Goal: Task Accomplishment & Management: Complete application form

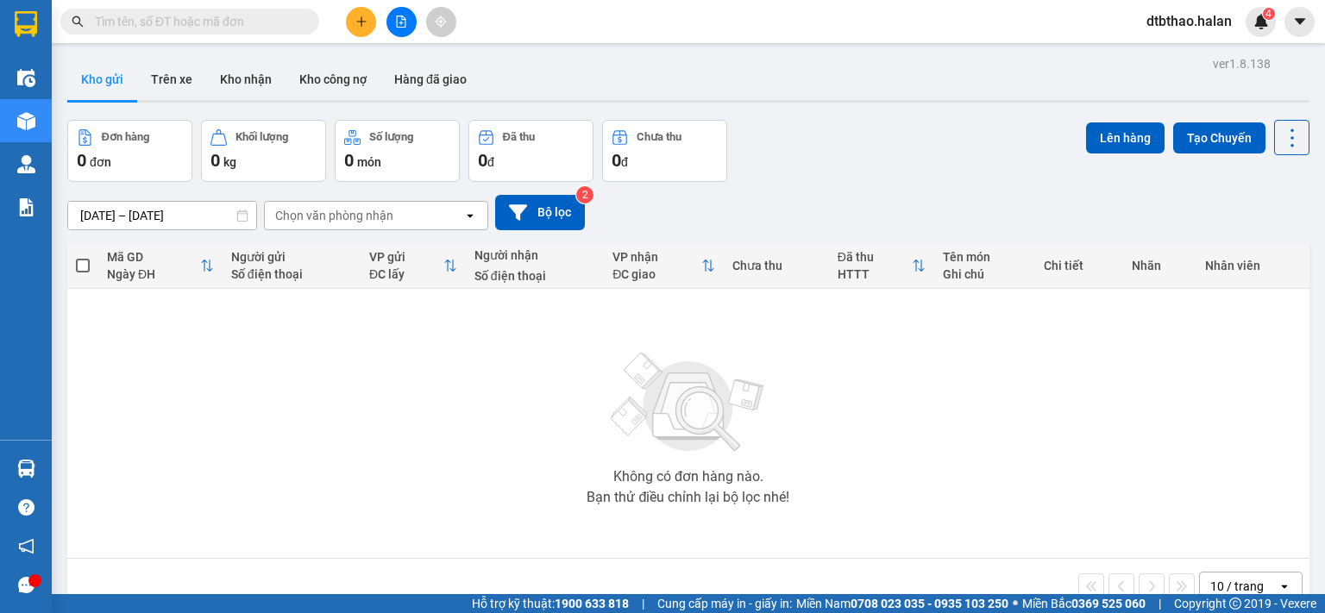
click at [1187, 25] on span "dtbthao.halan" at bounding box center [1189, 21] width 113 height 22
click at [1175, 53] on span "Đăng xuất" at bounding box center [1196, 53] width 77 height 19
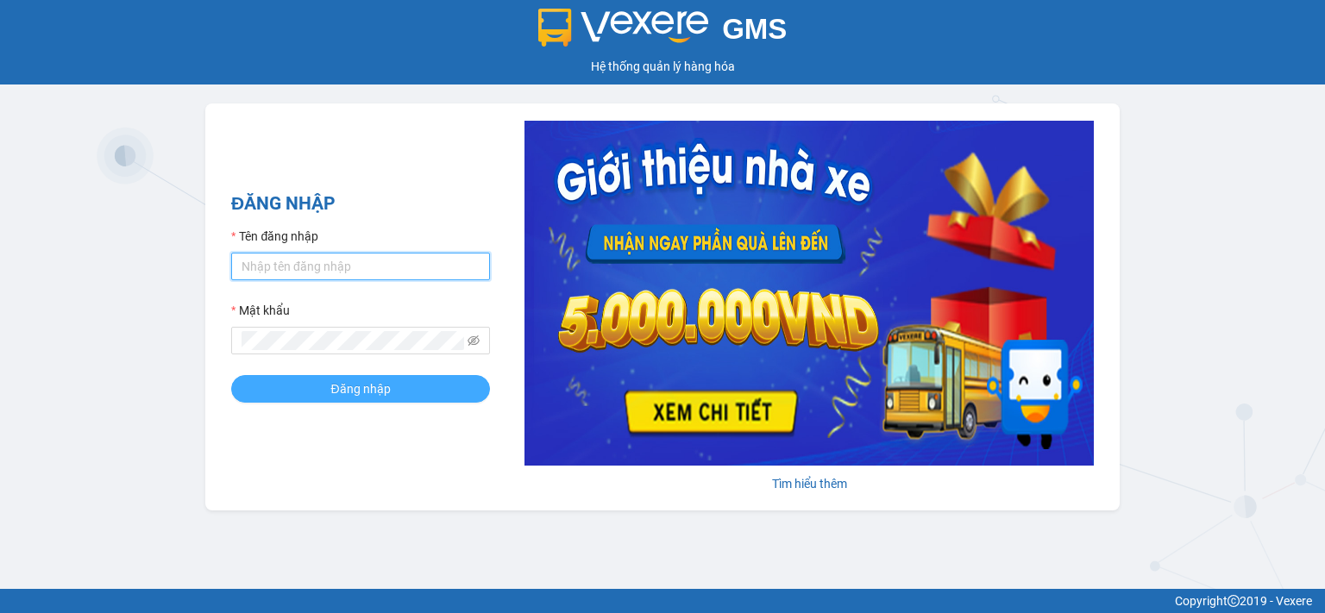
type input "dtbthao.halan"
click at [431, 397] on button "Đăng nhập" at bounding box center [360, 389] width 259 height 28
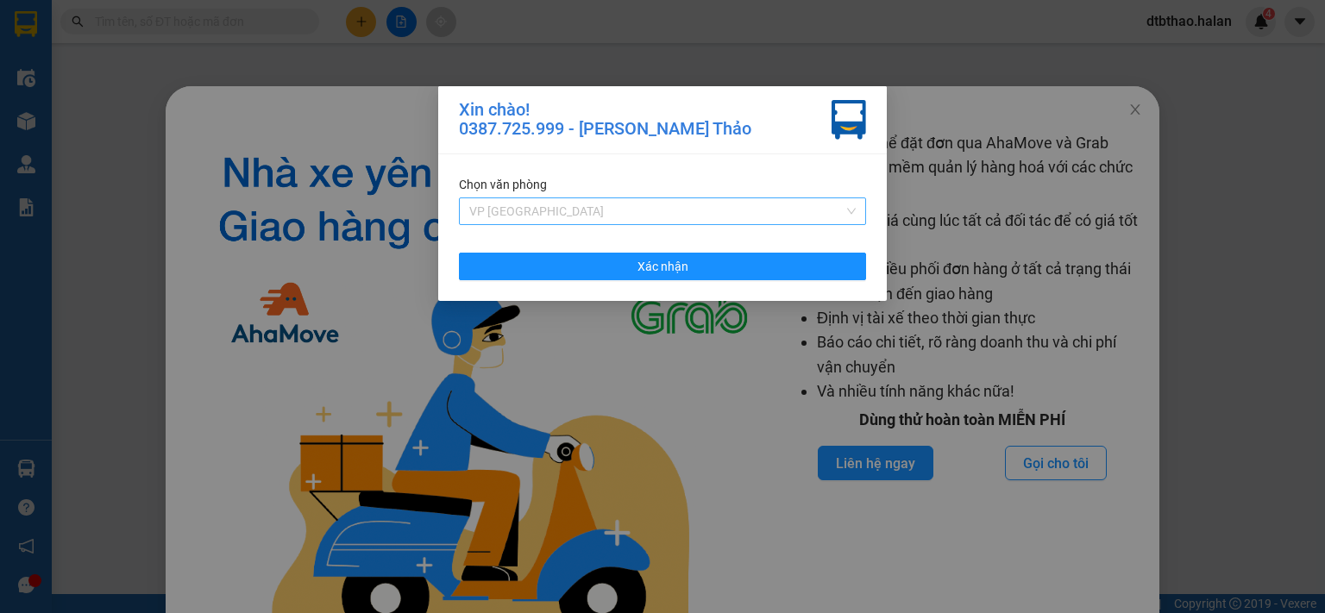
click at [854, 210] on span "VP [GEOGRAPHIC_DATA]" at bounding box center [662, 211] width 386 height 26
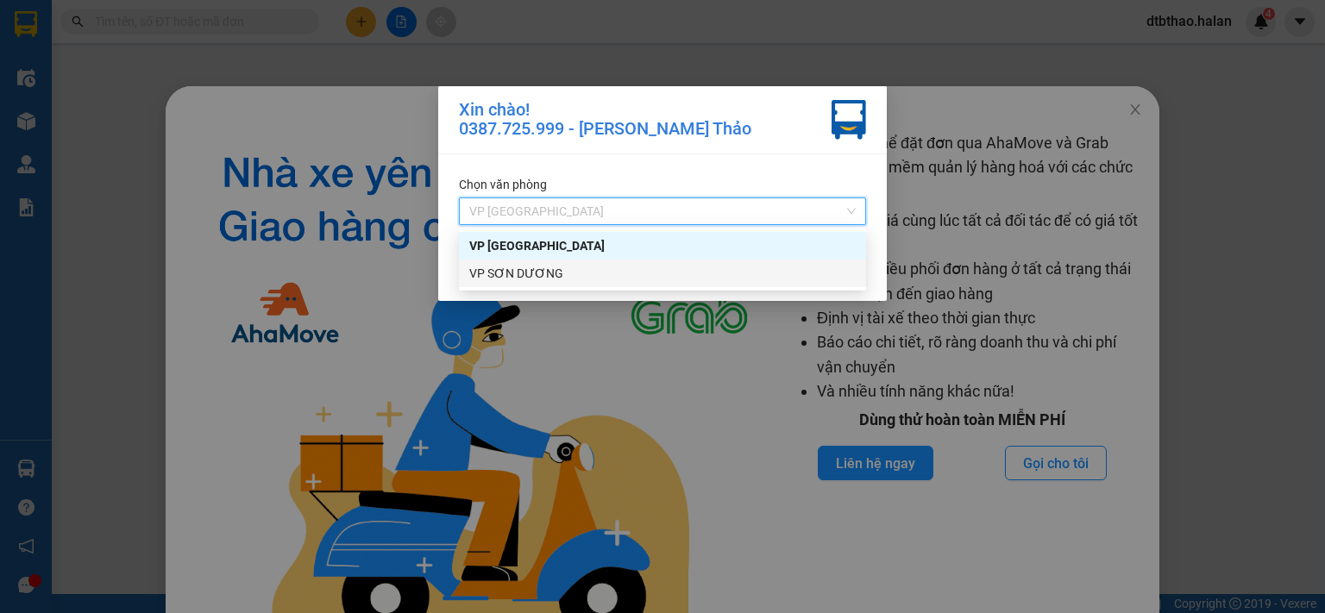
click at [524, 278] on div "VP SƠN DƯƠNG" at bounding box center [662, 273] width 386 height 19
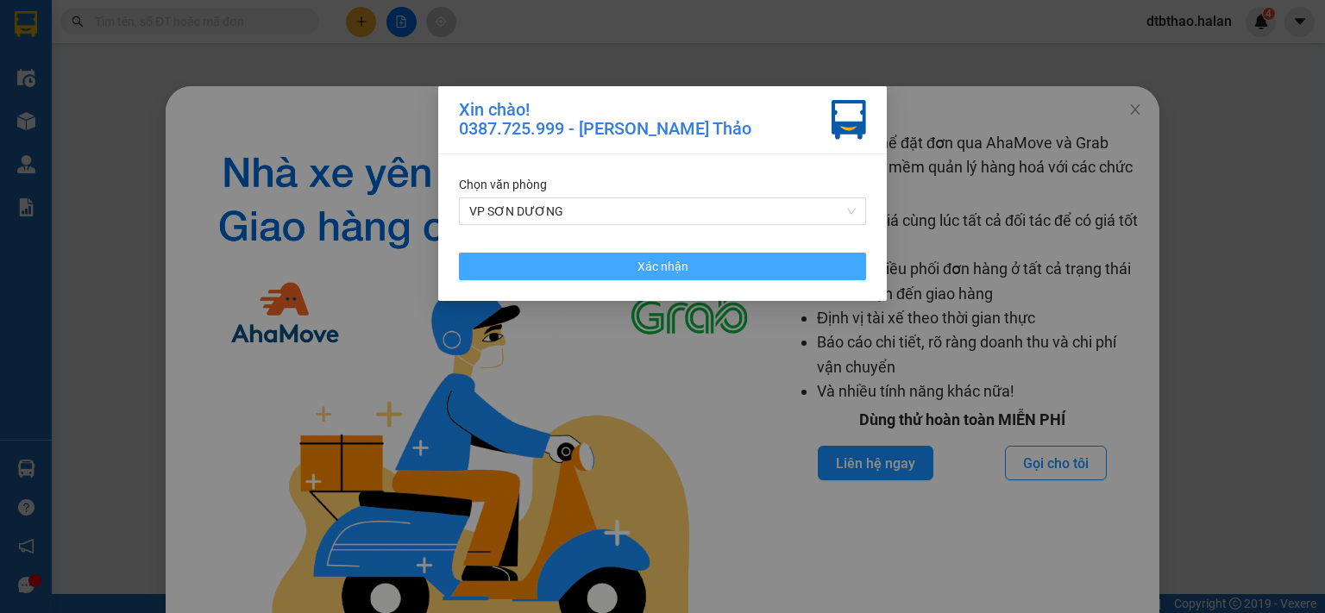
click at [662, 272] on span "Xác nhận" at bounding box center [662, 266] width 51 height 19
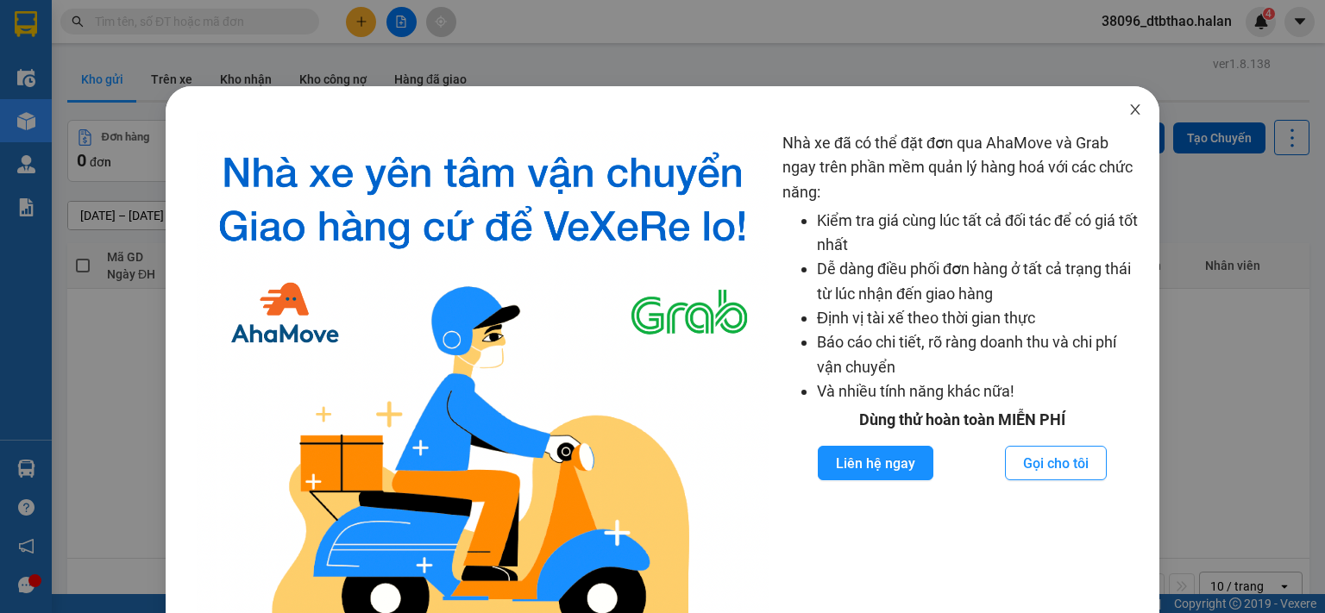
click at [1130, 110] on icon "close" at bounding box center [1134, 109] width 9 height 10
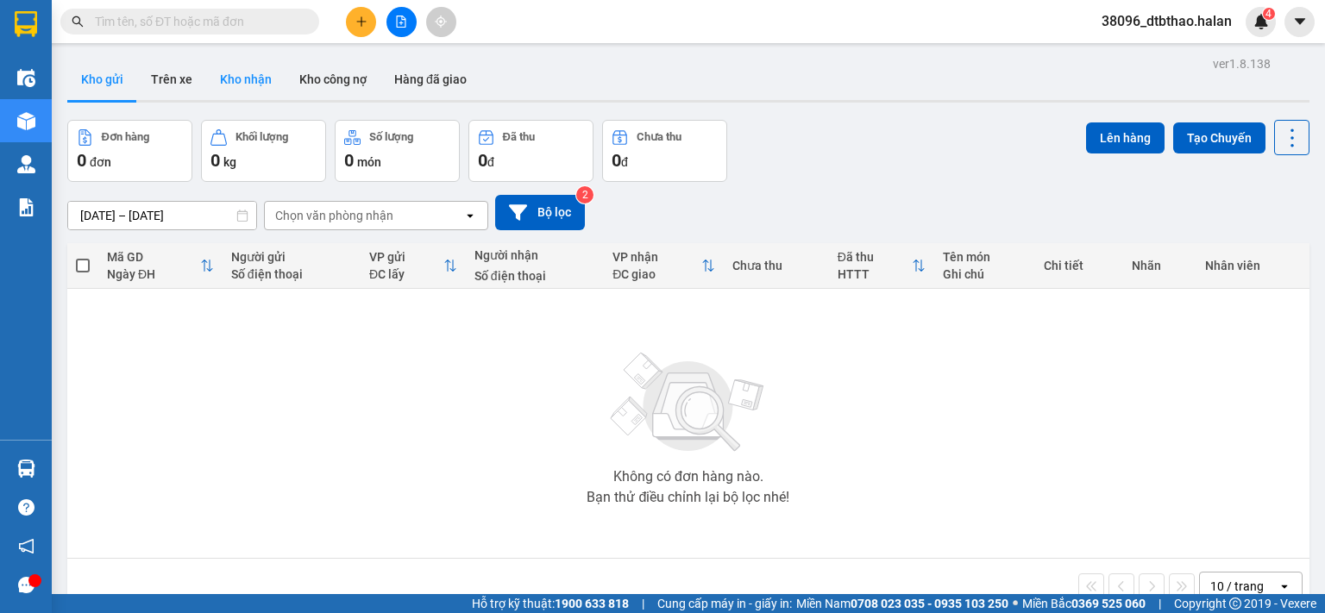
click at [250, 78] on button "Kho nhận" at bounding box center [245, 79] width 79 height 41
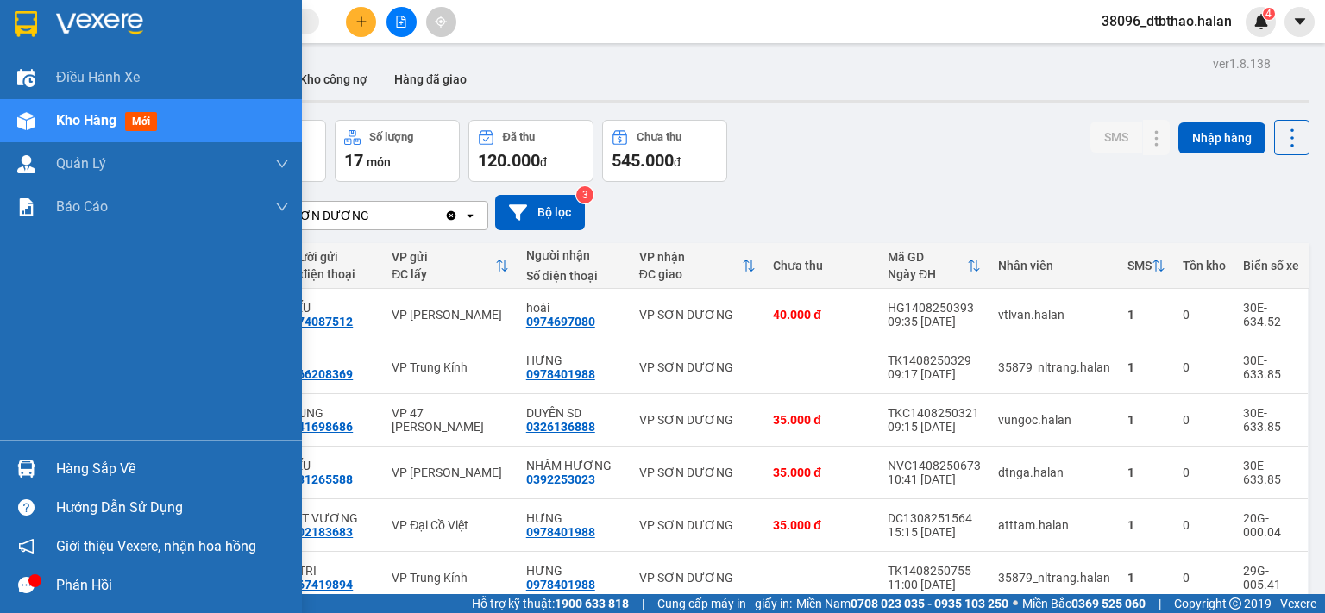
click at [125, 468] on div "Hàng sắp về" at bounding box center [172, 469] width 233 height 26
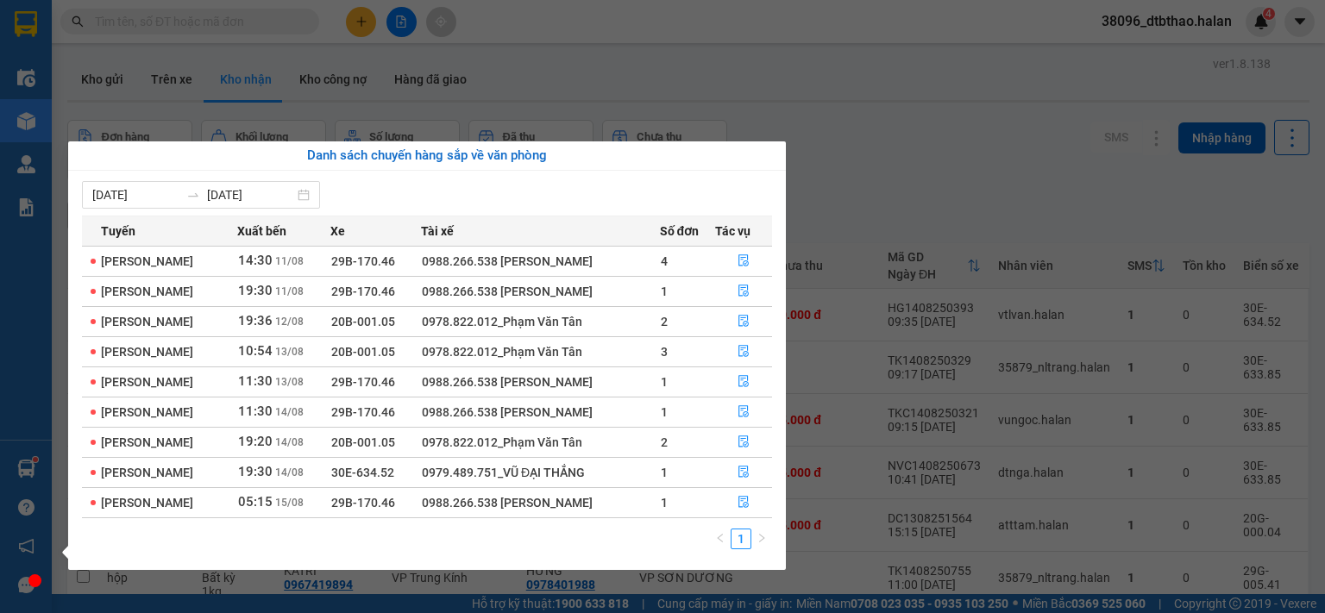
click at [980, 186] on section "Kết quả tìm kiếm ( 0 ) Bộ lọc No Data 38096_dtbthao.halan 4 Điều hành xe Kho hà…" at bounding box center [662, 306] width 1325 height 613
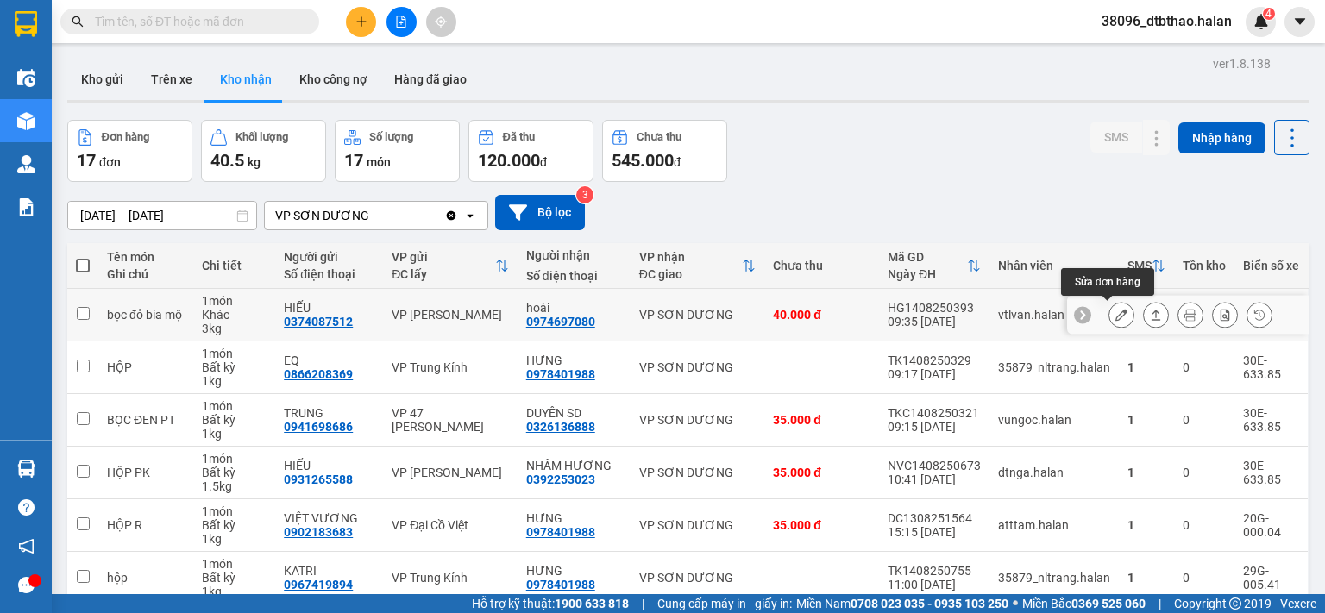
click at [1115, 313] on icon at bounding box center [1121, 315] width 12 height 12
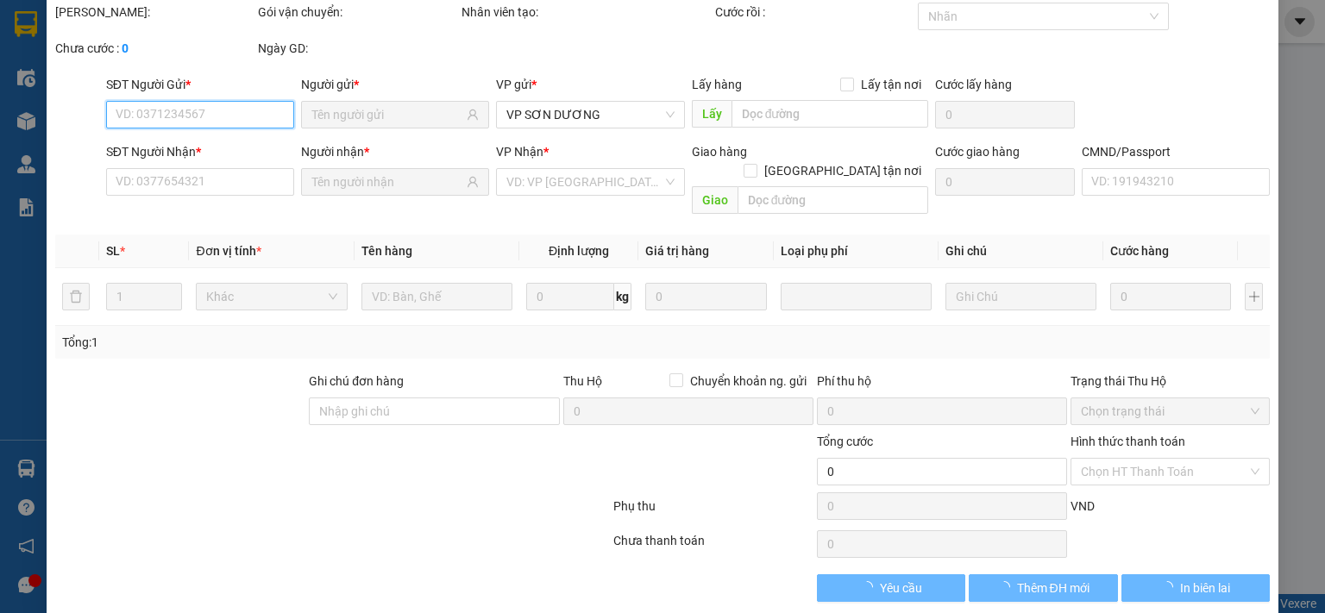
type input "0374087512"
type input "HIẾU"
type input "0974697080"
type input "hoài"
type input "40.000"
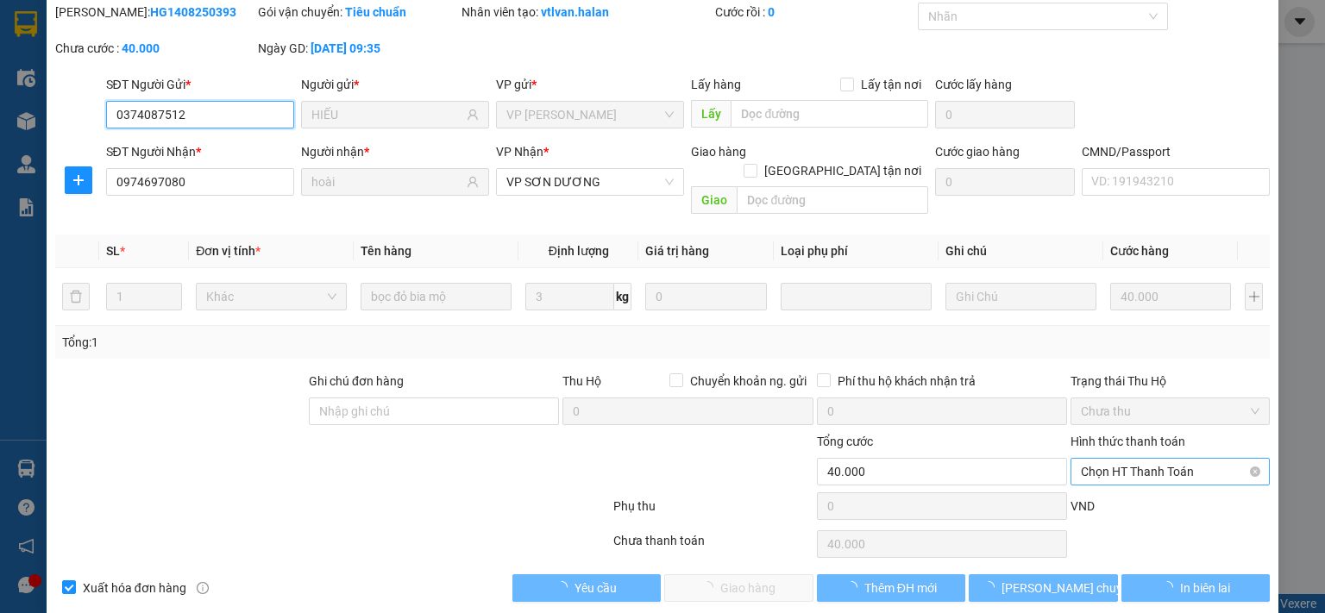
scroll to position [61, 0]
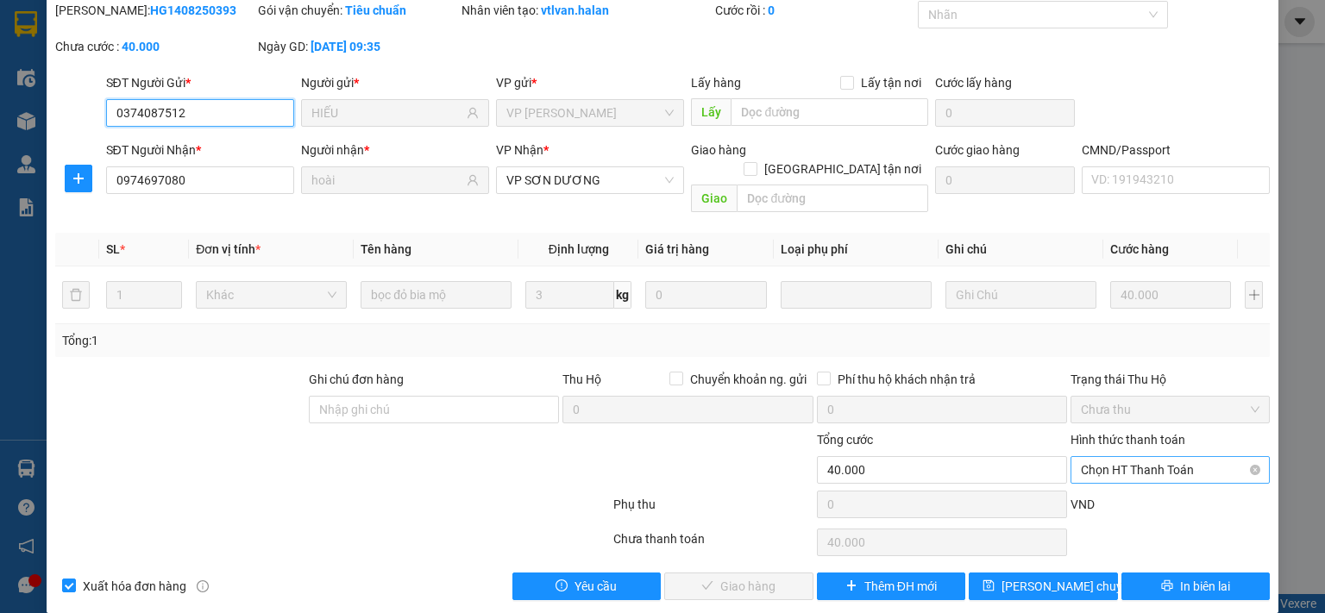
click at [1107, 457] on span "Chọn HT Thanh Toán" at bounding box center [1170, 470] width 179 height 26
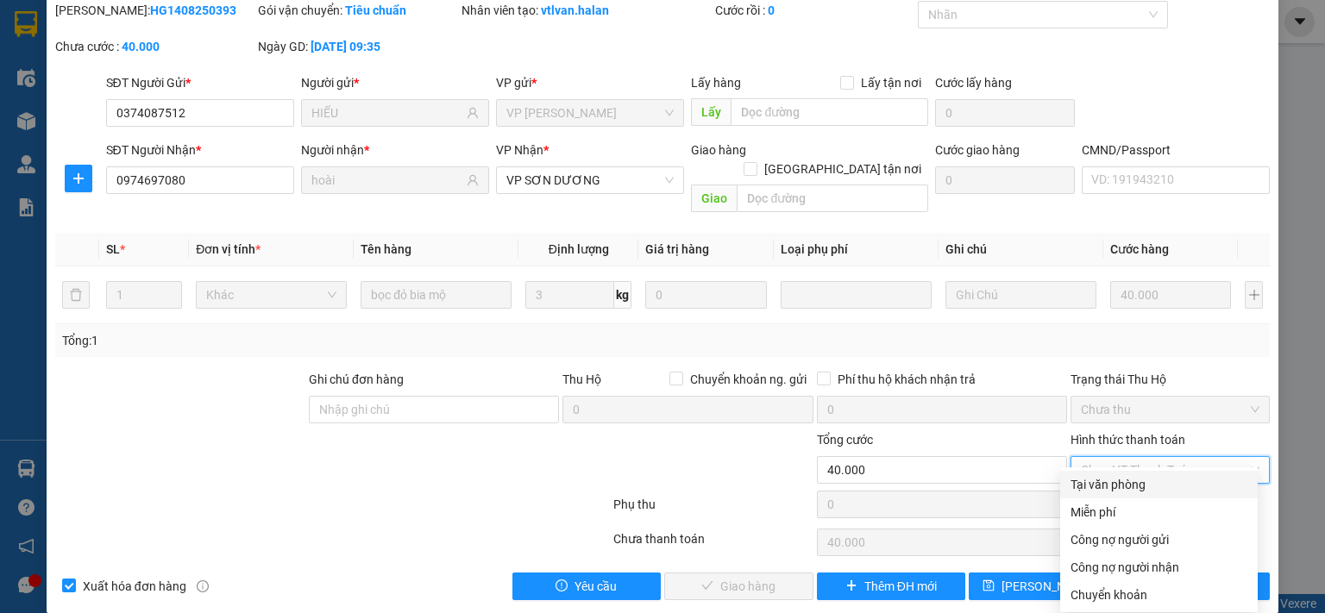
click at [1097, 482] on div "Tại văn phòng" at bounding box center [1158, 484] width 177 height 19
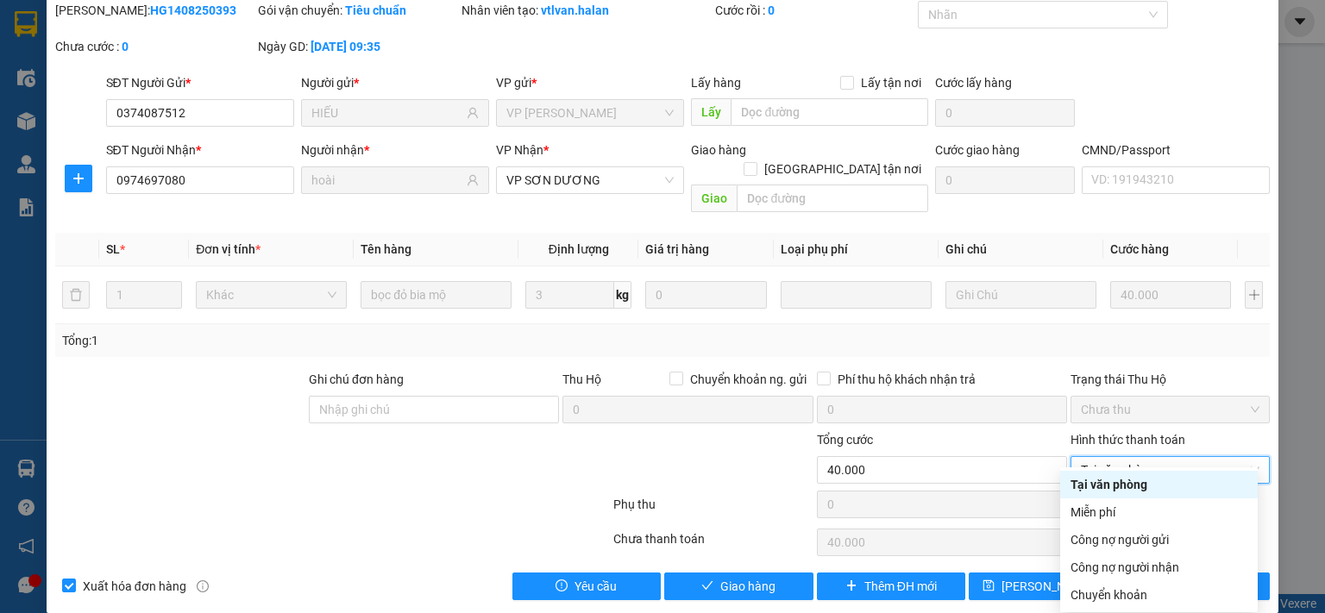
type input "0"
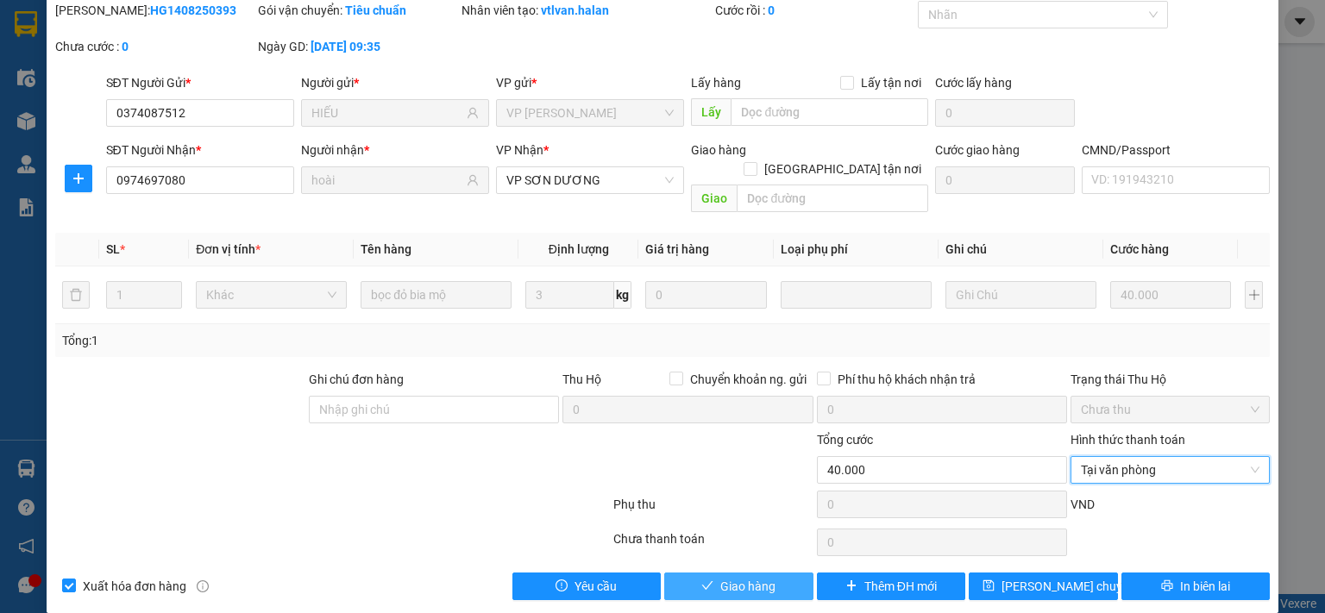
click at [755, 577] on span "Giao hàng" at bounding box center [747, 586] width 55 height 19
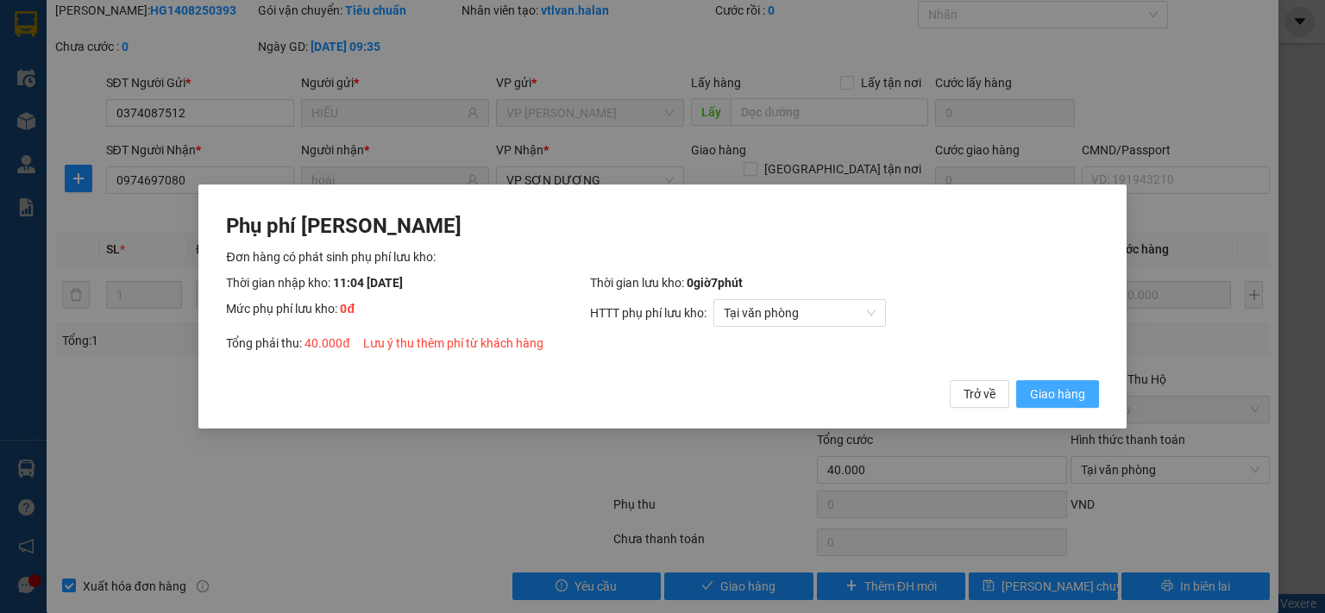
click at [1032, 399] on span "Giao hàng" at bounding box center [1057, 394] width 55 height 19
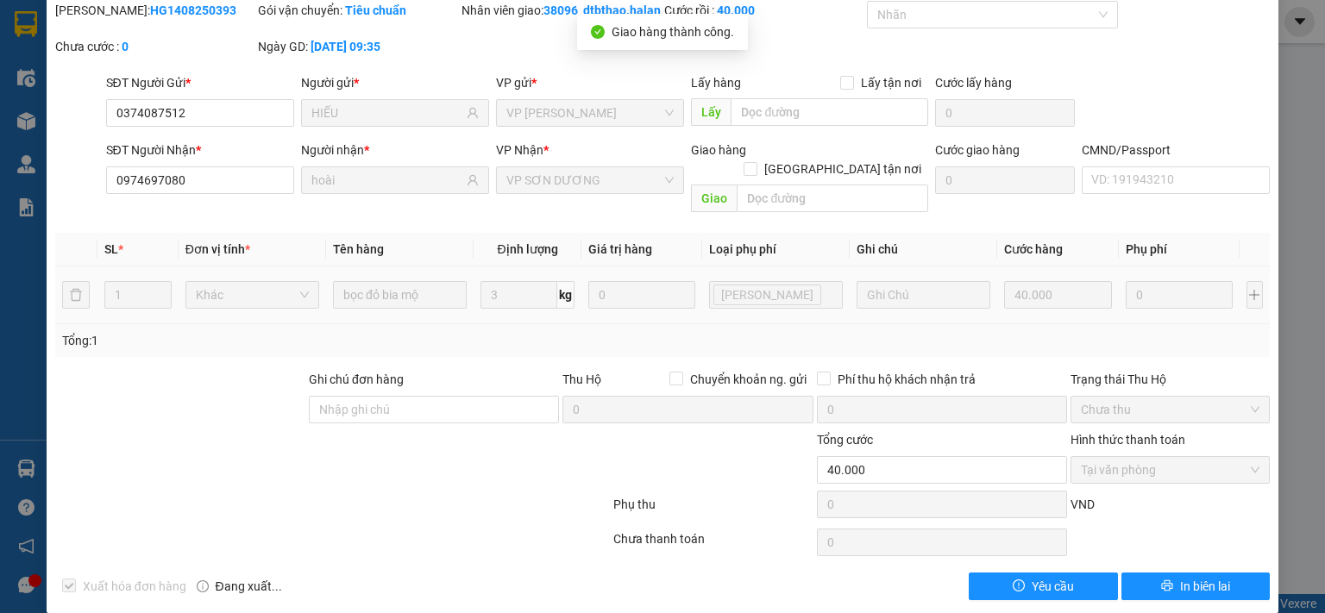
scroll to position [0, 0]
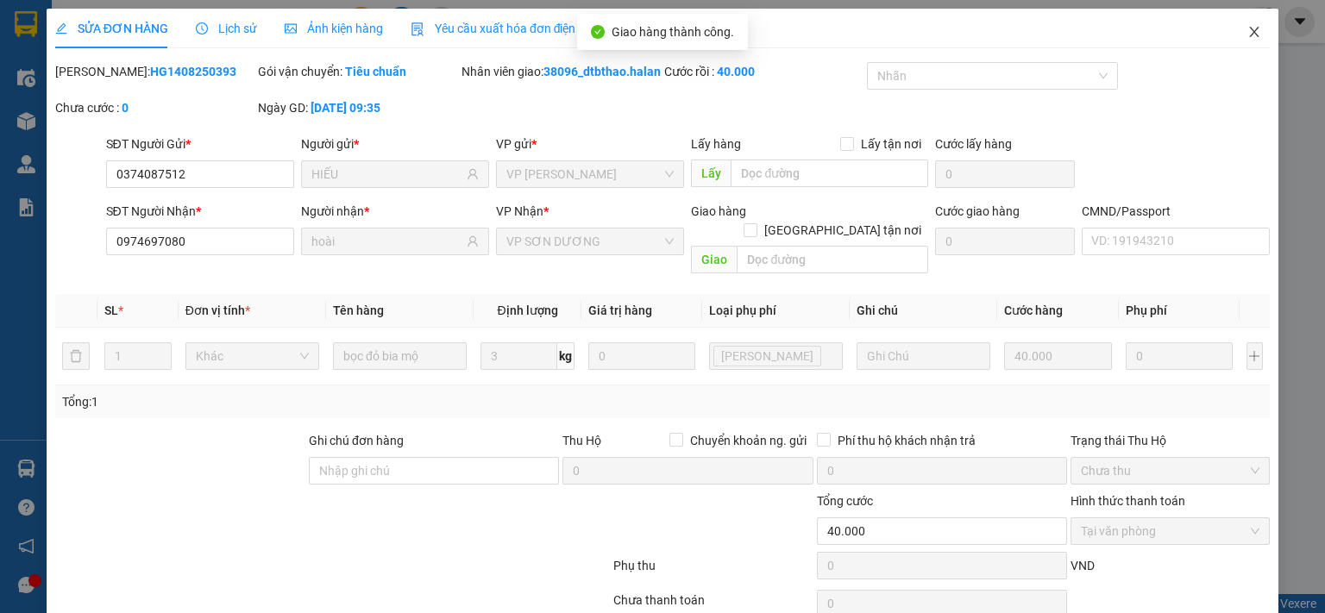
click at [1247, 29] on icon "close" at bounding box center [1254, 32] width 14 height 14
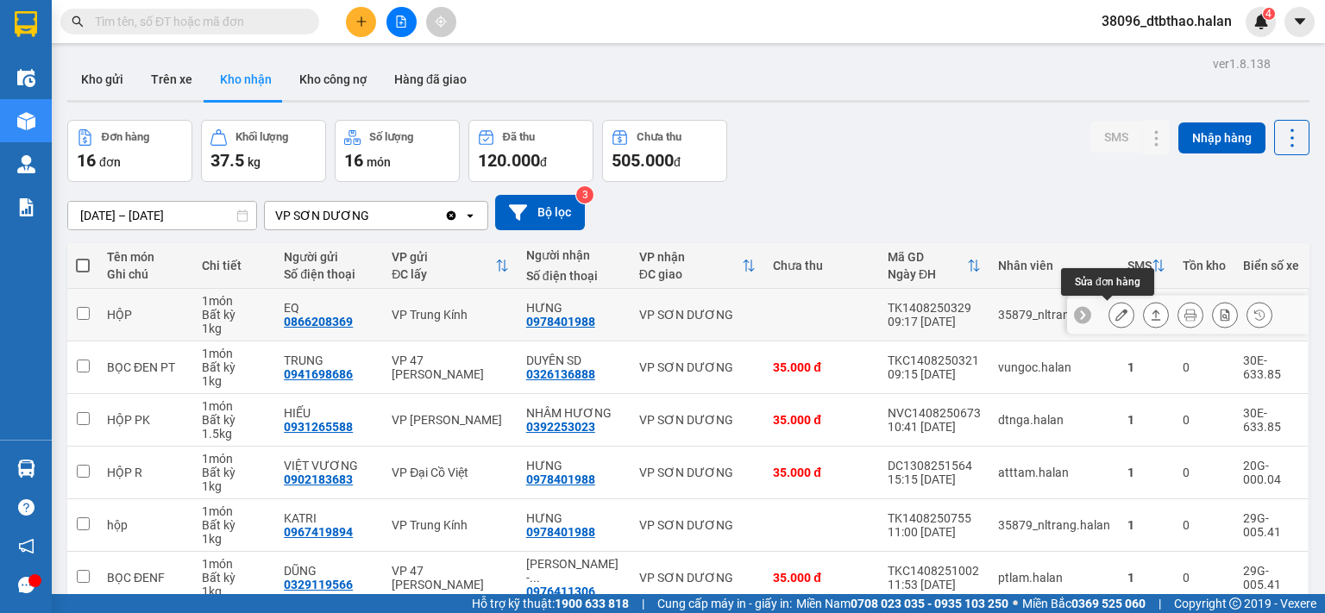
drag, startPoint x: 1108, startPoint y: 311, endPoint x: 1065, endPoint y: 103, distance: 212.1
click at [1065, 103] on div "Kho gửi Trên xe Kho nhận Kho công nợ Hàng đã giao" at bounding box center [688, 82] width 1242 height 46
click at [1115, 316] on icon at bounding box center [1121, 315] width 12 height 12
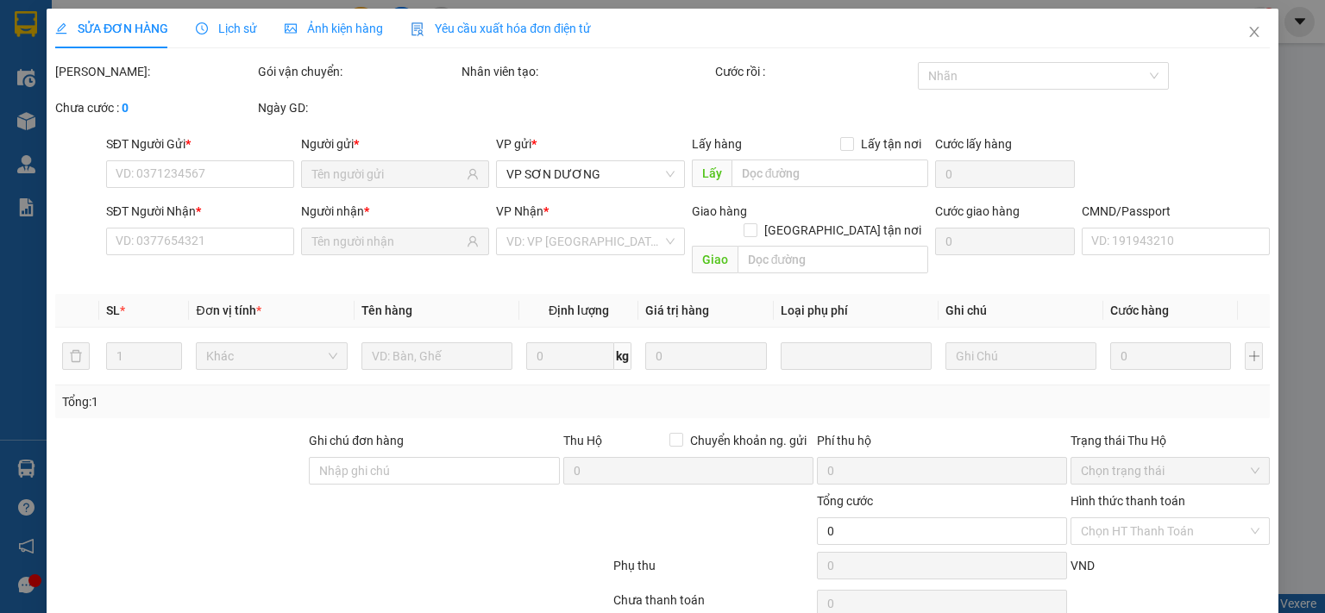
type input "0866208369"
type input "EQ"
type input "0978401988"
type input "HƯNG"
type input "35.000"
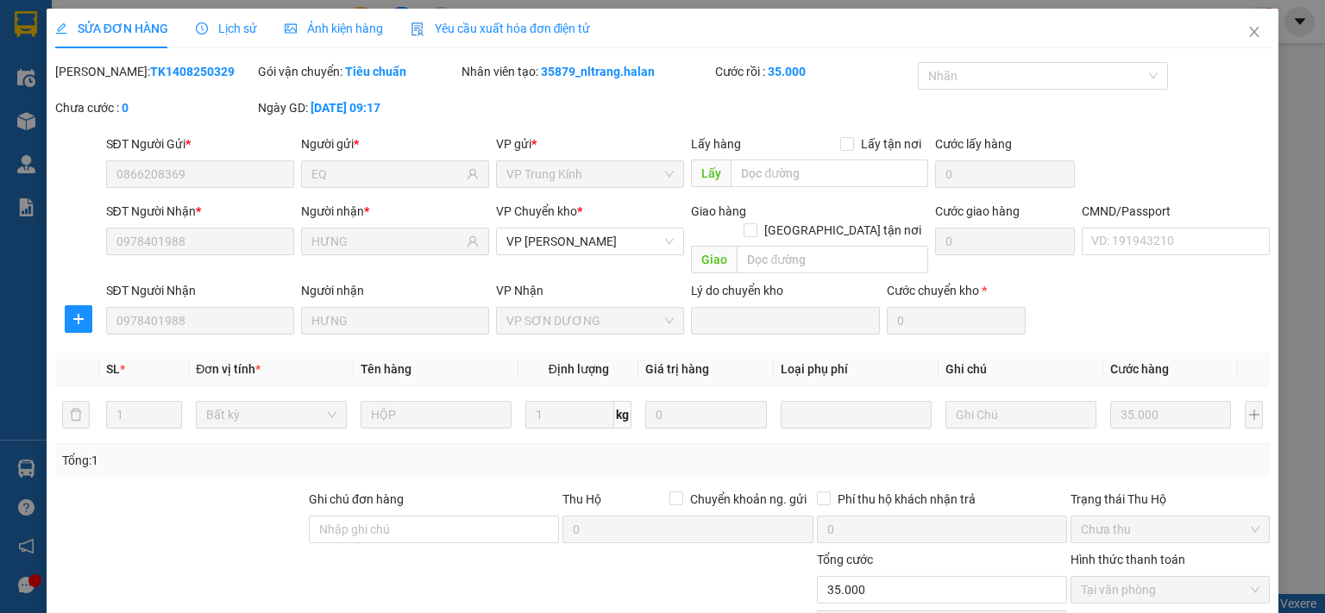
scroll to position [120, 0]
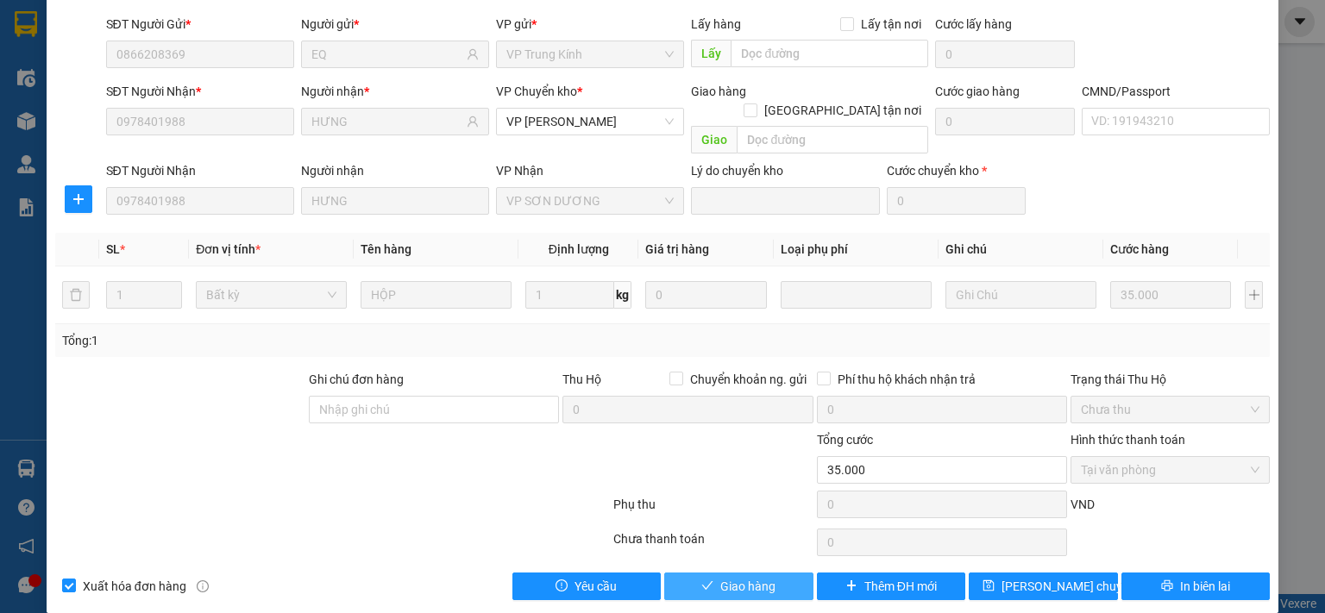
click at [744, 577] on span "Giao hàng" at bounding box center [747, 586] width 55 height 19
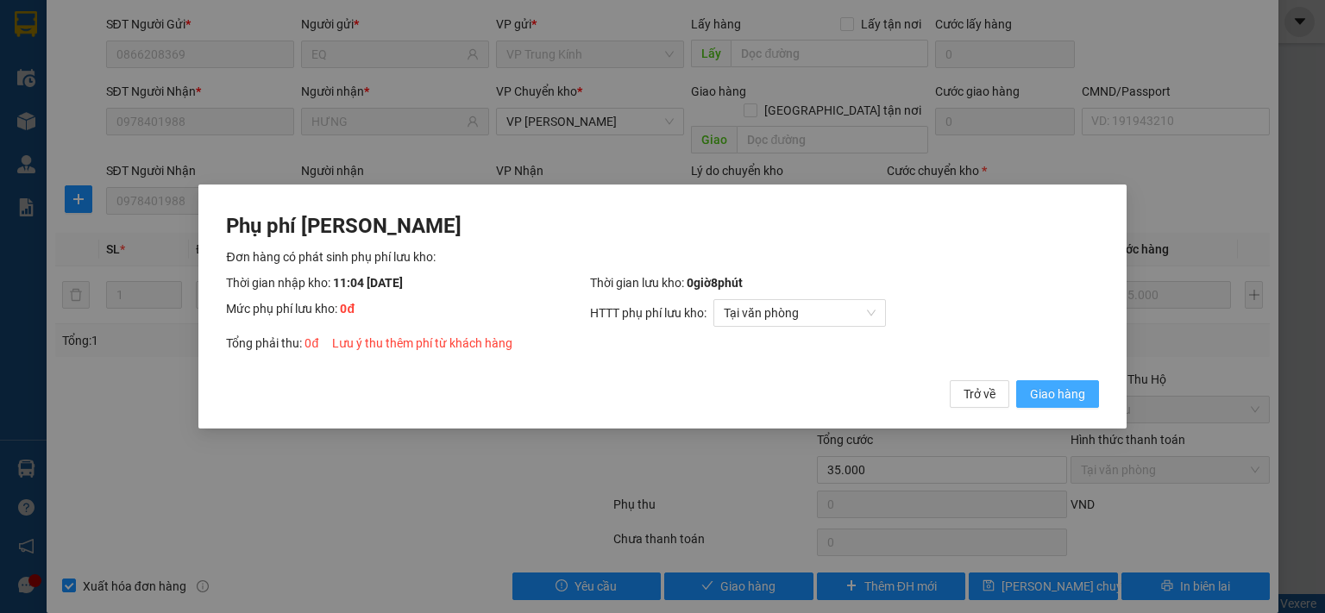
click at [1030, 392] on span "Giao hàng" at bounding box center [1057, 394] width 55 height 19
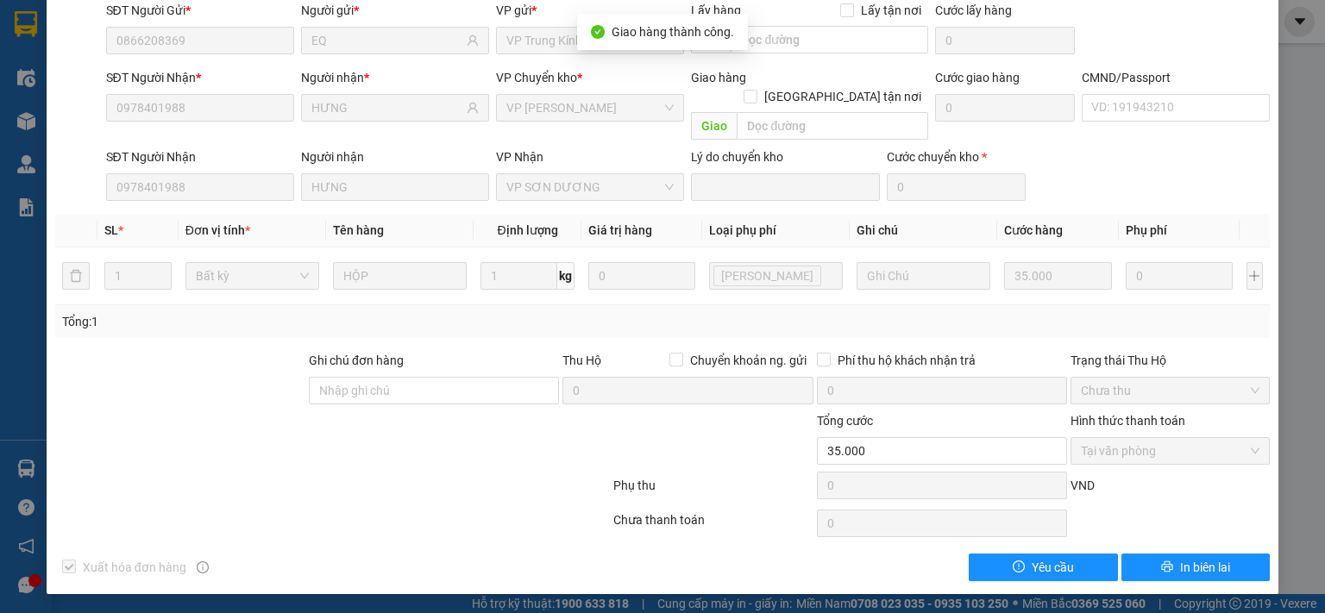
scroll to position [0, 0]
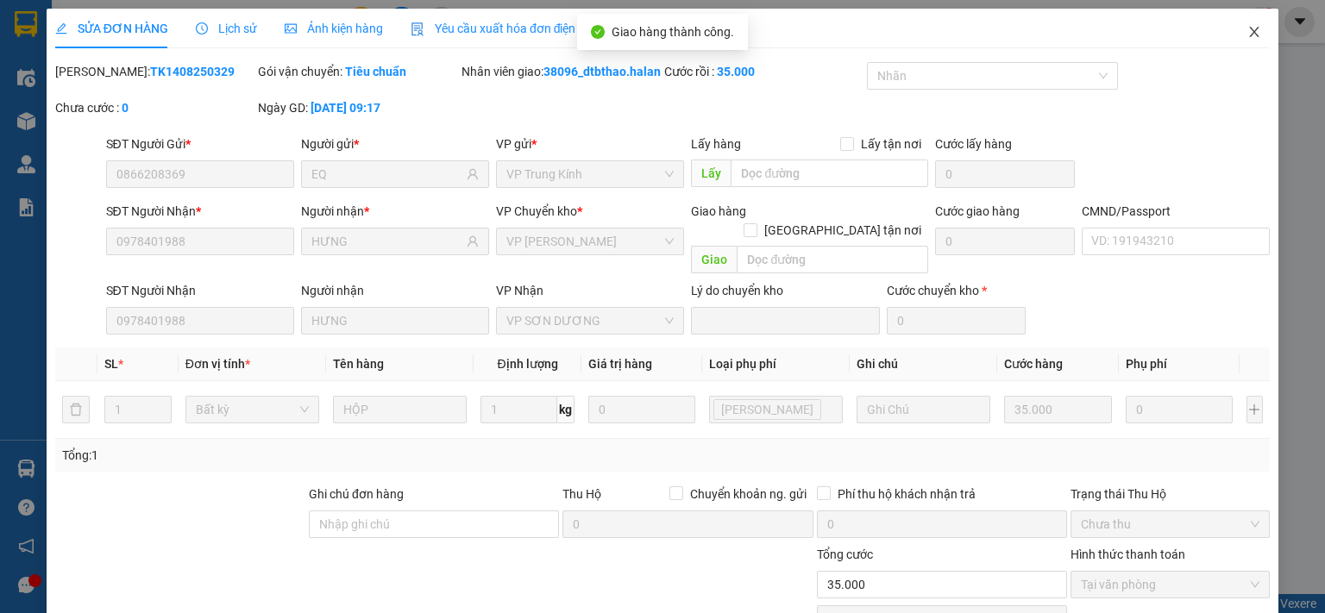
click at [1230, 21] on span "Close" at bounding box center [1254, 33] width 48 height 48
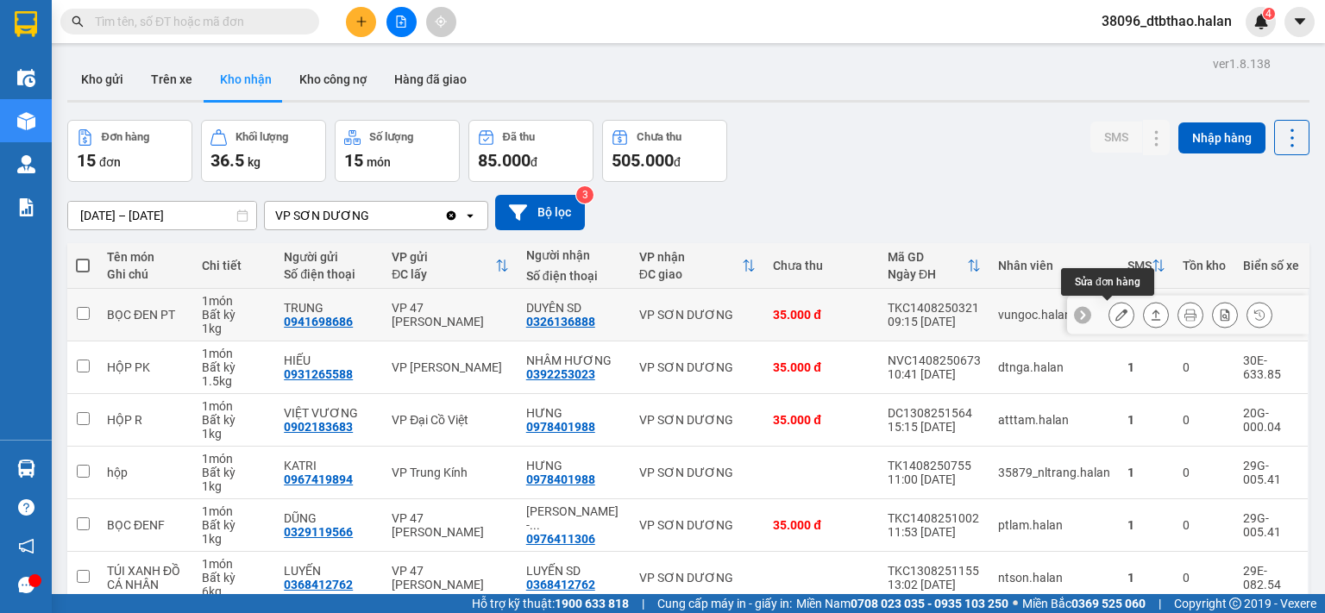
click at [1115, 318] on icon at bounding box center [1121, 315] width 12 height 12
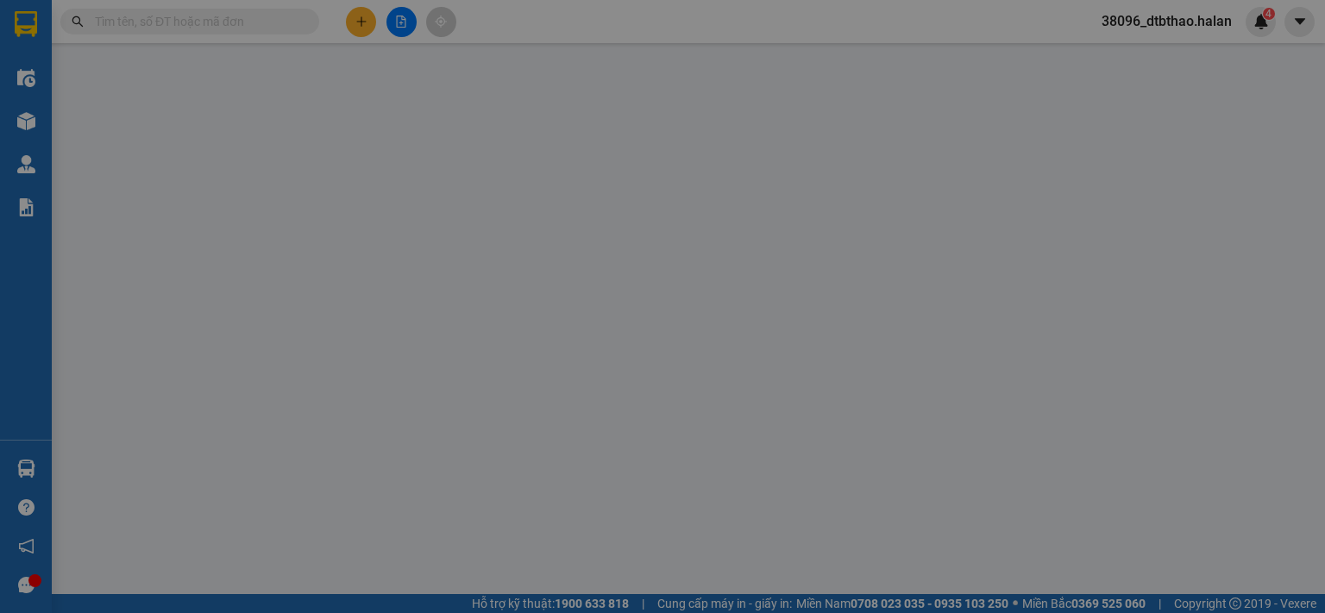
type input "0941698686"
type input "TRUNG"
type input "0326136888"
type input "DUYÊN SD"
type input "35.000"
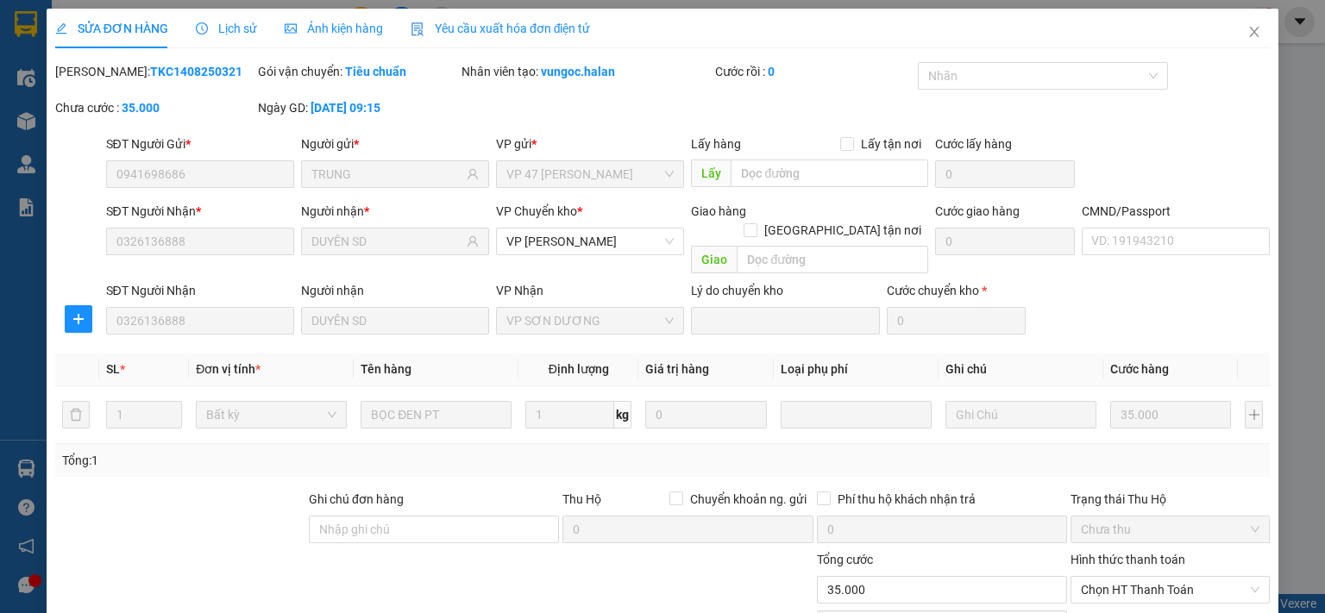
scroll to position [120, 0]
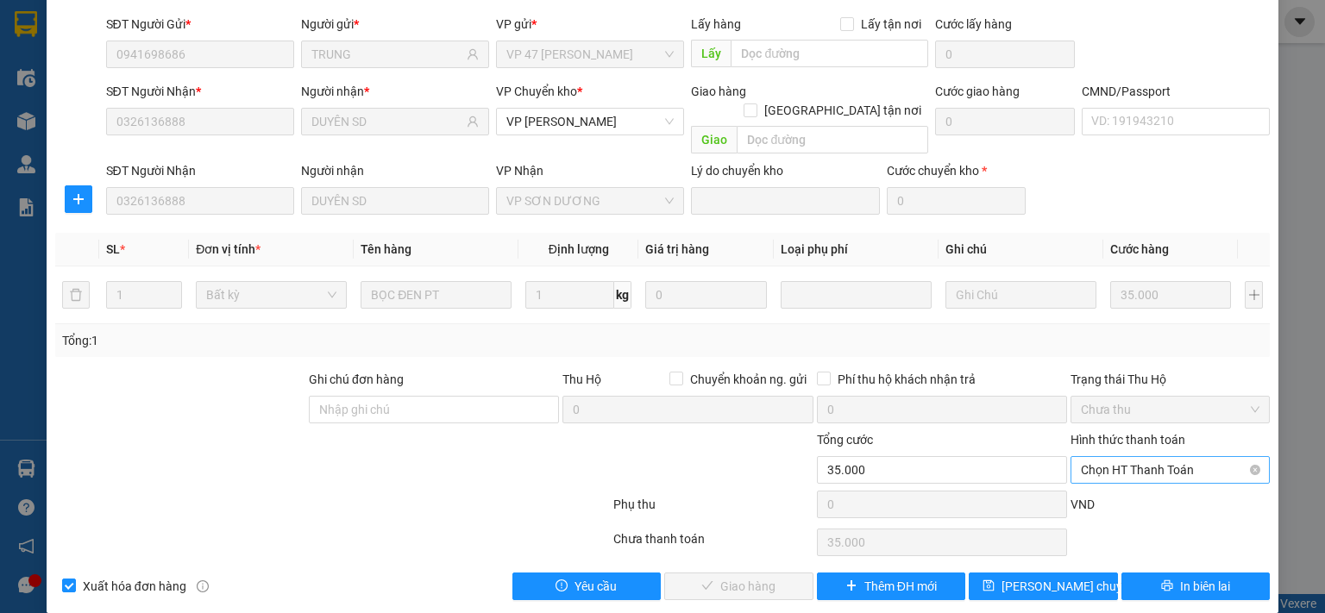
click at [1110, 457] on span "Chọn HT Thanh Toán" at bounding box center [1170, 470] width 179 height 26
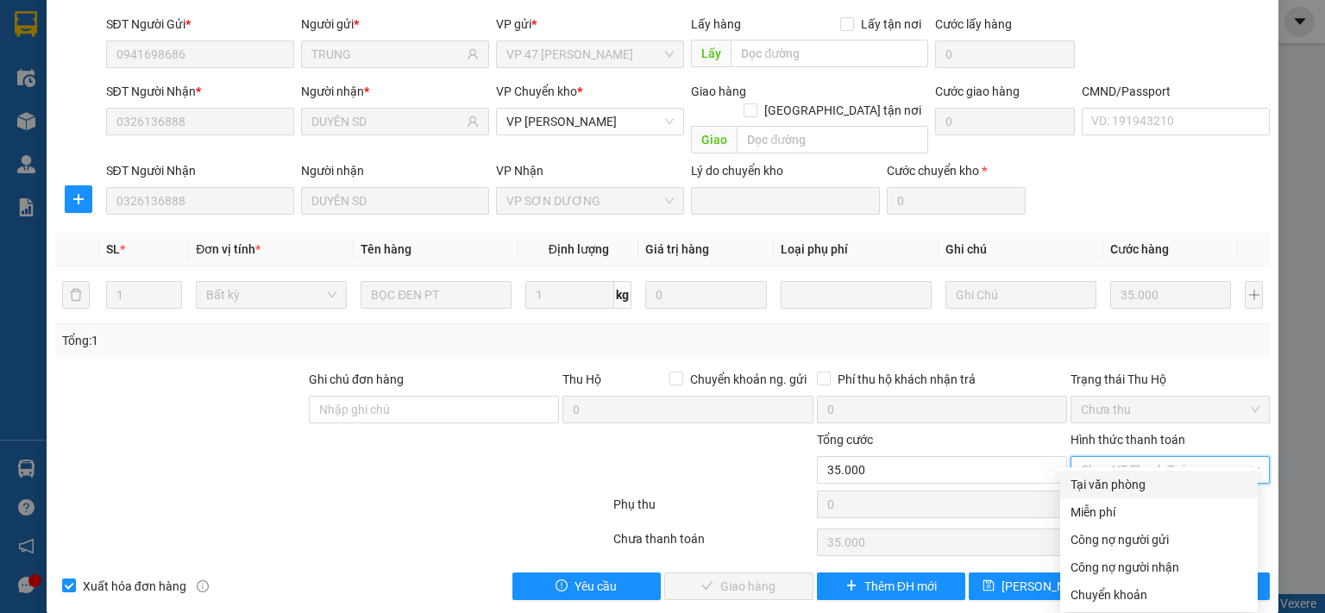
click at [1068, 488] on div "Tại văn phòng" at bounding box center [1159, 485] width 198 height 28
type input "0"
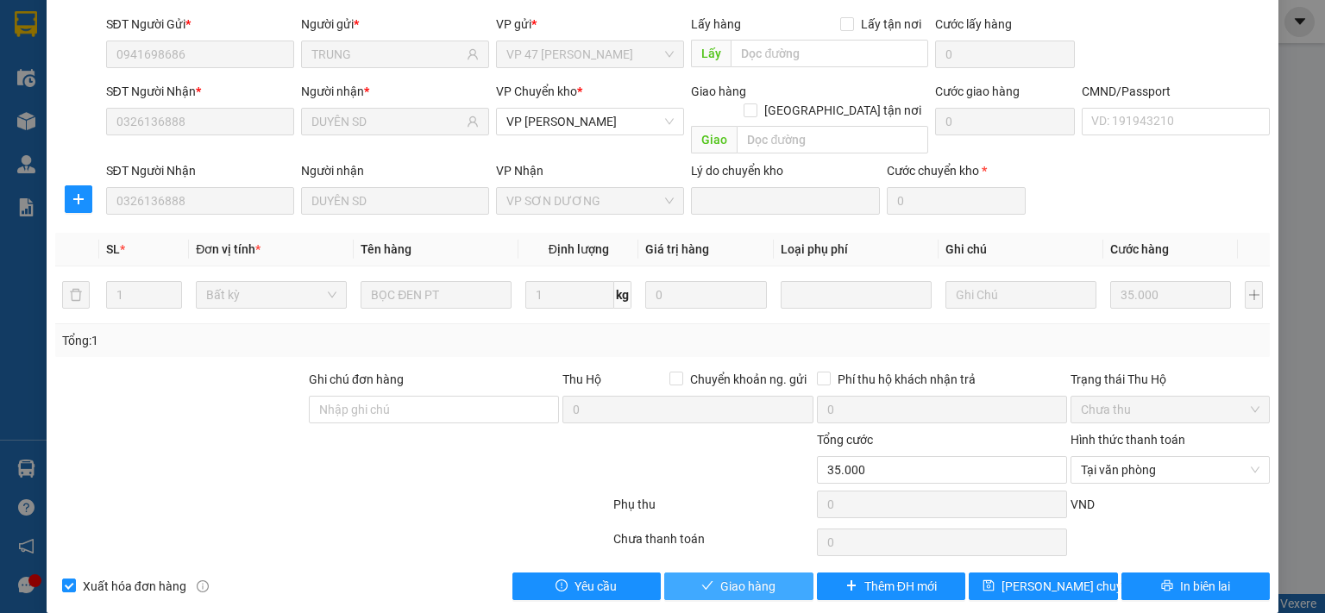
click at [759, 577] on span "Giao hàng" at bounding box center [747, 586] width 55 height 19
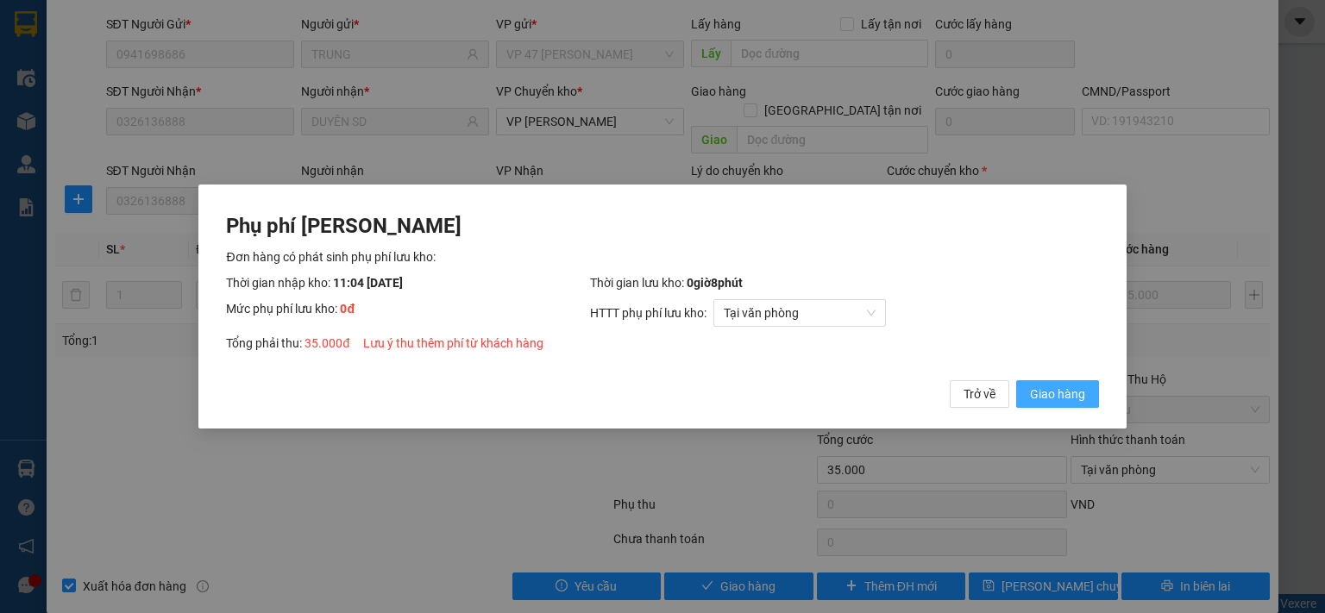
click at [1077, 399] on span "Giao hàng" at bounding box center [1057, 394] width 55 height 19
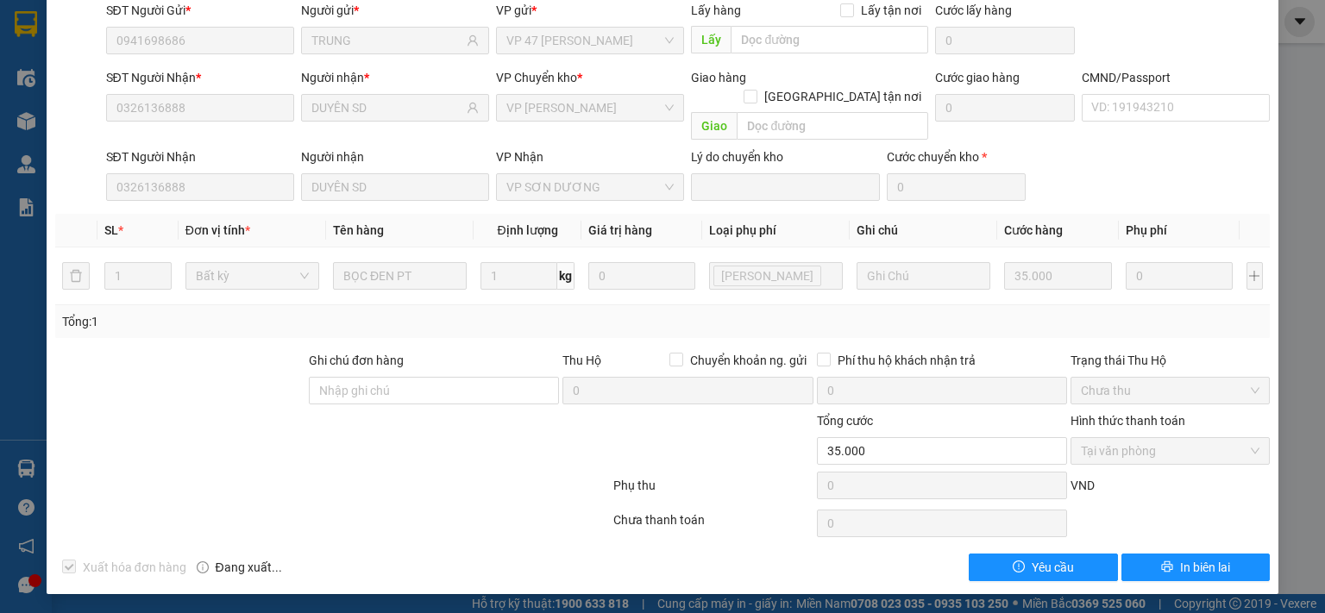
scroll to position [0, 0]
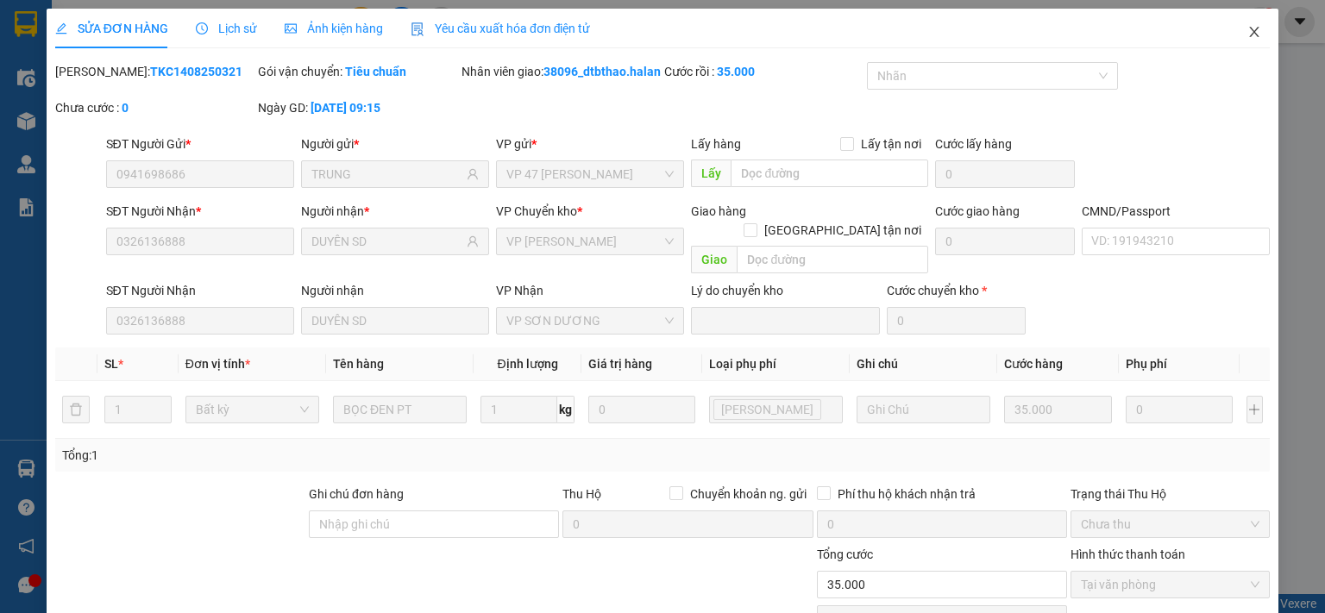
click at [1251, 37] on span "Close" at bounding box center [1254, 33] width 48 height 48
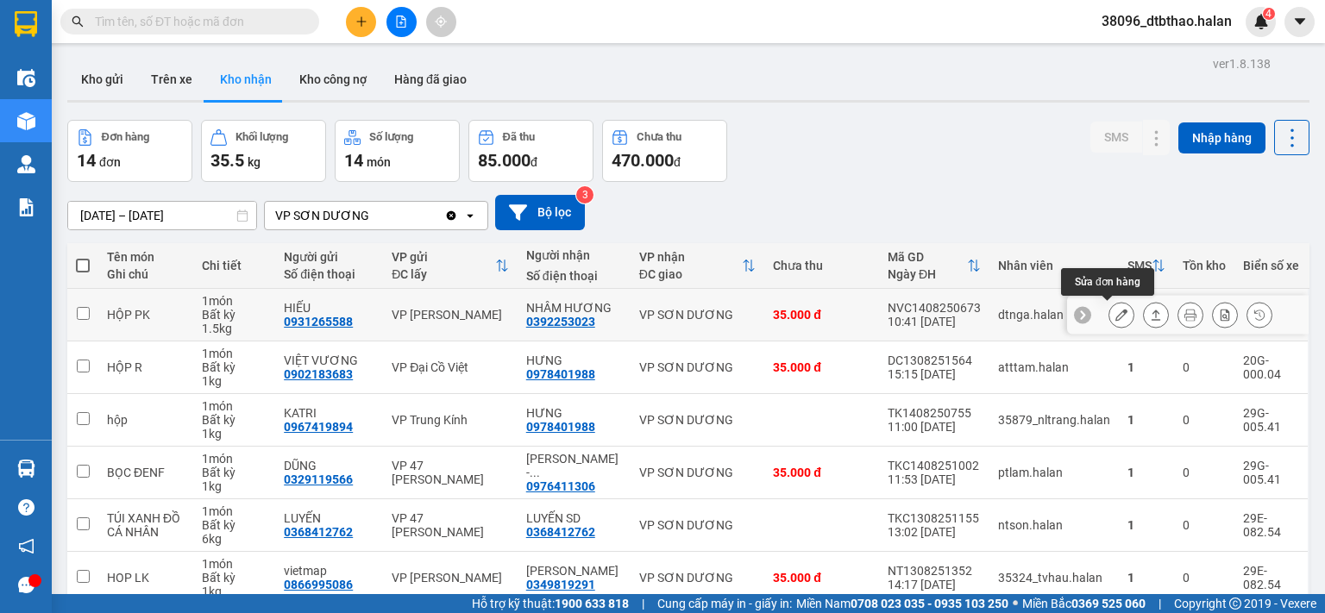
click at [1115, 317] on icon at bounding box center [1121, 315] width 12 height 12
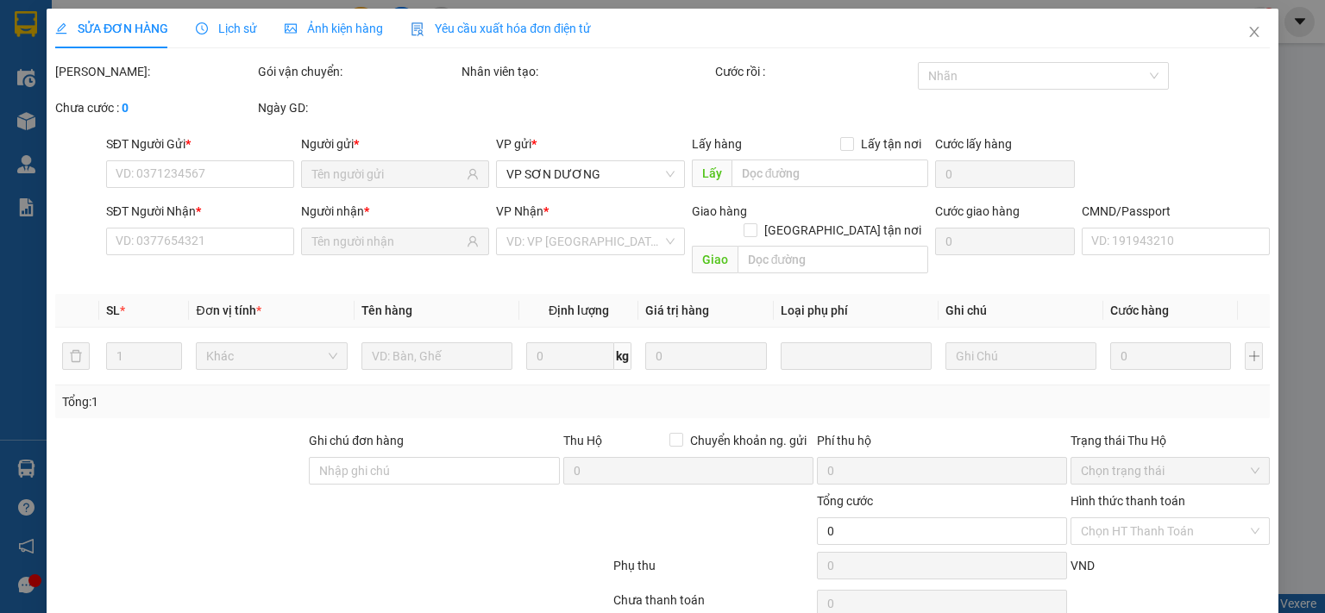
type input "0931265588"
type input "HIẾU"
type input "0392253023"
type input "NHÂM HƯƠNG"
type input "35.000"
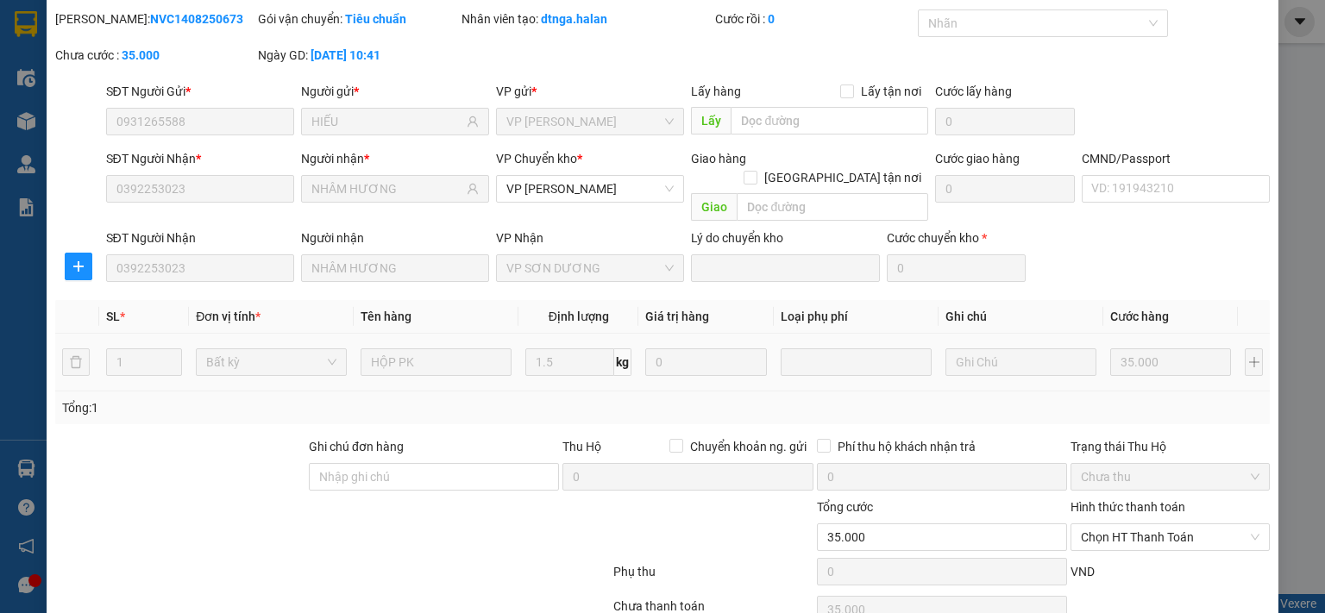
scroll to position [120, 0]
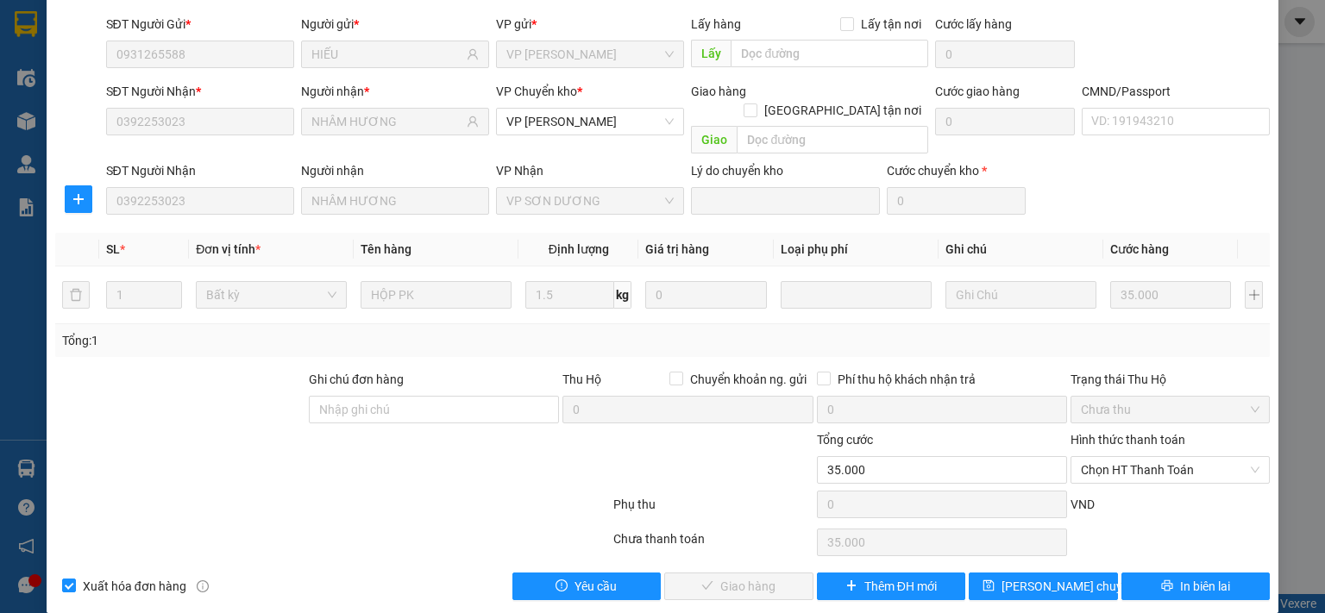
drag, startPoint x: 1089, startPoint y: 455, endPoint x: 1089, endPoint y: 464, distance: 9.5
click at [1089, 457] on span "Chọn HT Thanh Toán" at bounding box center [1170, 470] width 179 height 26
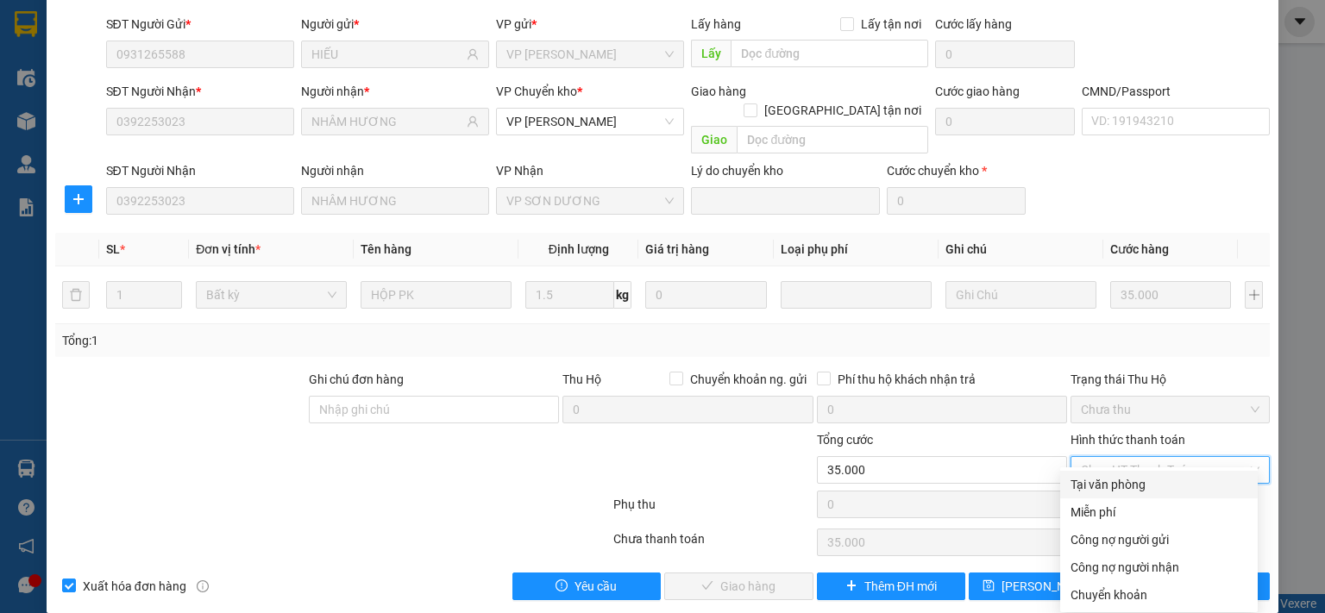
click at [1086, 484] on div "Tại văn phòng" at bounding box center [1158, 484] width 177 height 19
type input "0"
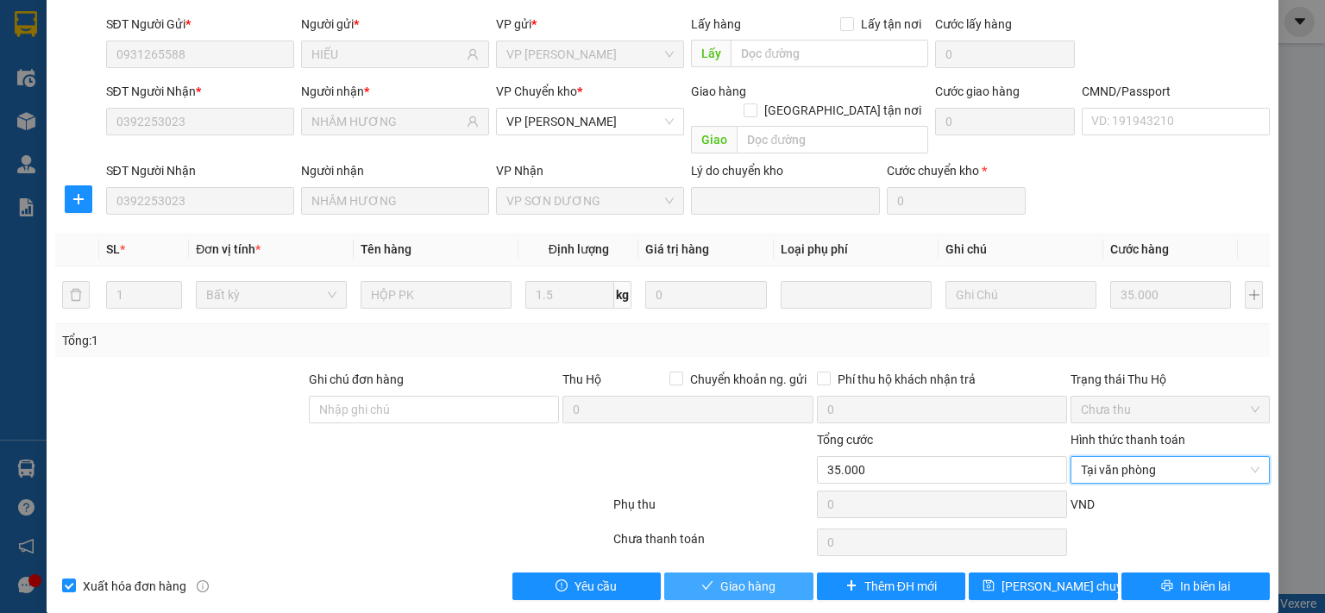
click at [763, 577] on span "Giao hàng" at bounding box center [747, 586] width 55 height 19
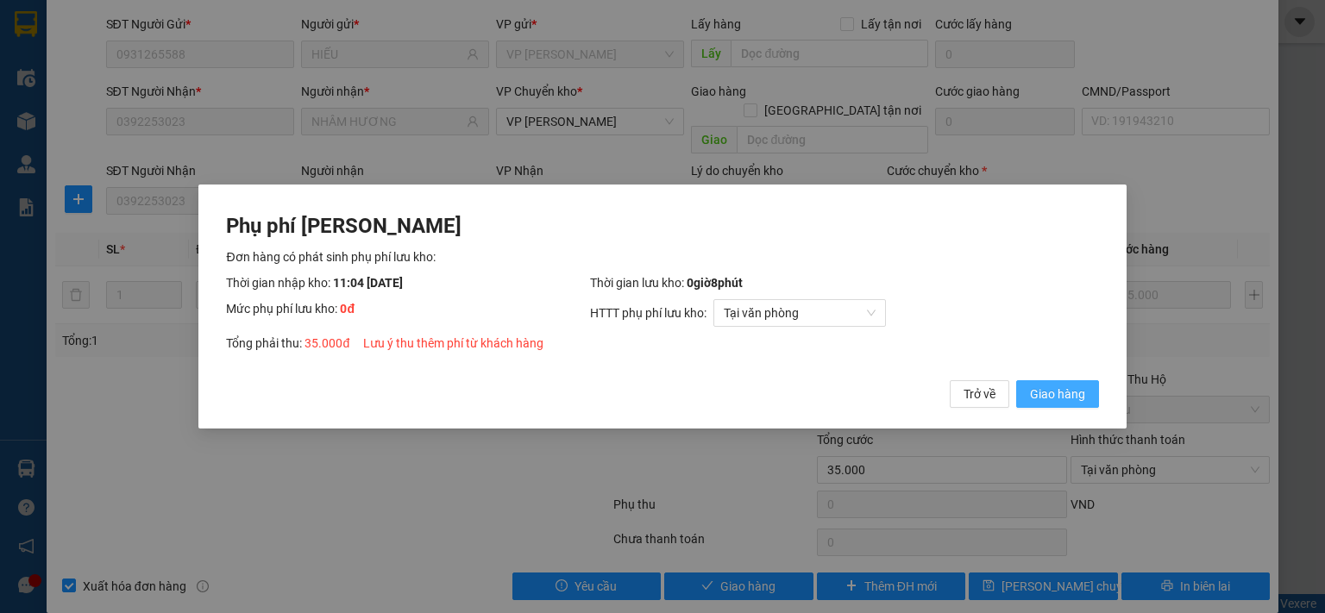
click at [1058, 386] on span "Giao hàng" at bounding box center [1057, 394] width 55 height 19
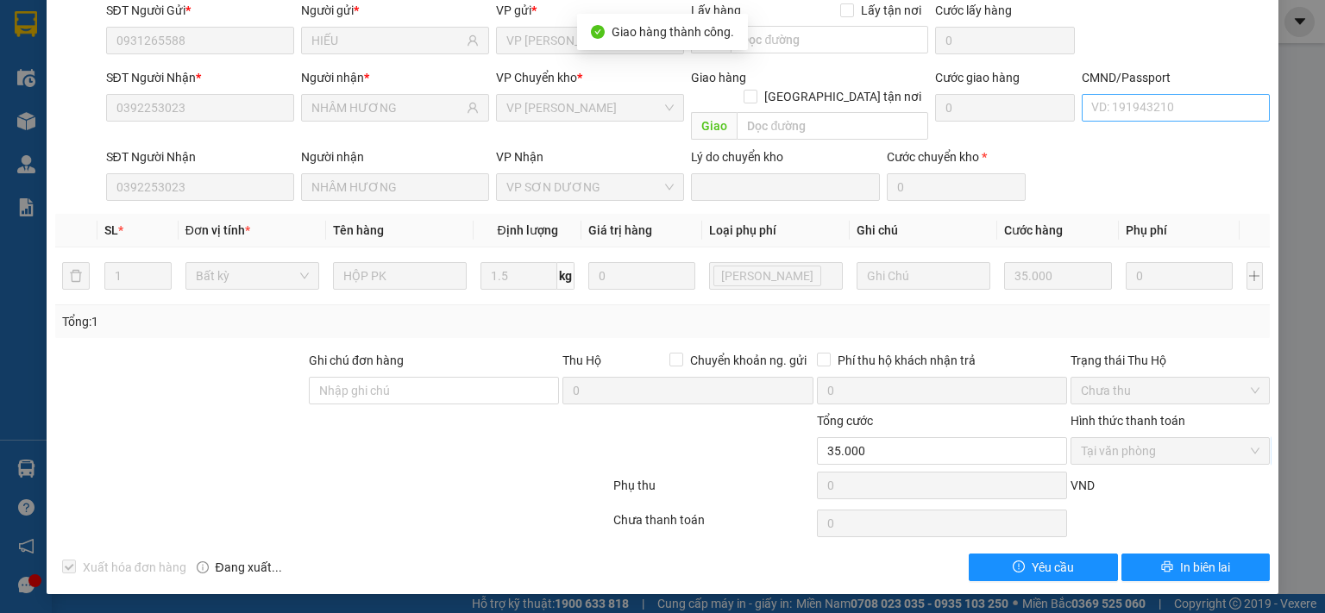
scroll to position [0, 0]
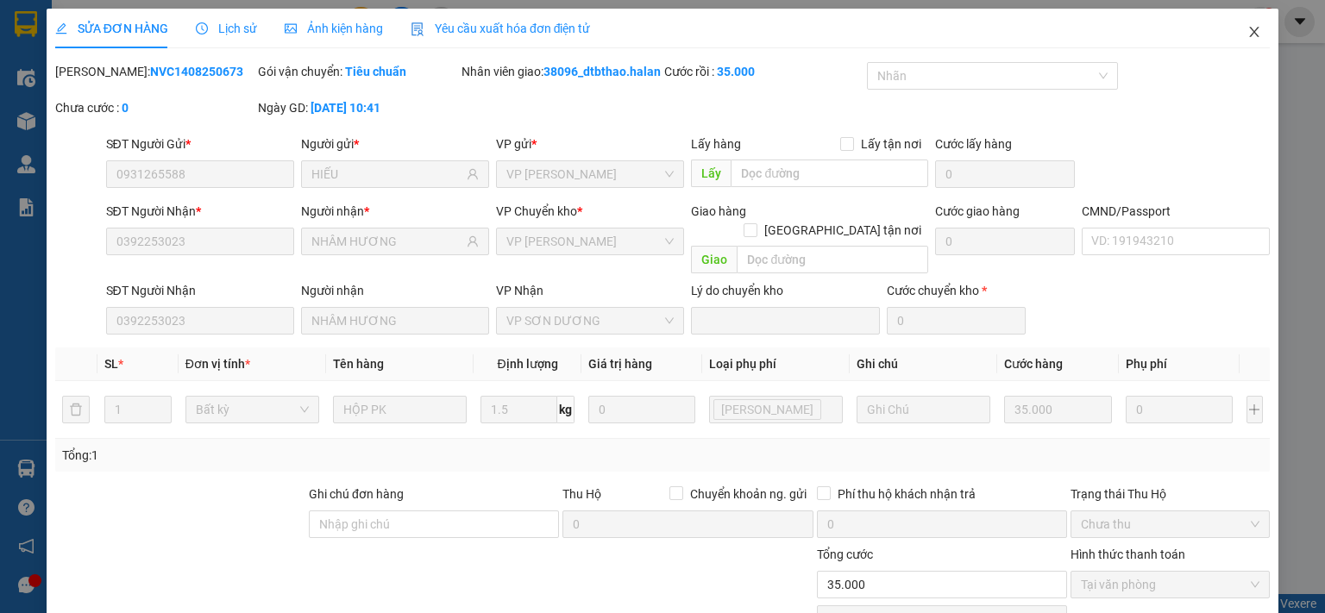
click at [1242, 21] on span "Close" at bounding box center [1254, 33] width 48 height 48
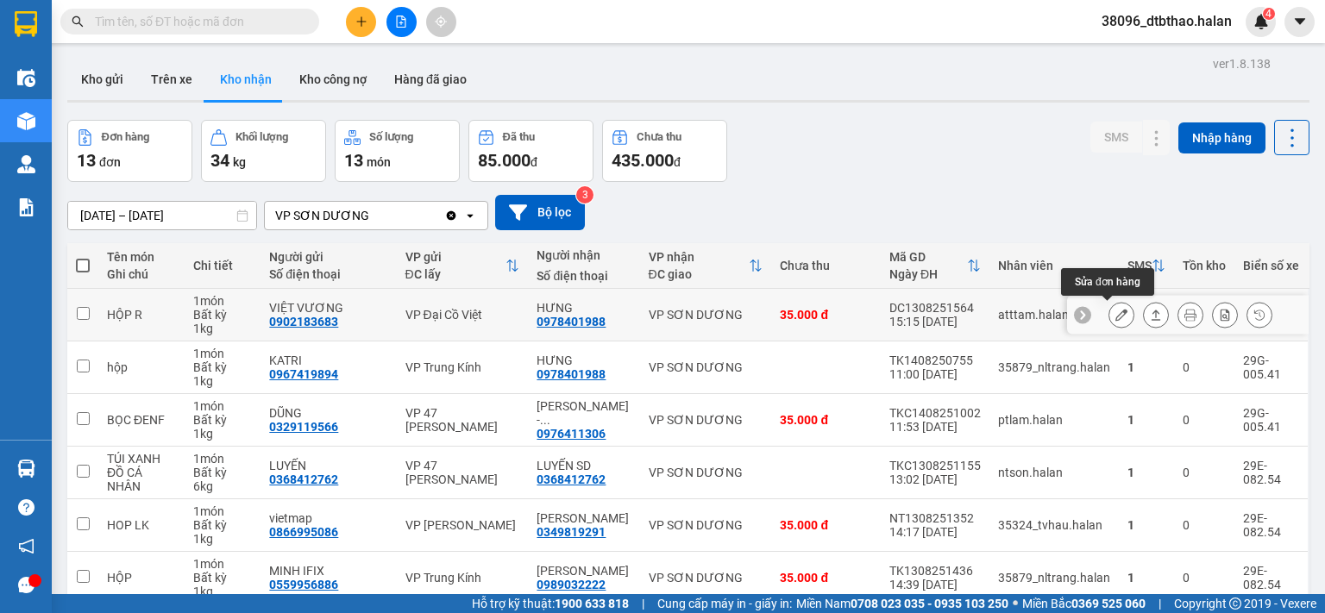
click at [1109, 317] on button at bounding box center [1121, 315] width 24 height 30
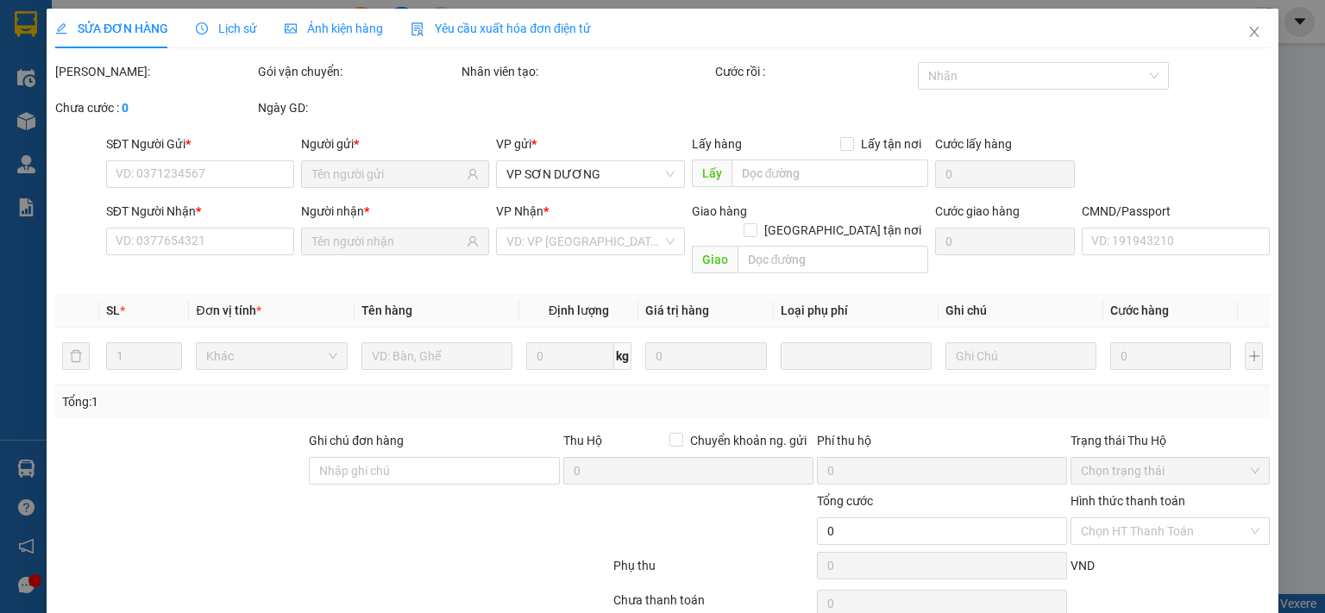
type input "0902183683"
type input "VIỆT VƯƠNG"
type input "0978401988"
type input "HƯNG"
type input "35.000"
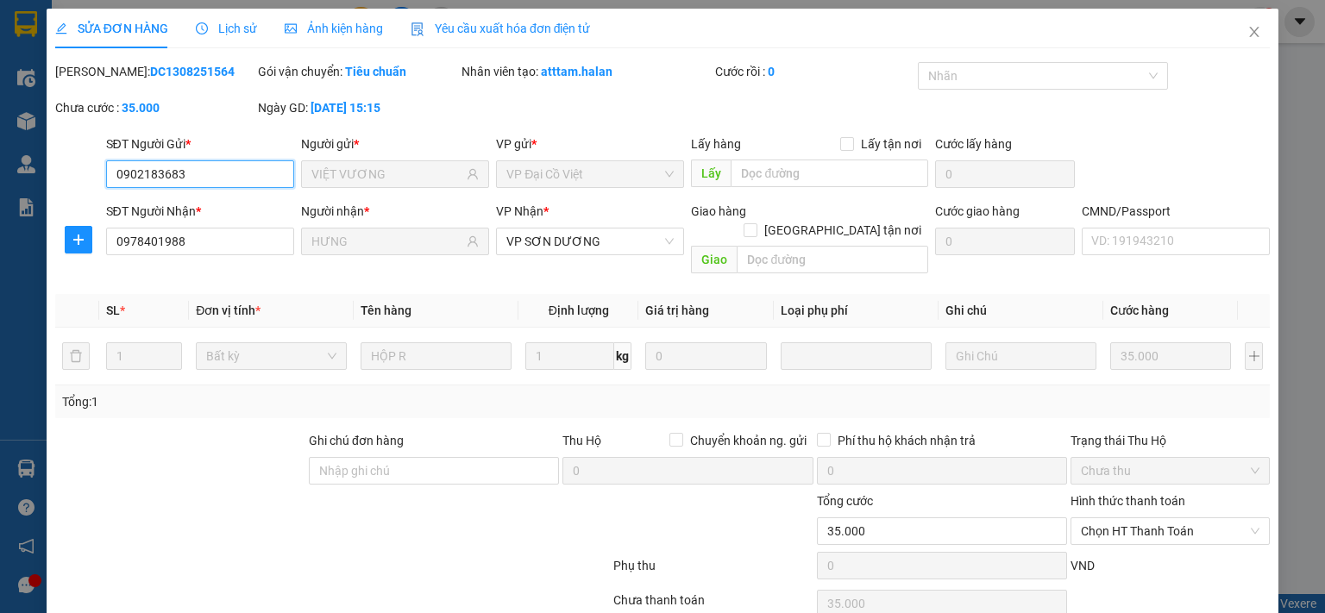
scroll to position [61, 0]
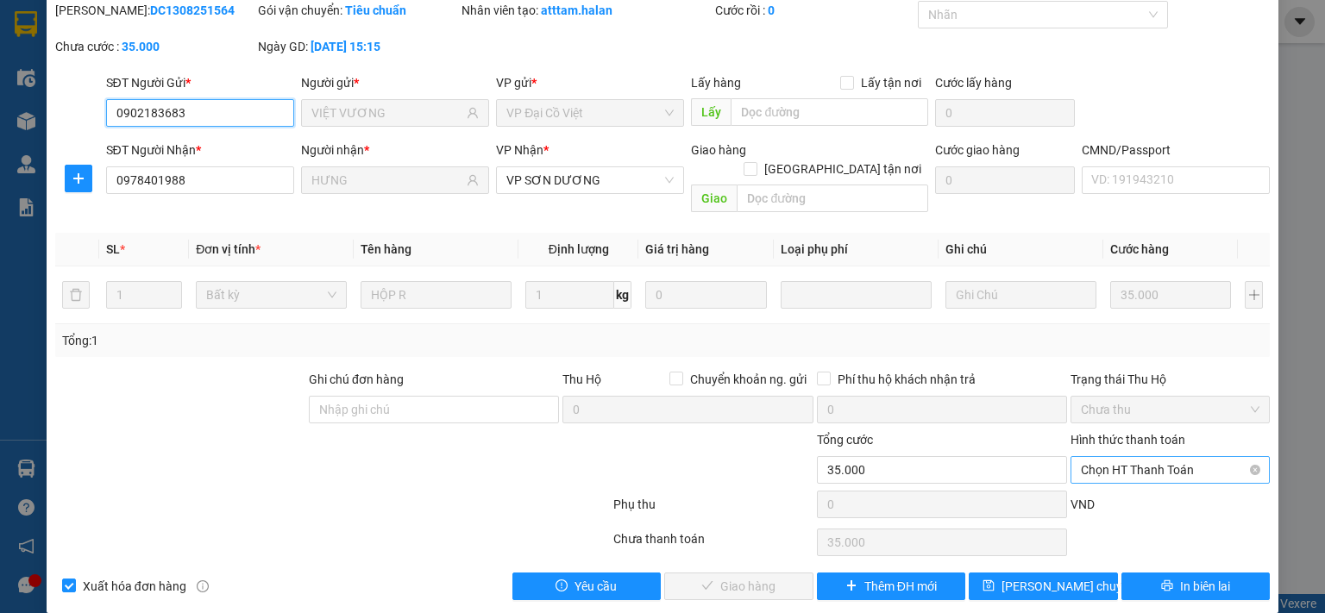
click at [1131, 457] on span "Chọn HT Thanh Toán" at bounding box center [1170, 470] width 179 height 26
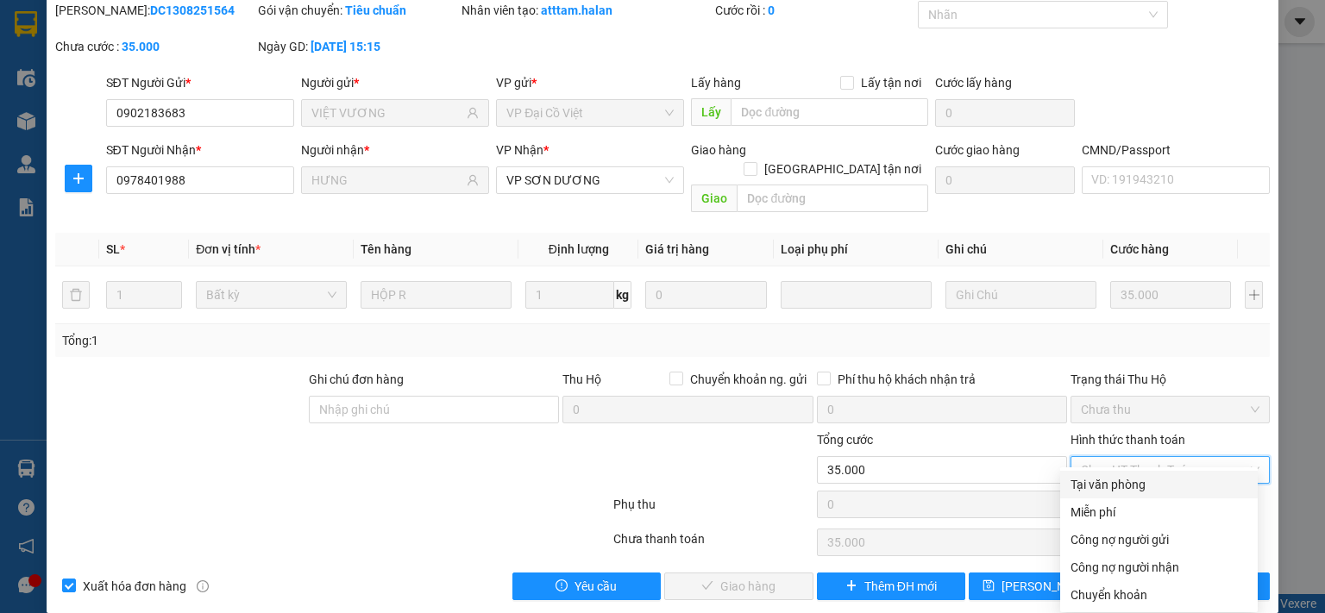
click at [1121, 492] on div "Tại văn phòng" at bounding box center [1158, 484] width 177 height 19
type input "0"
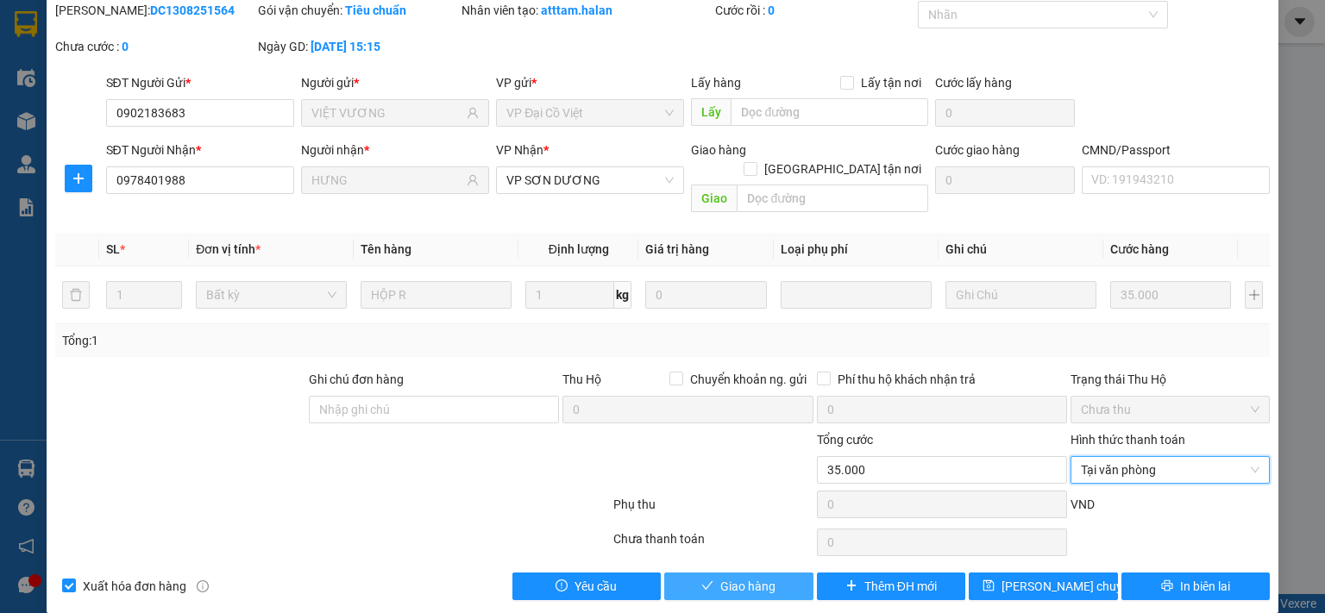
click at [734, 577] on span "Giao hàng" at bounding box center [747, 586] width 55 height 19
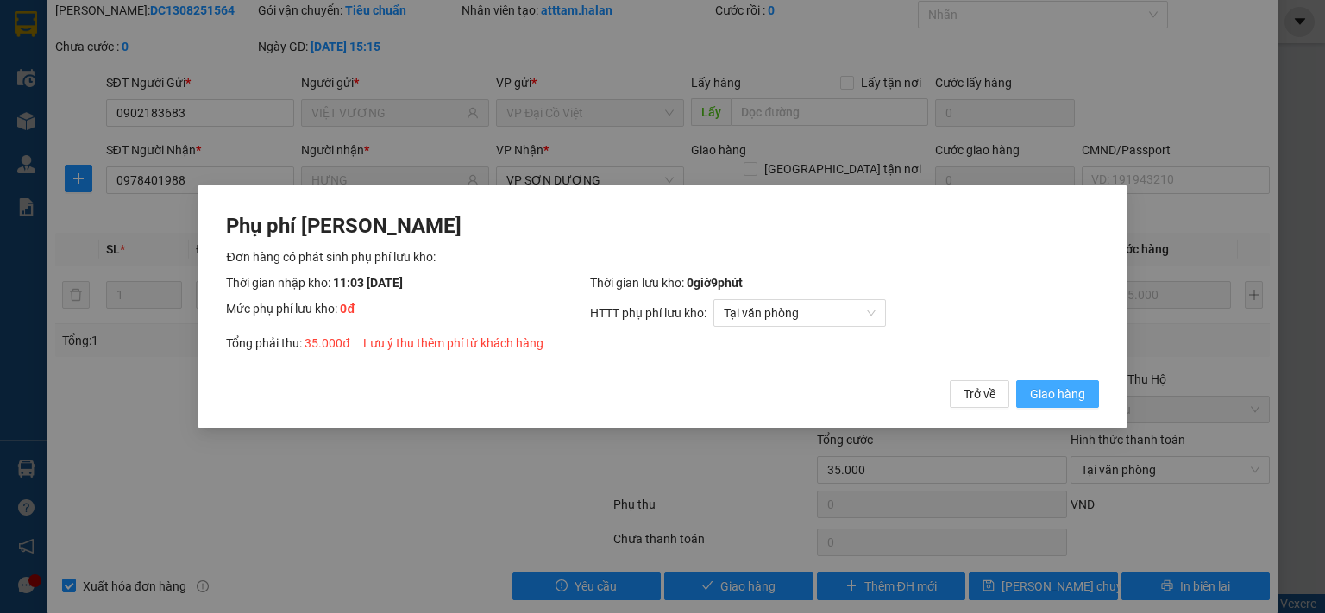
click at [1047, 392] on span "Giao hàng" at bounding box center [1057, 394] width 55 height 19
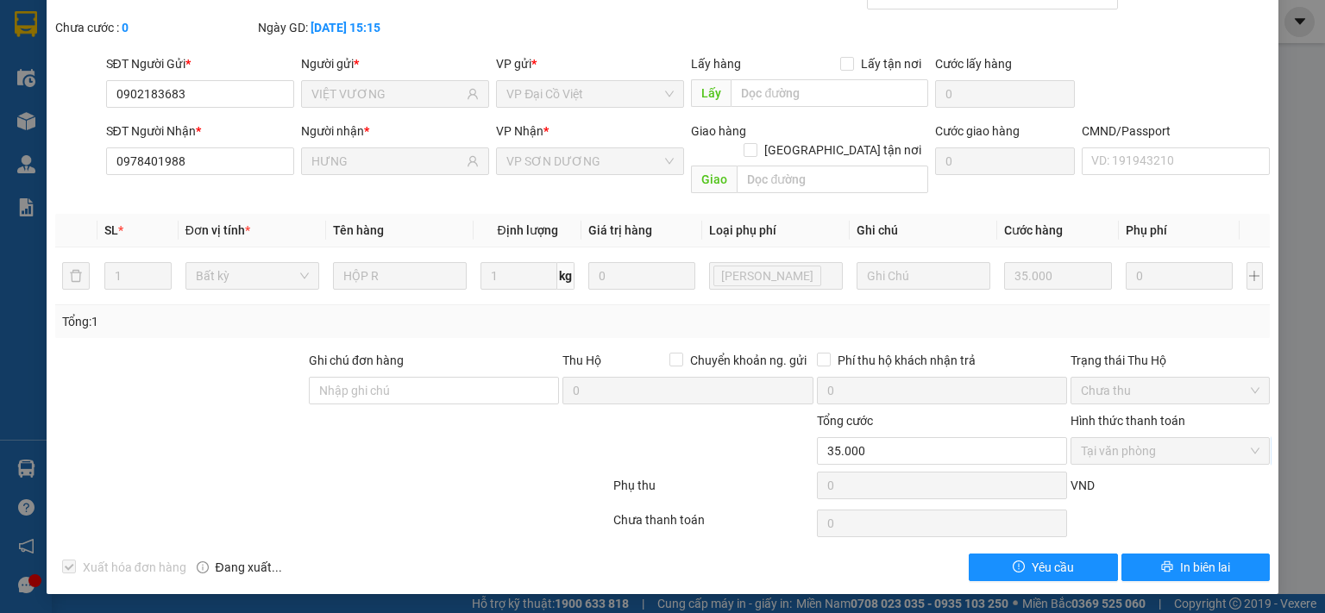
scroll to position [0, 0]
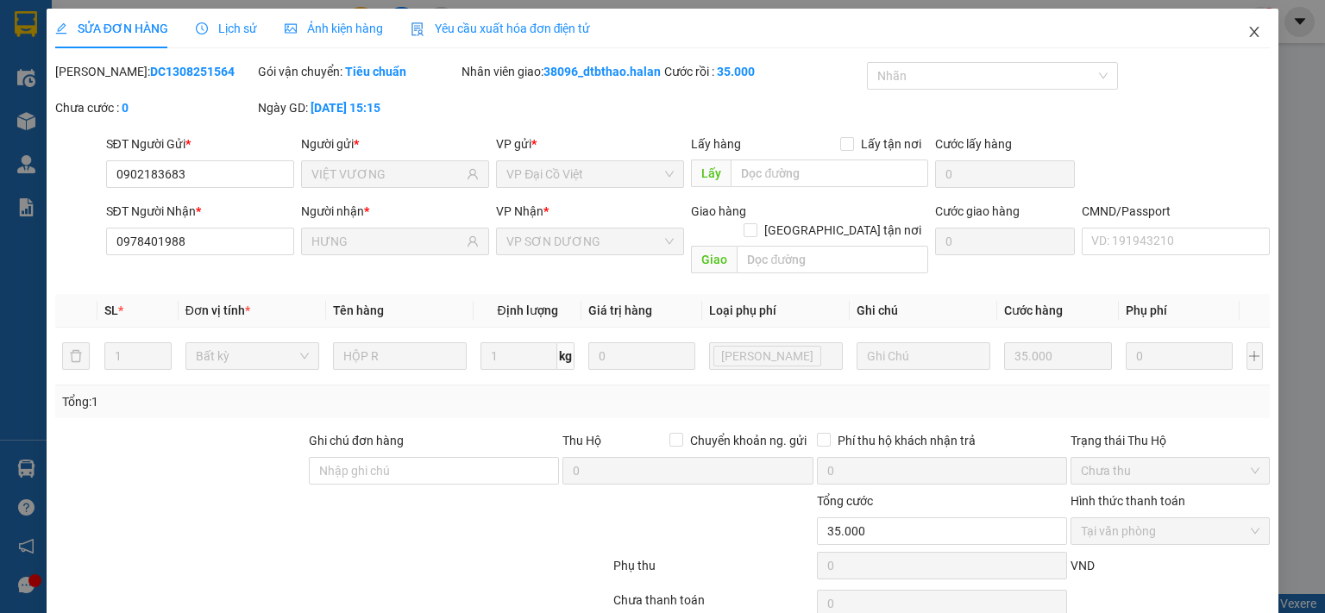
click at [1239, 25] on span "Close" at bounding box center [1254, 33] width 48 height 48
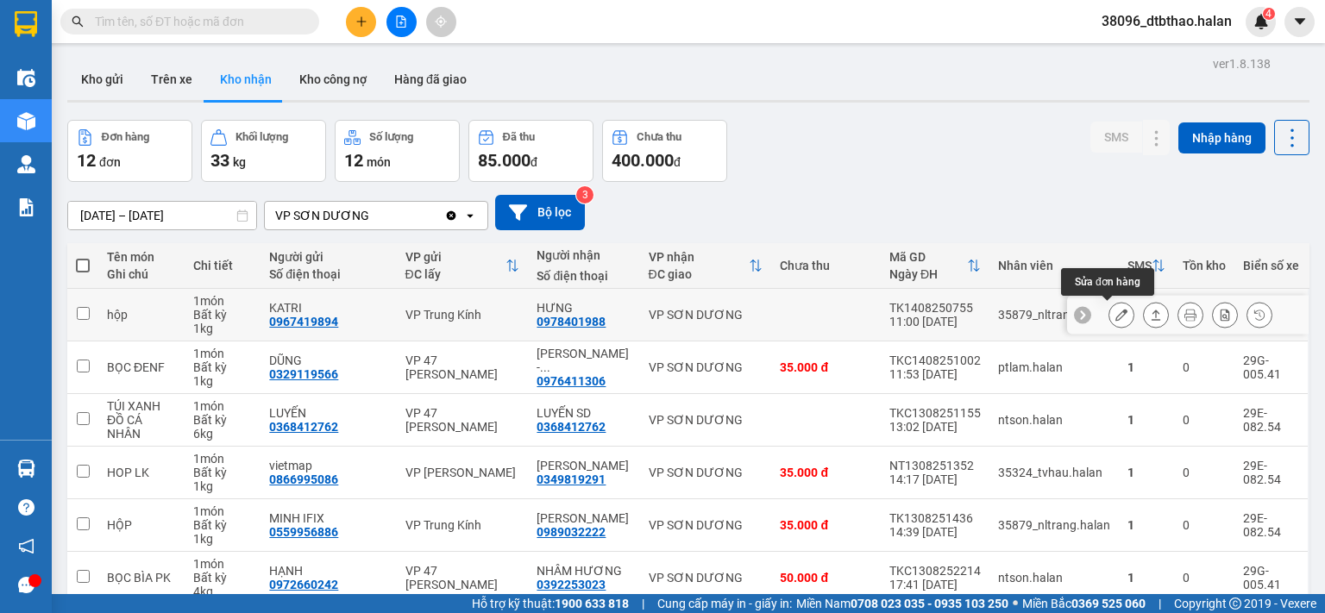
click at [1109, 321] on button at bounding box center [1121, 315] width 24 height 30
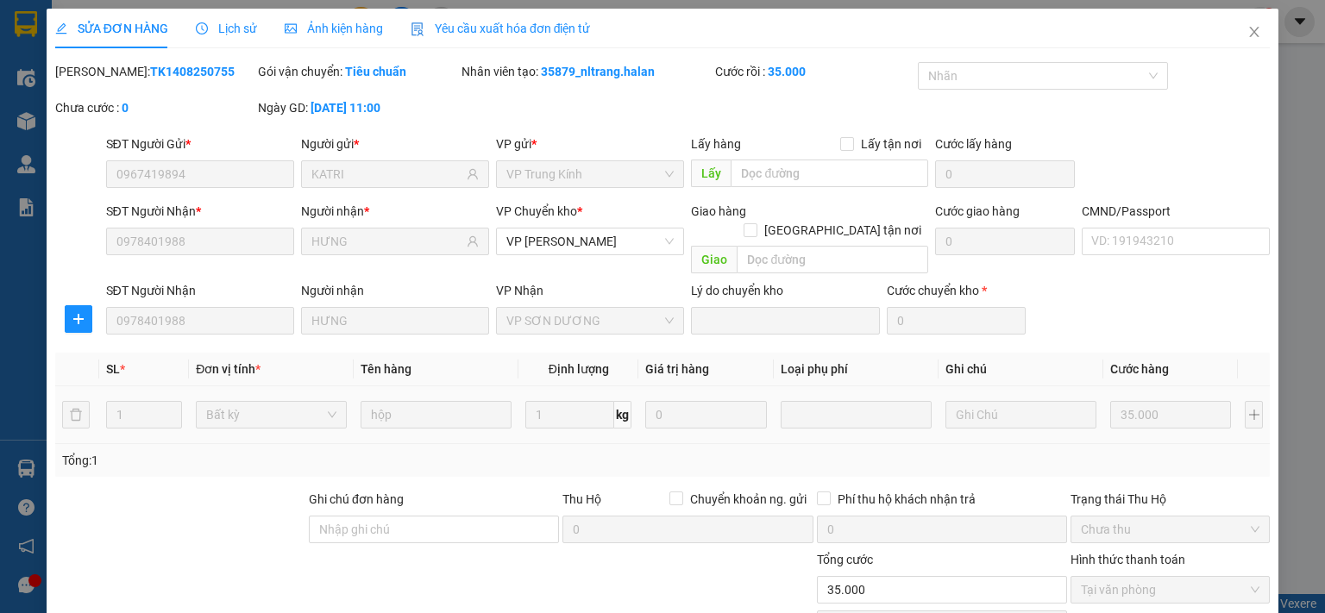
type input "0967419894"
type input "KATRI"
type input "0978401988"
type input "HƯNG"
type input "35.000"
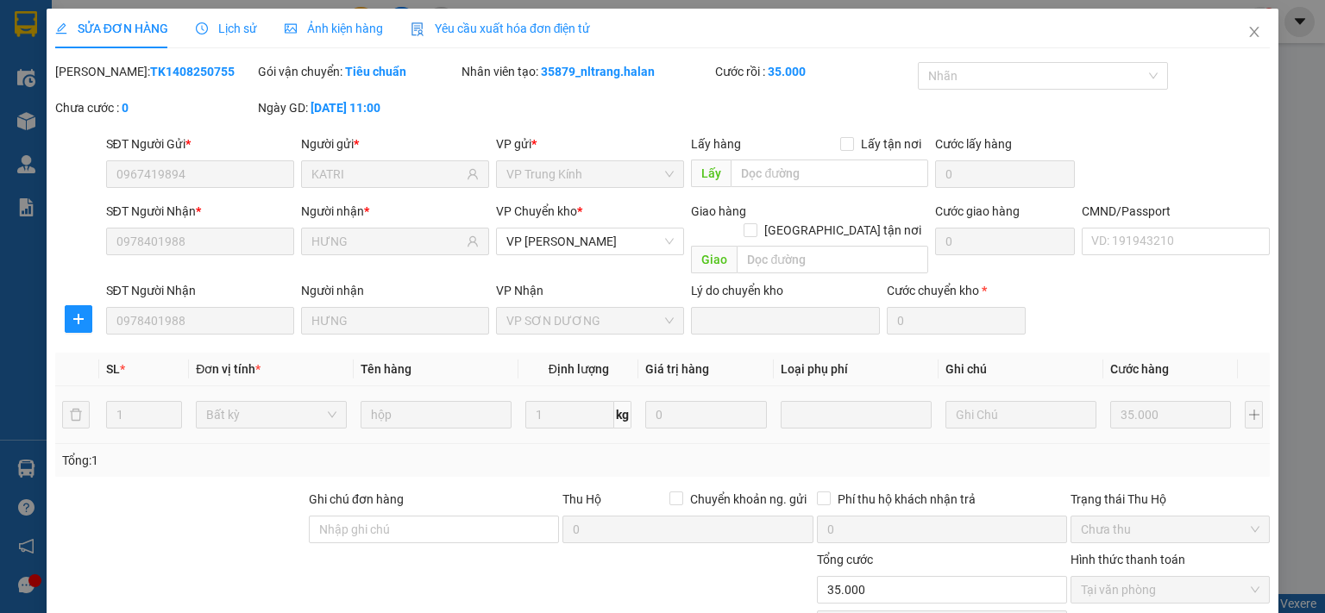
scroll to position [120, 0]
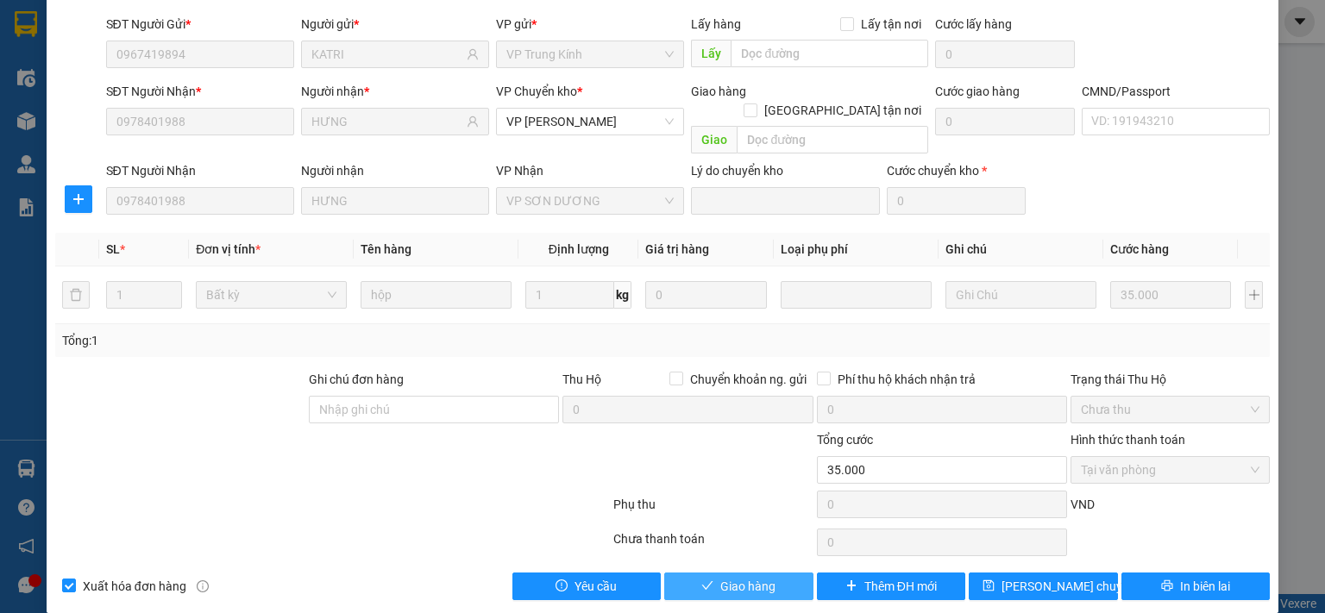
click at [775, 573] on button "Giao hàng" at bounding box center [738, 587] width 149 height 28
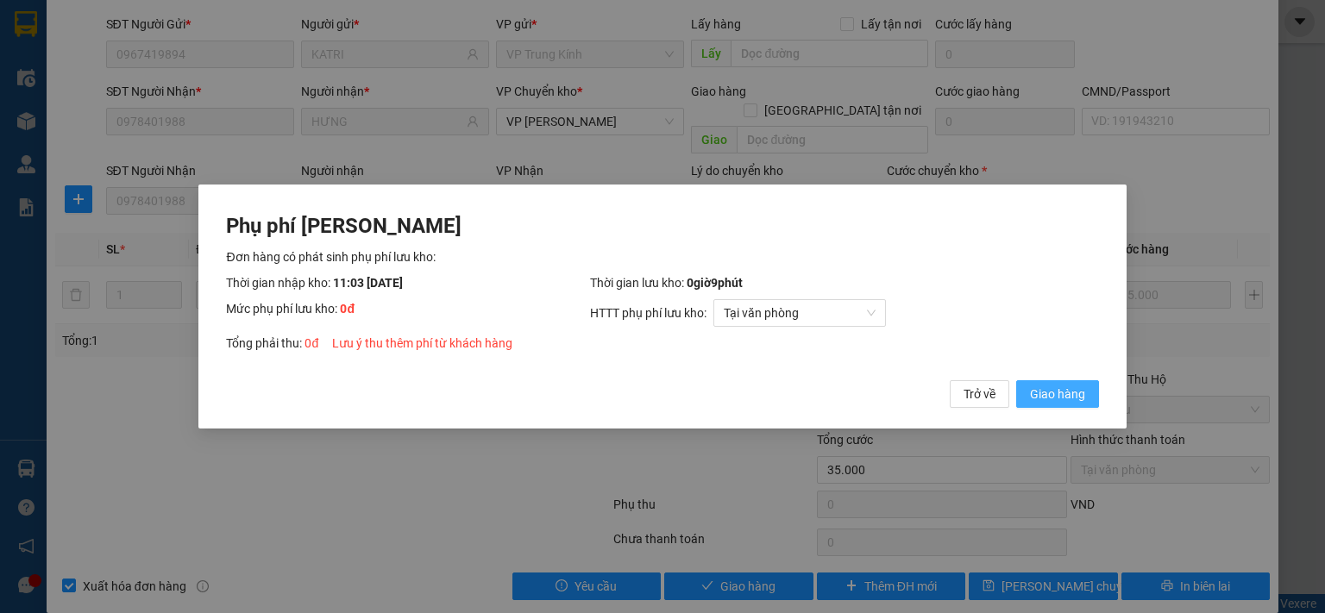
click at [1051, 392] on span "Giao hàng" at bounding box center [1057, 394] width 55 height 19
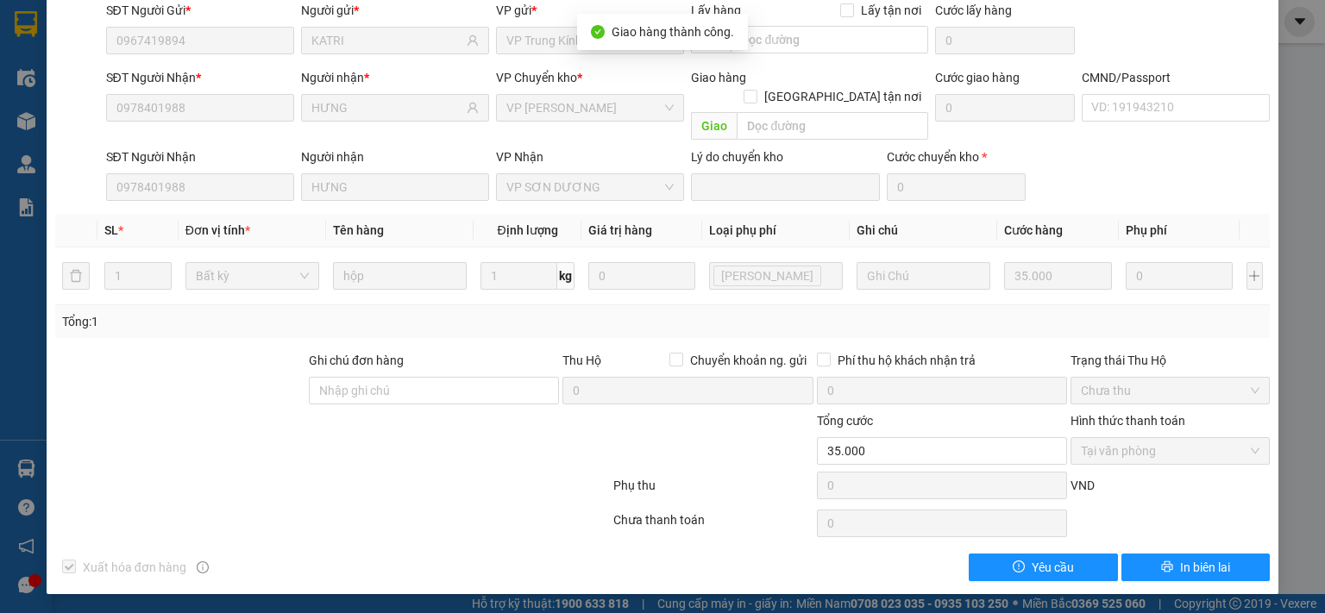
scroll to position [0, 0]
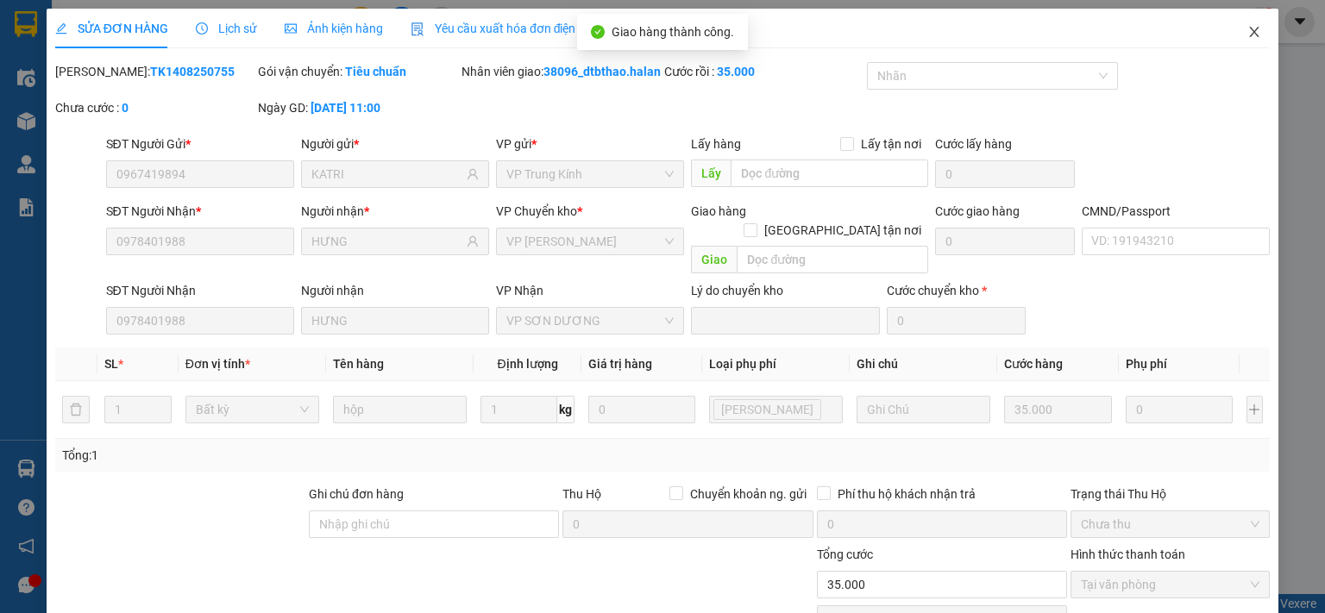
click at [1249, 27] on span "Close" at bounding box center [1254, 33] width 48 height 48
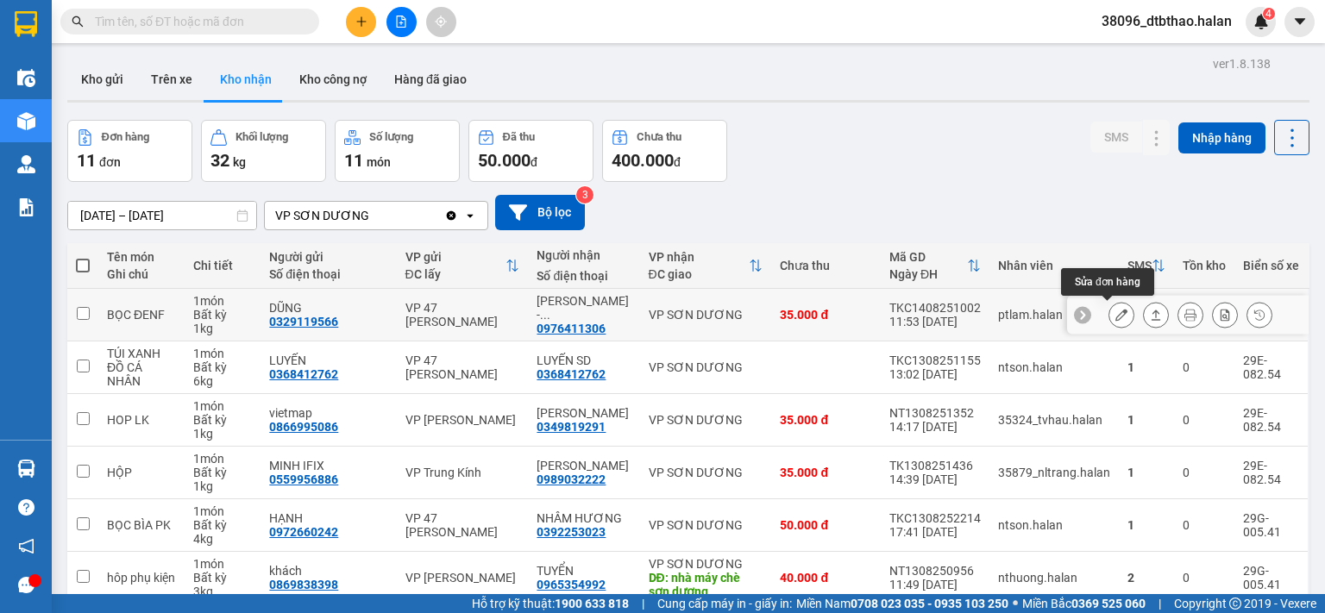
click at [1115, 317] on icon at bounding box center [1121, 315] width 12 height 12
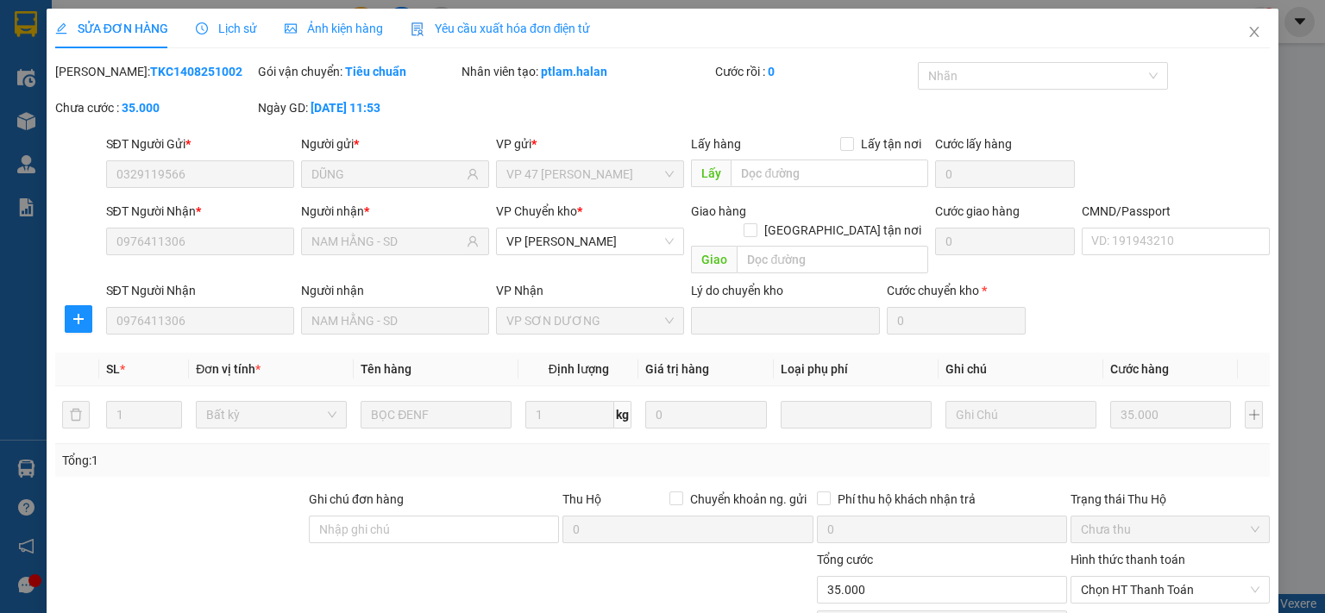
type input "0329119566"
type input "DŨNG"
type input "0976411306"
type input "NAM HẰNG - SD"
type input "35.000"
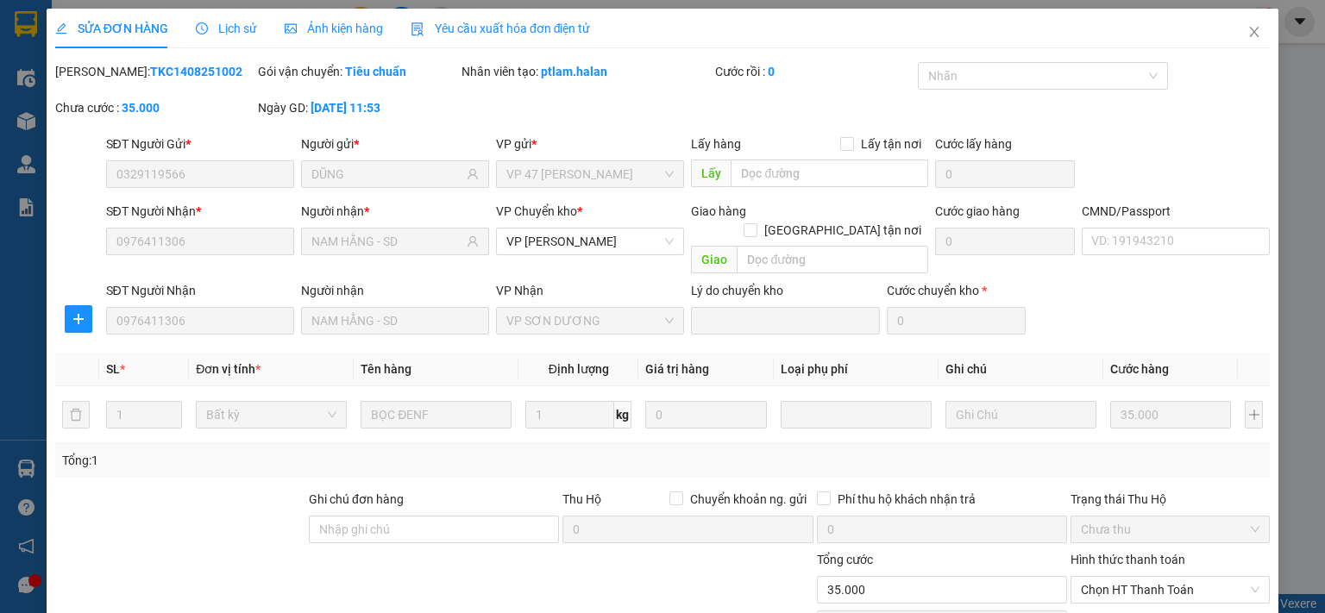
scroll to position [120, 0]
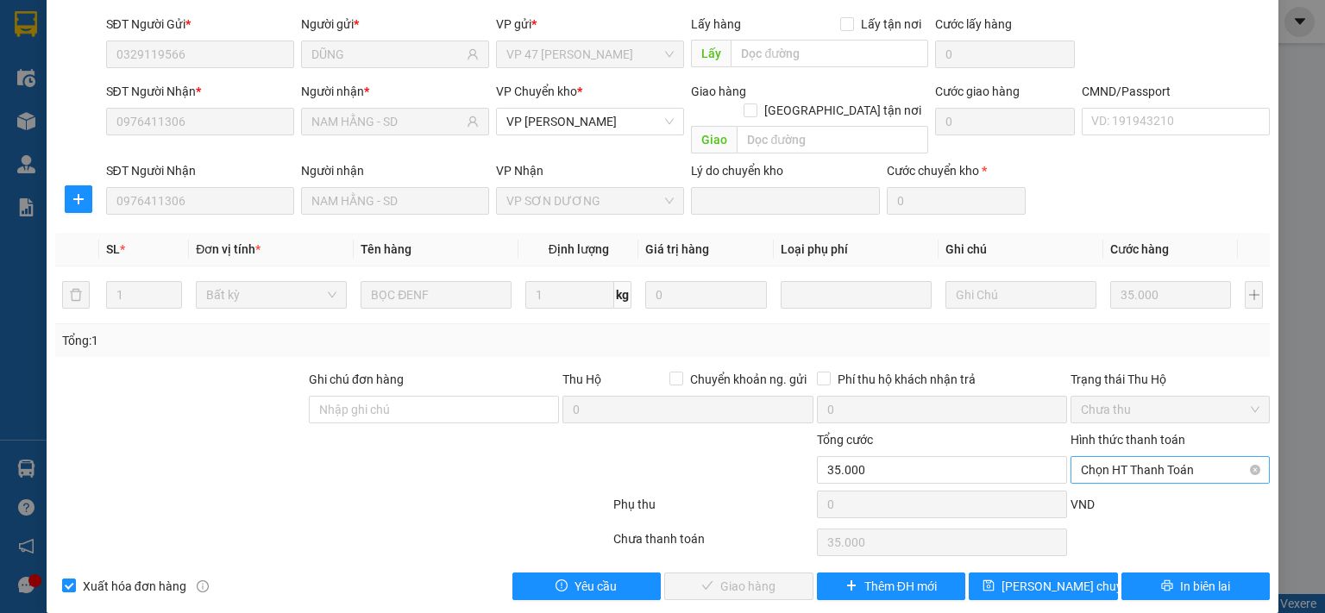
click at [1158, 457] on span "Chọn HT Thanh Toán" at bounding box center [1170, 470] width 179 height 26
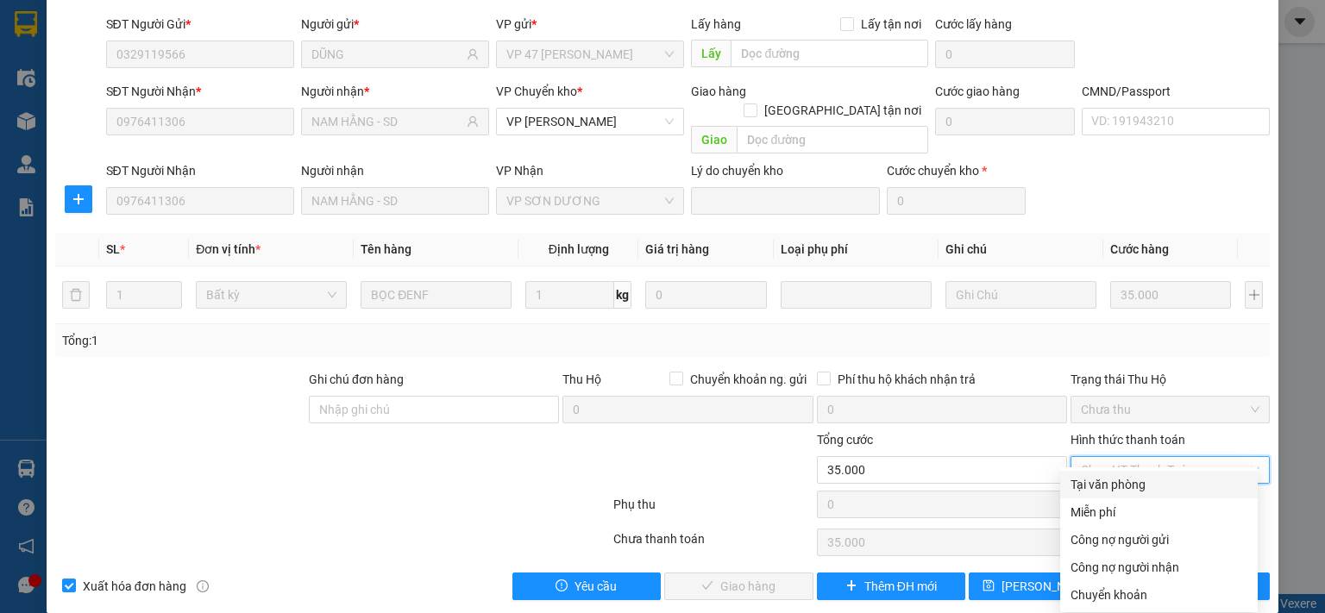
click at [1126, 484] on div "Tại văn phòng" at bounding box center [1158, 484] width 177 height 19
type input "0"
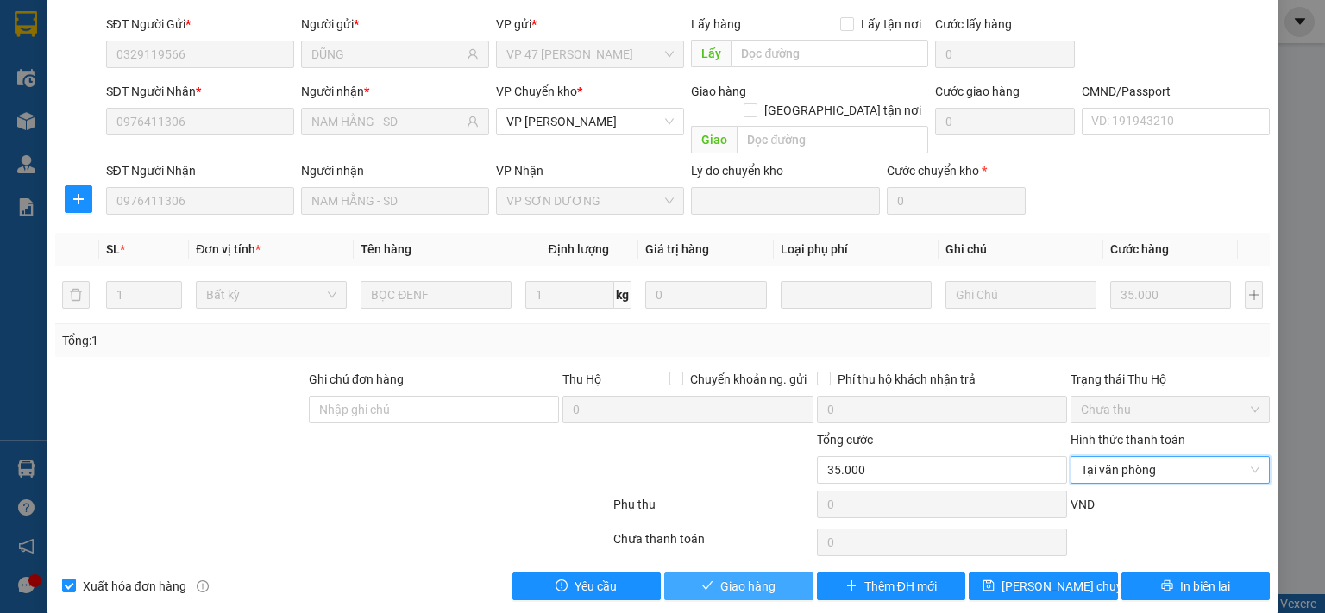
click at [780, 573] on button "Giao hàng" at bounding box center [738, 587] width 149 height 28
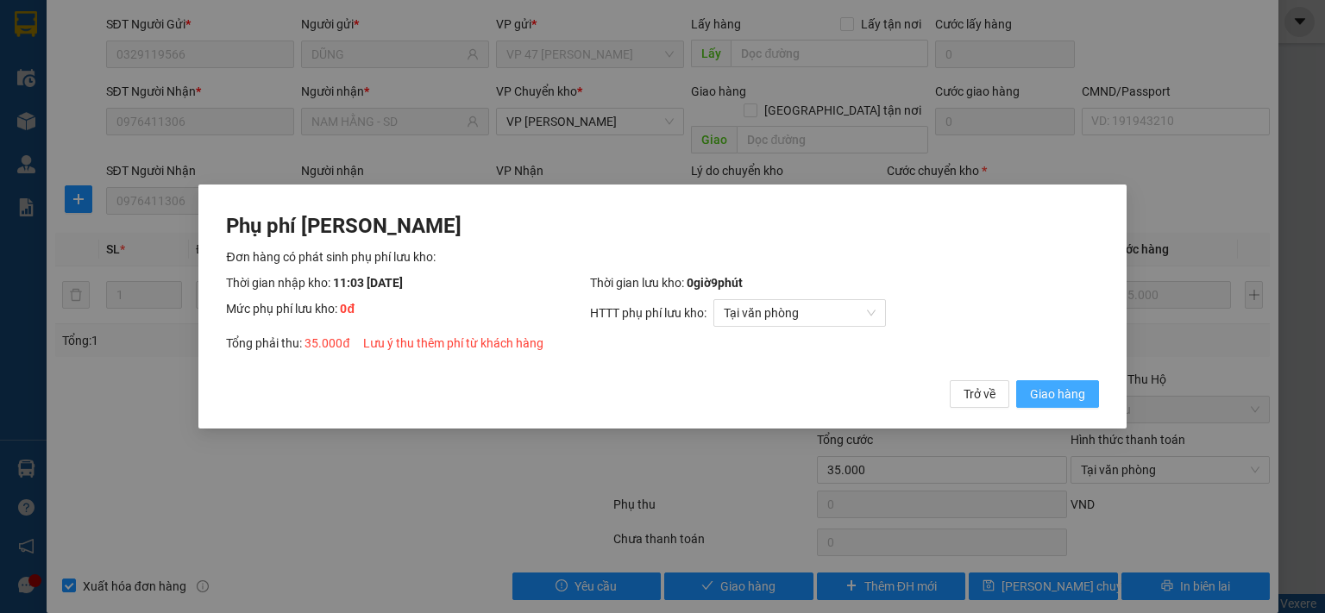
click at [1073, 399] on span "Giao hàng" at bounding box center [1057, 394] width 55 height 19
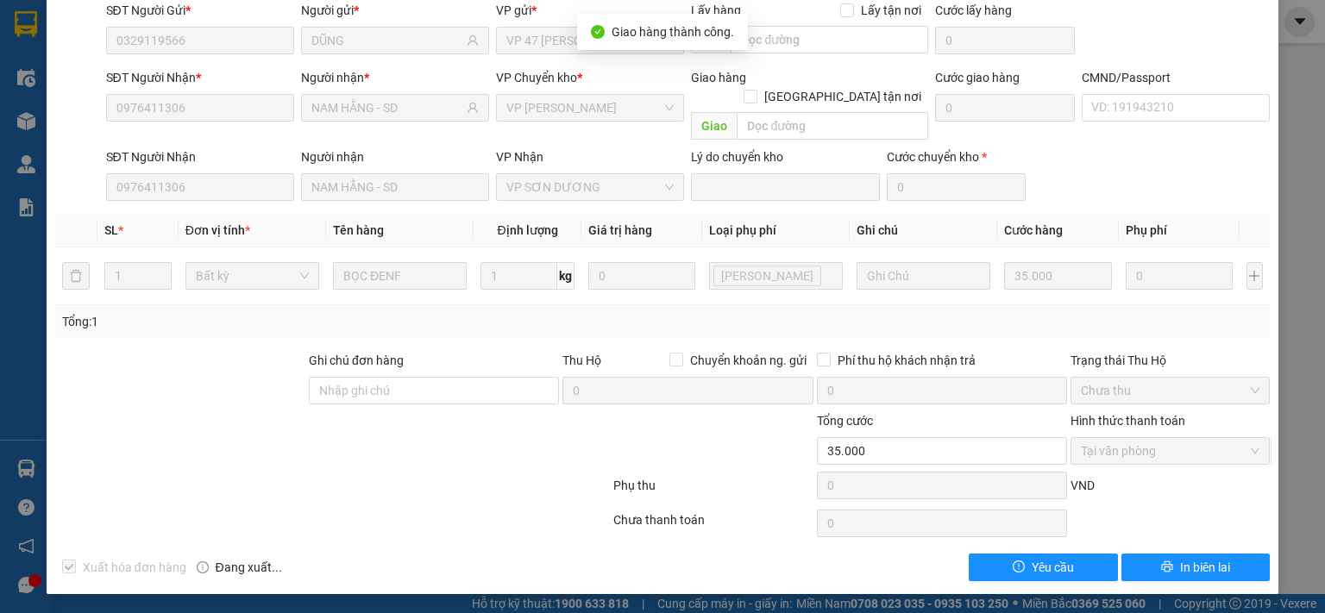
scroll to position [0, 0]
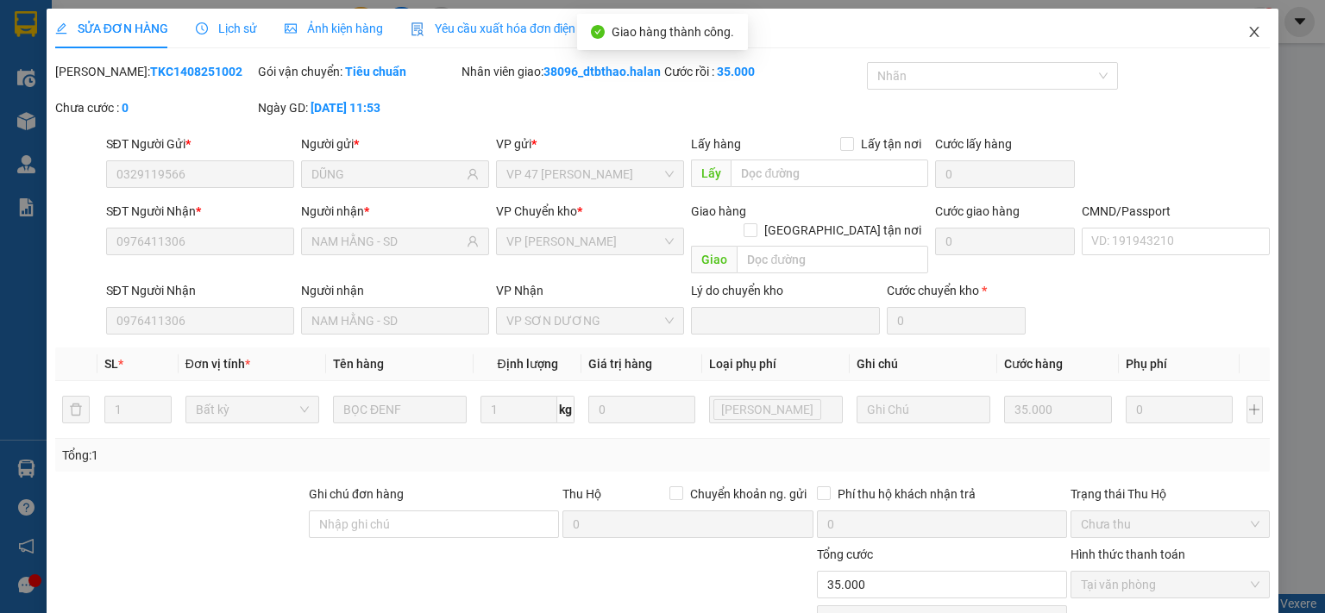
click at [1250, 29] on icon "close" at bounding box center [1254, 32] width 9 height 10
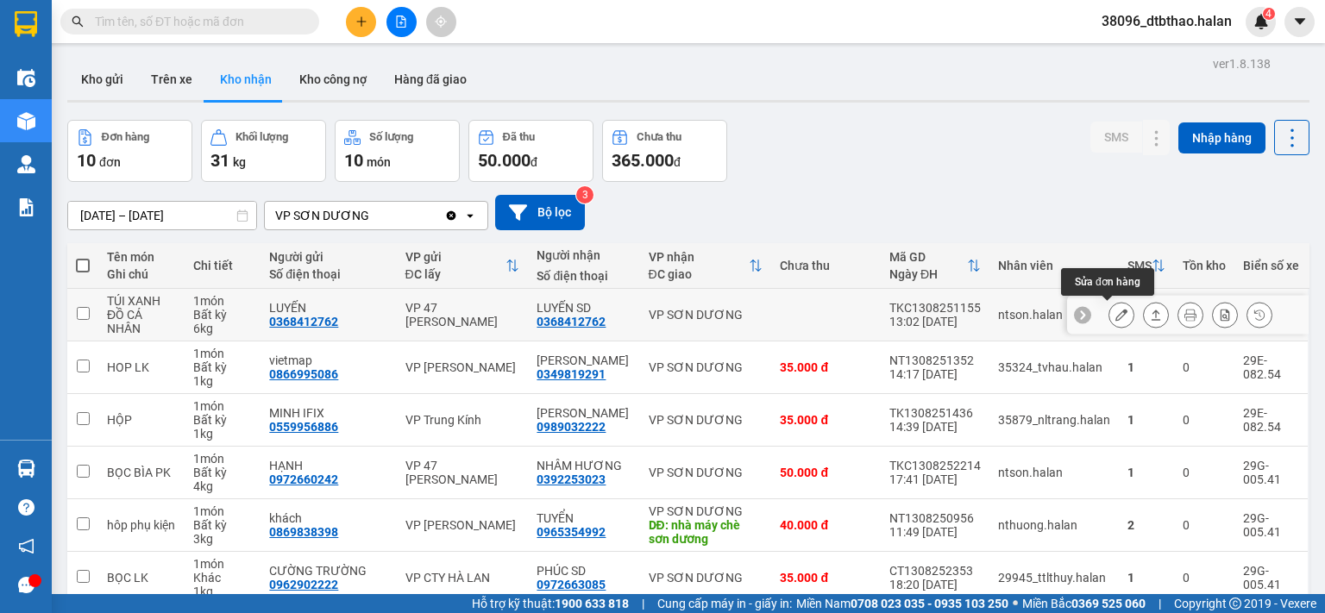
click at [1115, 318] on icon at bounding box center [1121, 315] width 12 height 12
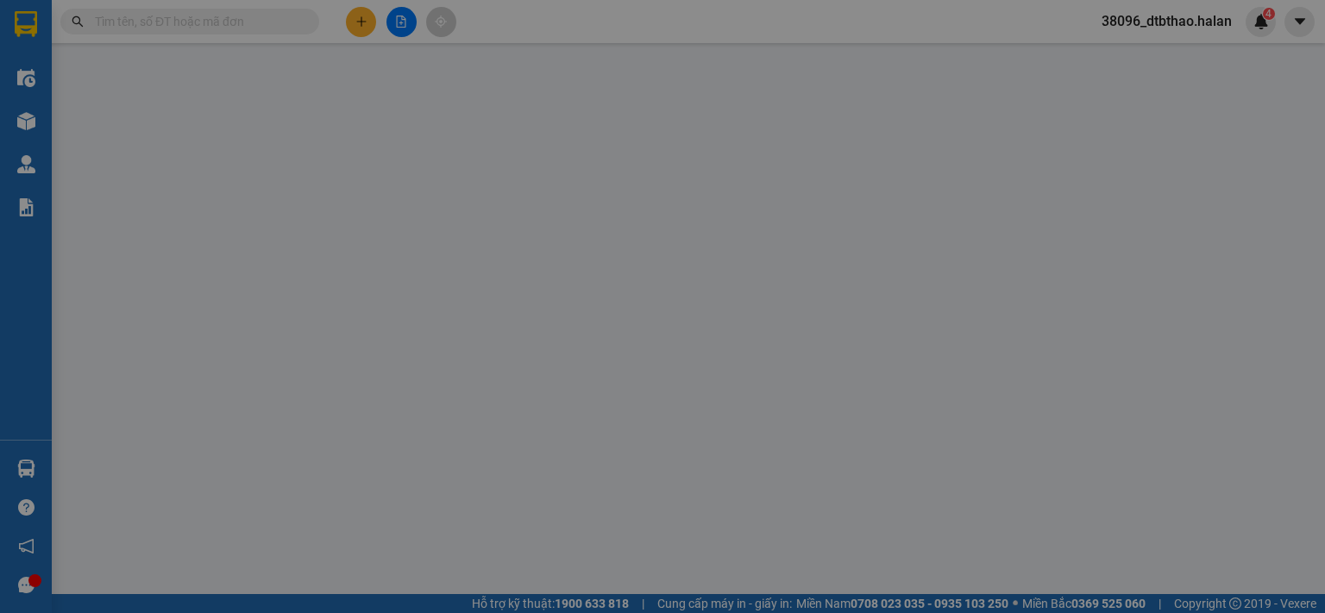
type input "0368412762"
type input "LUYẾN"
type input "0368412762"
type input "LUYẾN SD"
type input "50.000"
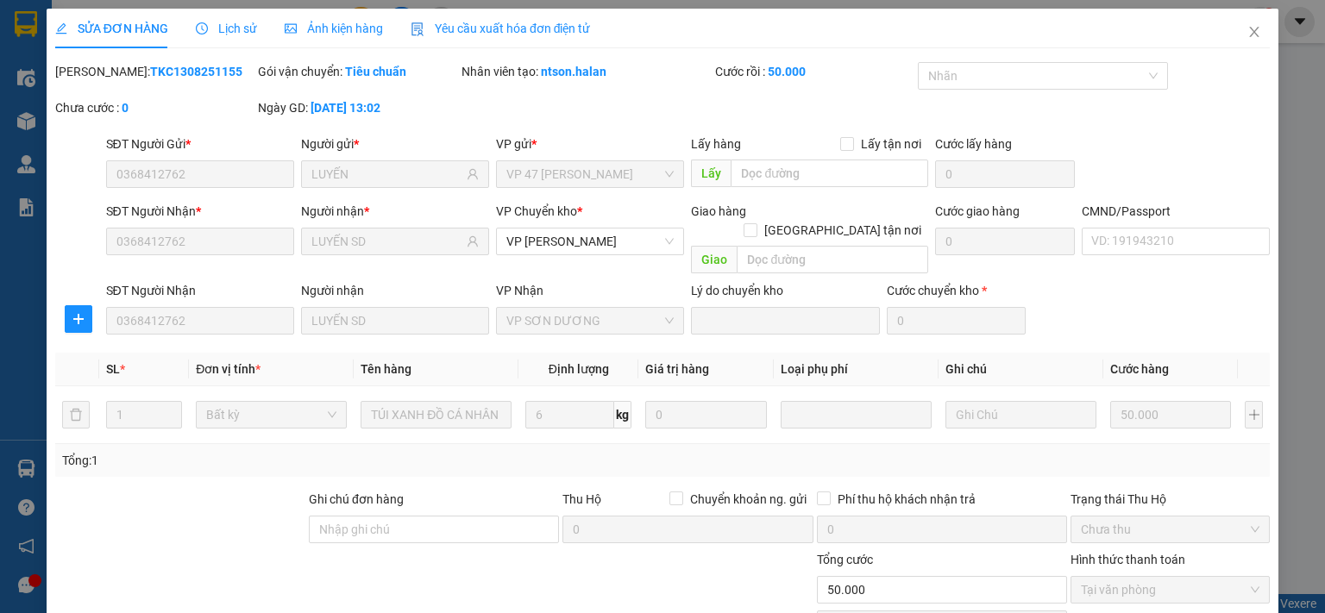
scroll to position [120, 0]
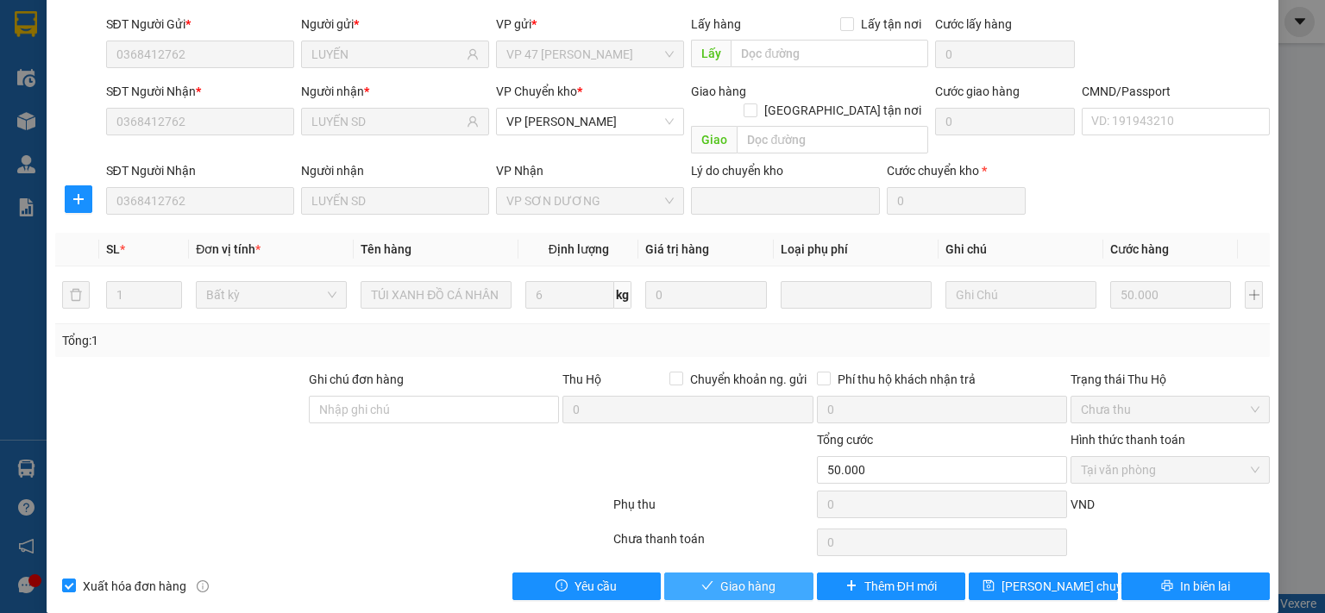
click at [769, 573] on button "Giao hàng" at bounding box center [738, 587] width 149 height 28
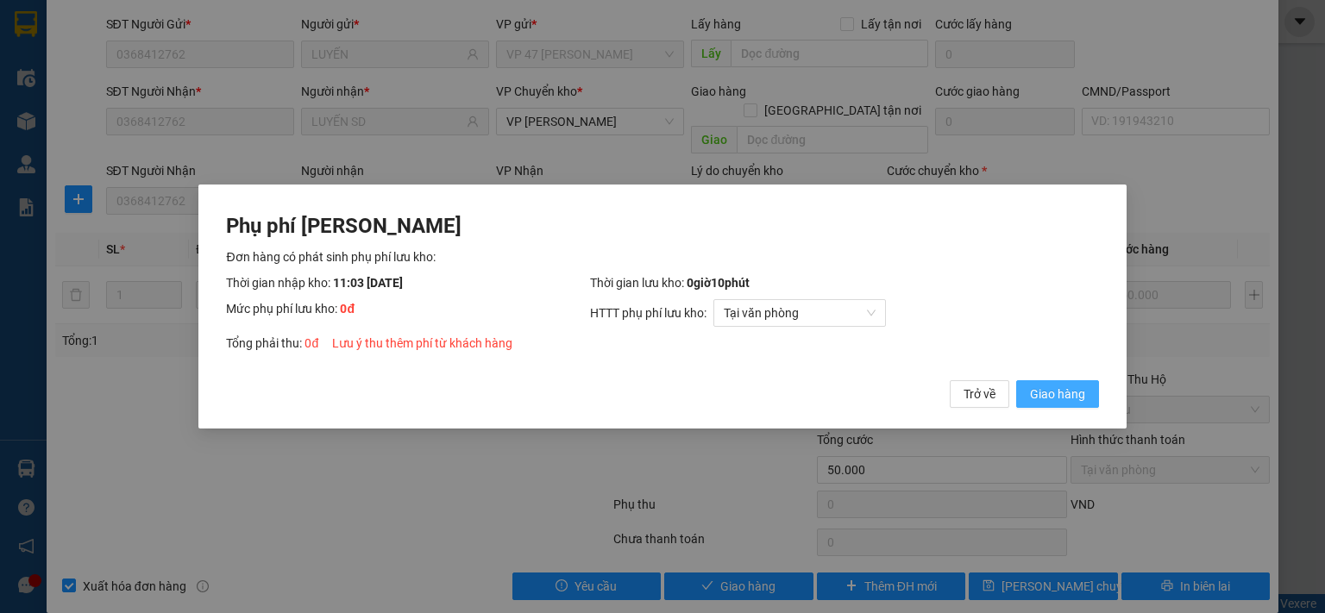
click at [1039, 389] on span "Giao hàng" at bounding box center [1057, 394] width 55 height 19
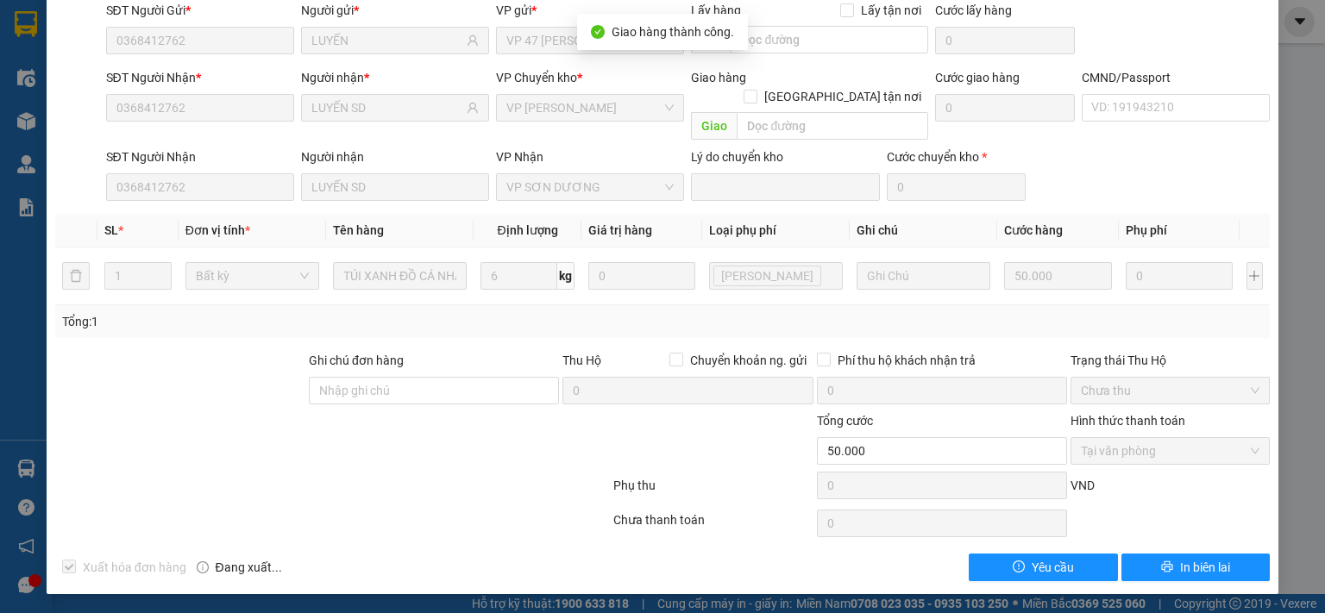
scroll to position [0, 0]
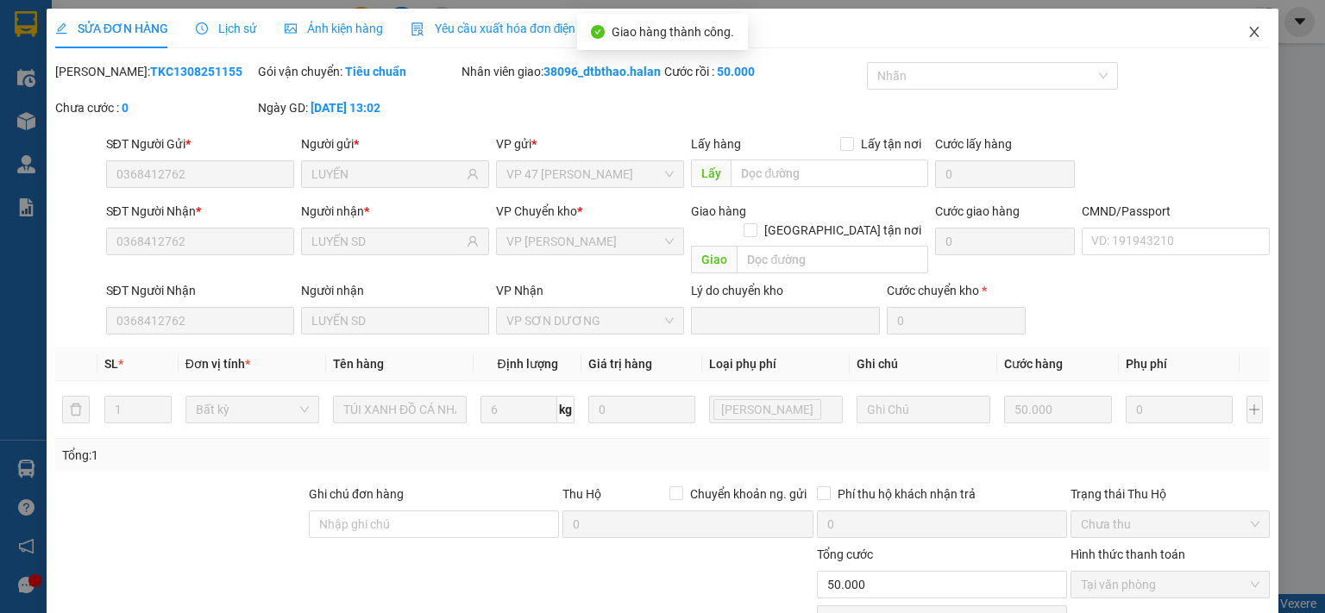
click at [1247, 34] on icon "close" at bounding box center [1254, 32] width 14 height 14
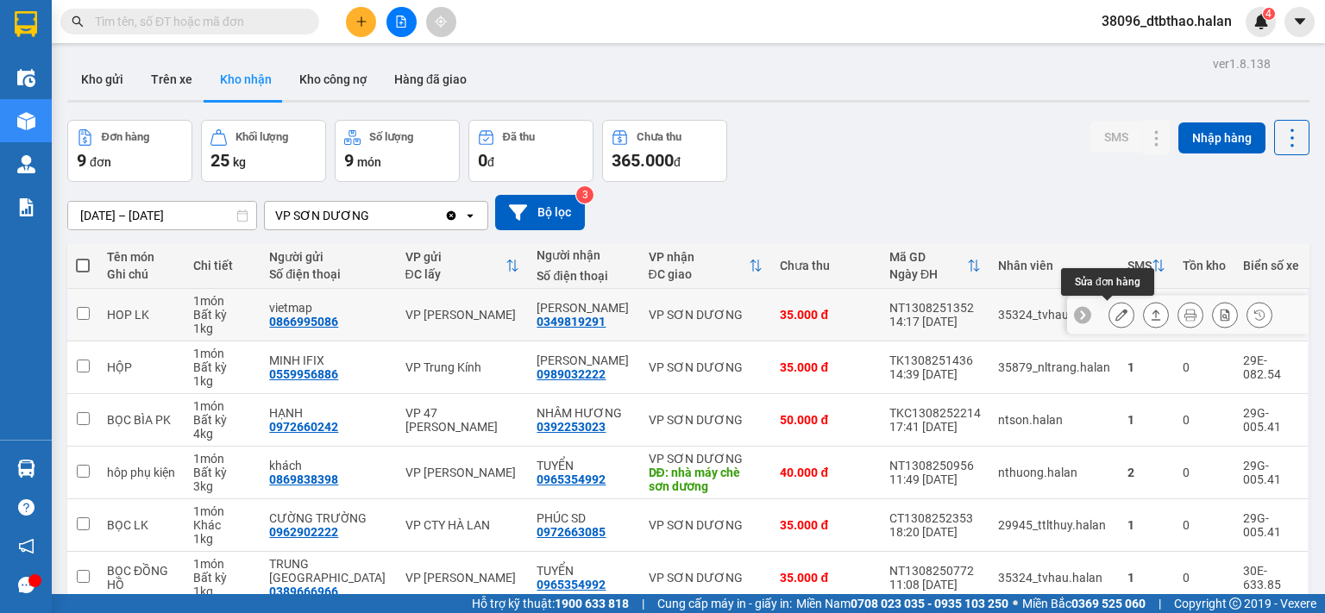
click at [1115, 309] on icon at bounding box center [1121, 315] width 12 height 12
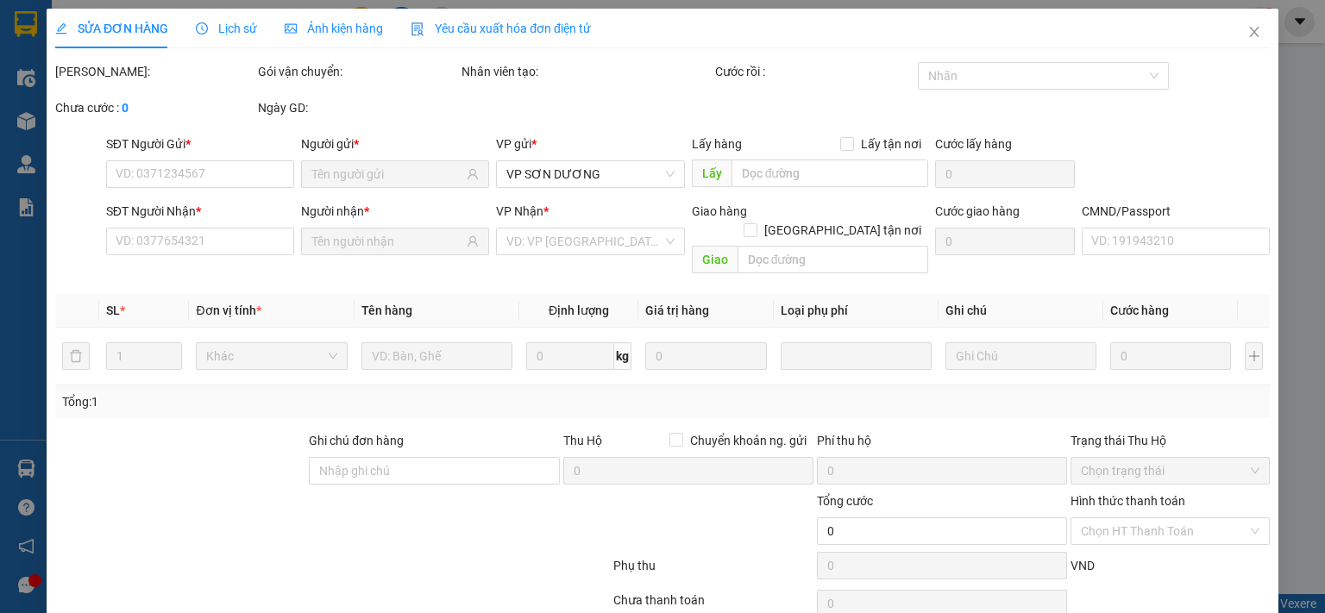
type input "0866995086"
type input "vietmap"
type input "0349819291"
type input "NAM HẰNG"
type input "35.000"
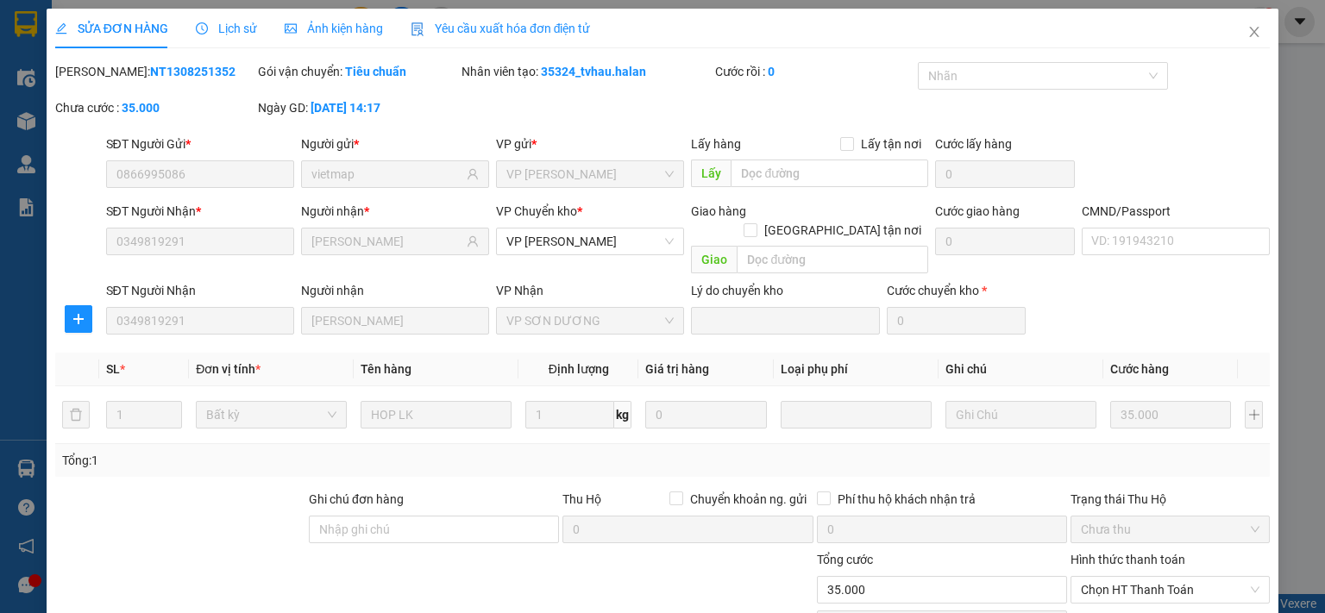
scroll to position [120, 0]
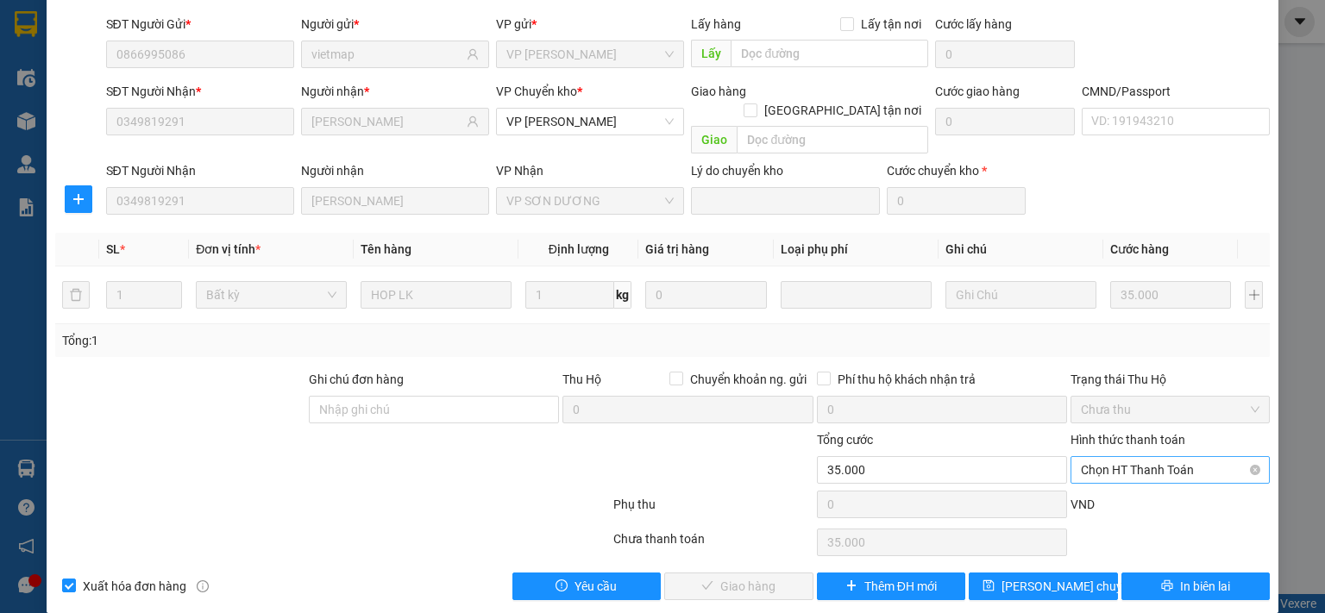
click at [1108, 457] on span "Chọn HT Thanh Toán" at bounding box center [1170, 470] width 179 height 26
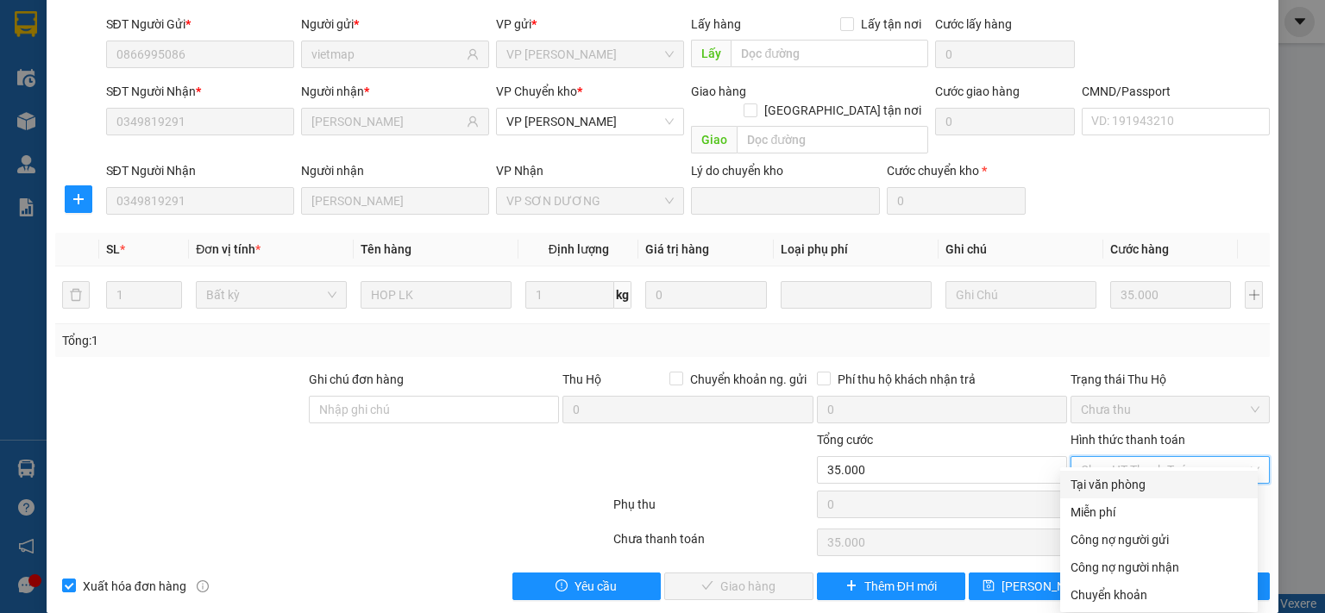
click at [1087, 490] on div "Tại văn phòng" at bounding box center [1158, 484] width 177 height 19
type input "0"
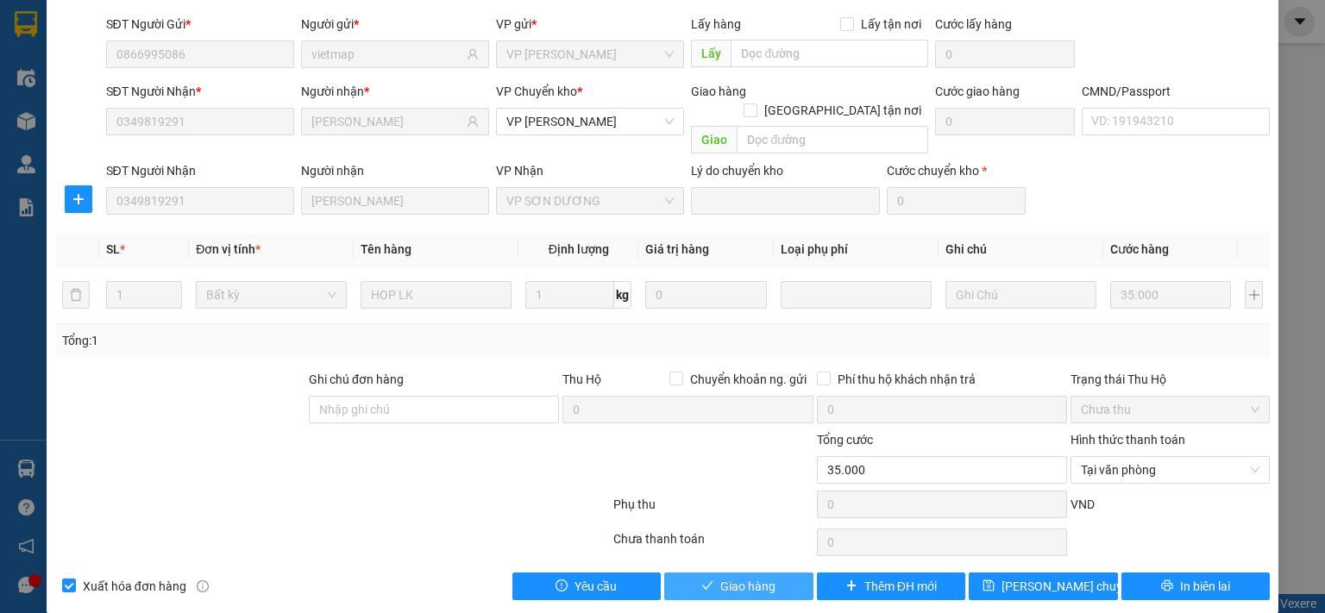
click at [760, 577] on span "Giao hàng" at bounding box center [747, 586] width 55 height 19
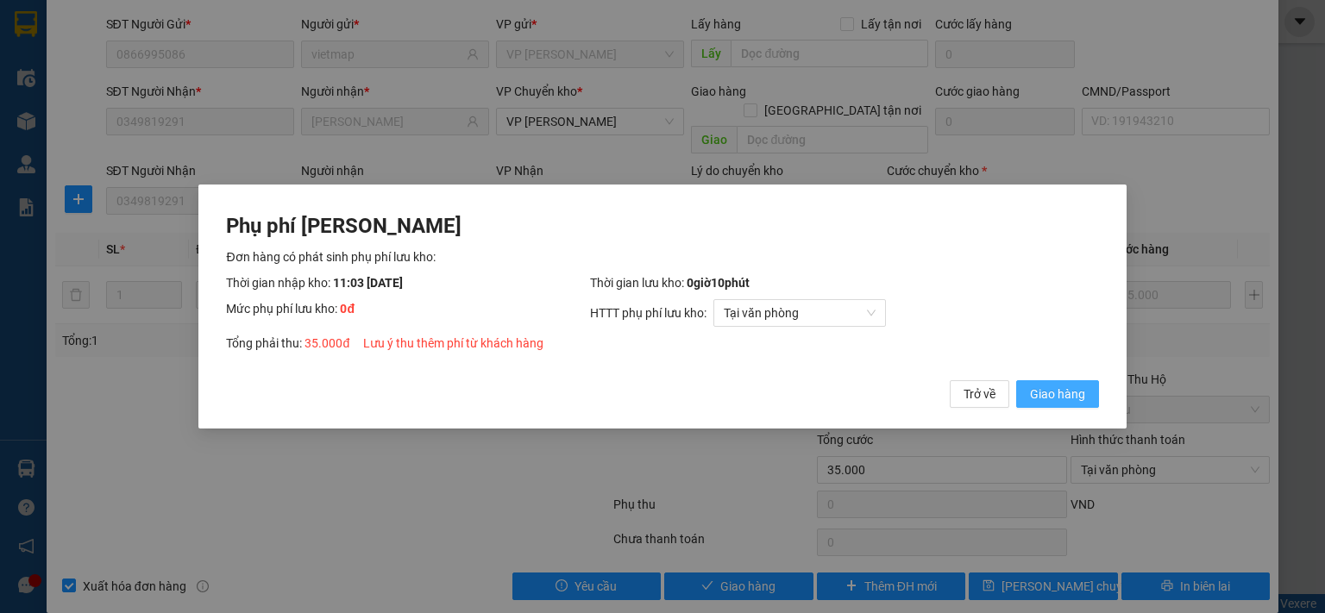
click at [1070, 400] on span "Giao hàng" at bounding box center [1057, 394] width 55 height 19
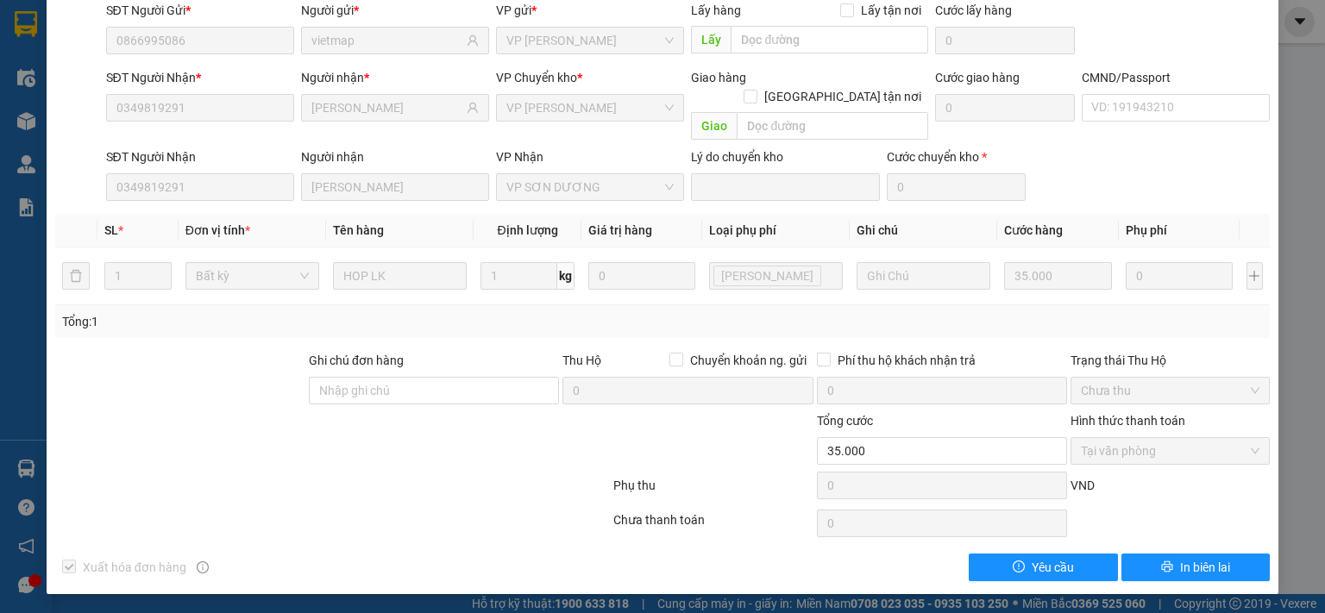
scroll to position [0, 0]
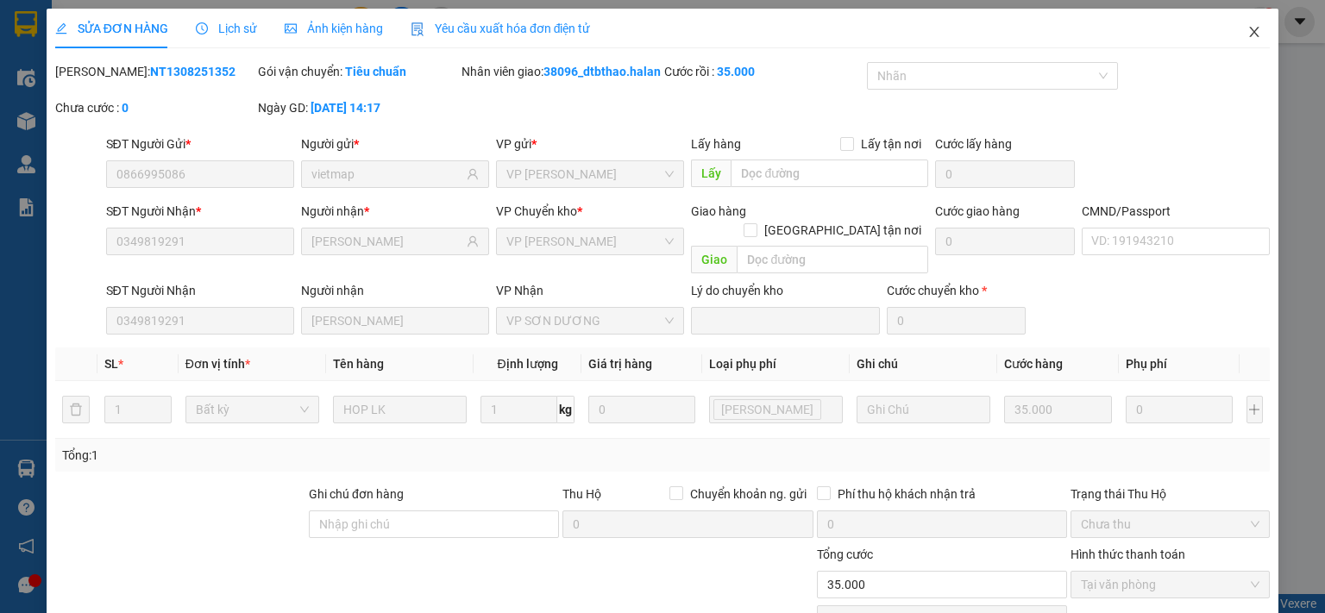
click at [1250, 34] on icon "close" at bounding box center [1254, 32] width 9 height 10
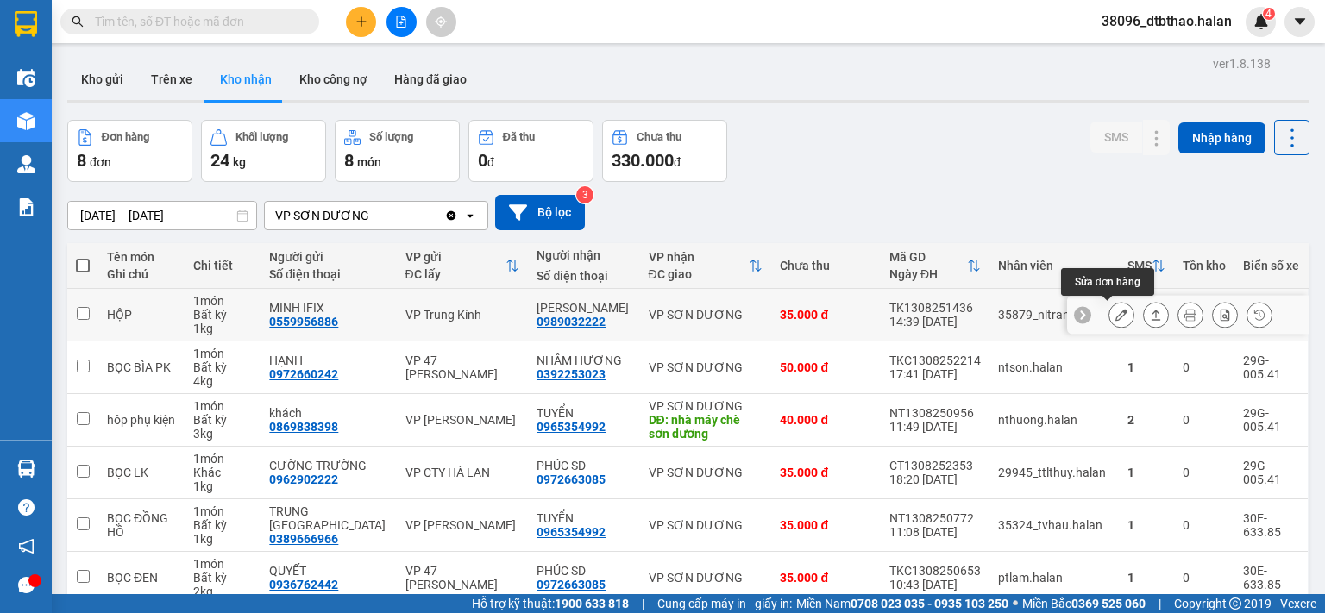
click at [1115, 317] on icon at bounding box center [1121, 315] width 12 height 12
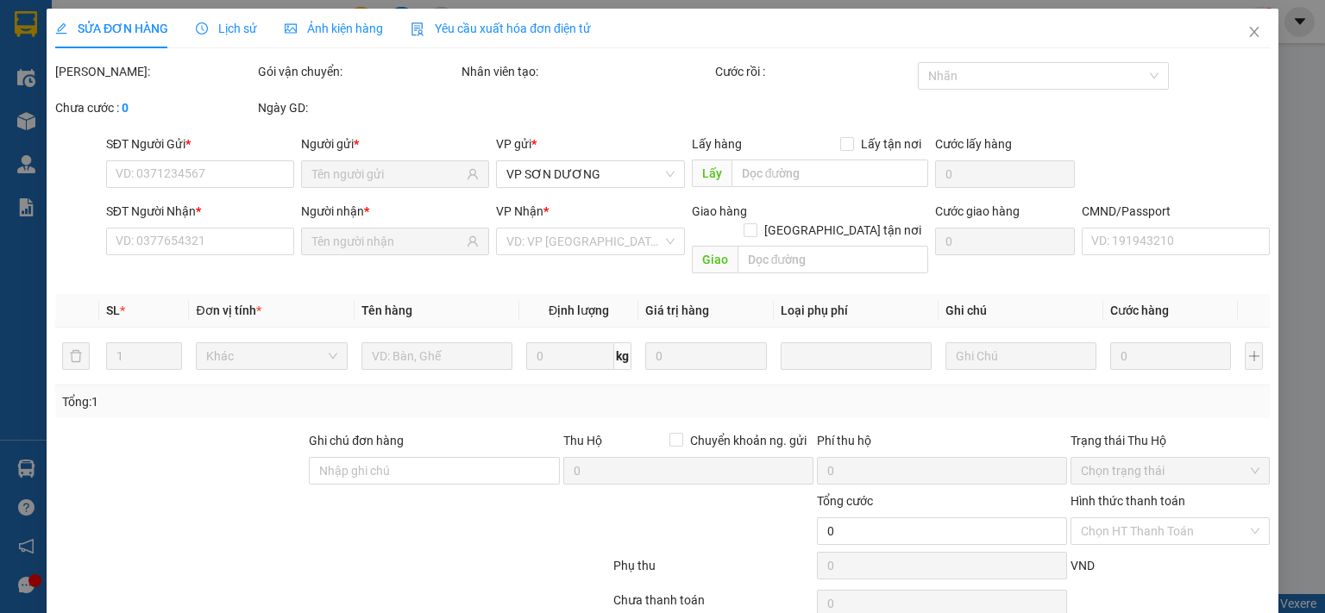
type input "0559956886"
type input "MINH IFIX"
type input "0989032222"
type input "DUY NHUNG"
type input "35.000"
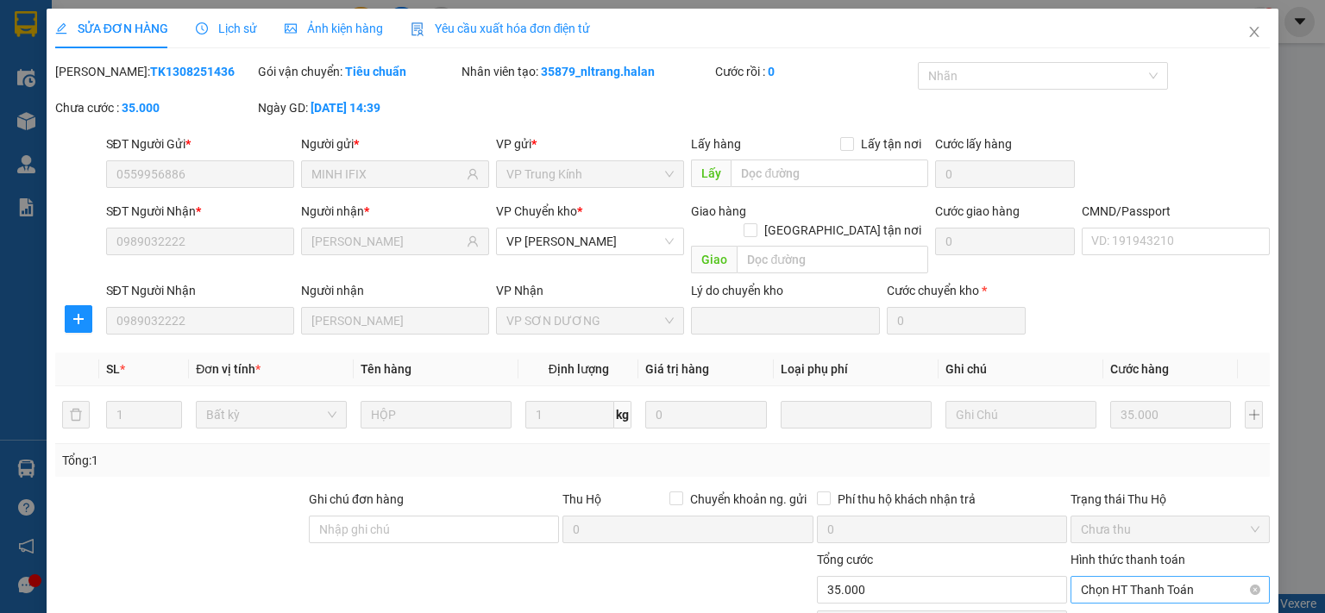
scroll to position [120, 0]
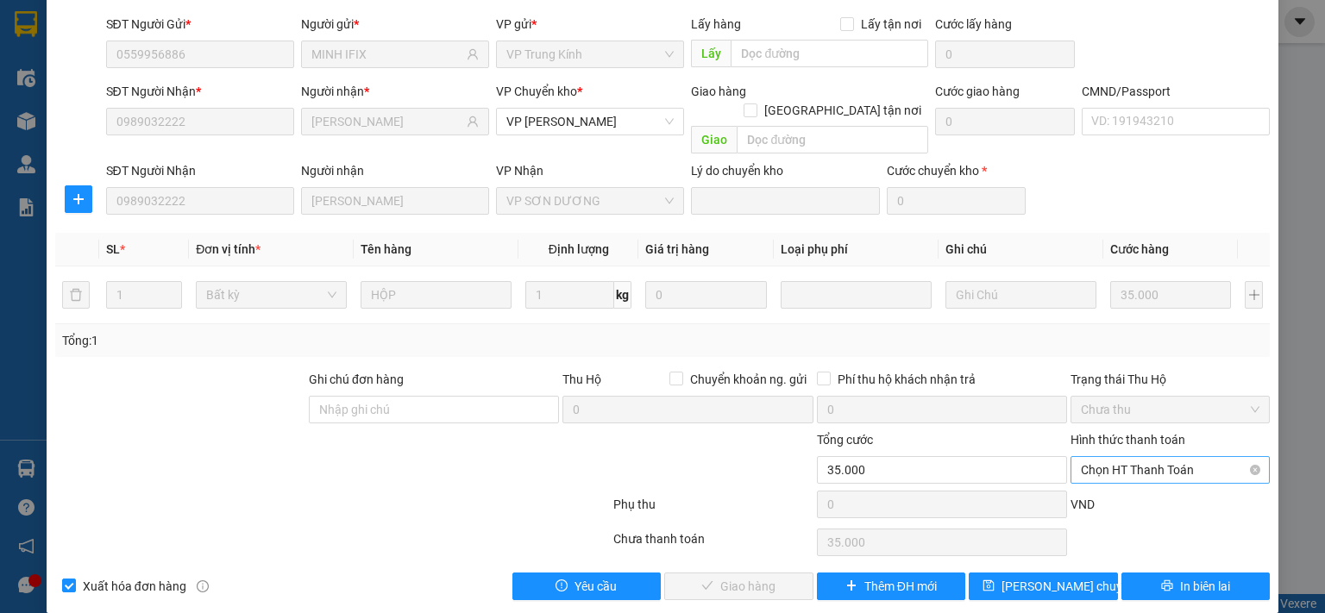
click at [1162, 457] on span "Chọn HT Thanh Toán" at bounding box center [1170, 470] width 179 height 26
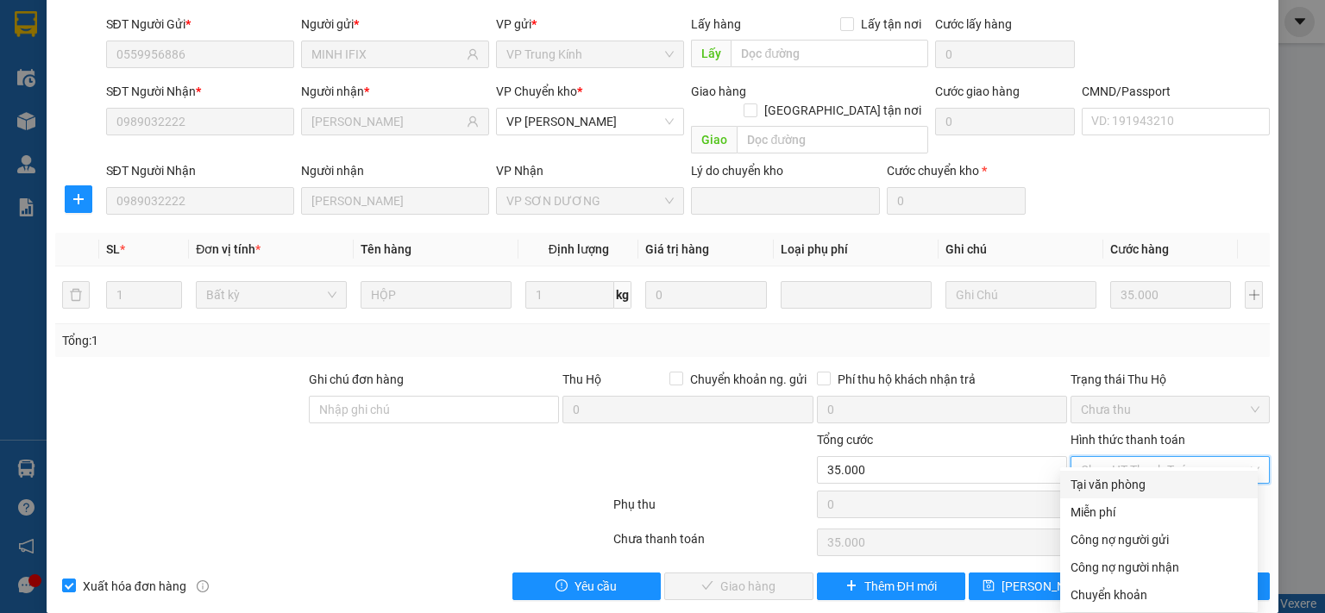
click at [1135, 492] on div "Tại văn phòng" at bounding box center [1158, 484] width 177 height 19
type input "0"
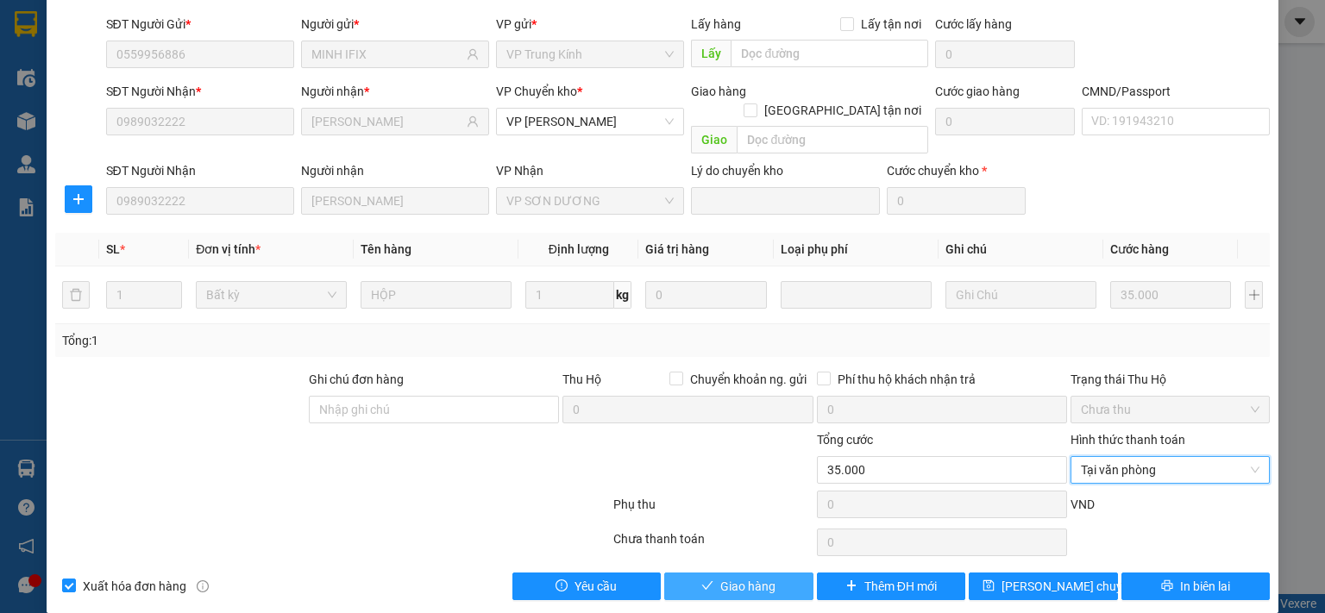
click at [770, 573] on button "Giao hàng" at bounding box center [738, 587] width 149 height 28
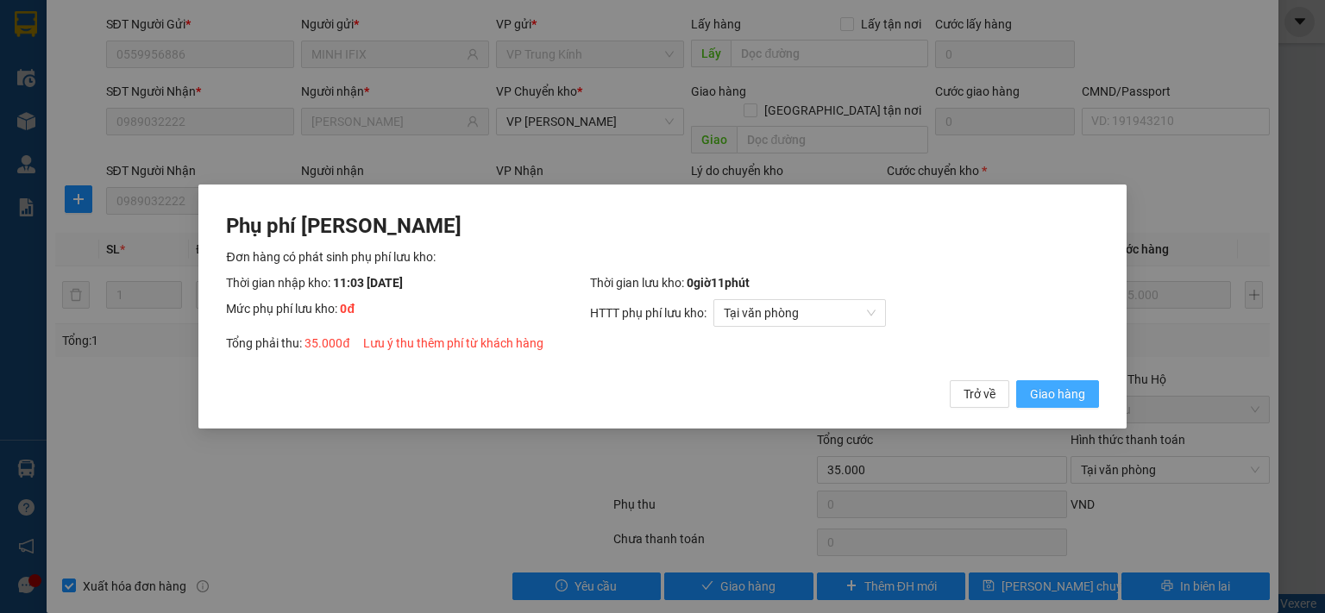
click at [1054, 393] on span "Giao hàng" at bounding box center [1057, 394] width 55 height 19
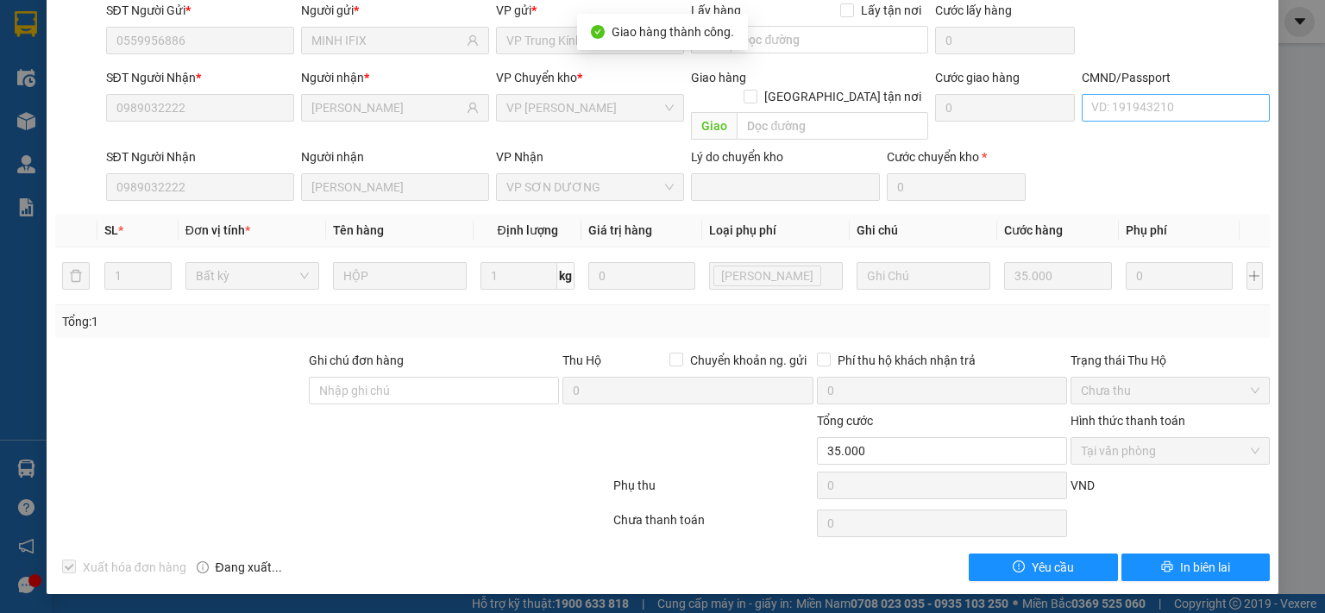
scroll to position [0, 0]
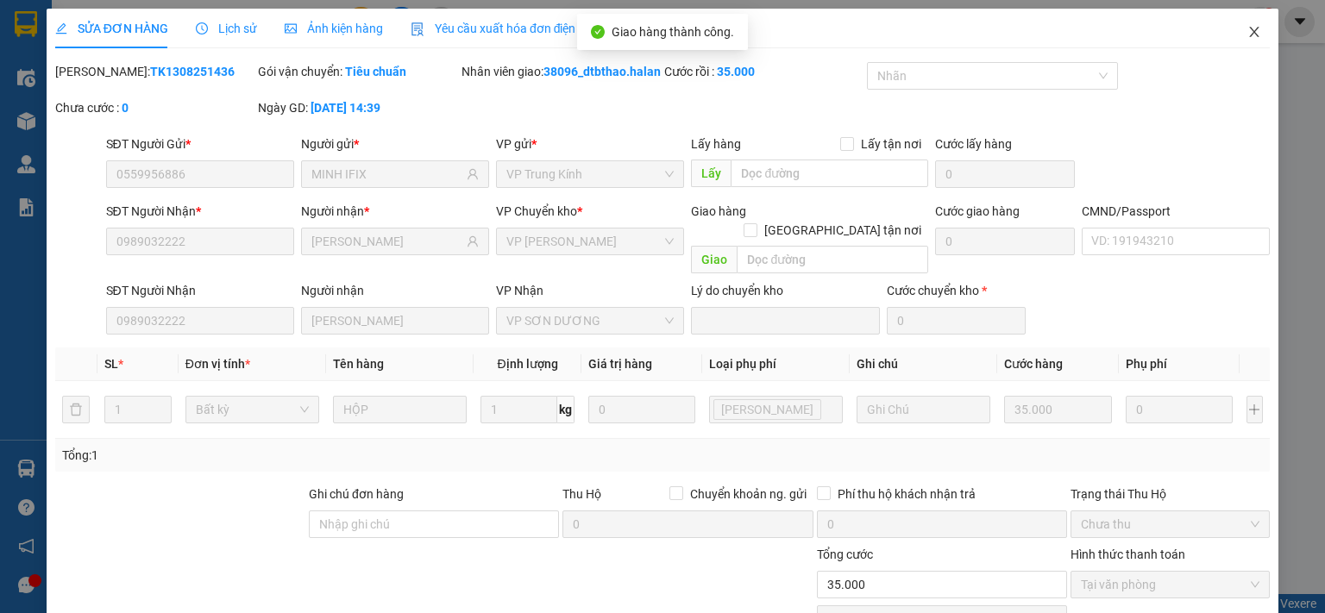
click at [1250, 30] on span "Close" at bounding box center [1254, 33] width 48 height 48
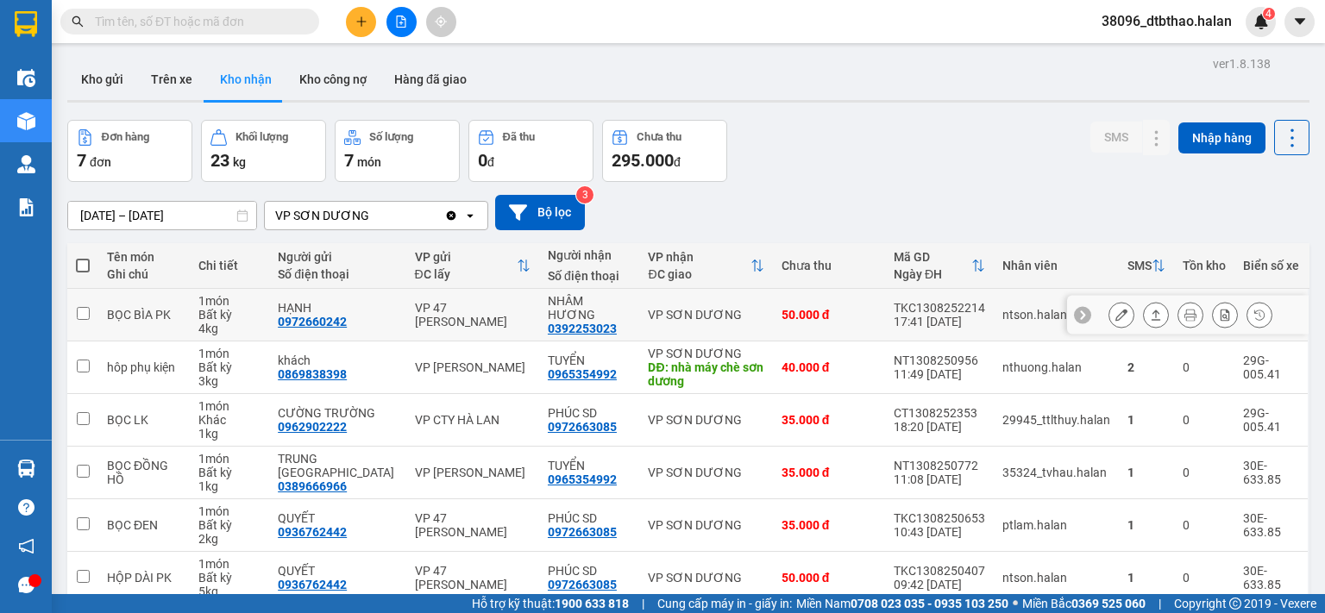
click at [1115, 317] on icon at bounding box center [1121, 315] width 12 height 12
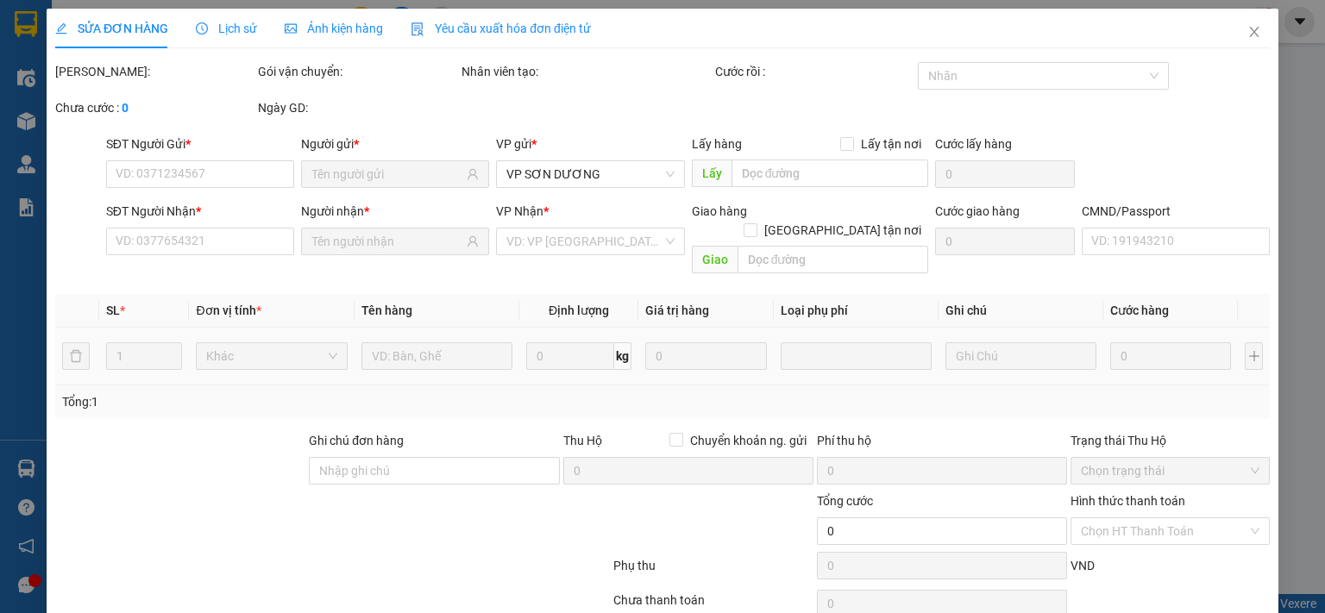
type input "0972660242"
type input "HẠNH"
type input "0392253023"
type input "NHÂM HƯƠNG"
type input "50.000"
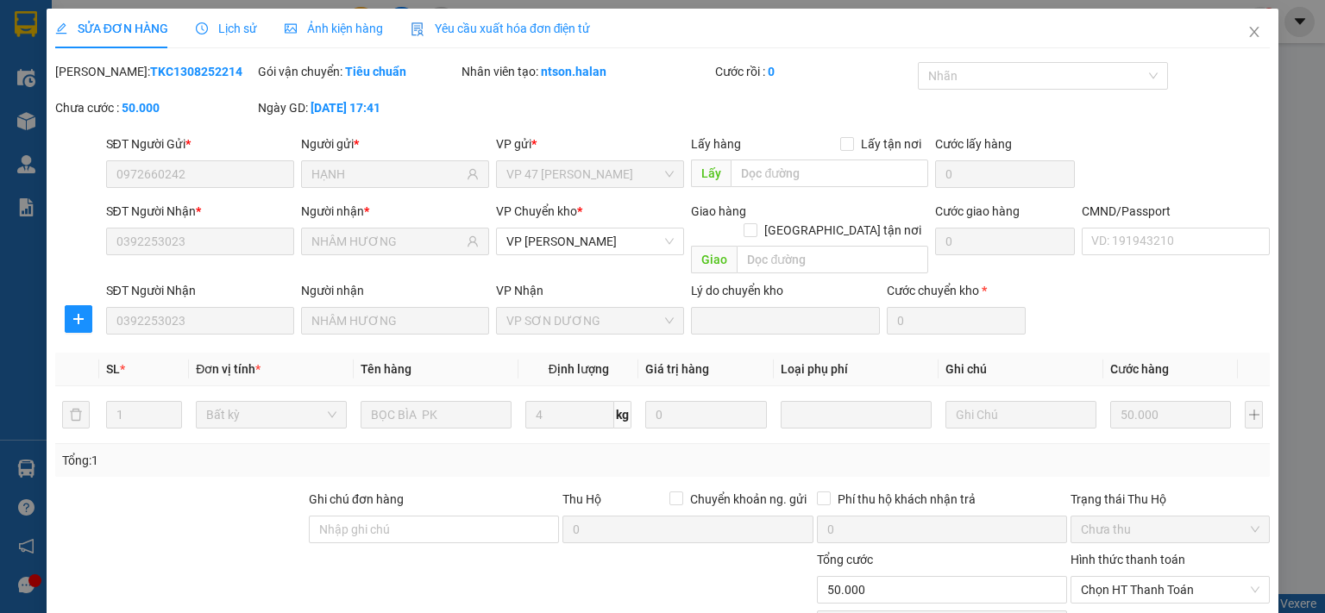
scroll to position [120, 0]
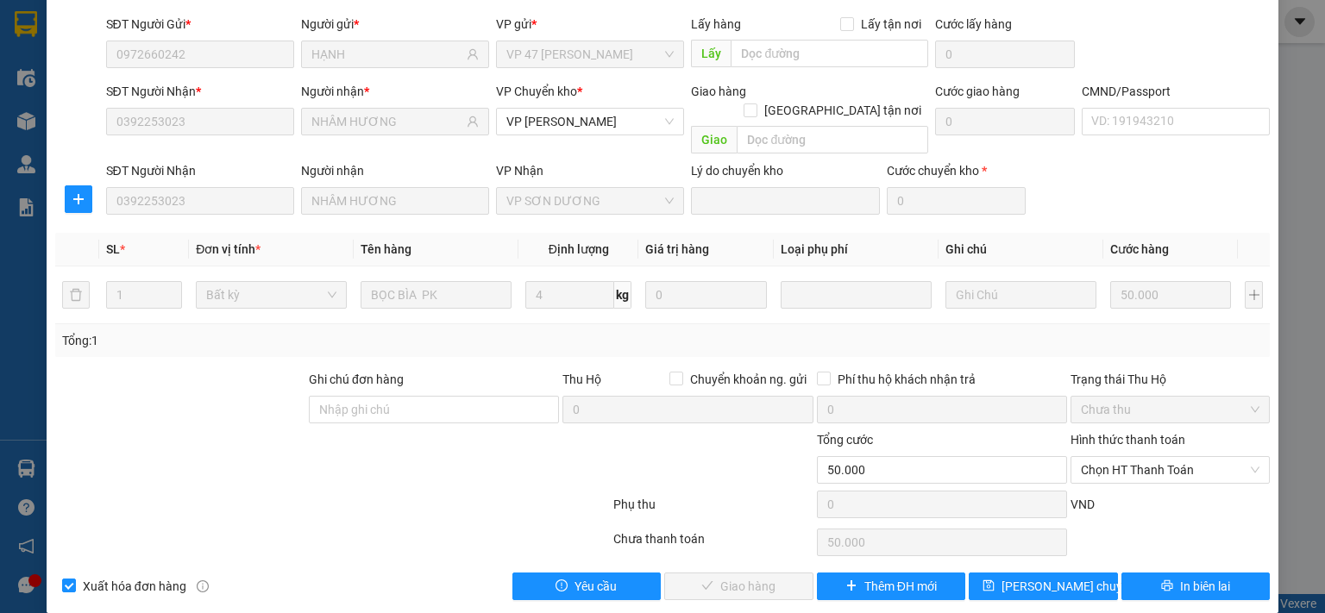
drag, startPoint x: 1159, startPoint y: 446, endPoint x: 1149, endPoint y: 483, distance: 38.5
click at [1156, 458] on span "Chọn HT Thanh Toán" at bounding box center [1170, 470] width 179 height 26
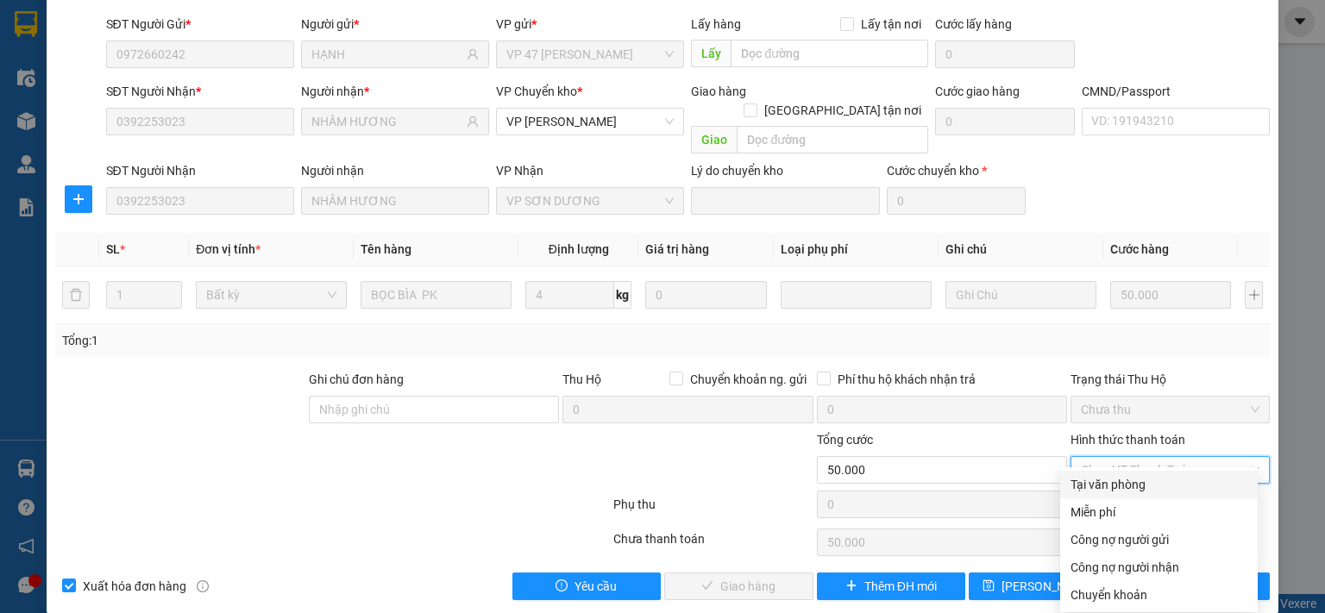
click at [1139, 489] on div "Tại văn phòng" at bounding box center [1158, 484] width 177 height 19
type input "0"
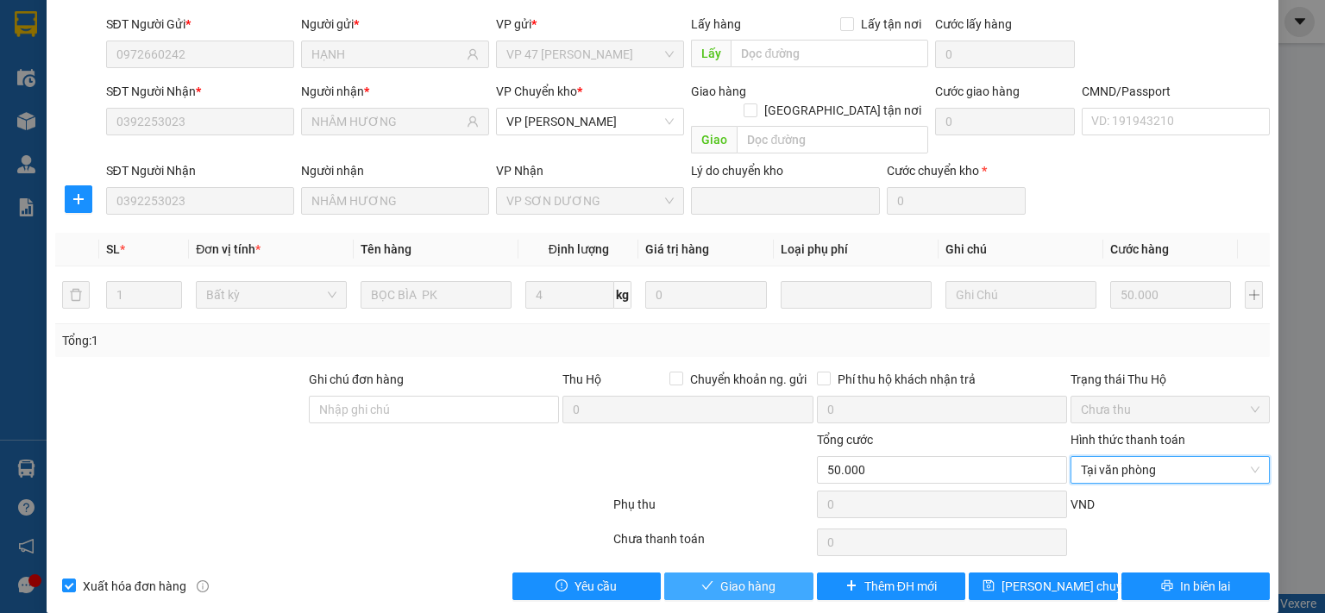
click at [784, 573] on button "Giao hàng" at bounding box center [738, 587] width 149 height 28
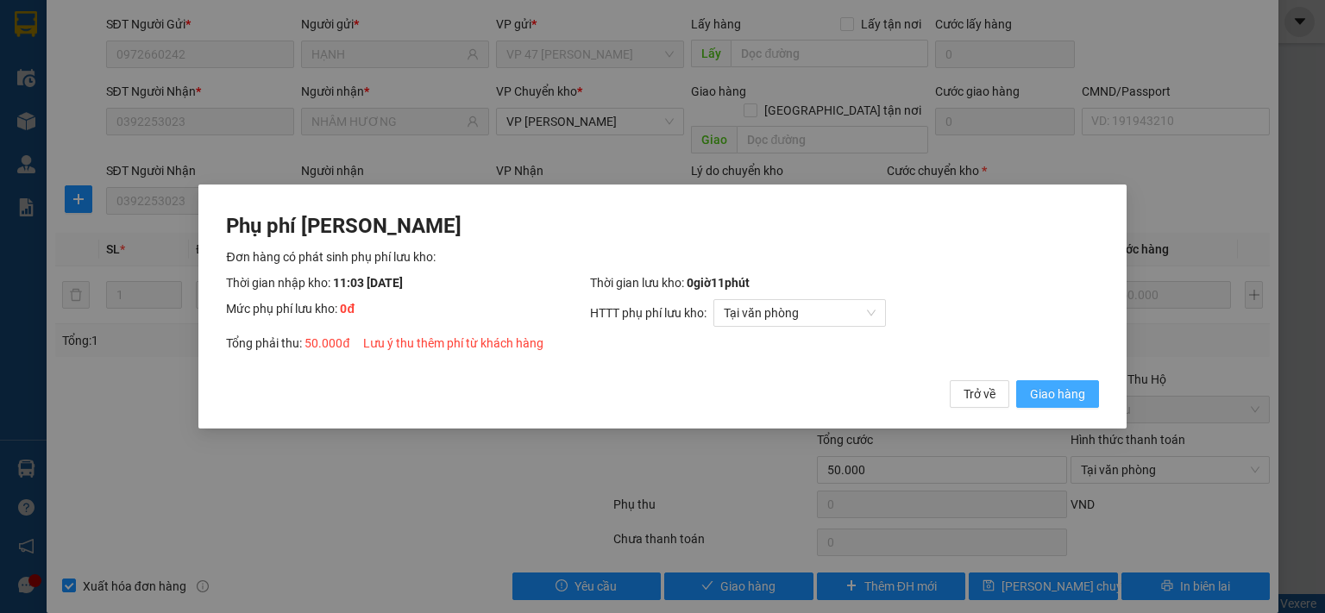
click at [1075, 399] on span "Giao hàng" at bounding box center [1057, 394] width 55 height 19
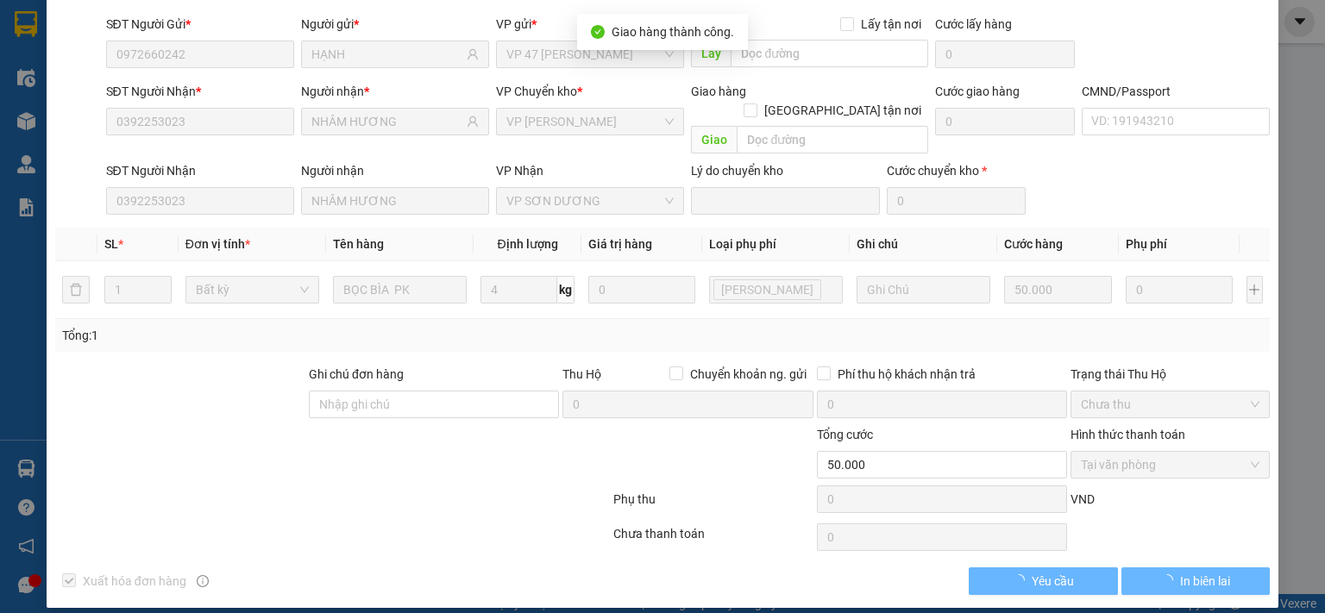
scroll to position [0, 0]
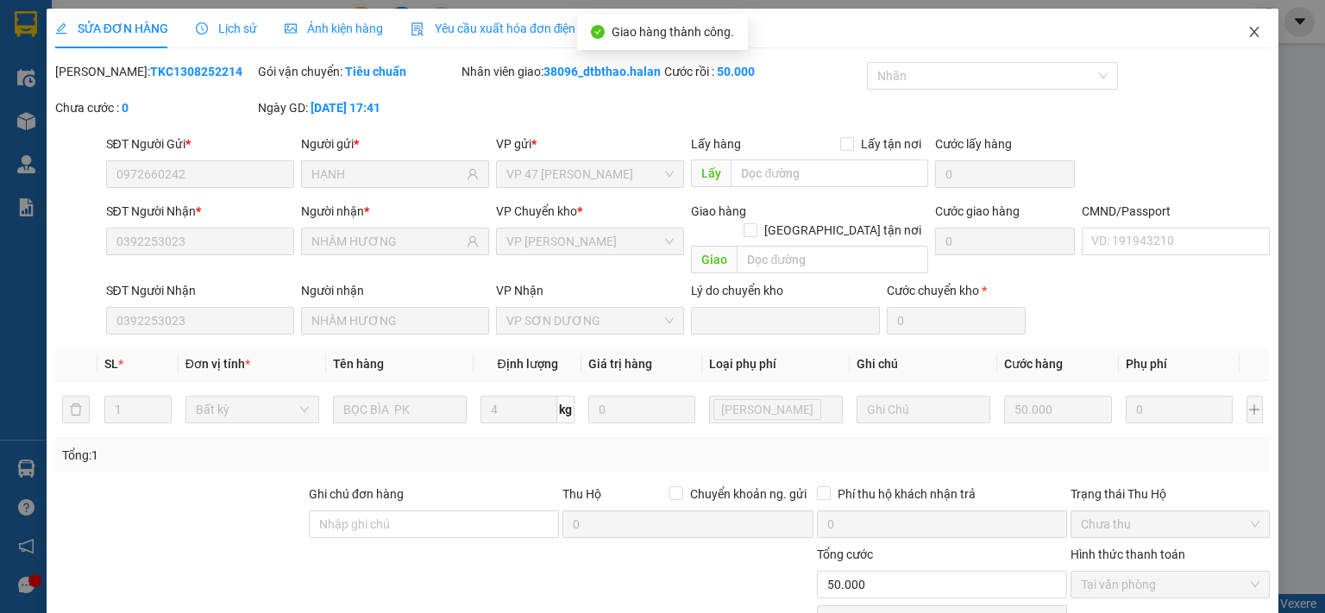
click at [1247, 31] on icon "close" at bounding box center [1254, 32] width 14 height 14
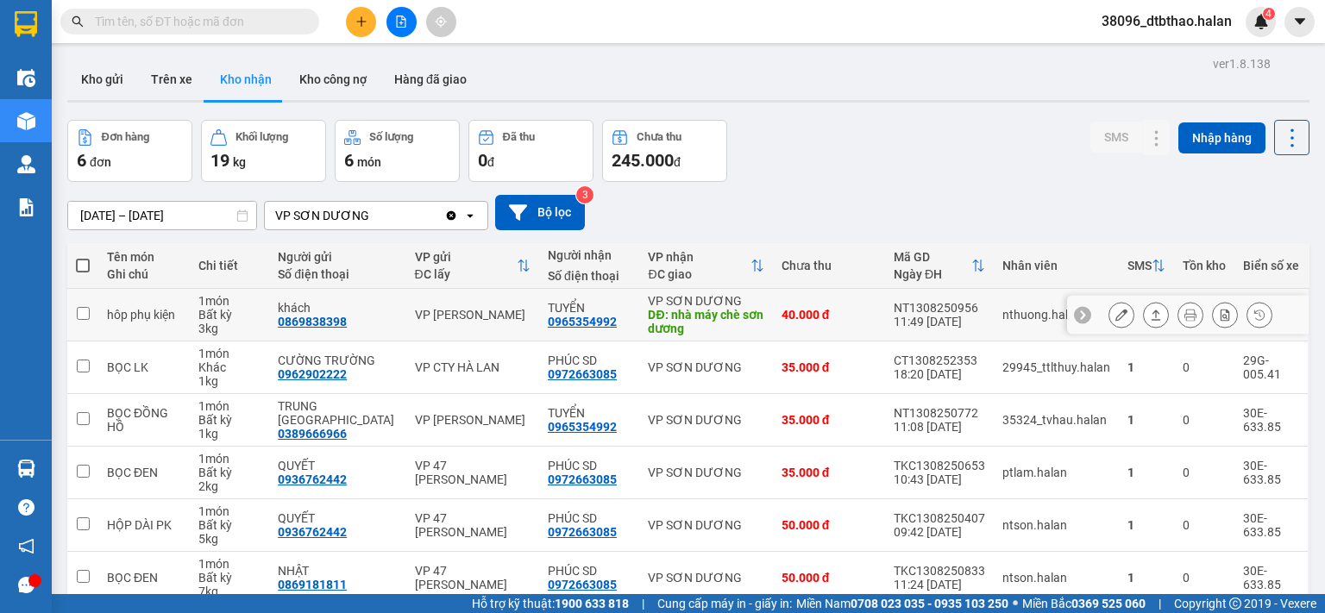
click at [1115, 316] on icon at bounding box center [1121, 315] width 12 height 12
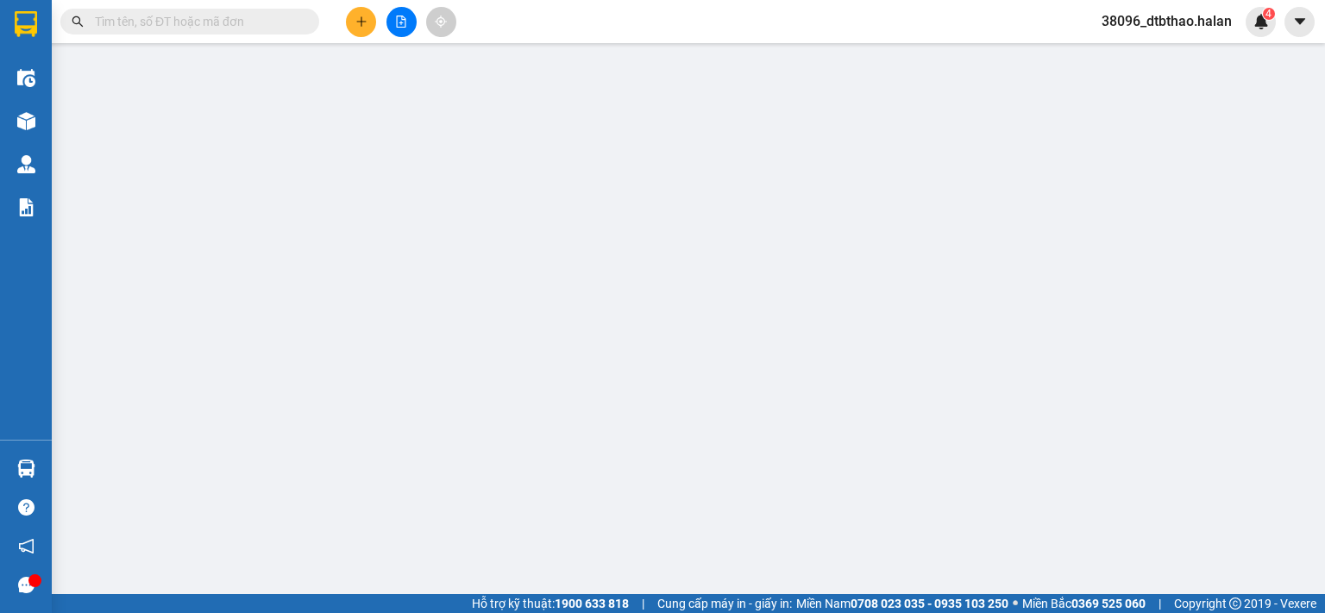
type input "0869838398"
type input "khách"
type input "0965354992"
type input "TUYỂN"
type input "nhà máy chè sơn dương"
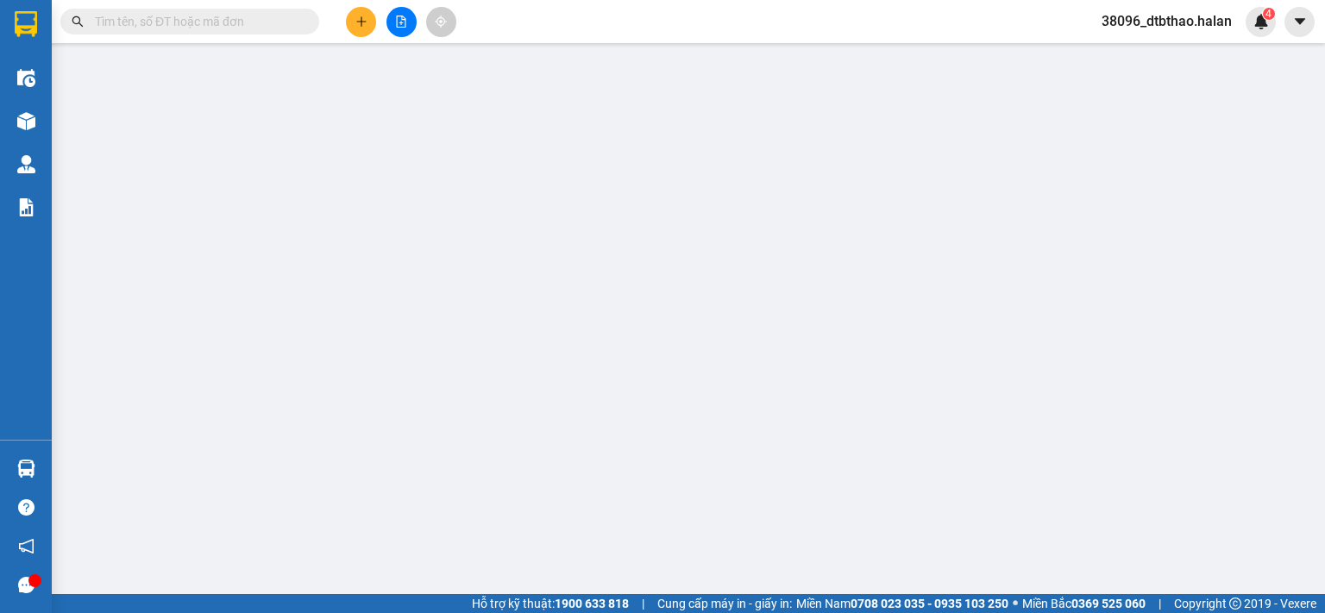
type input "40.000"
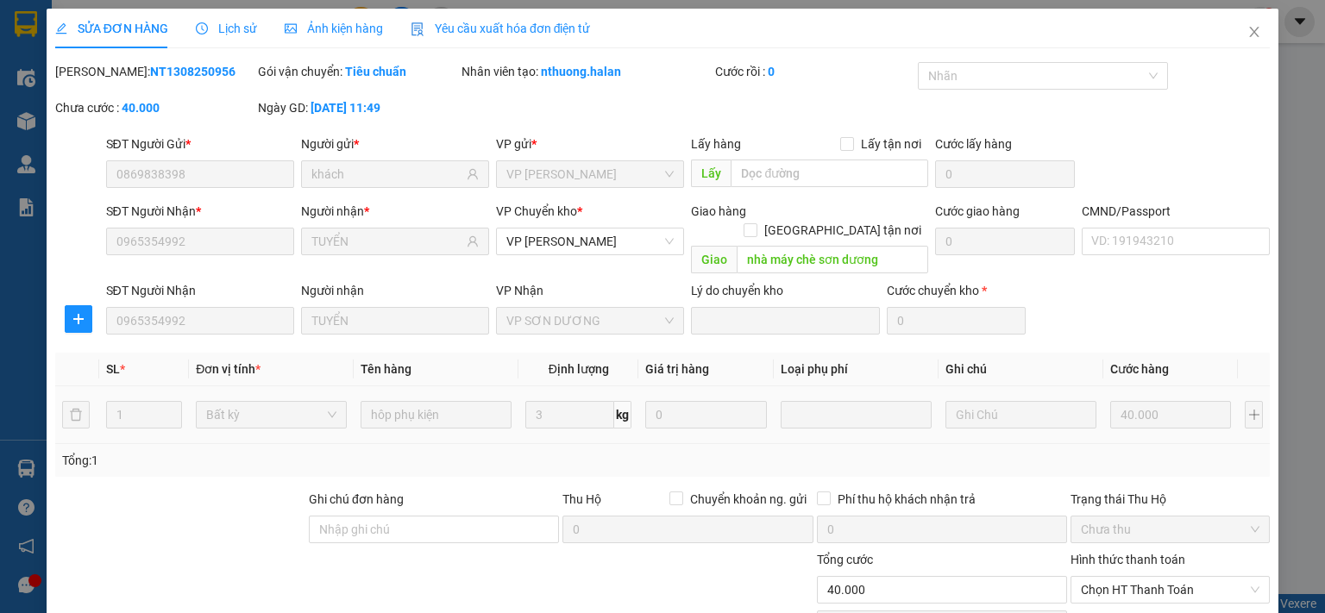
scroll to position [120, 0]
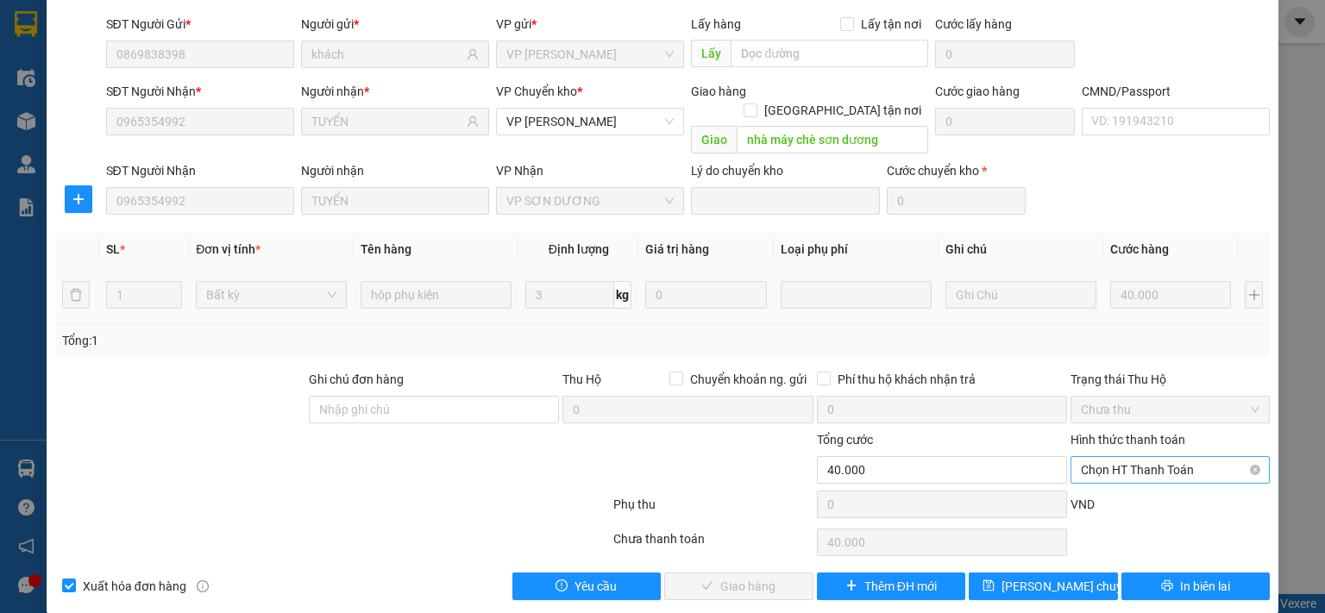
click at [1149, 457] on span "Chọn HT Thanh Toán" at bounding box center [1170, 470] width 179 height 26
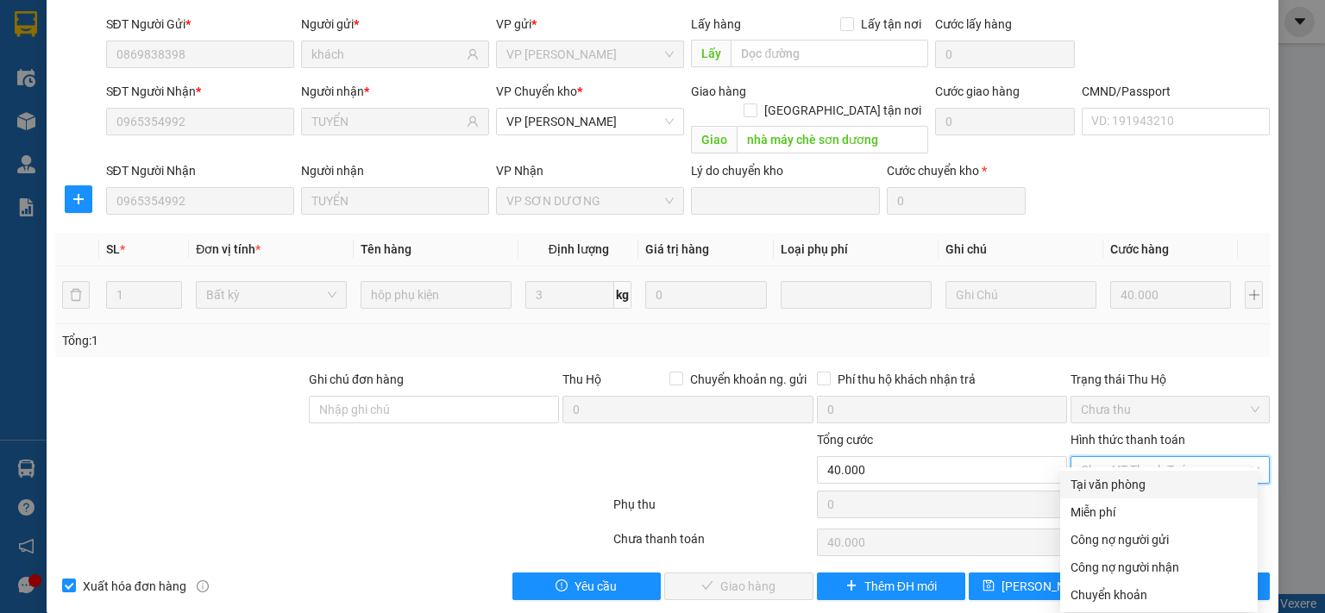
click at [1133, 490] on div "Tại văn phòng" at bounding box center [1158, 484] width 177 height 19
type input "0"
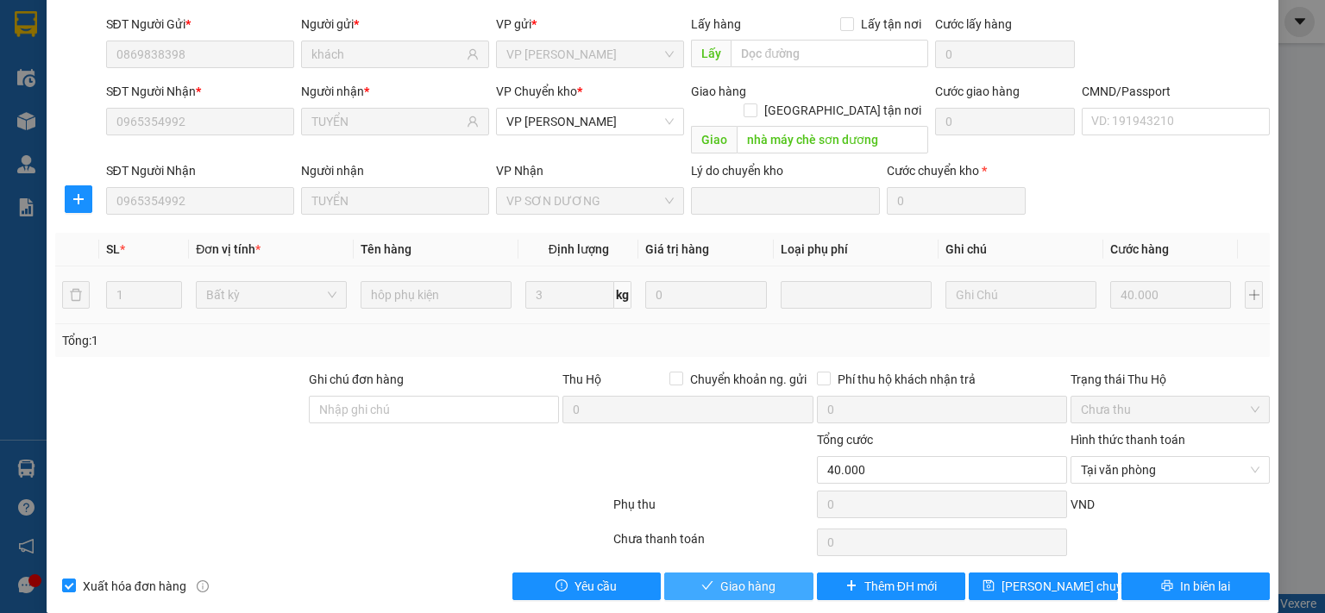
click at [781, 573] on button "Giao hàng" at bounding box center [738, 587] width 149 height 28
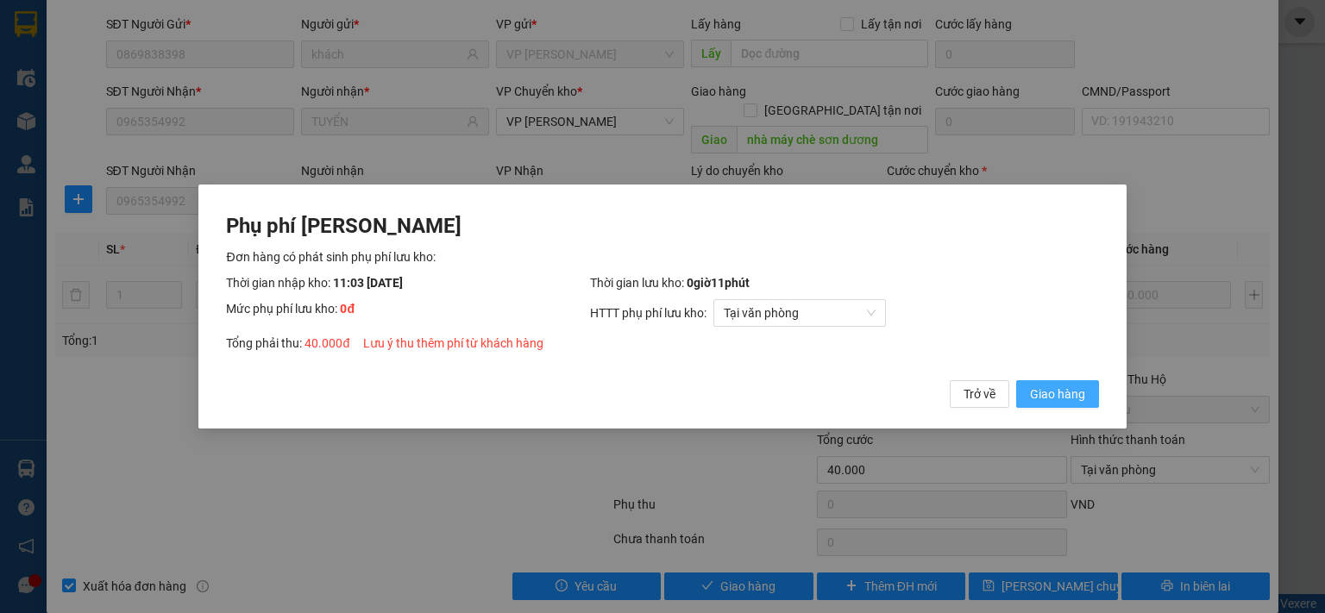
click at [1064, 395] on span "Giao hàng" at bounding box center [1057, 394] width 55 height 19
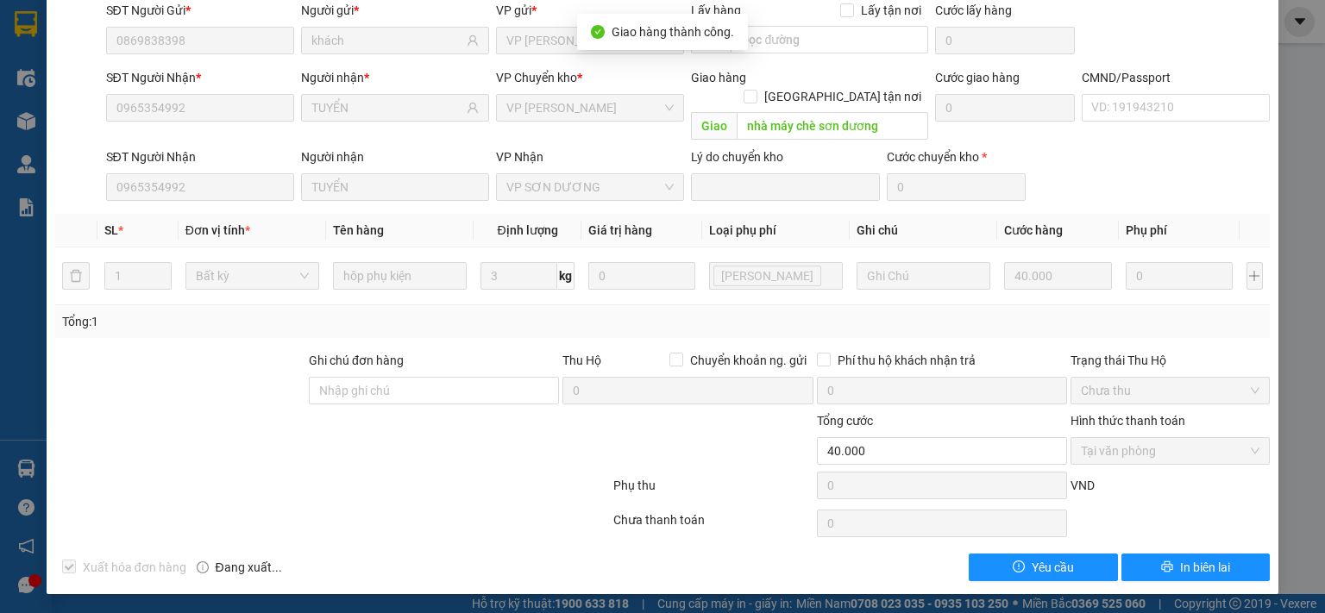
scroll to position [0, 0]
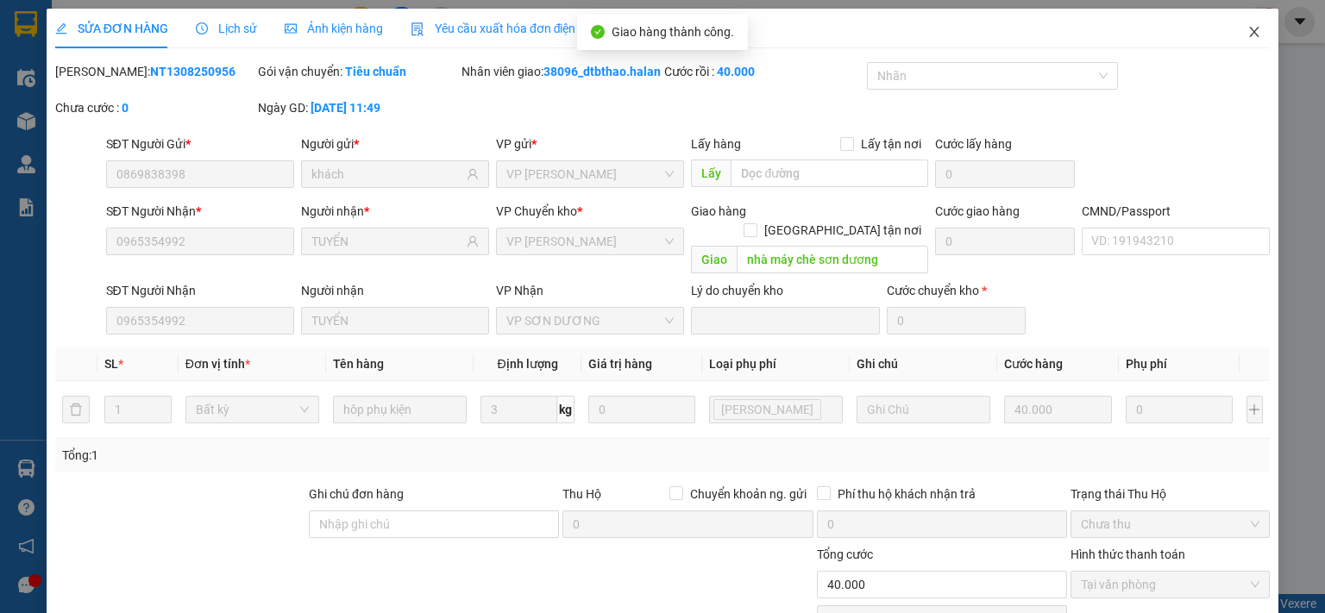
click at [1247, 29] on icon "close" at bounding box center [1254, 32] width 14 height 14
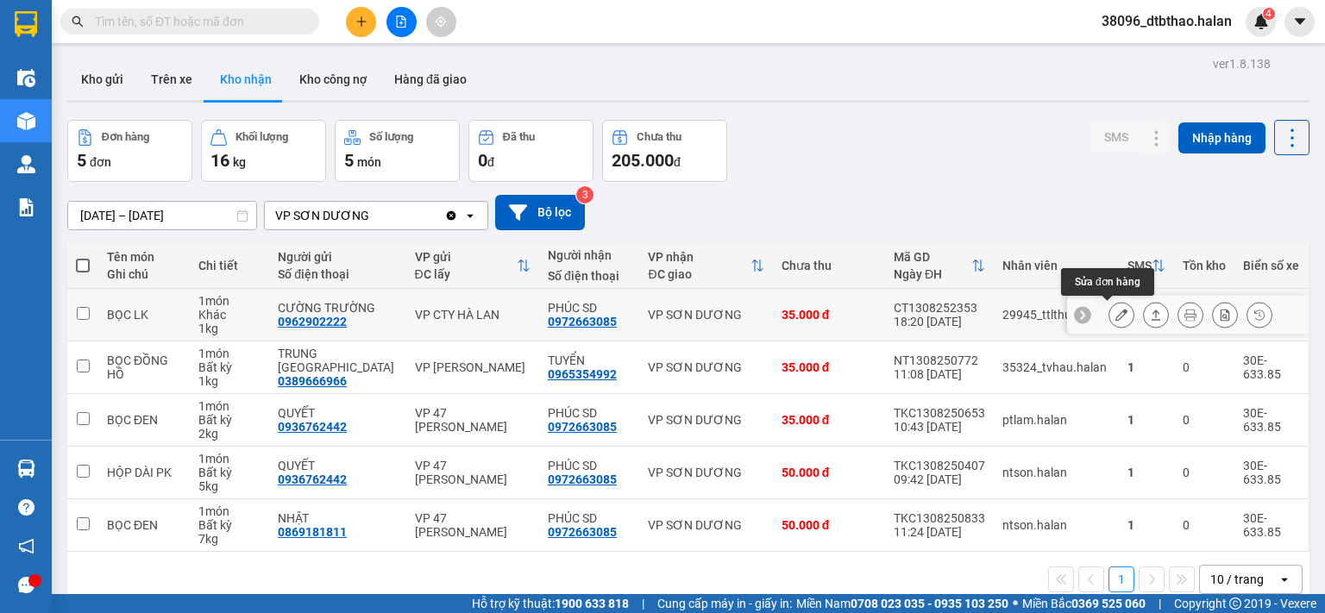
click at [1115, 317] on icon at bounding box center [1121, 315] width 12 height 12
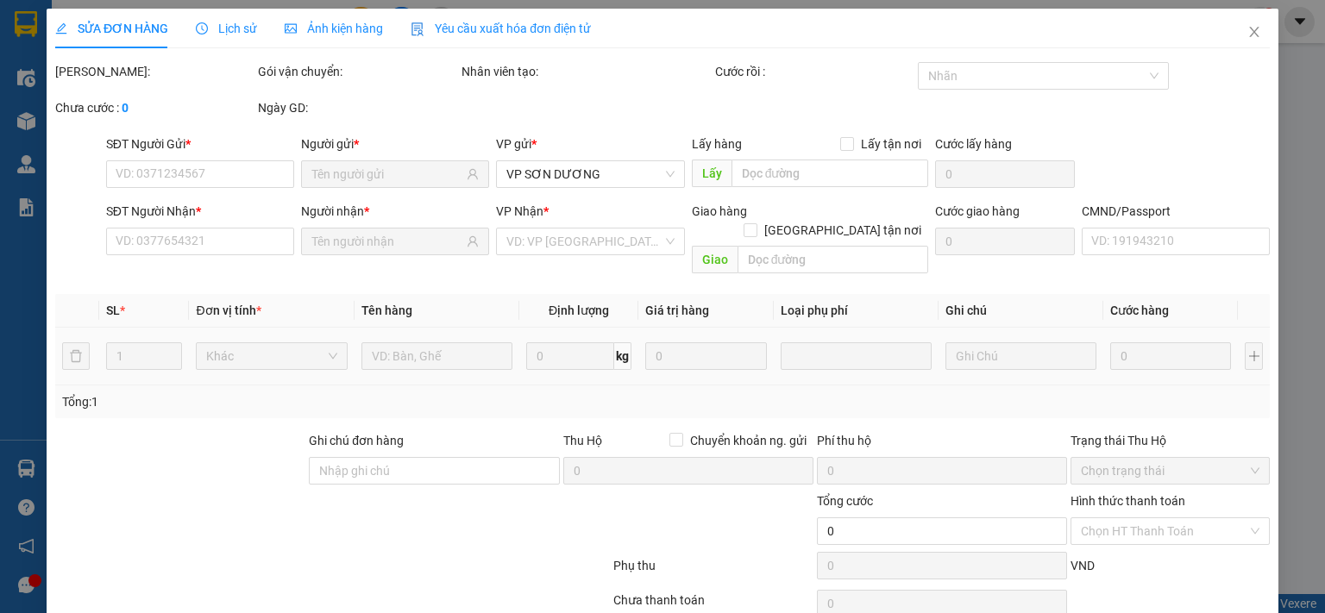
type input "0962902222"
type input "CƯỜNG TRƯỜNG"
type input "0972663085"
type input "PHÚC SD"
type input "35.000"
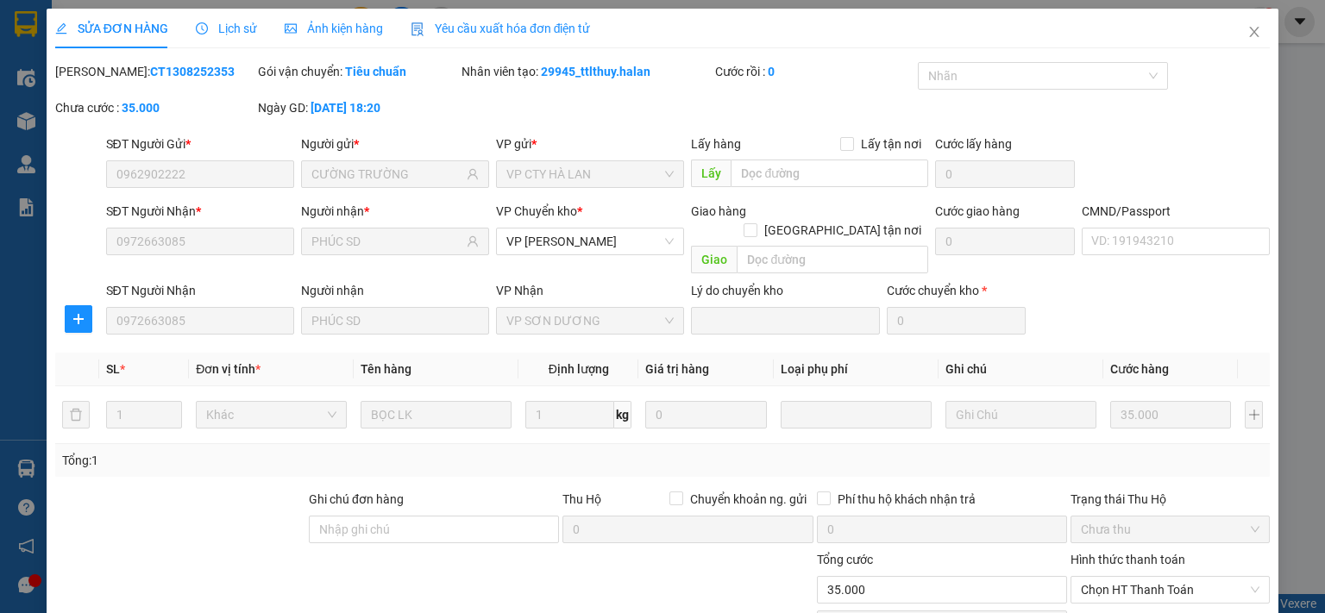
scroll to position [120, 0]
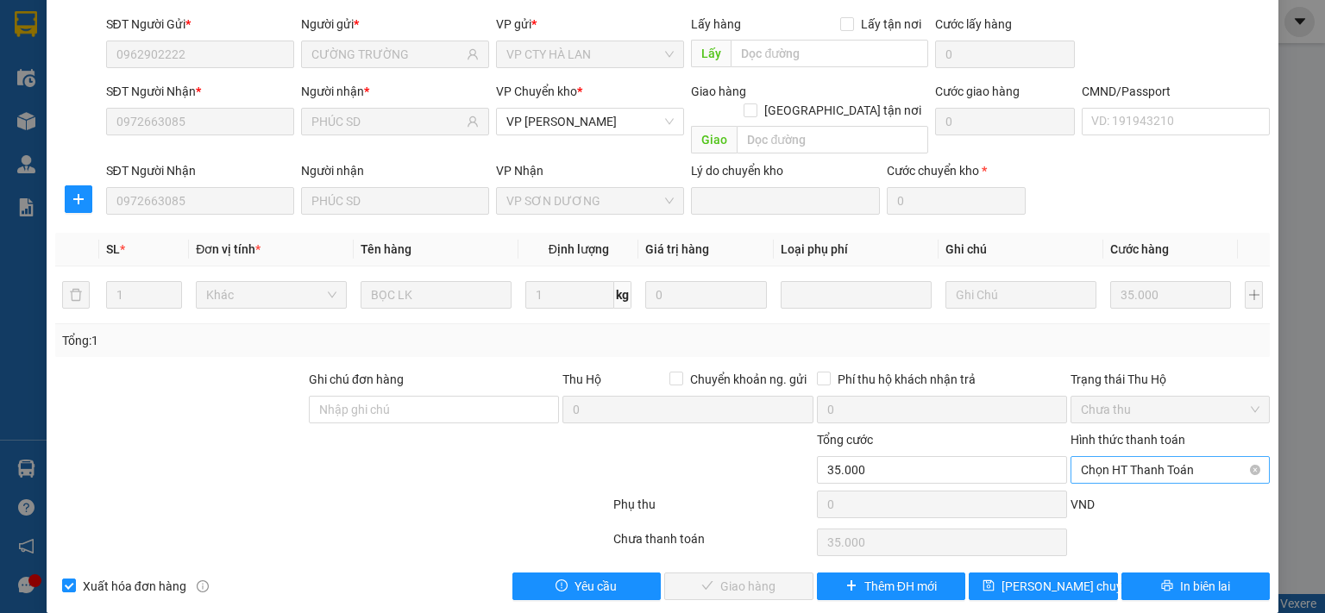
click at [1147, 457] on span "Chọn HT Thanh Toán" at bounding box center [1170, 470] width 179 height 26
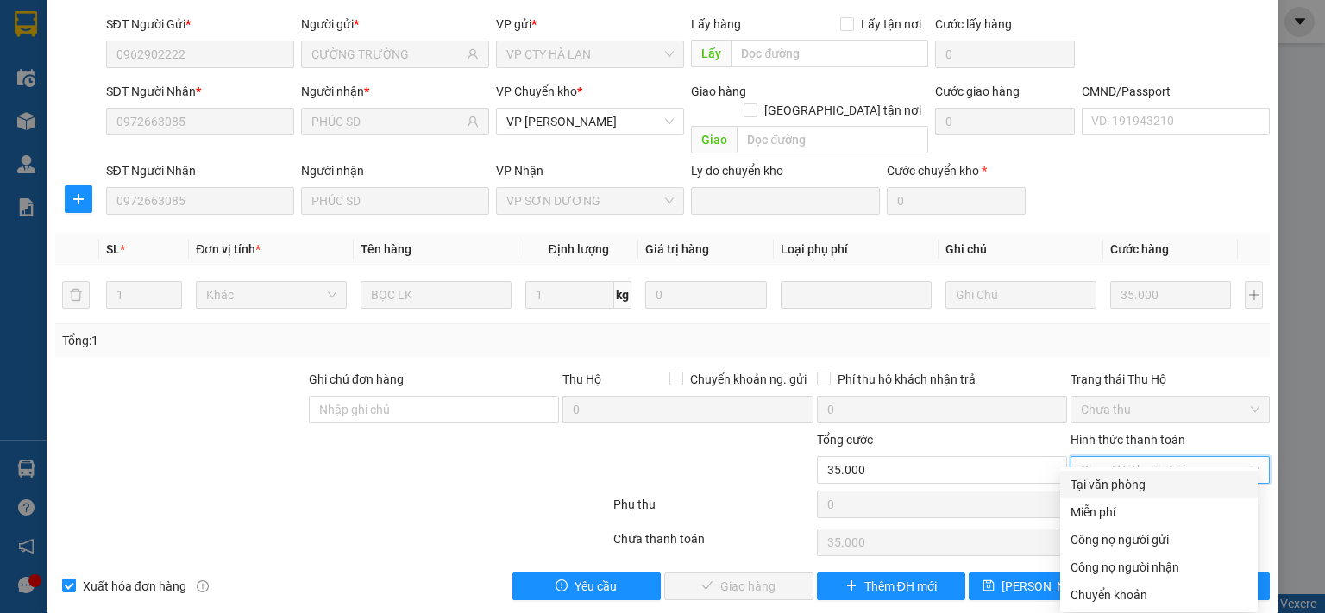
click at [1125, 482] on div "Tại văn phòng" at bounding box center [1158, 484] width 177 height 19
type input "0"
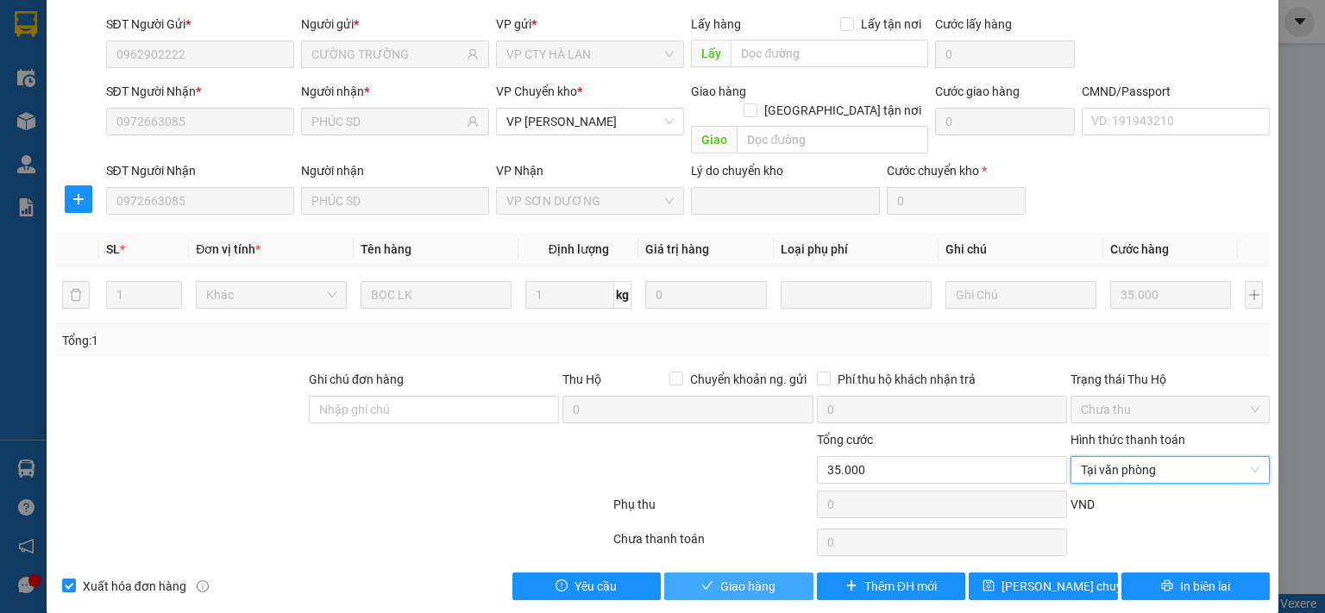
click at [769, 573] on button "Giao hàng" at bounding box center [738, 587] width 149 height 28
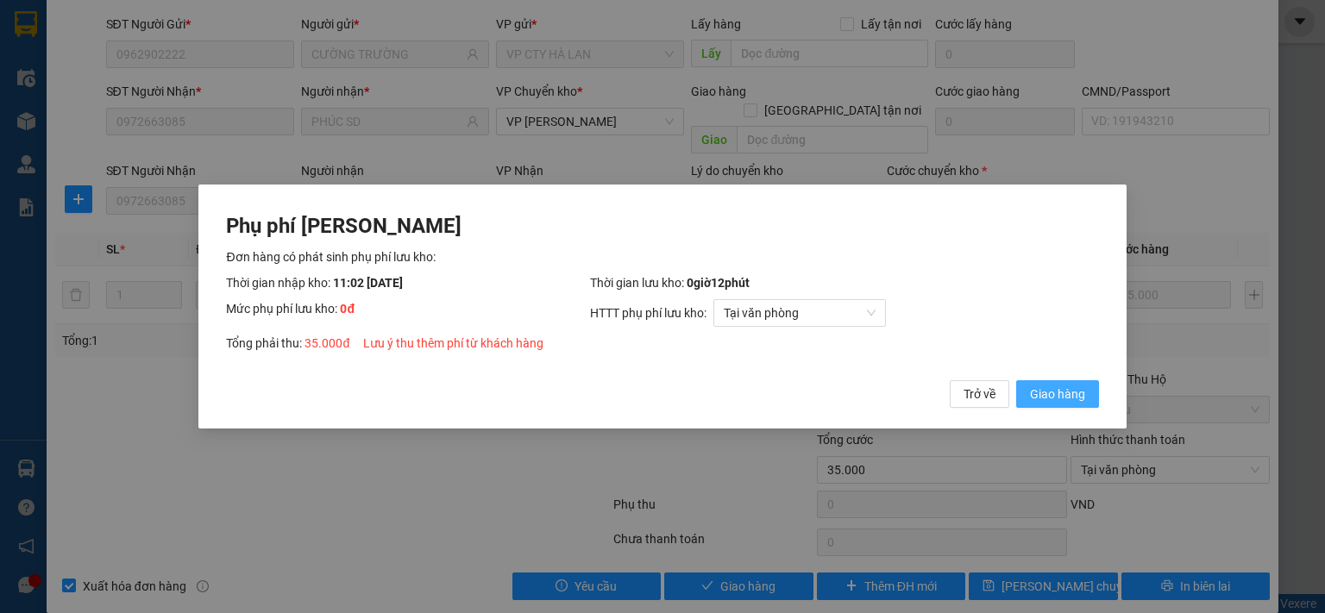
click at [1047, 402] on span "Giao hàng" at bounding box center [1057, 394] width 55 height 19
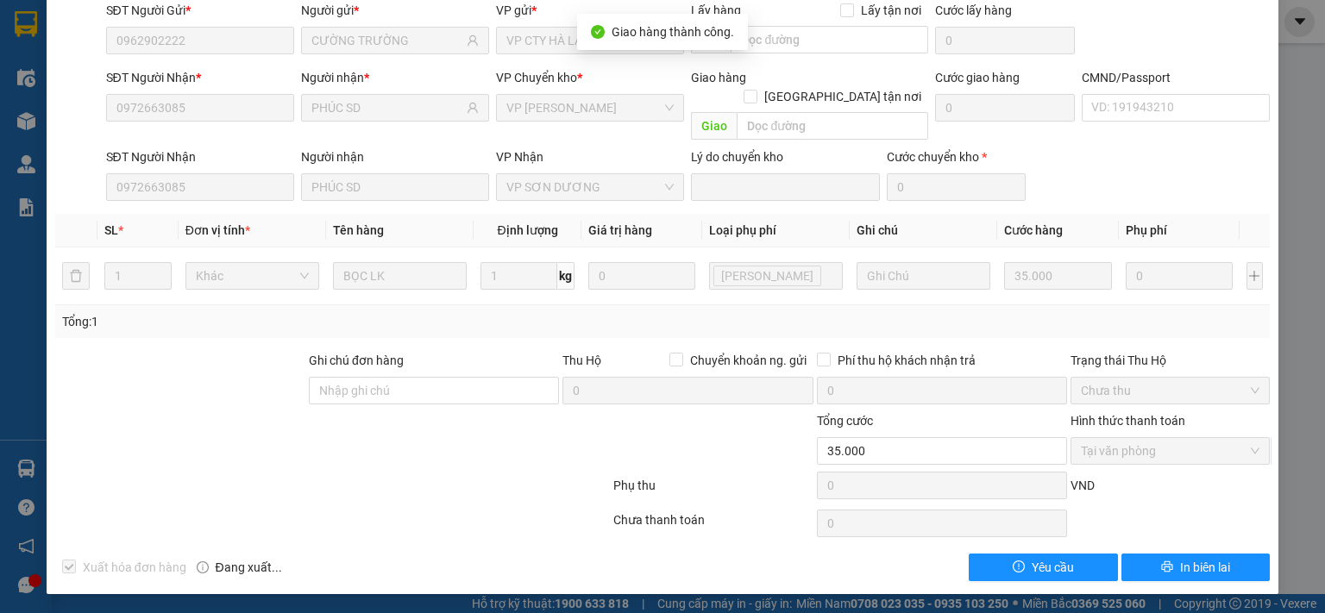
scroll to position [0, 0]
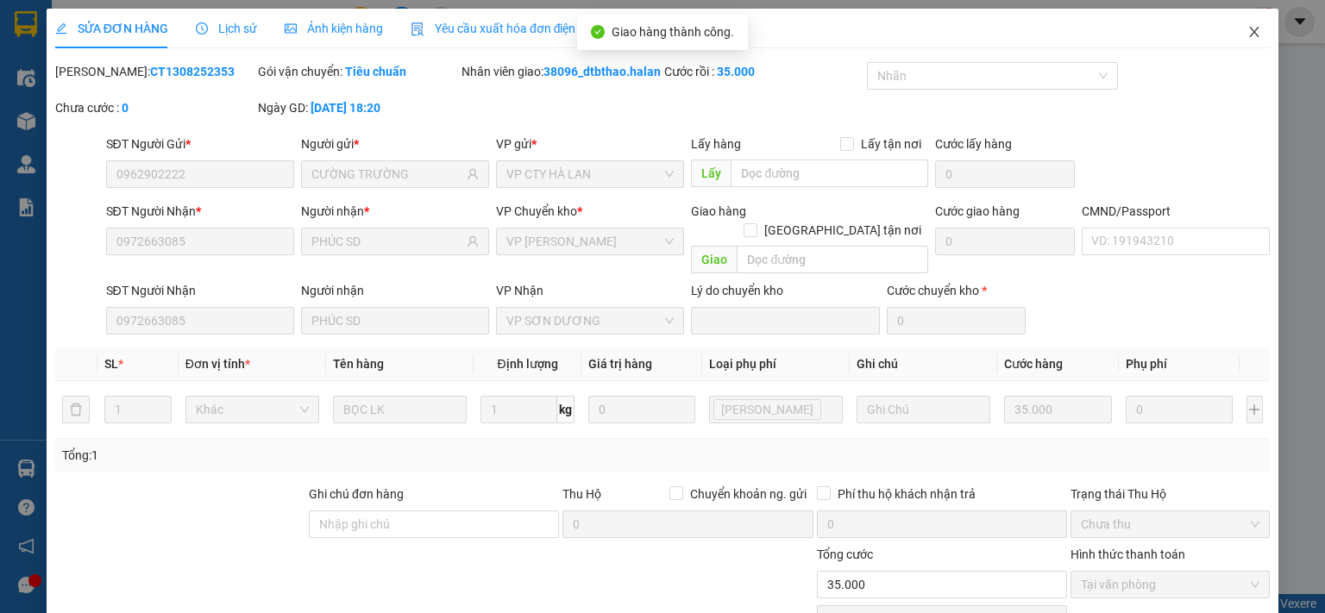
click at [1247, 35] on icon "close" at bounding box center [1254, 32] width 14 height 14
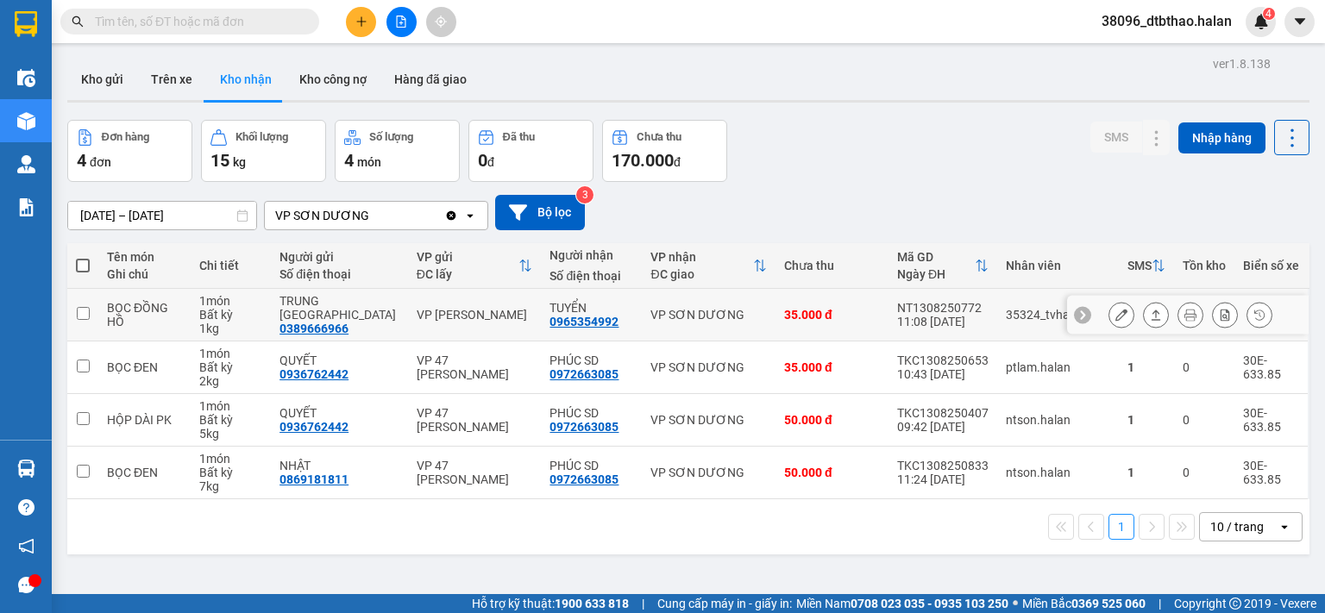
click at [1109, 317] on button at bounding box center [1121, 315] width 24 height 30
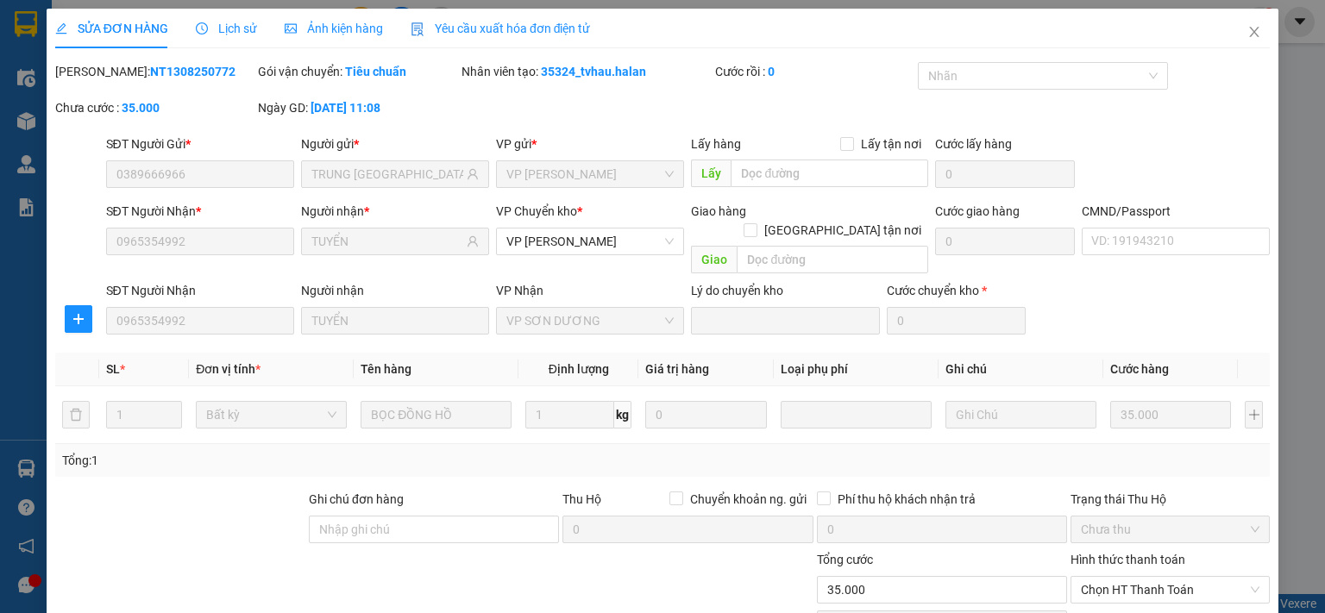
type input "0389666966"
type input "TRUNG ĐỨC"
type input "0965354992"
type input "TUYỂN"
type input "35.000"
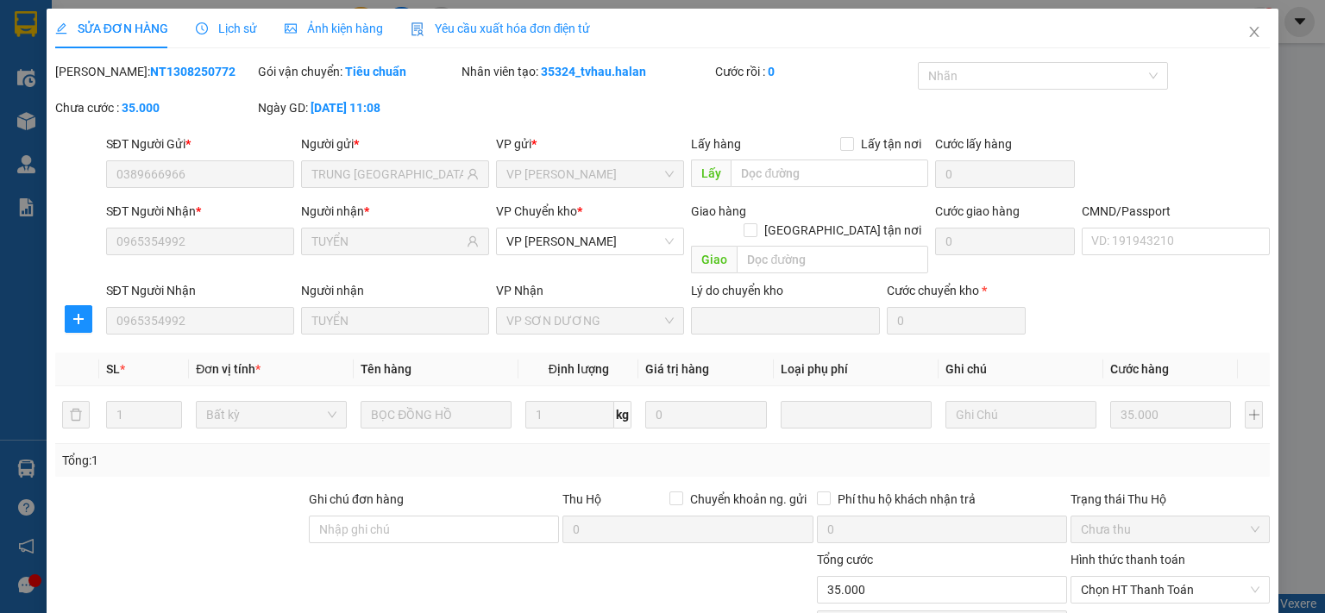
scroll to position [120, 0]
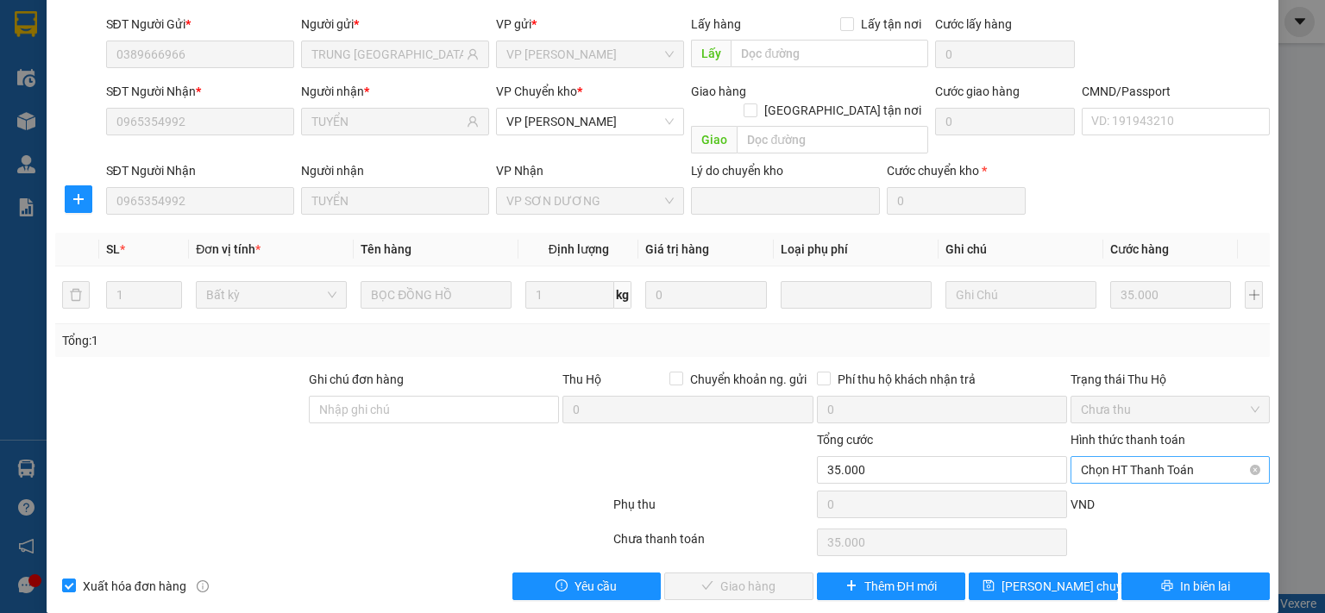
click at [1166, 457] on span "Chọn HT Thanh Toán" at bounding box center [1170, 470] width 179 height 26
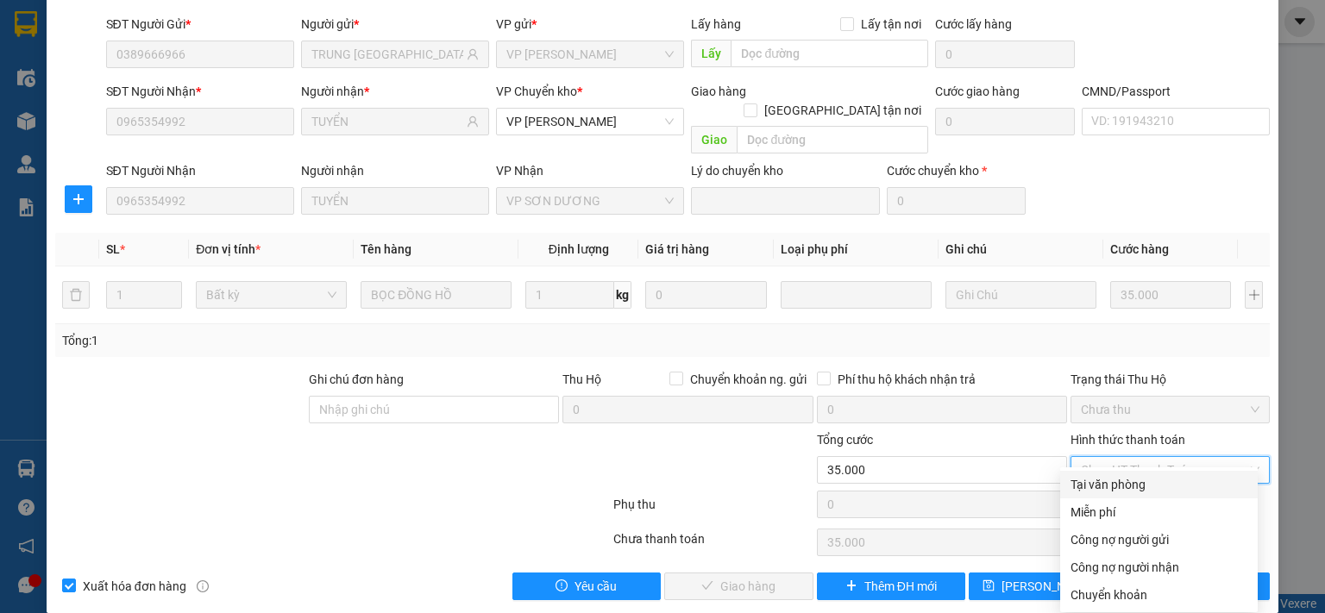
drag, startPoint x: 1132, startPoint y: 488, endPoint x: 1032, endPoint y: 533, distance: 108.9
click at [1132, 487] on div "Tại văn phòng" at bounding box center [1158, 484] width 177 height 19
type input "0"
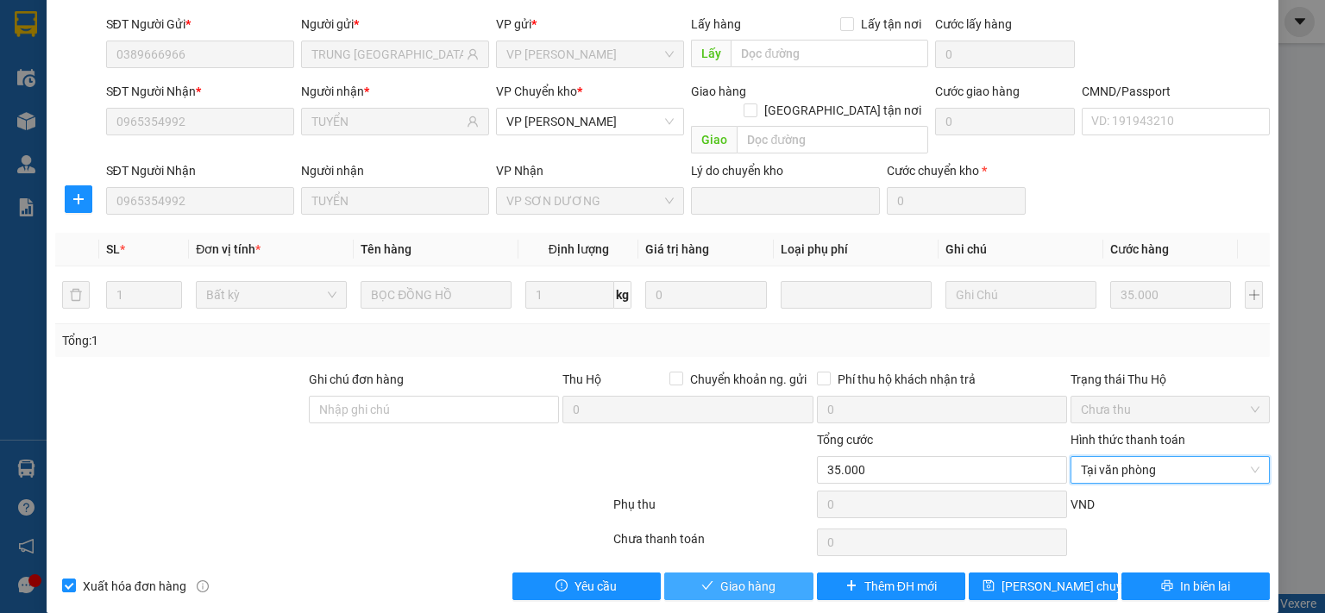
click at [790, 573] on button "Giao hàng" at bounding box center [738, 587] width 149 height 28
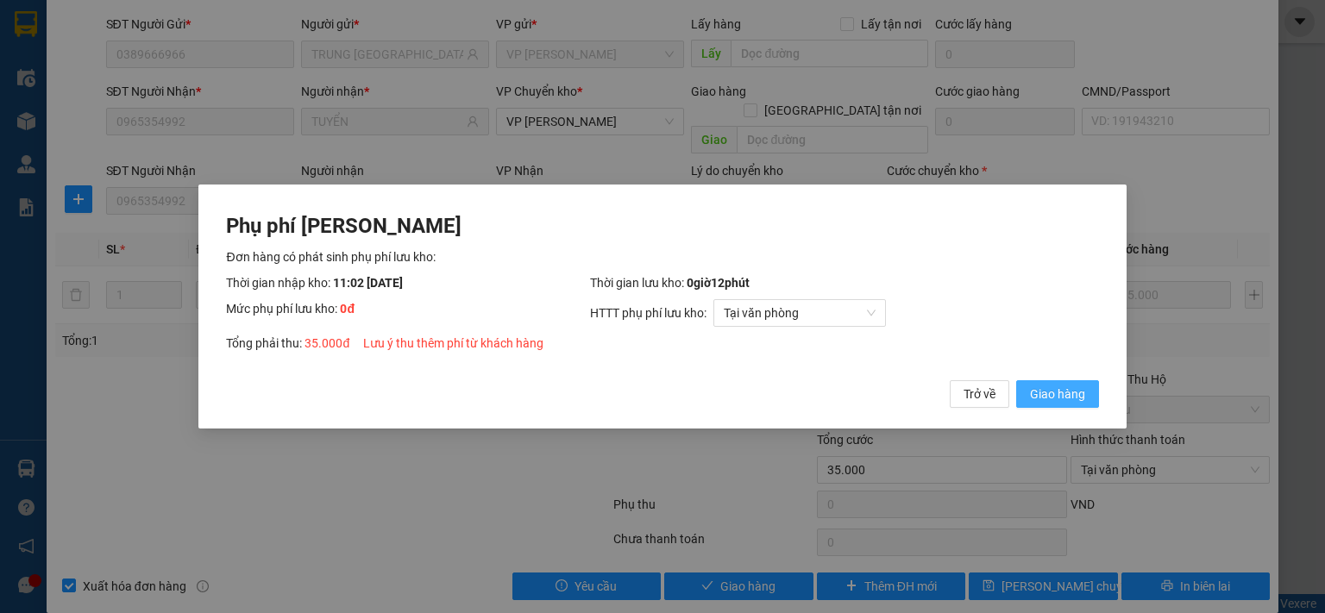
click at [1059, 394] on span "Giao hàng" at bounding box center [1057, 394] width 55 height 19
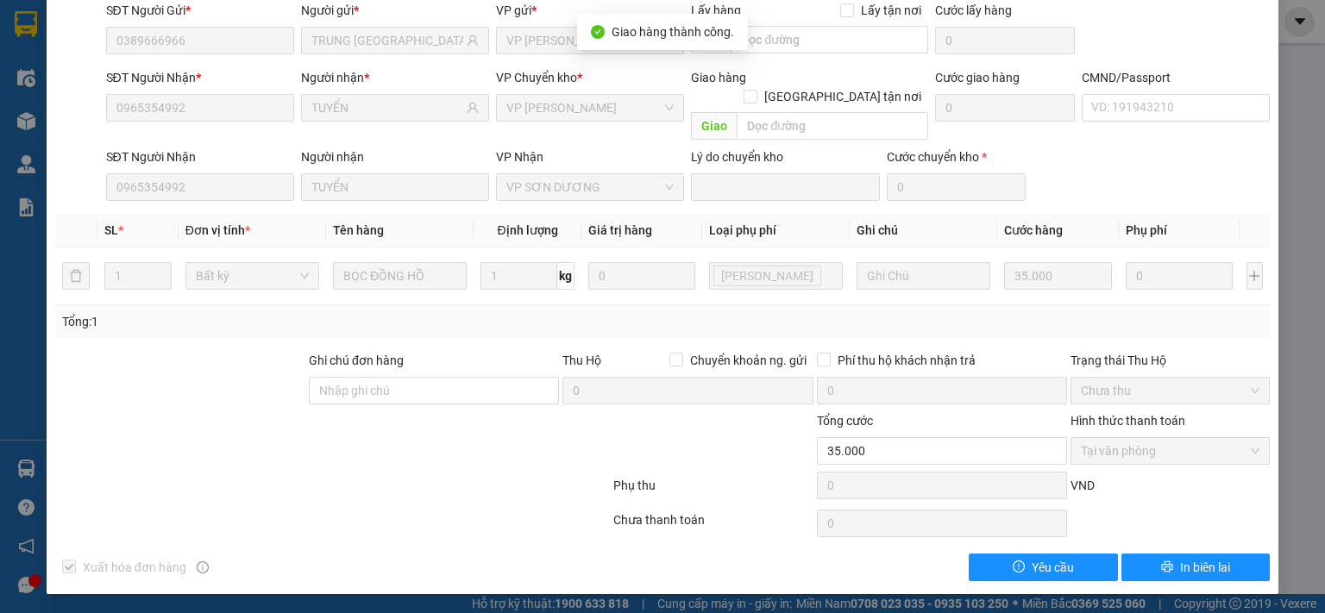
scroll to position [0, 0]
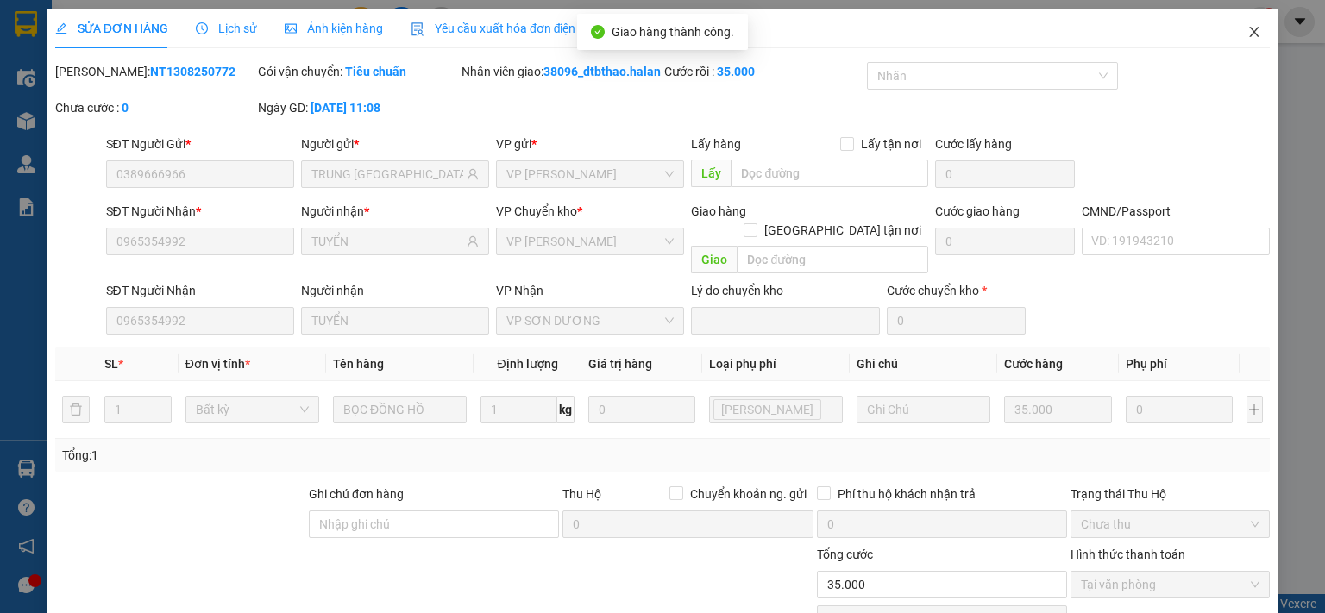
click at [1247, 27] on icon "close" at bounding box center [1254, 32] width 14 height 14
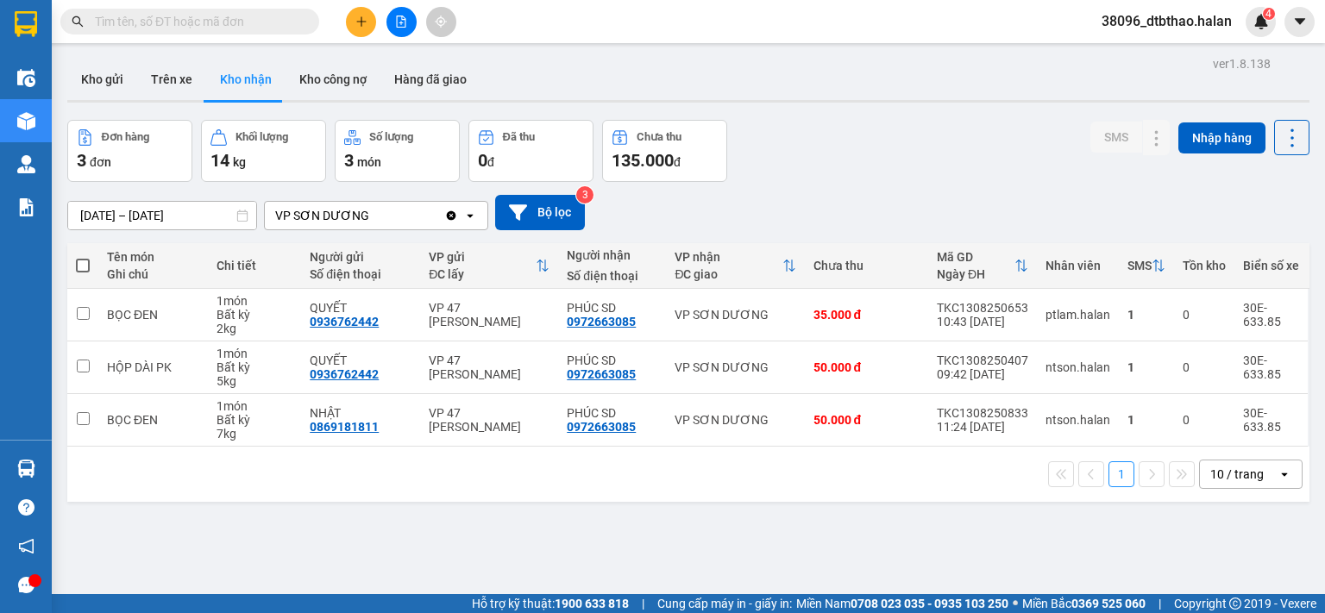
click at [1135, 249] on div "SMS" at bounding box center [1146, 265] width 38 height 35
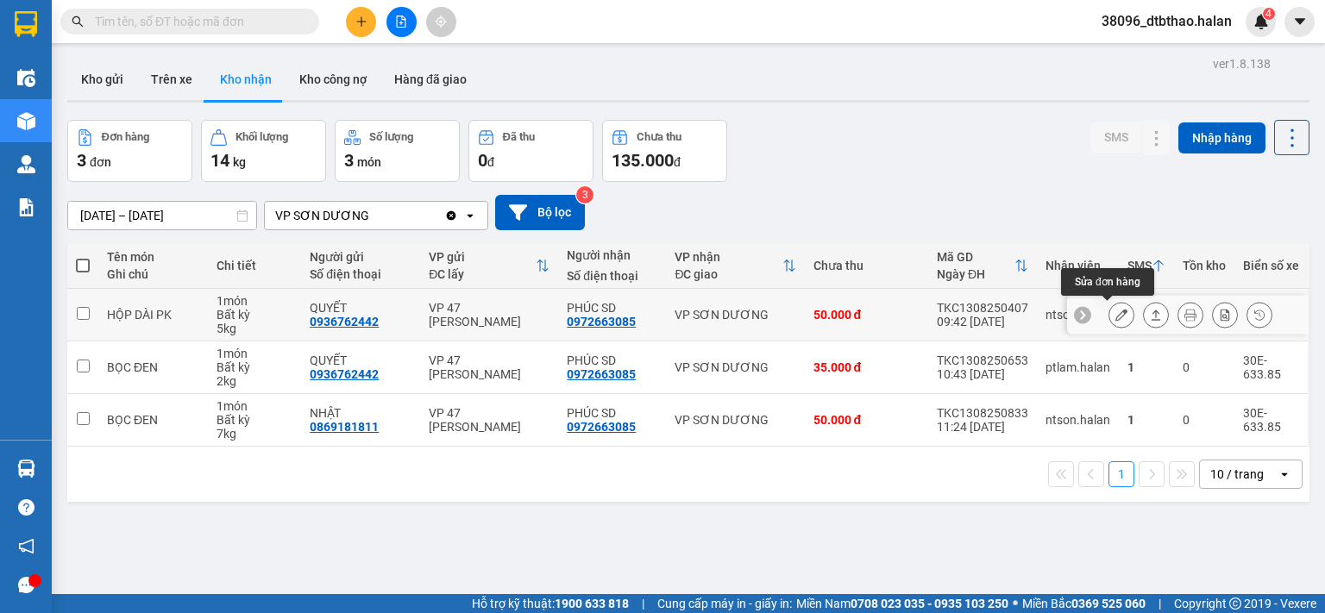
click at [1115, 317] on icon at bounding box center [1121, 315] width 12 height 12
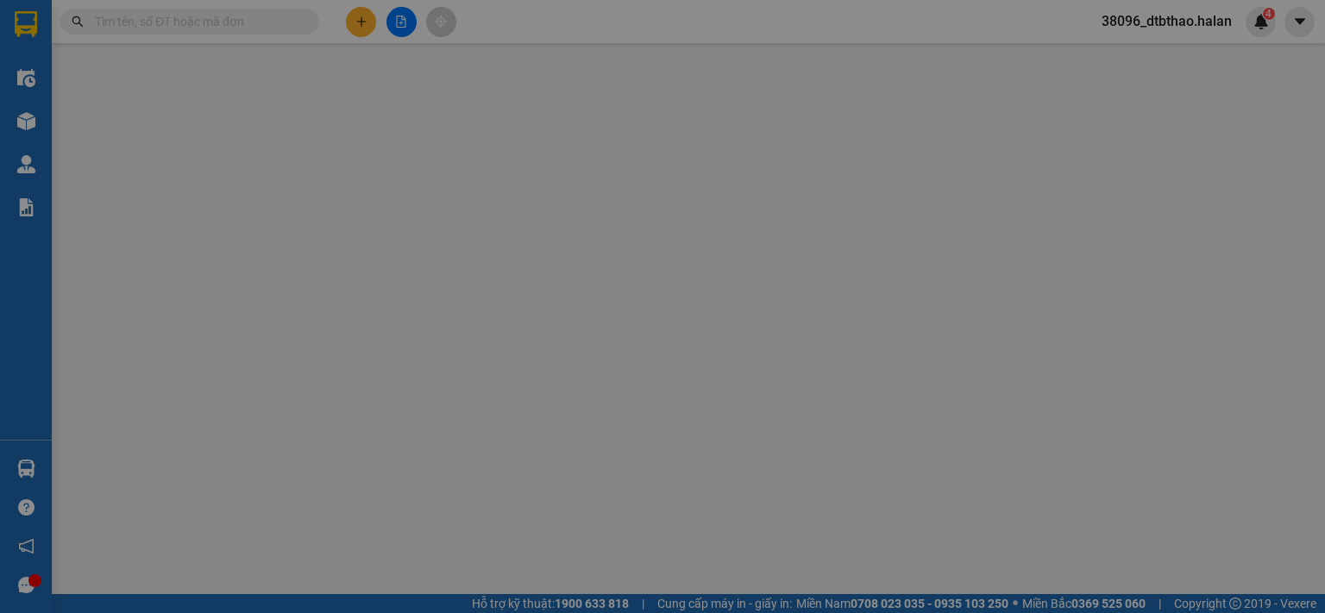
type input "0936762442"
type input "QUYẾT"
type input "0972663085"
type input "PHÚC SD"
type input "50.000"
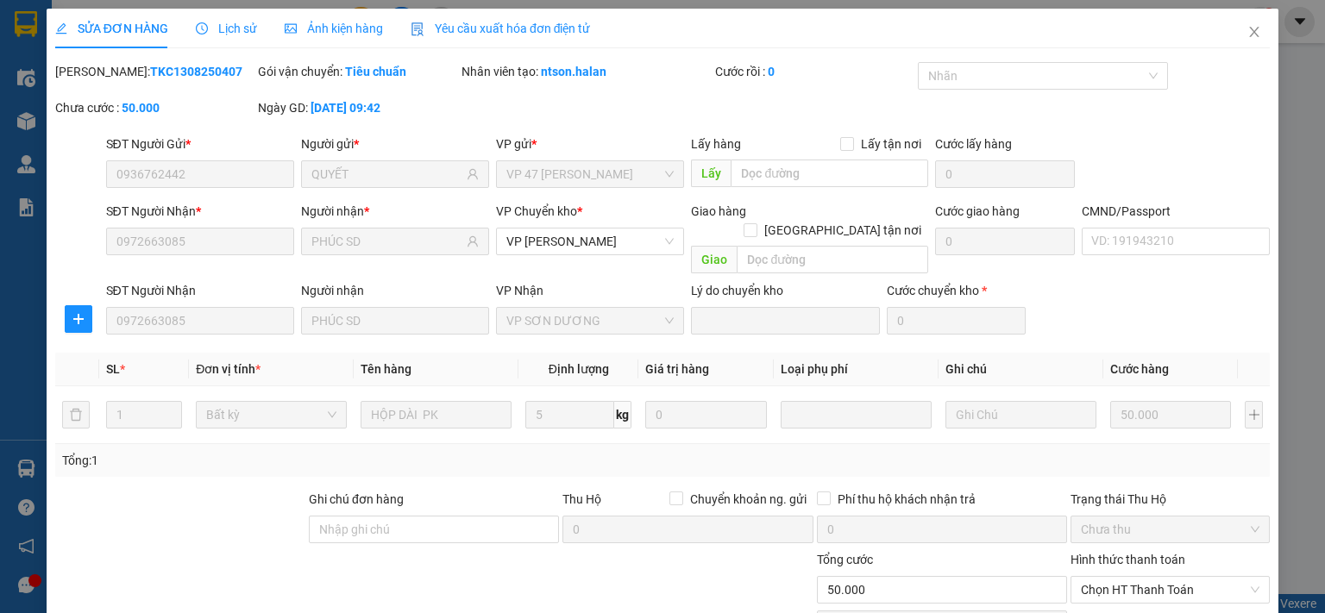
scroll to position [120, 0]
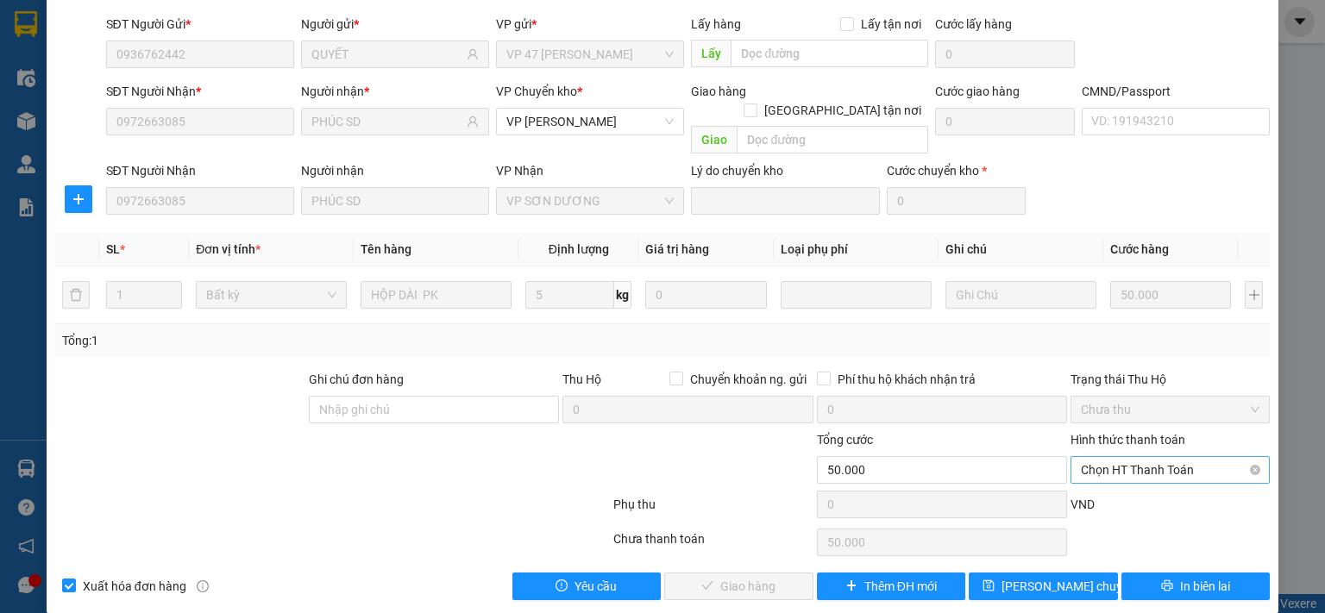
click at [1110, 457] on span "Chọn HT Thanh Toán" at bounding box center [1170, 470] width 179 height 26
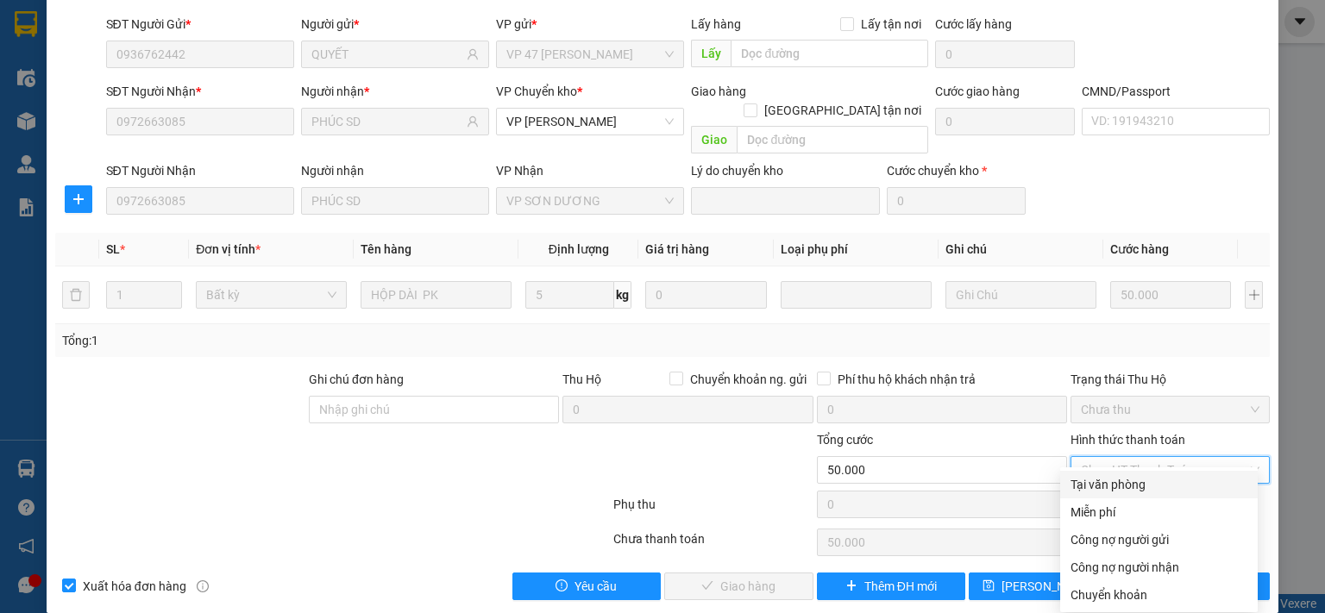
click at [1101, 480] on div "Tại văn phòng" at bounding box center [1158, 484] width 177 height 19
type input "0"
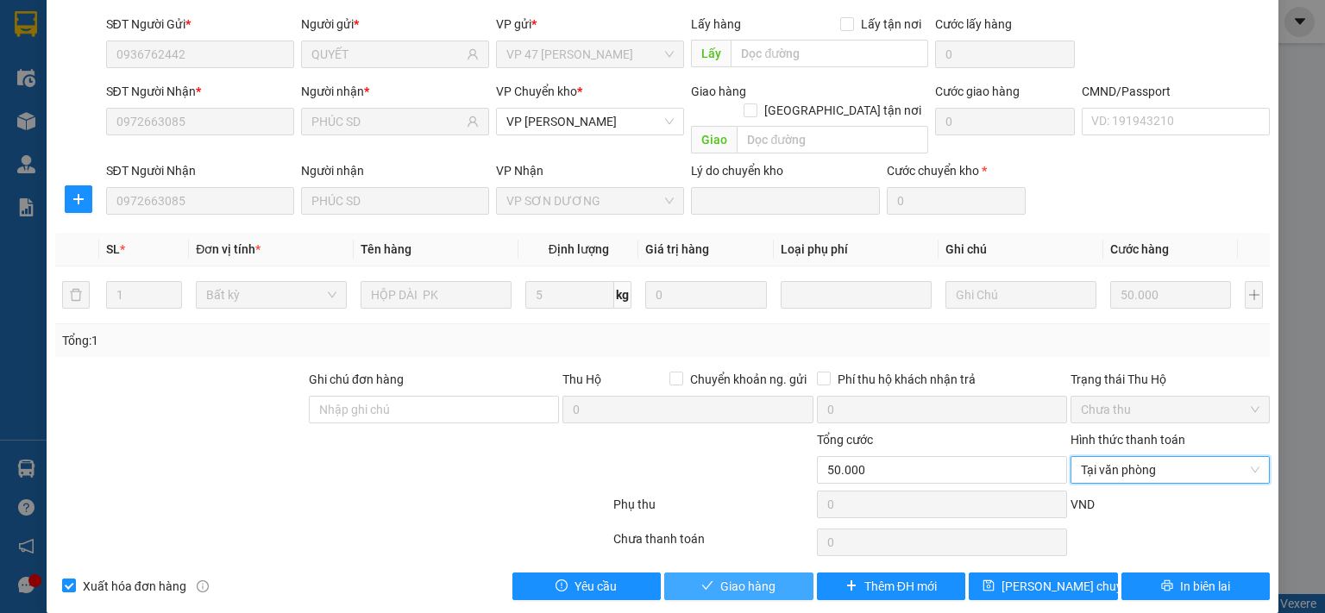
click at [752, 577] on span "Giao hàng" at bounding box center [747, 586] width 55 height 19
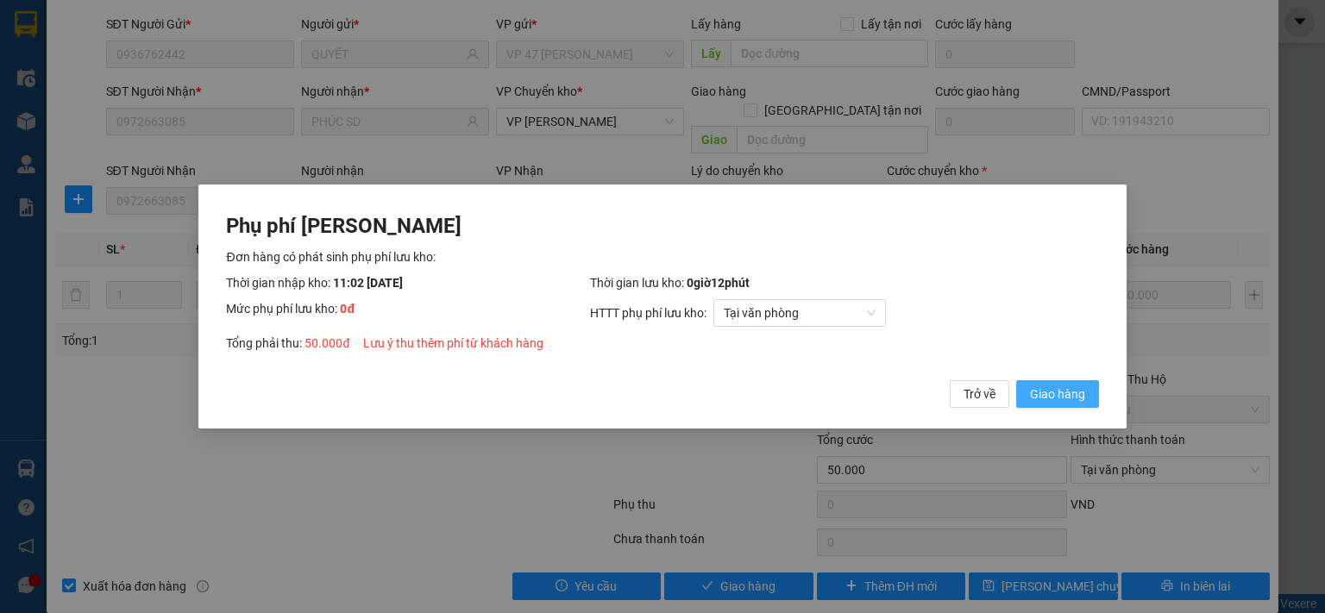
click at [1049, 405] on button "Giao hàng" at bounding box center [1057, 394] width 83 height 28
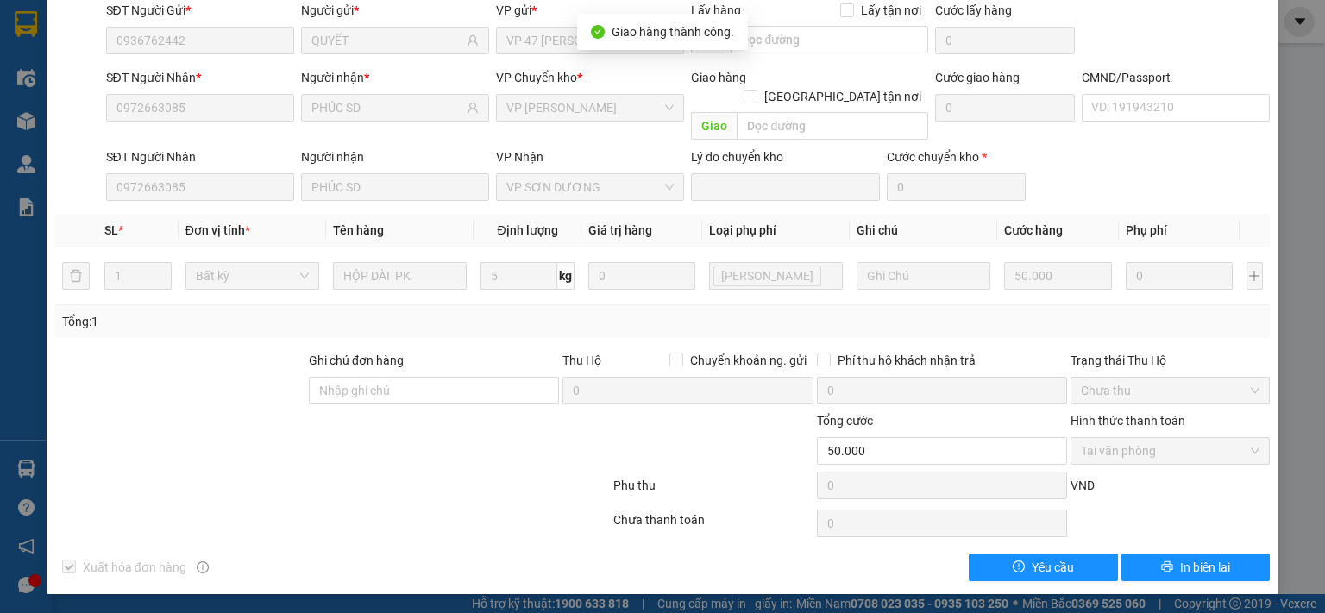
scroll to position [0, 0]
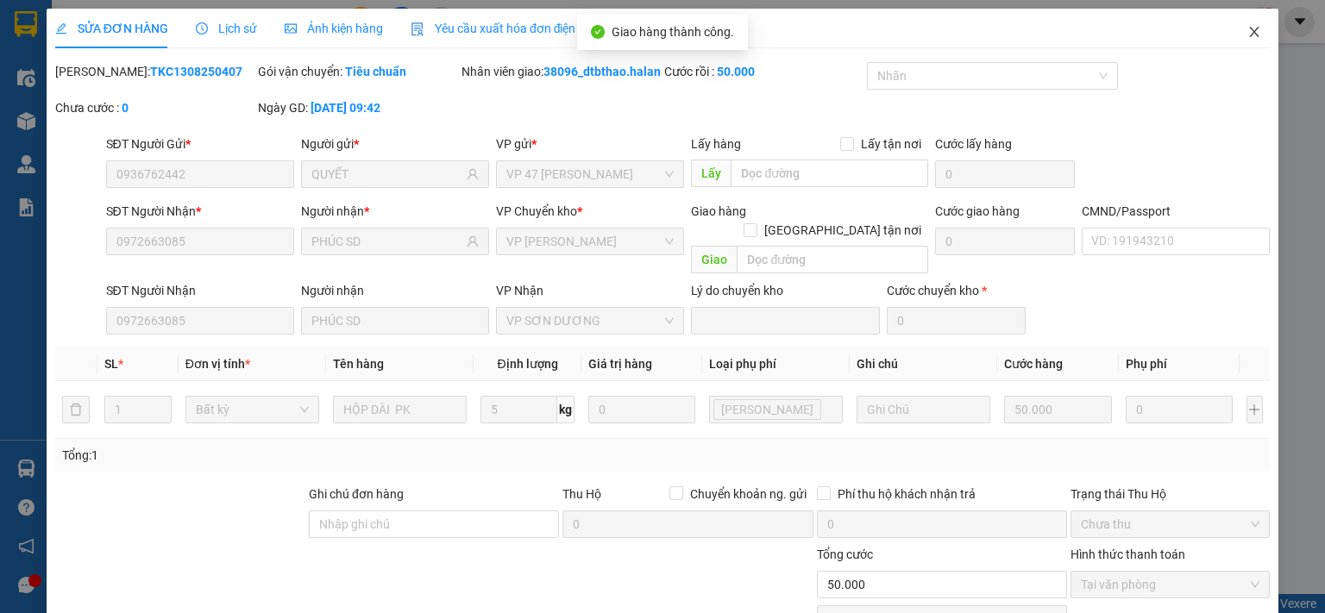
click at [1247, 37] on icon "close" at bounding box center [1254, 32] width 14 height 14
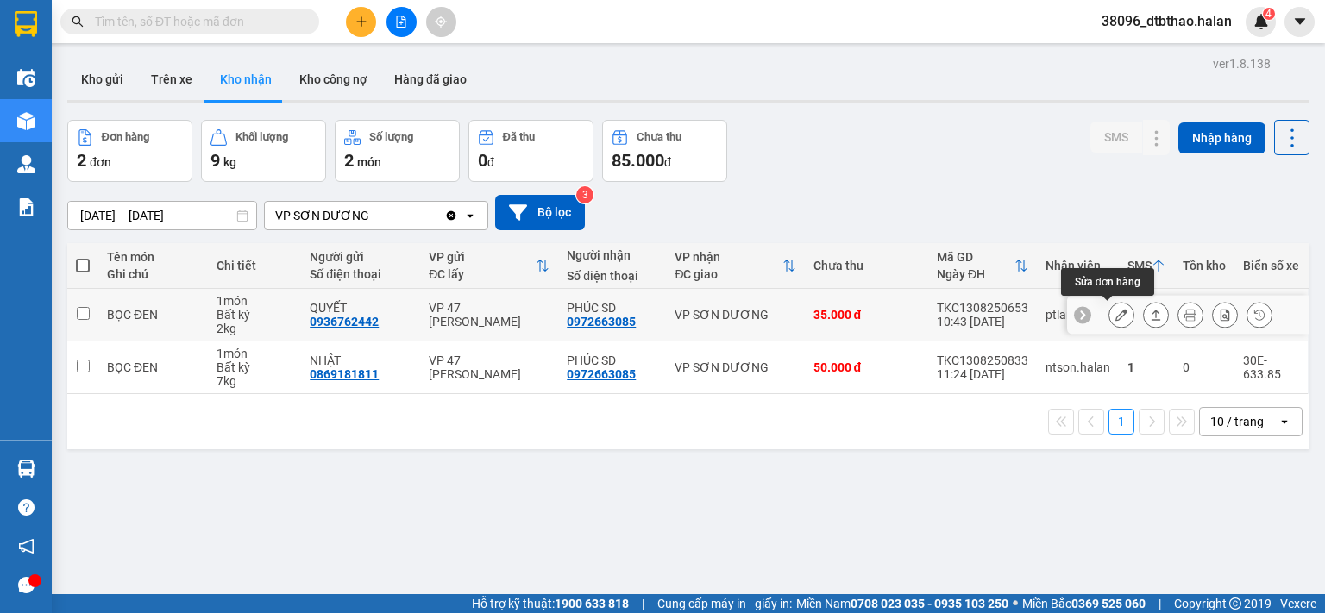
click at [1115, 313] on icon at bounding box center [1121, 315] width 12 height 12
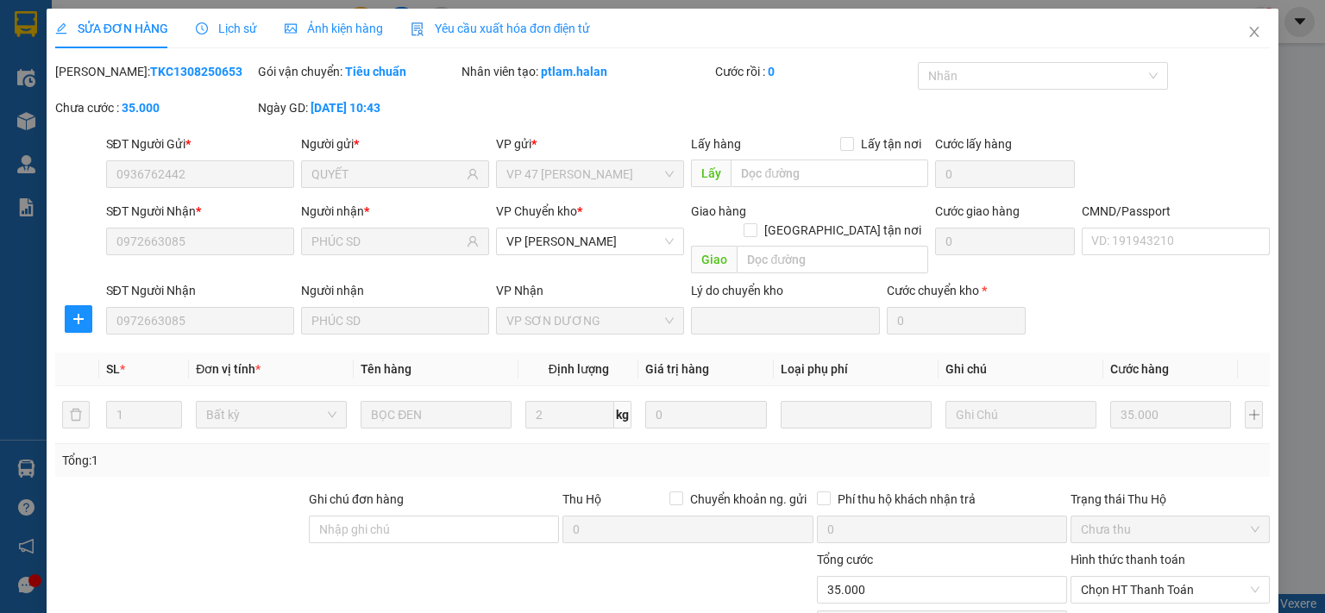
scroll to position [120, 0]
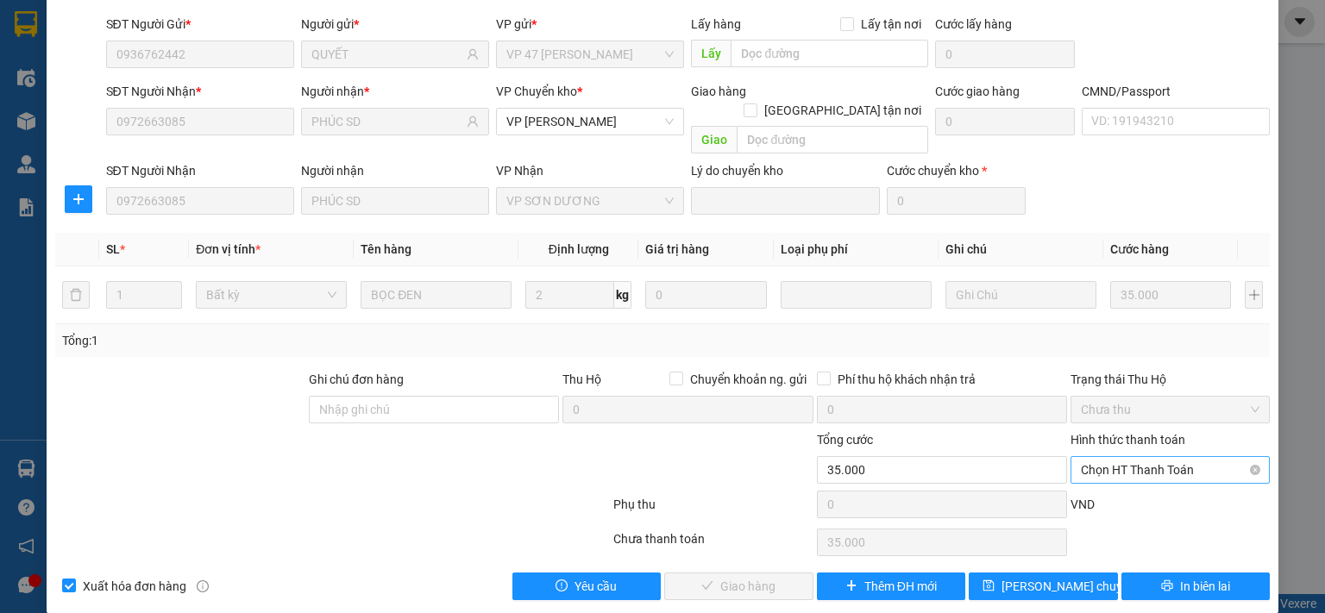
click at [1128, 457] on span "Chọn HT Thanh Toán" at bounding box center [1170, 470] width 179 height 26
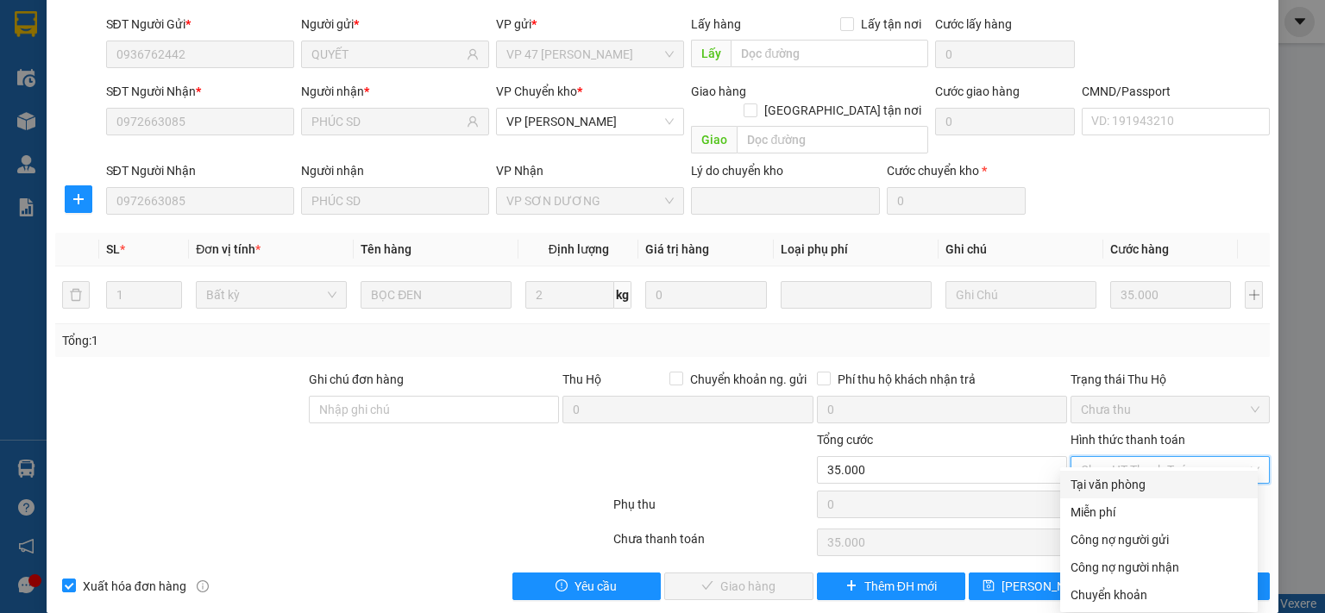
drag, startPoint x: 1114, startPoint y: 486, endPoint x: 1098, endPoint y: 494, distance: 17.4
click at [1113, 486] on div "Tại văn phòng" at bounding box center [1158, 484] width 177 height 19
type input "0"
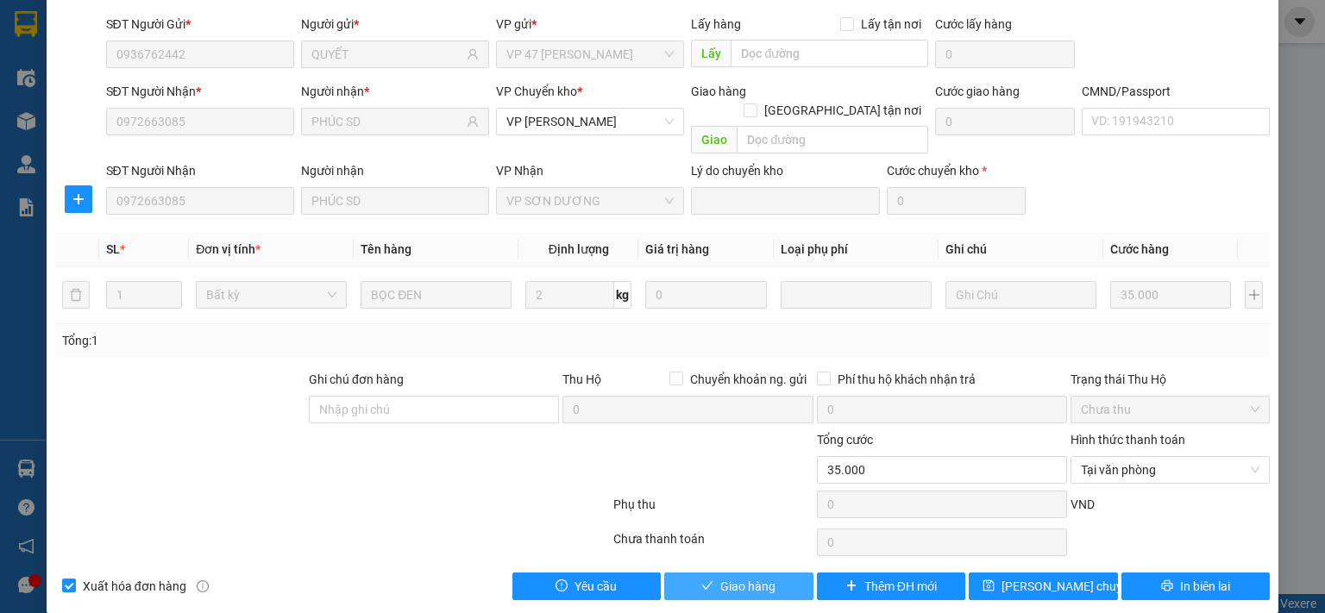
click at [754, 577] on span "Giao hàng" at bounding box center [747, 586] width 55 height 19
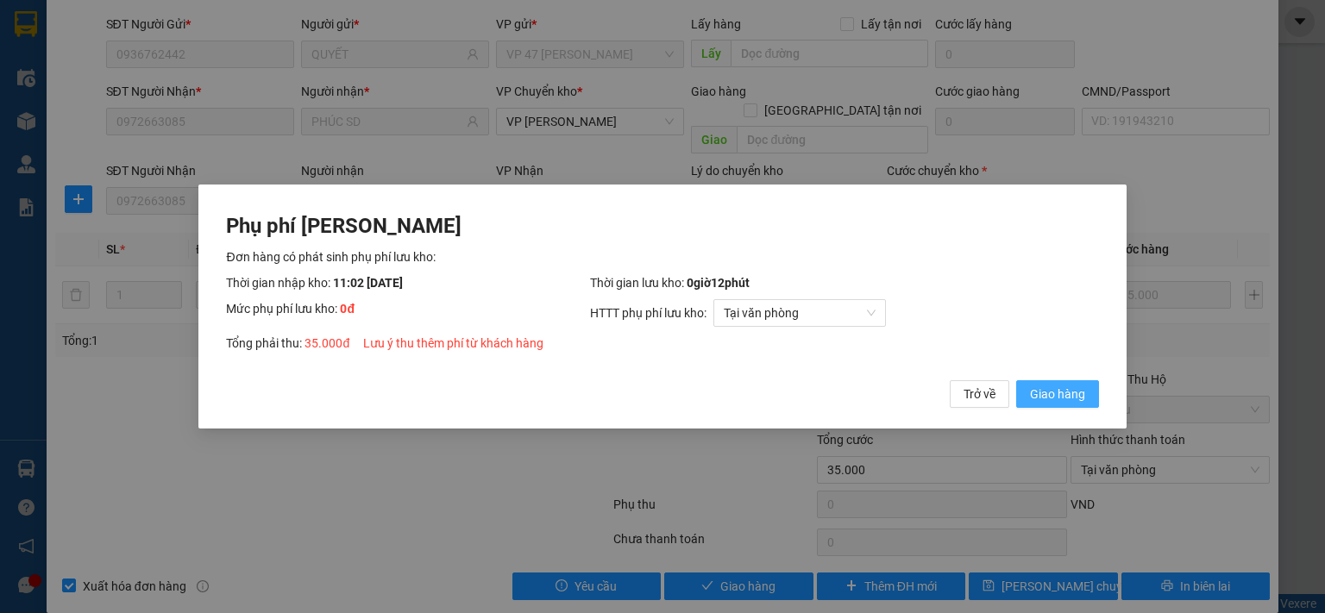
click at [1046, 389] on span "Giao hàng" at bounding box center [1057, 394] width 55 height 19
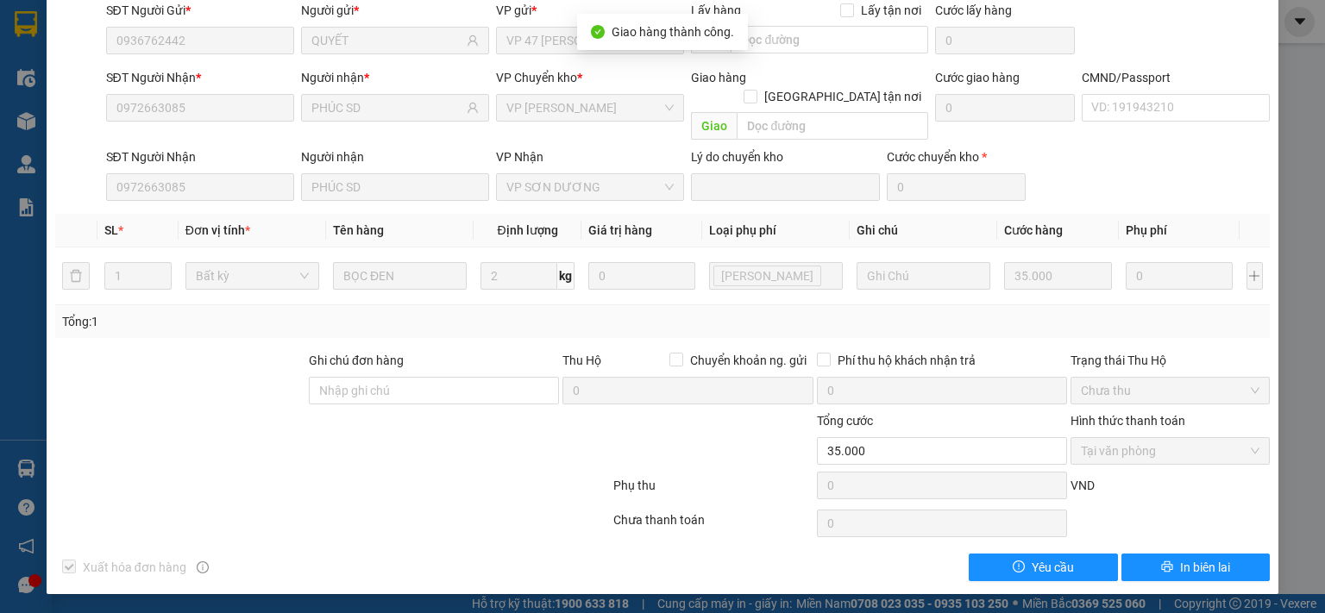
scroll to position [0, 0]
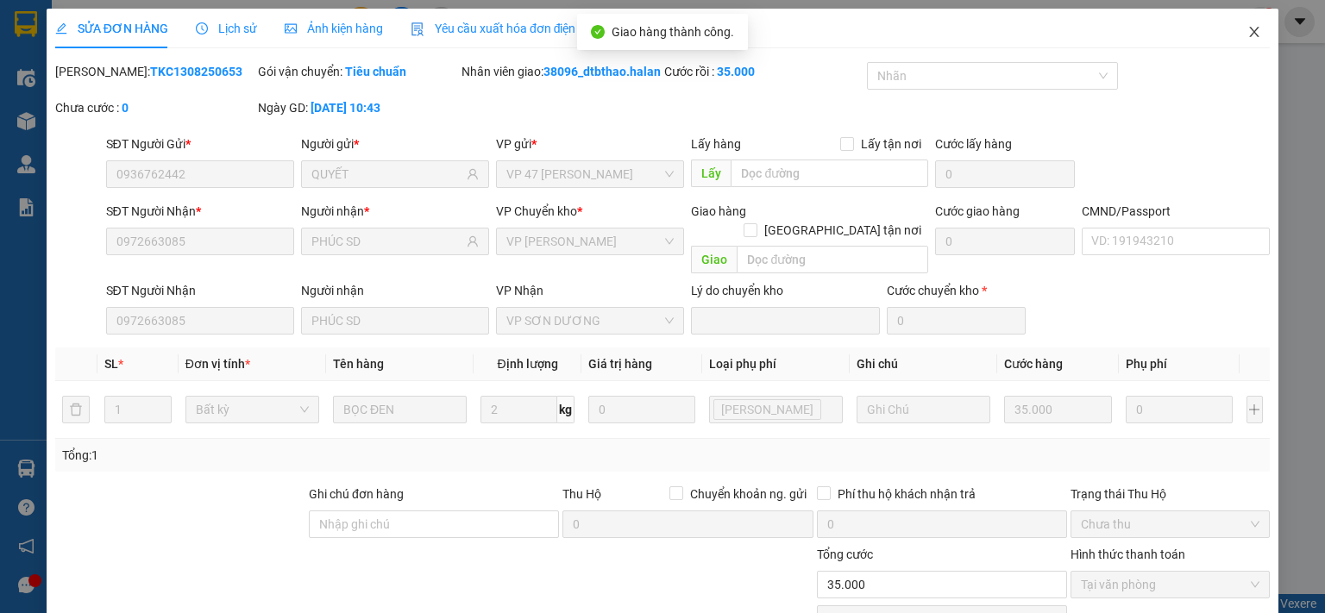
click at [1247, 30] on icon "close" at bounding box center [1254, 32] width 14 height 14
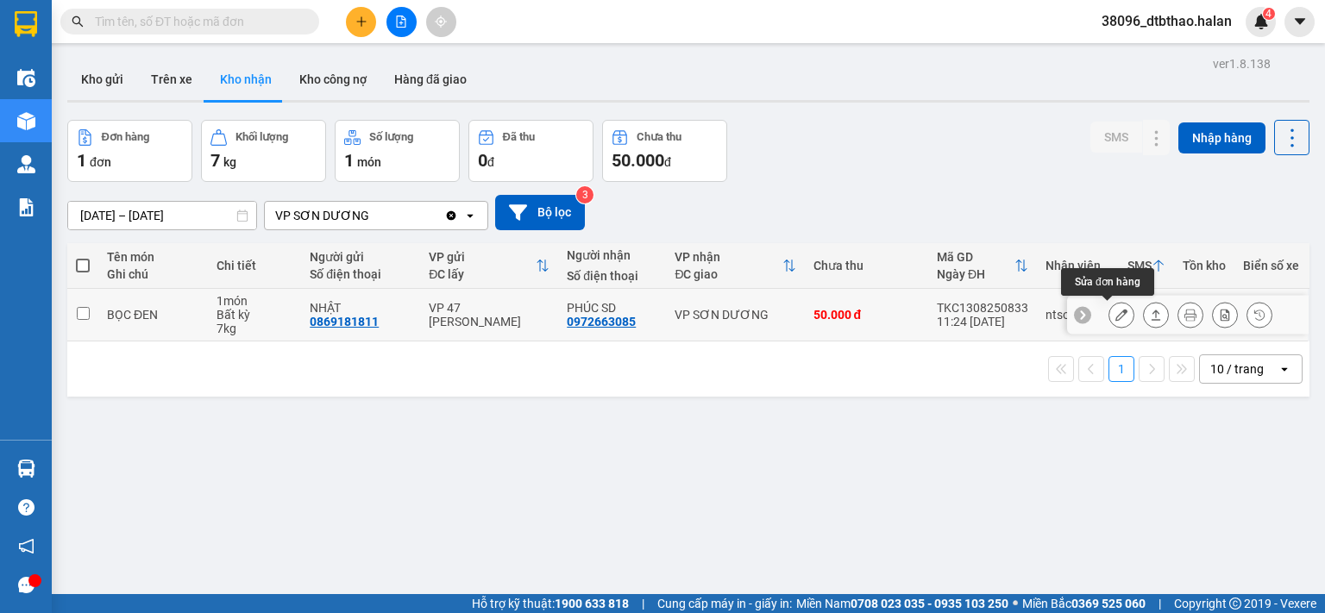
click at [1115, 319] on icon at bounding box center [1121, 315] width 12 height 12
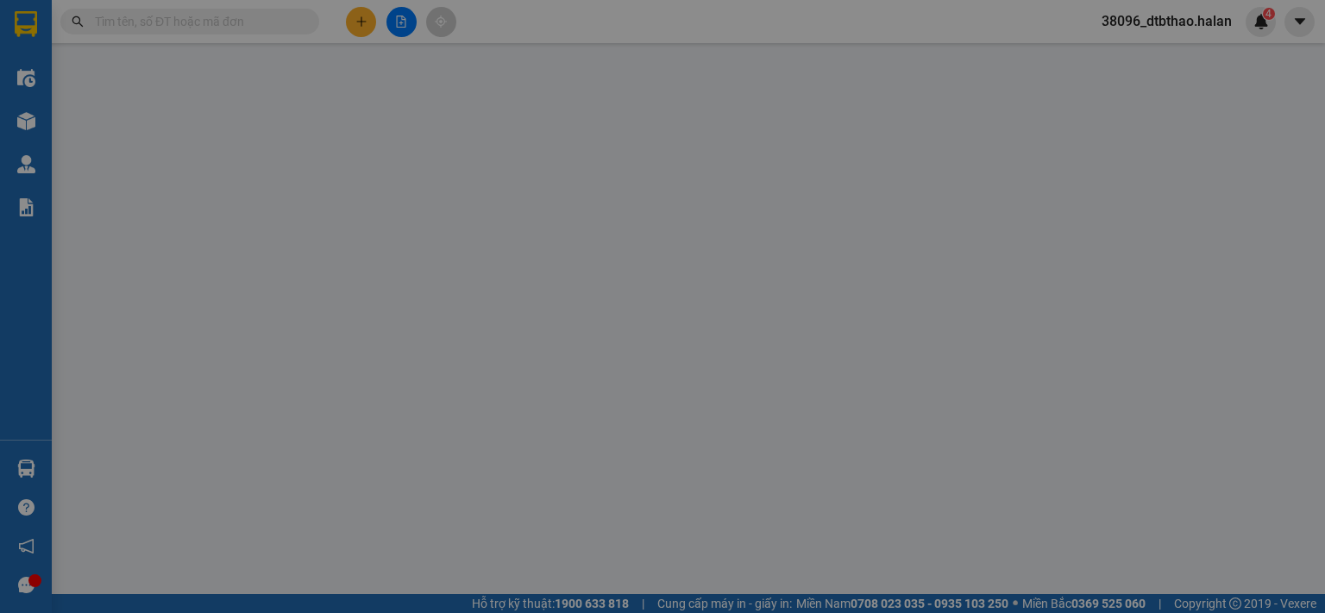
type input "0869181811"
type input "NHẬT"
type input "0972663085"
type input "PHÚC SD"
type input "50.000"
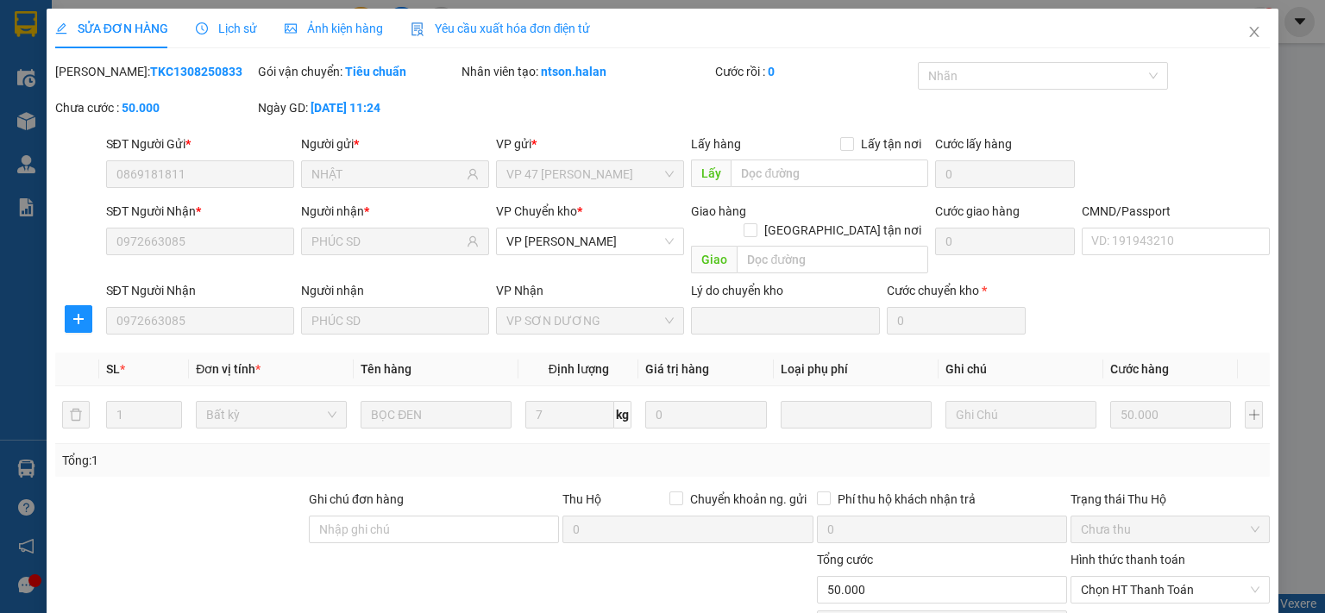
scroll to position [120, 0]
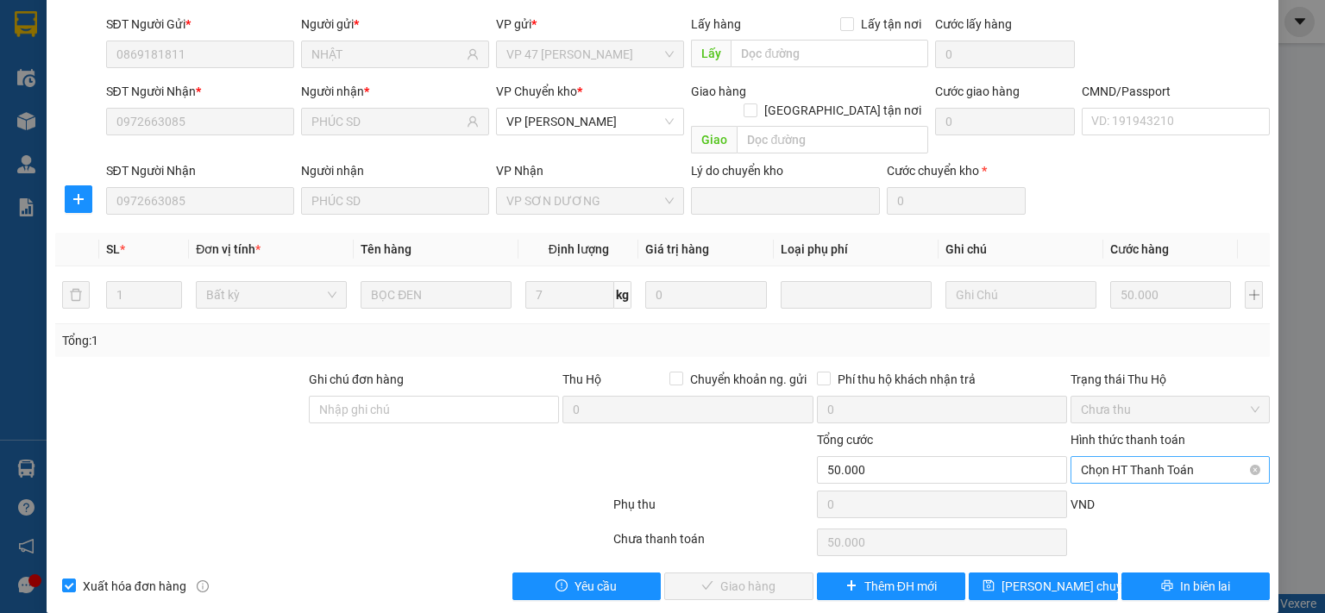
click at [1114, 457] on span "Chọn HT Thanh Toán" at bounding box center [1170, 470] width 179 height 26
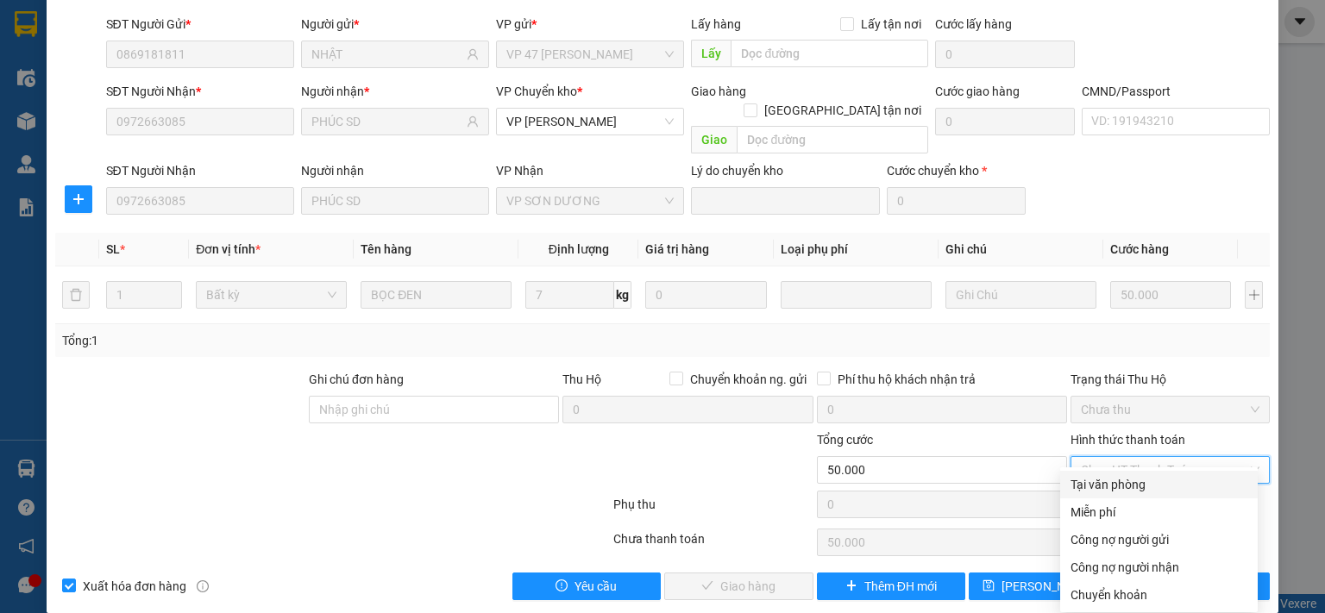
click at [1105, 490] on div "Tại văn phòng" at bounding box center [1158, 484] width 177 height 19
type input "0"
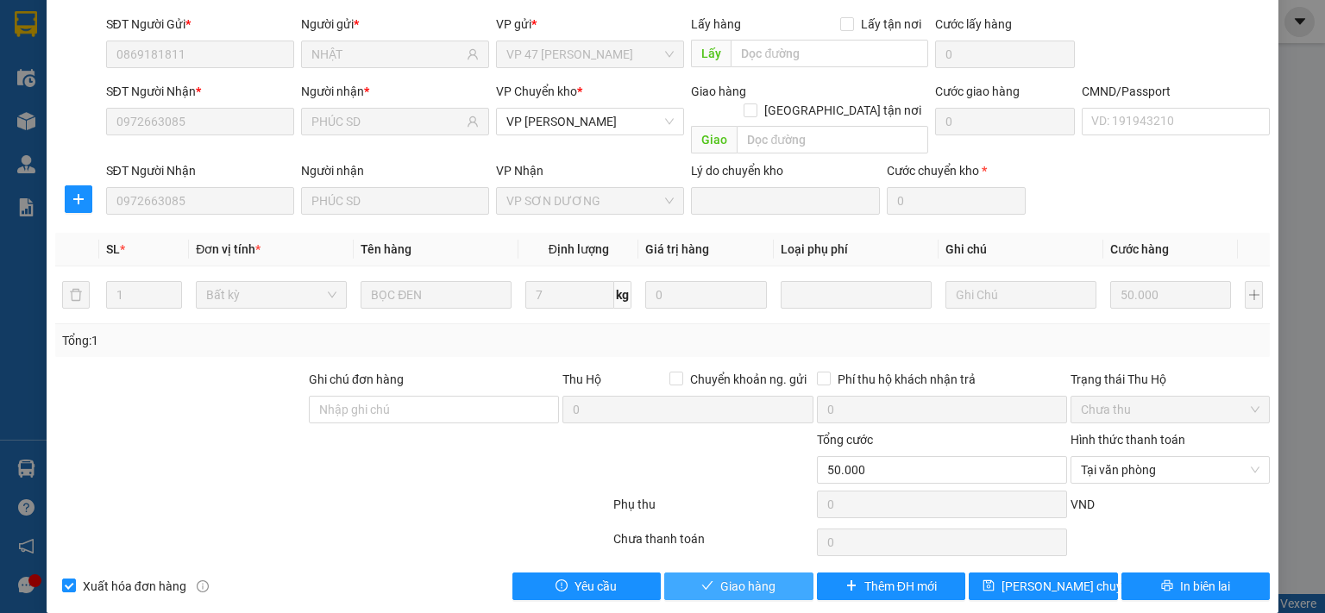
click at [780, 577] on button "Giao hàng" at bounding box center [738, 587] width 149 height 28
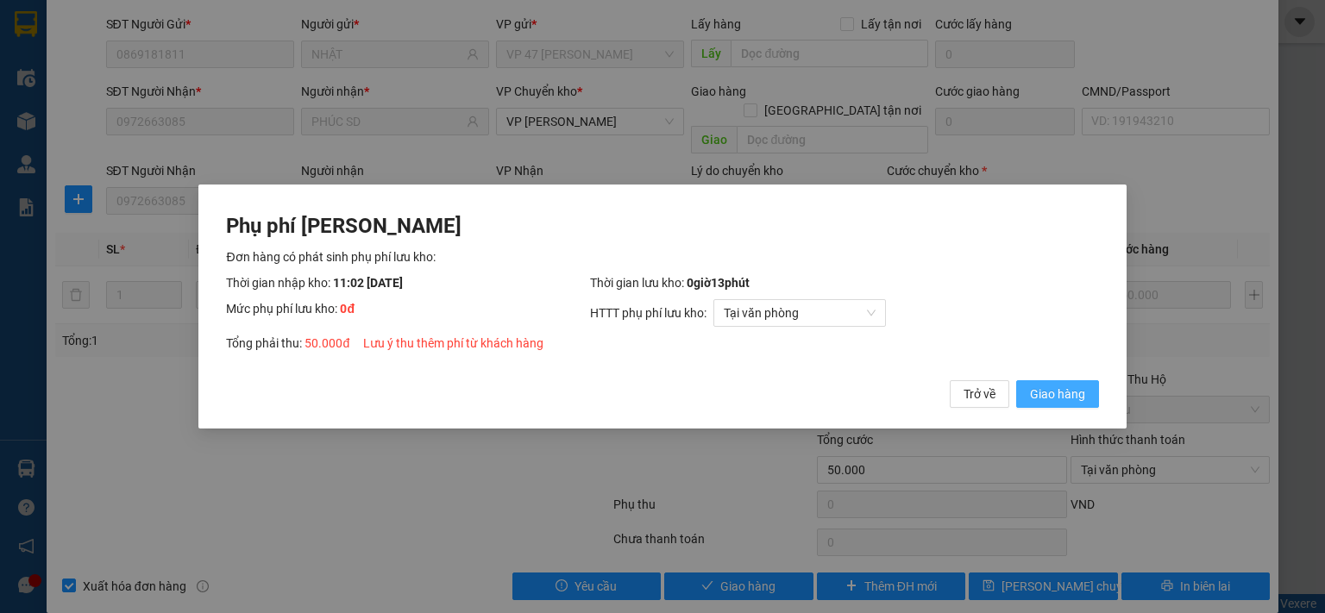
click at [1066, 398] on span "Giao hàng" at bounding box center [1057, 394] width 55 height 19
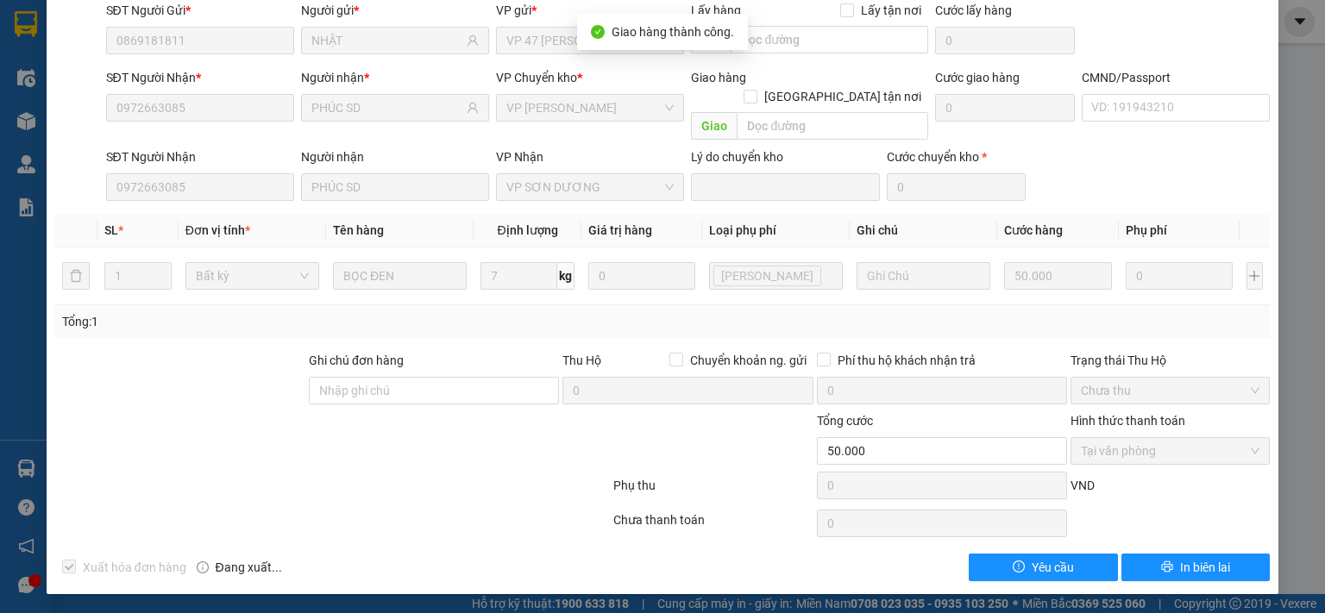
scroll to position [0, 0]
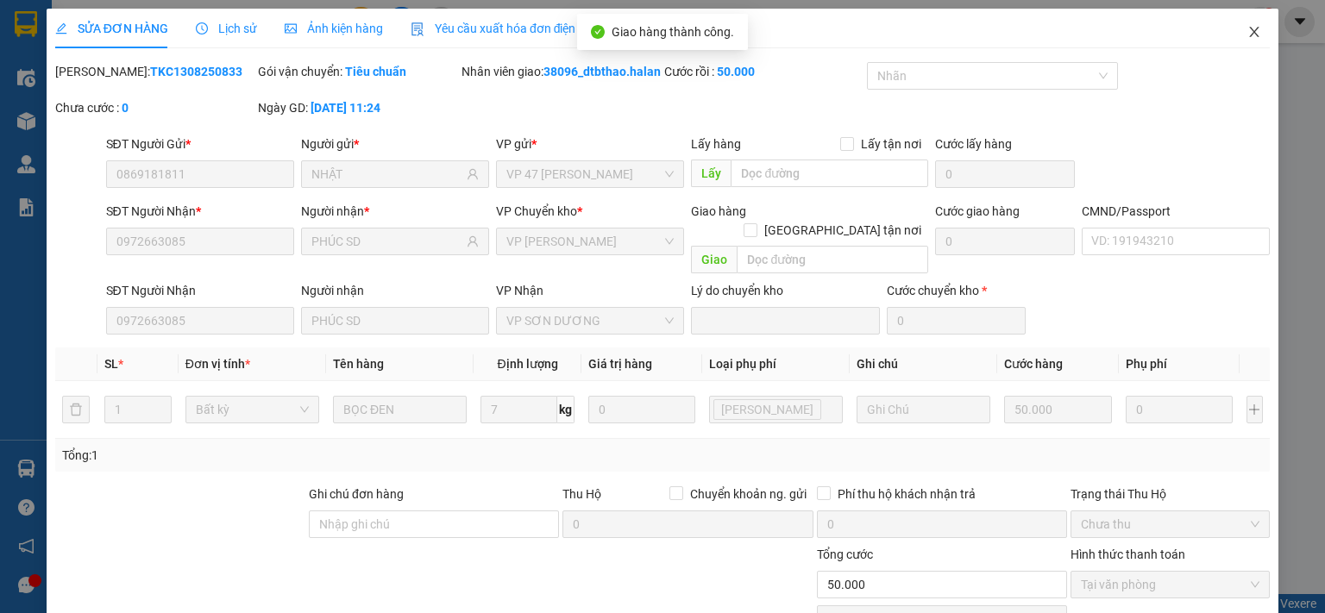
click at [1247, 27] on icon "close" at bounding box center [1254, 32] width 14 height 14
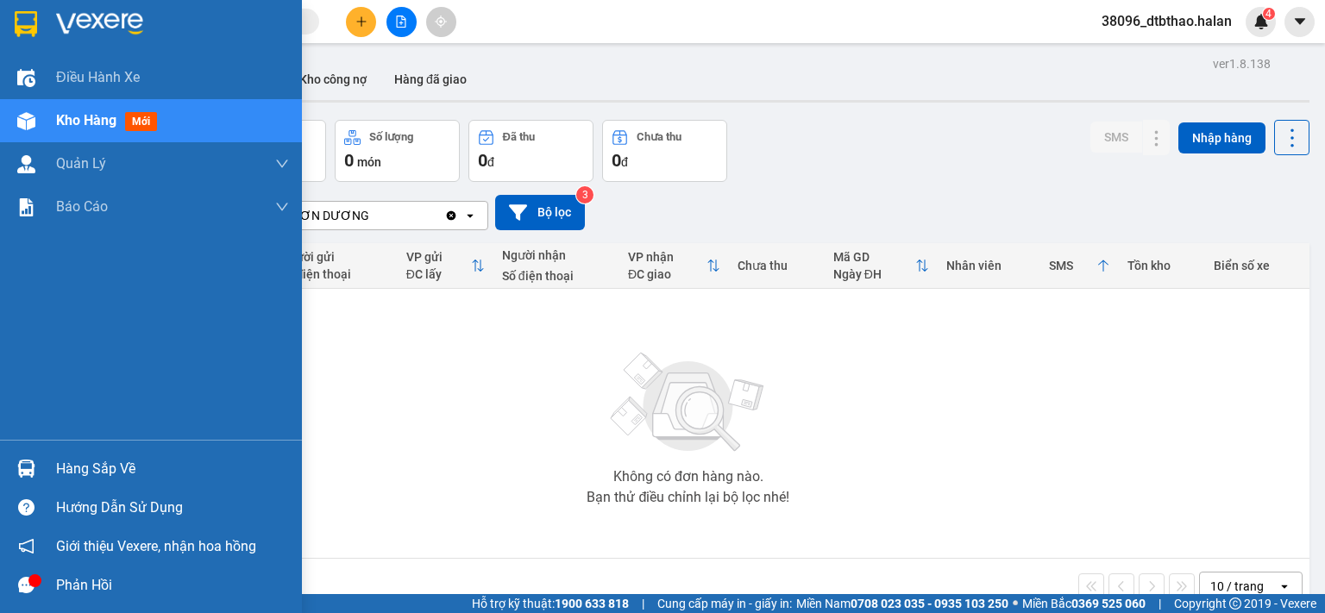
click at [97, 473] on div "Hàng sắp về" at bounding box center [172, 469] width 233 height 26
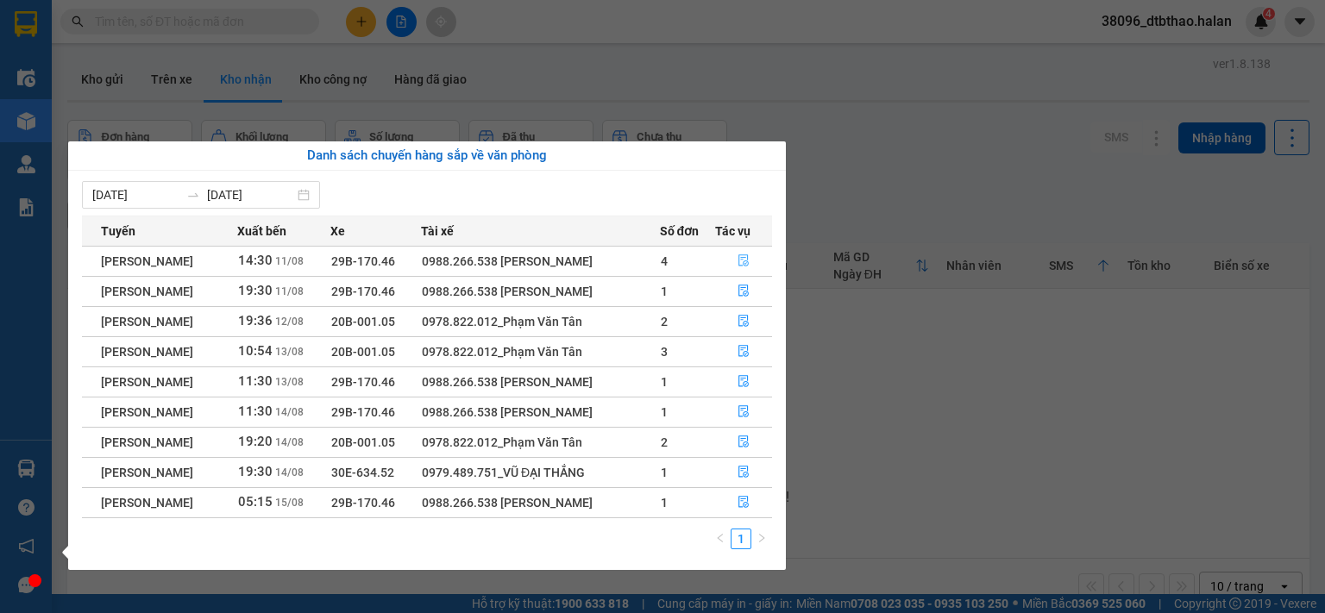
click at [743, 263] on icon "file-done" at bounding box center [743, 260] width 12 height 12
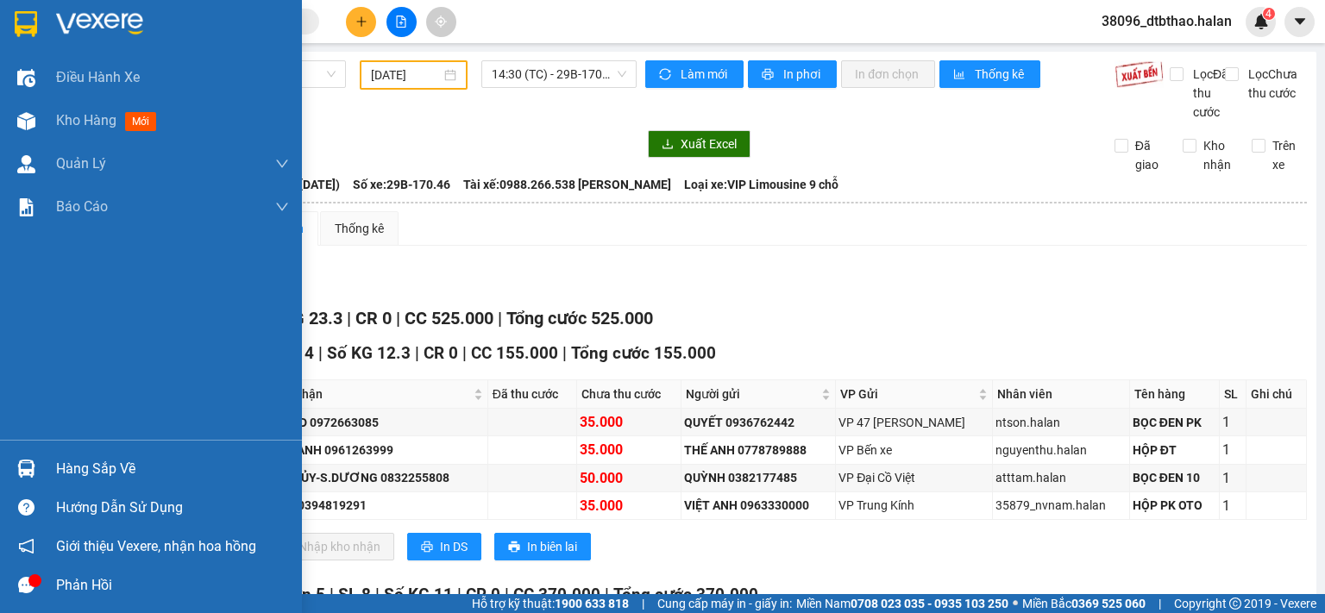
click at [45, 466] on div "Hàng sắp về" at bounding box center [151, 468] width 302 height 39
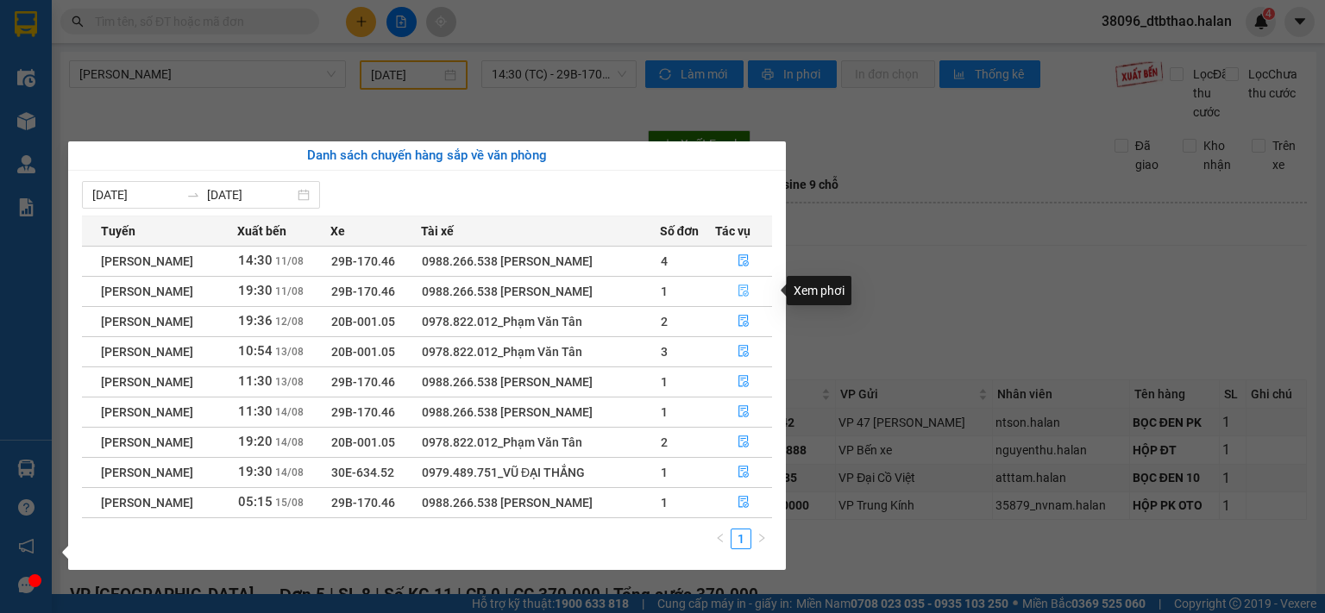
click at [744, 292] on icon "file-done" at bounding box center [743, 291] width 12 height 12
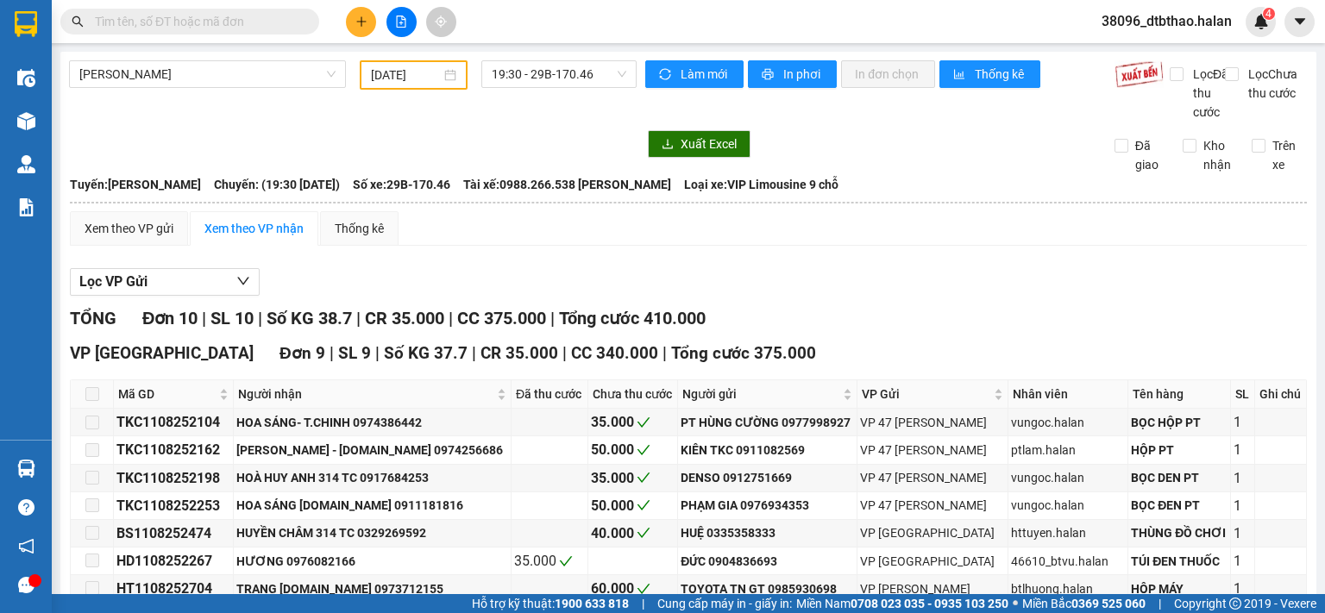
scroll to position [326, 0]
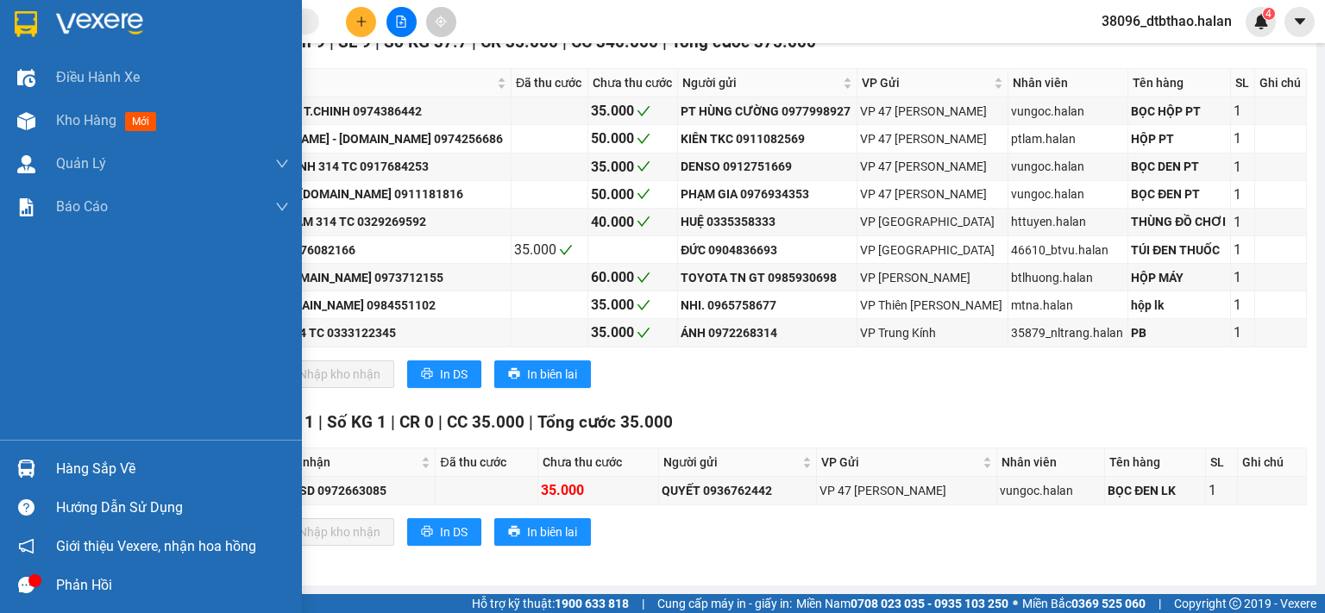
click at [74, 458] on div "Hàng sắp về" at bounding box center [172, 469] width 233 height 26
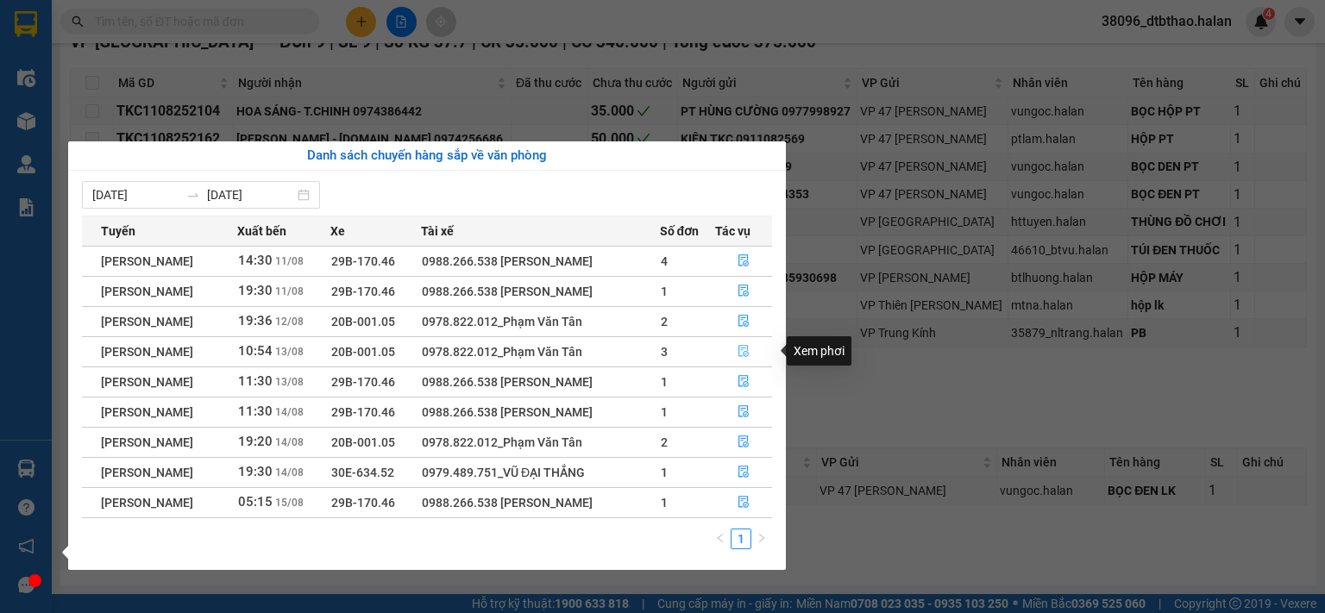
click at [739, 355] on icon "file-done" at bounding box center [743, 351] width 12 height 12
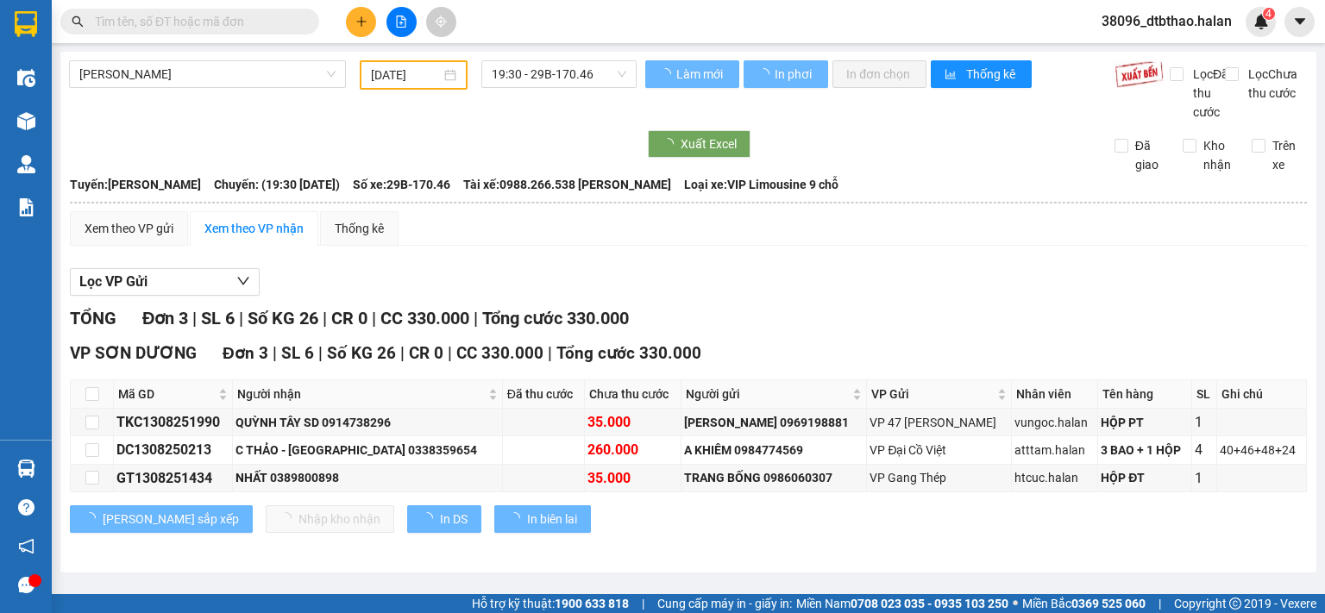
scroll to position [3, 0]
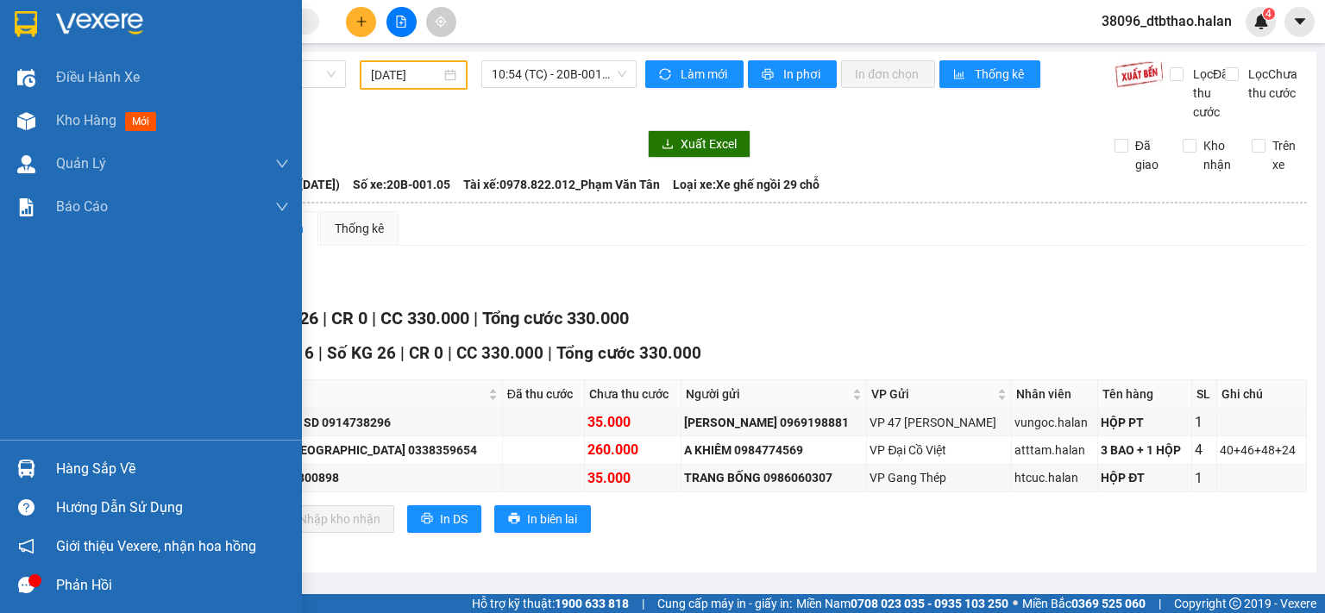
click at [81, 468] on div "Hàng sắp về" at bounding box center [172, 469] width 233 height 26
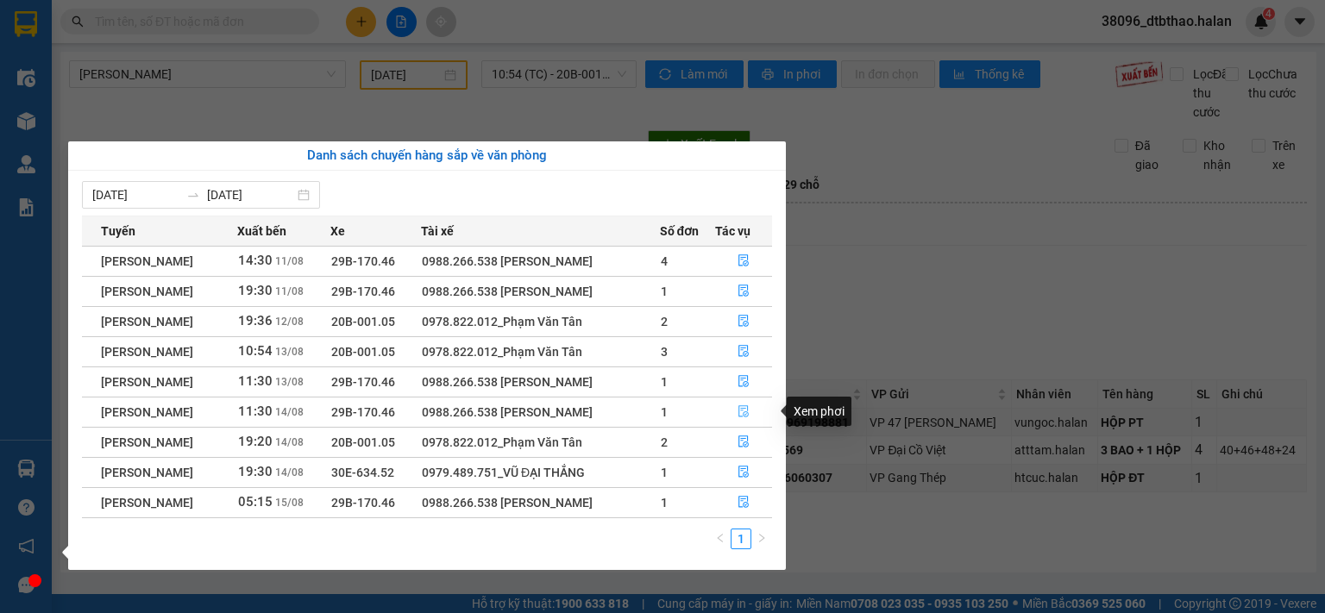
click at [749, 413] on icon "file-done" at bounding box center [743, 412] width 10 height 12
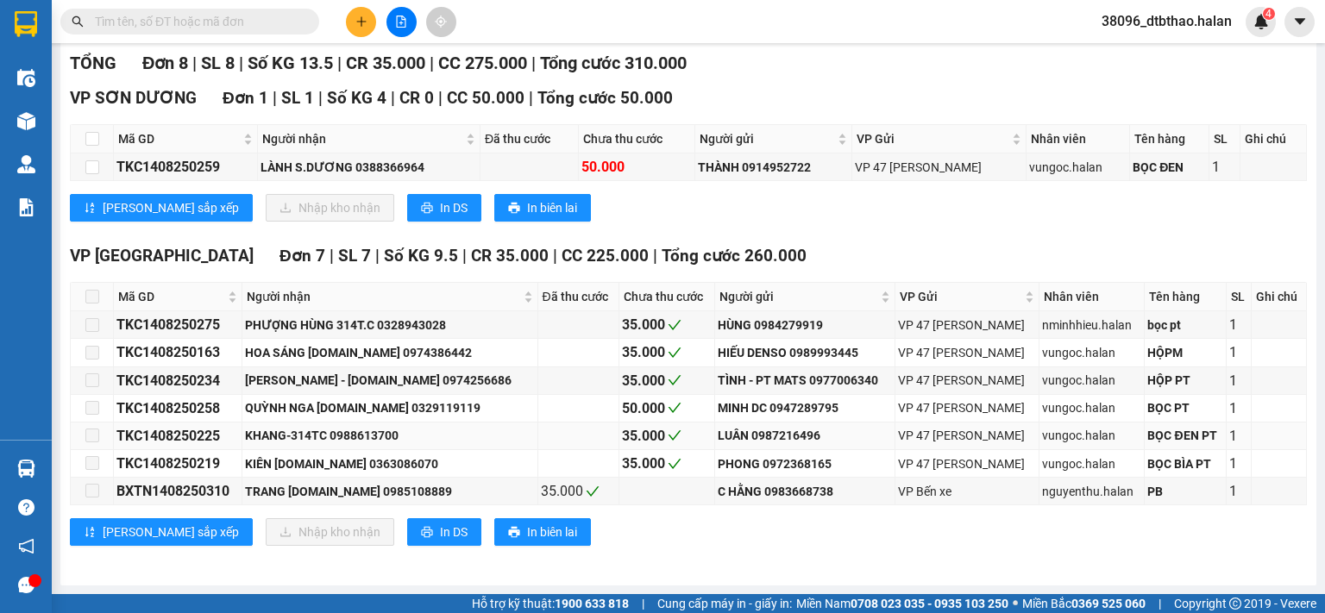
scroll to position [12, 0]
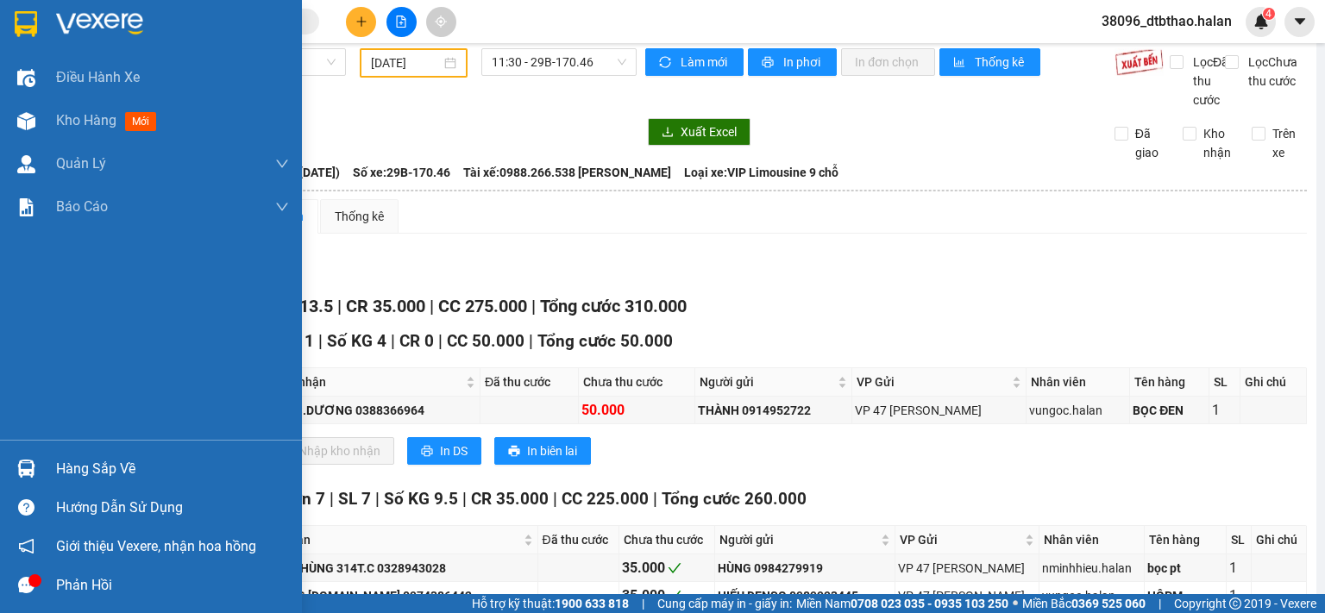
click at [94, 469] on div "Hàng sắp về" at bounding box center [172, 469] width 233 height 26
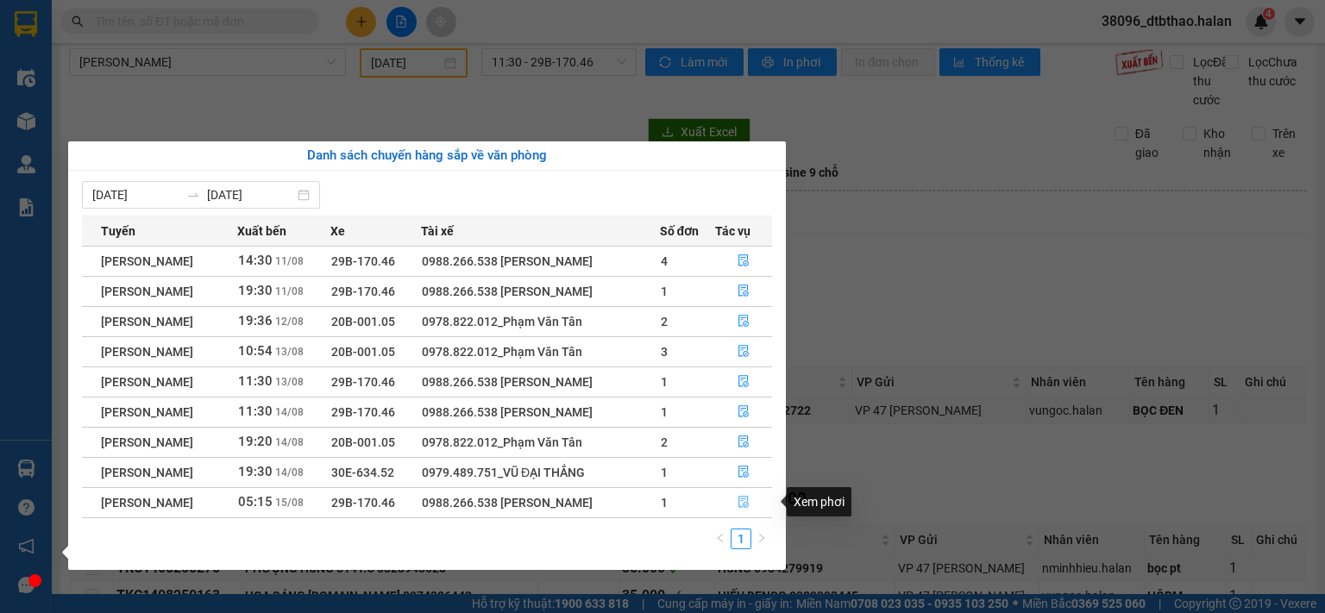
click at [749, 509] on span "file-done" at bounding box center [743, 503] width 12 height 14
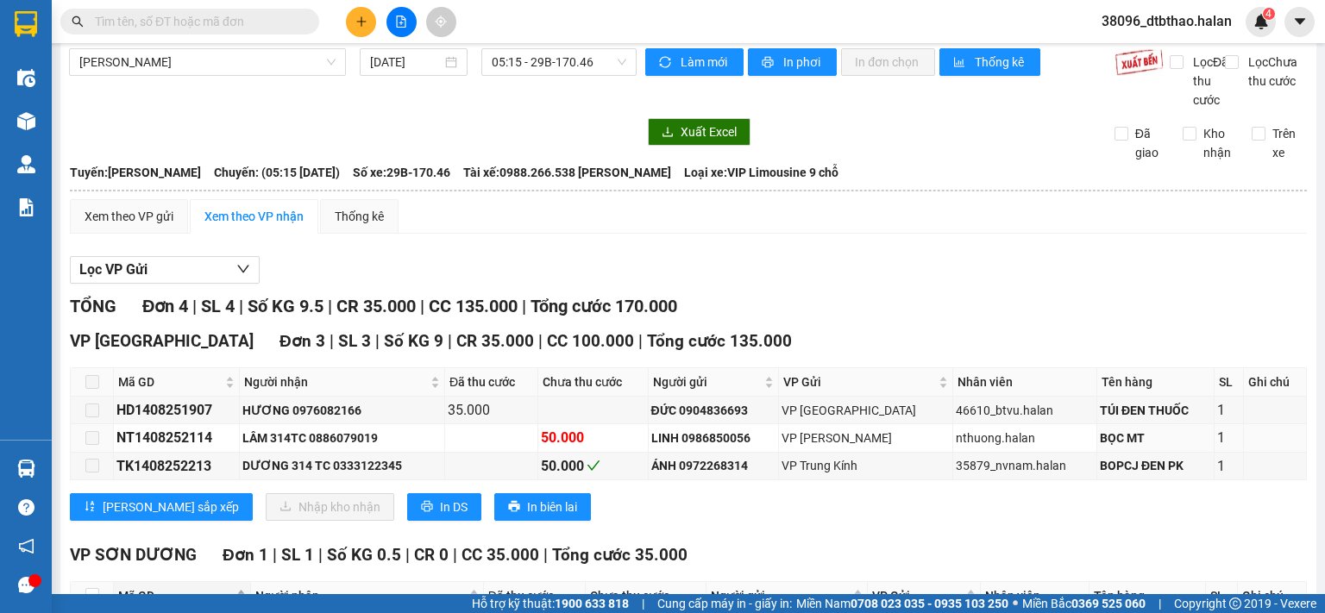
scroll to position [160, 0]
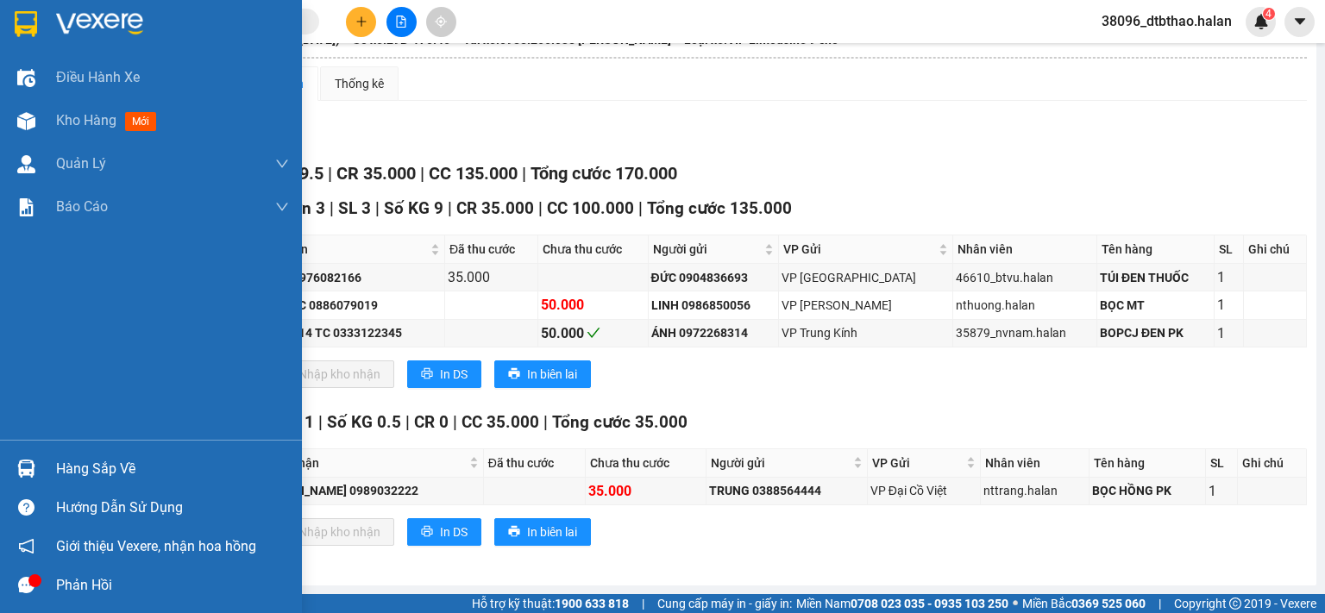
click at [114, 467] on div "Hàng sắp về" at bounding box center [172, 469] width 233 height 26
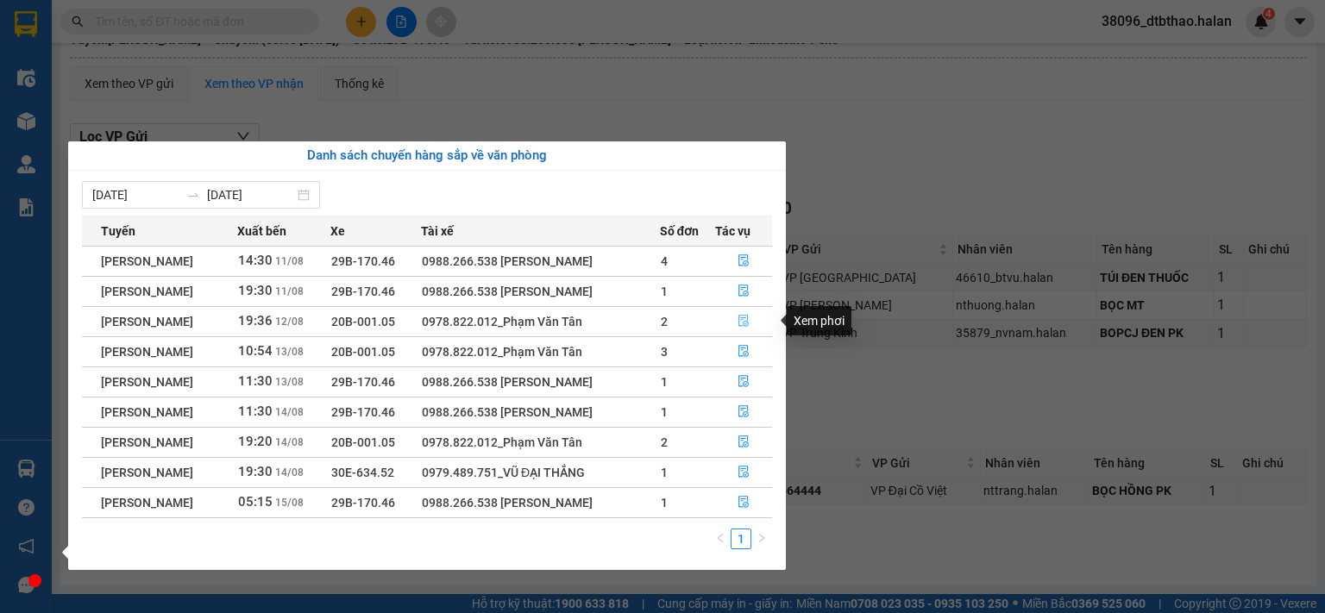
click at [739, 322] on icon "file-done" at bounding box center [743, 321] width 12 height 12
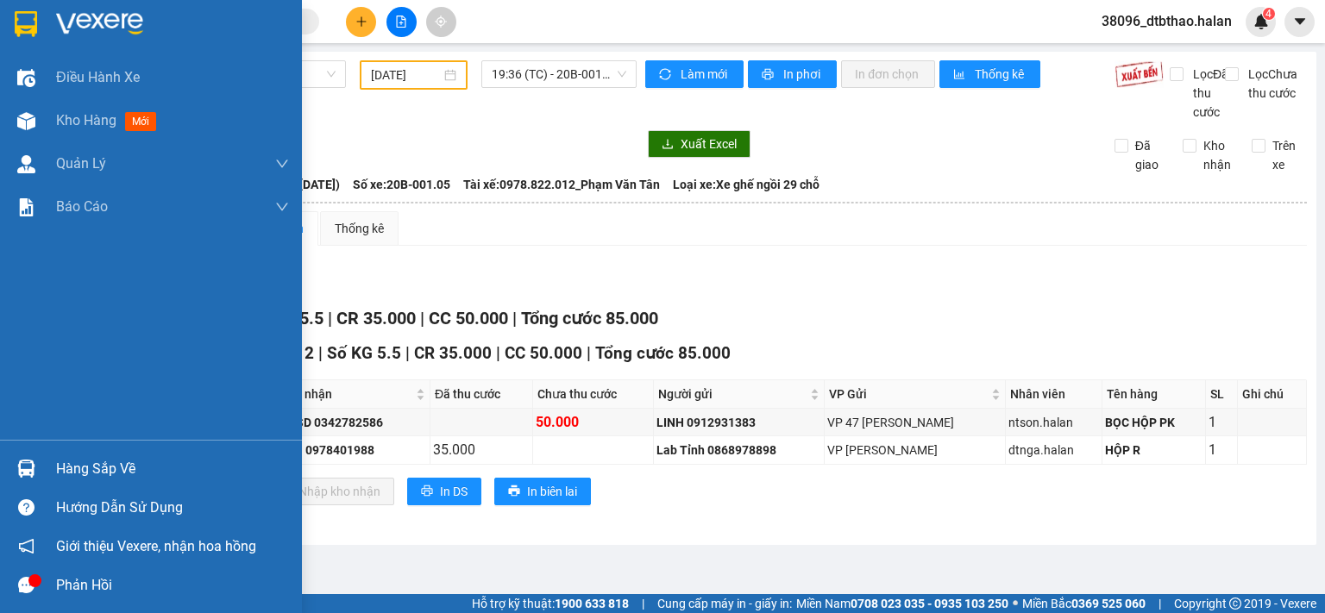
click at [131, 468] on div "Hàng sắp về" at bounding box center [172, 469] width 233 height 26
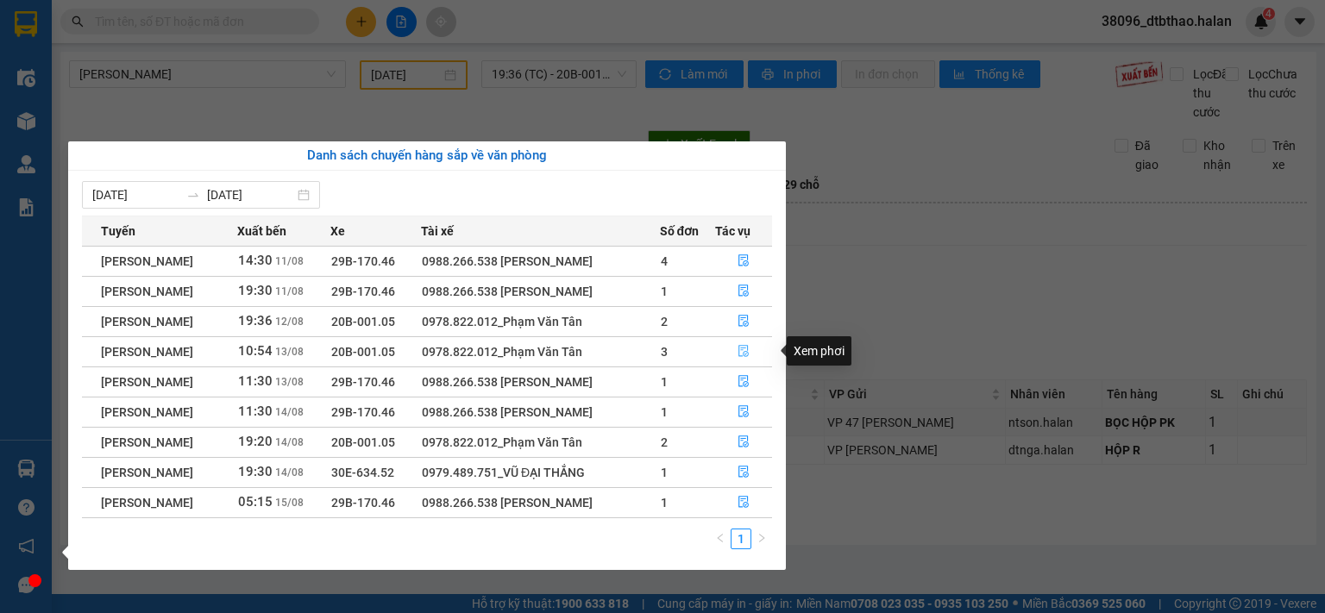
click at [738, 349] on button "button" at bounding box center [743, 352] width 55 height 28
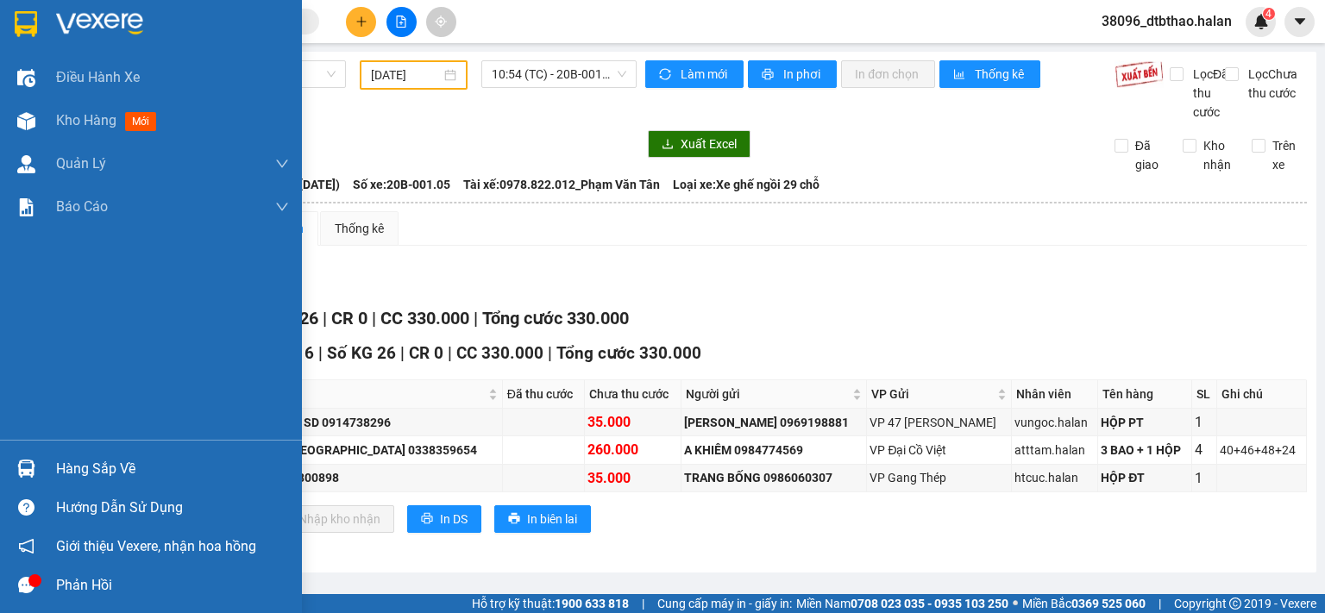
click at [79, 471] on div "Hàng sắp về" at bounding box center [172, 469] width 233 height 26
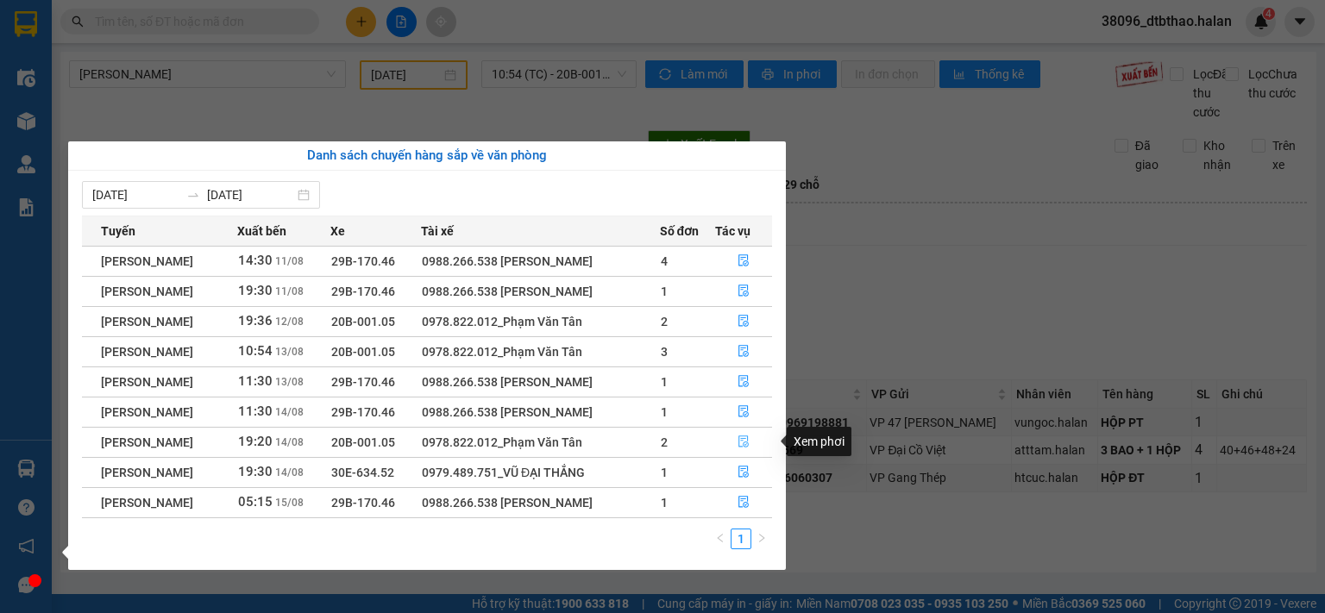
click at [749, 444] on icon "file-done" at bounding box center [743, 442] width 12 height 12
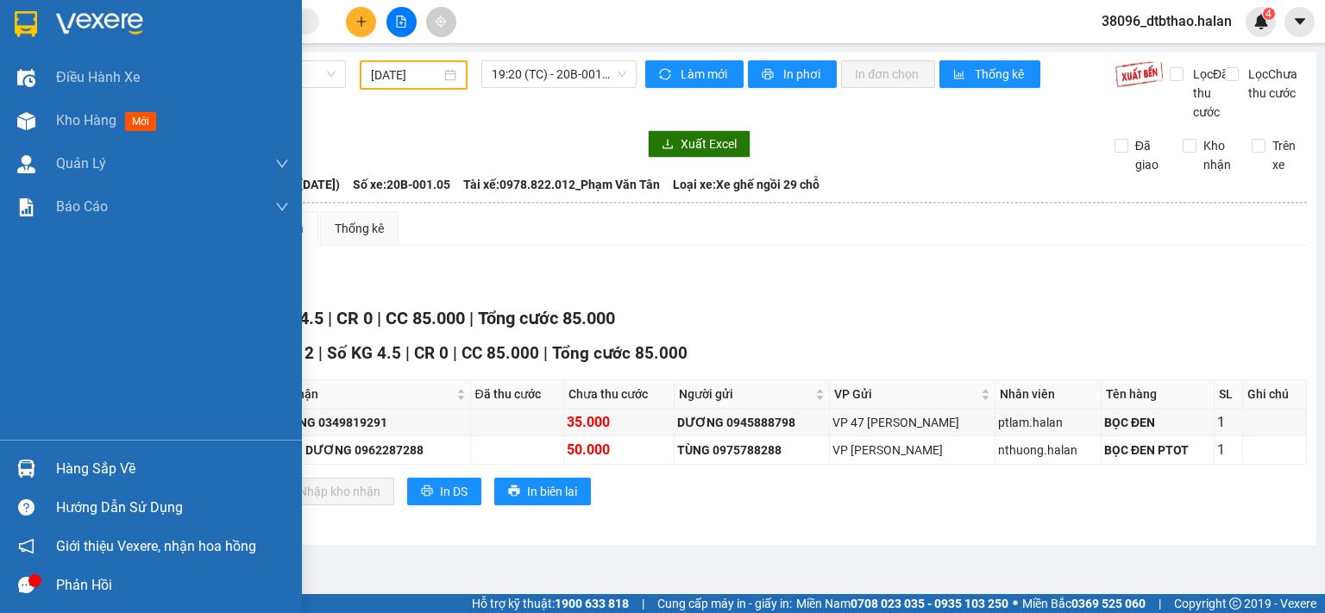
click at [88, 465] on div "Hàng sắp về" at bounding box center [172, 469] width 233 height 26
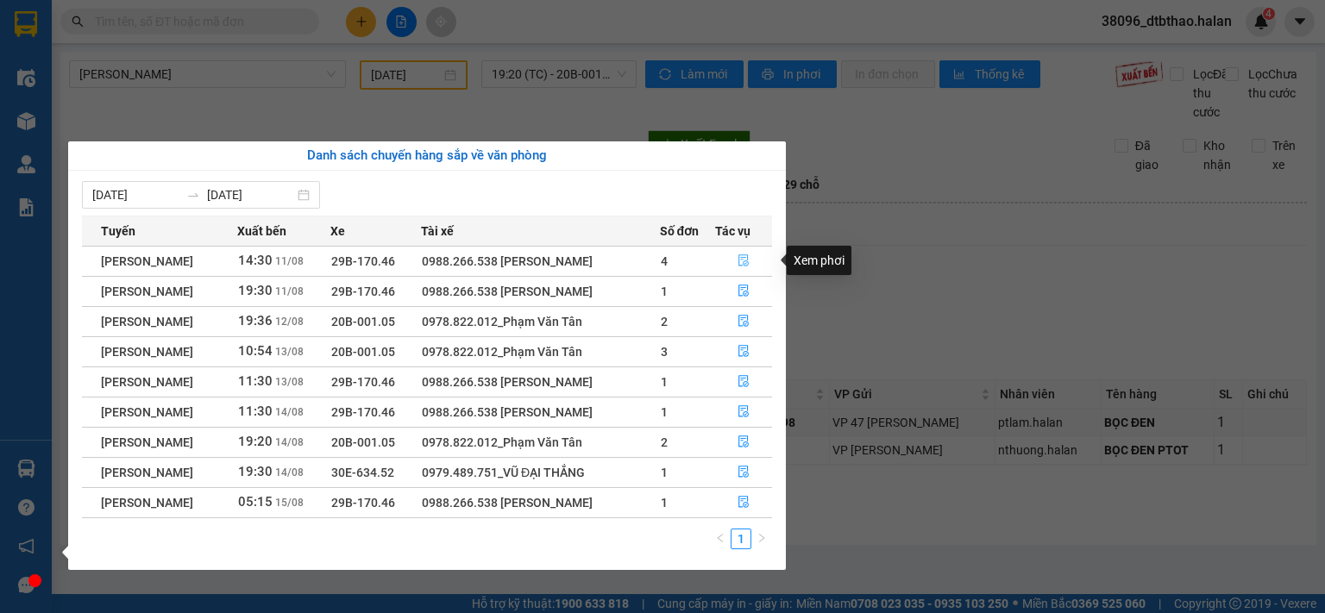
click at [749, 261] on icon "file-done" at bounding box center [743, 261] width 10 height 12
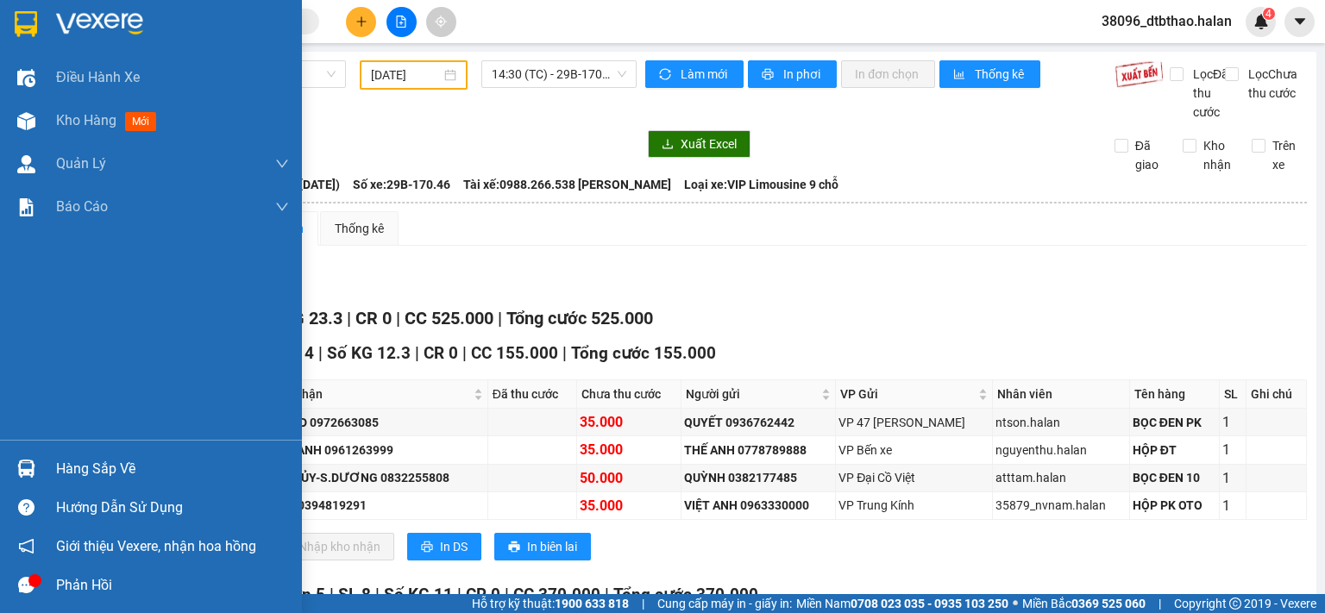
click at [125, 459] on div "Hàng sắp về" at bounding box center [172, 469] width 233 height 26
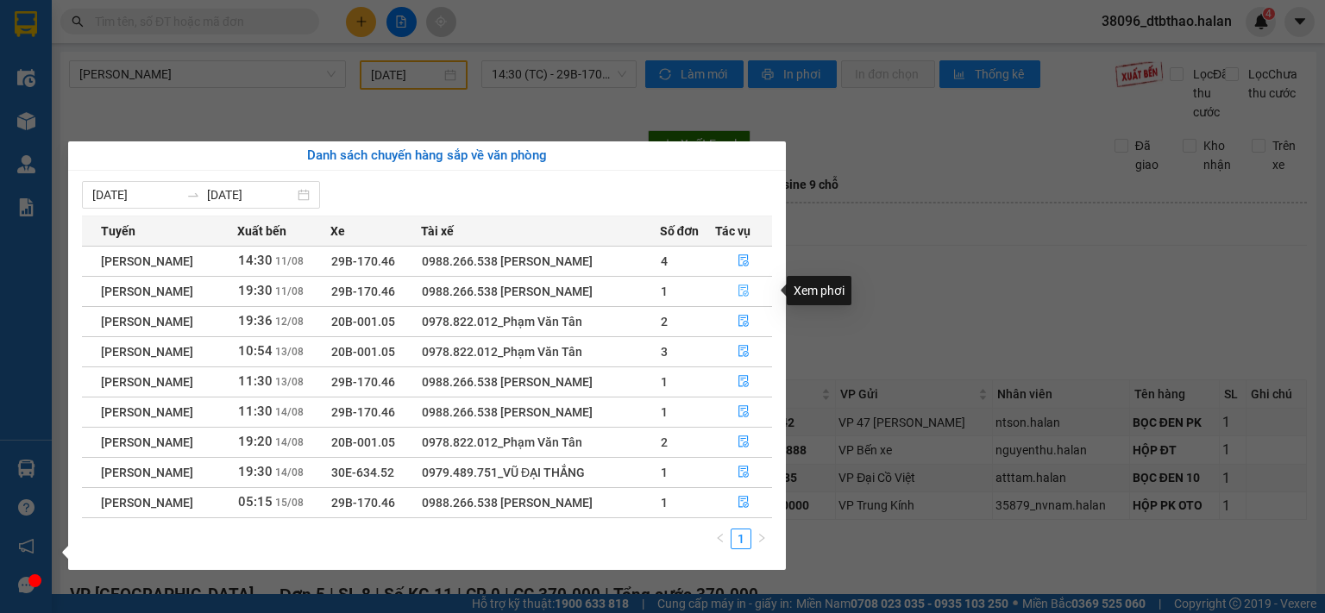
click at [742, 295] on icon "file-done" at bounding box center [743, 292] width 10 height 12
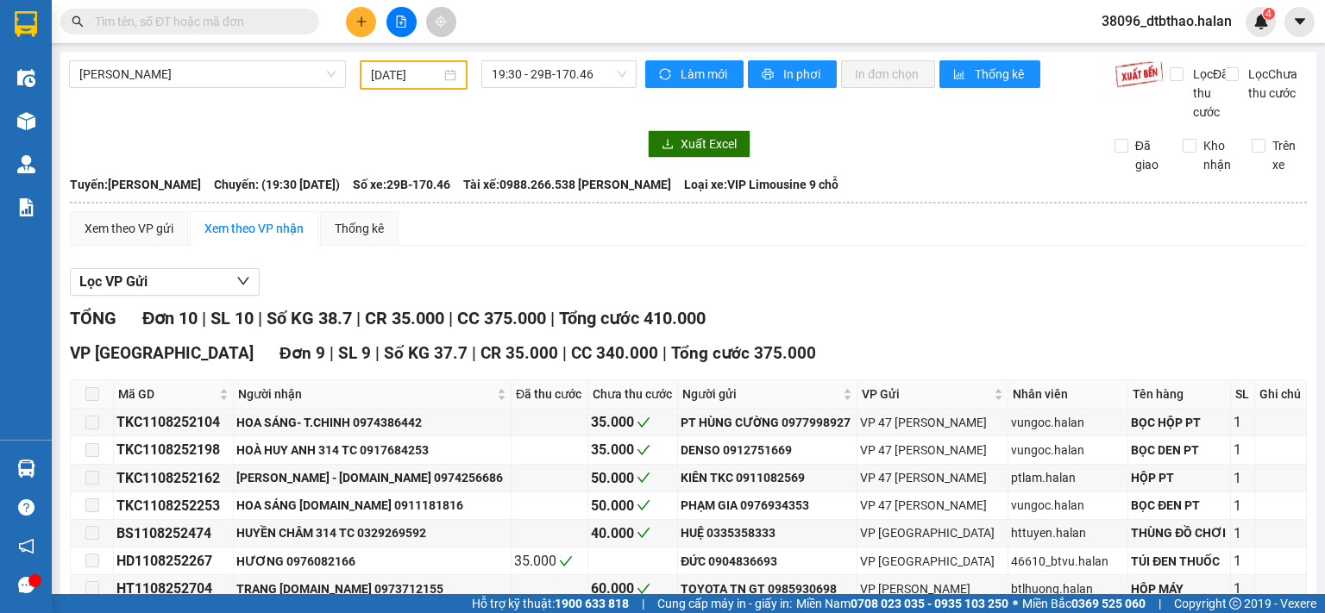
scroll to position [326, 0]
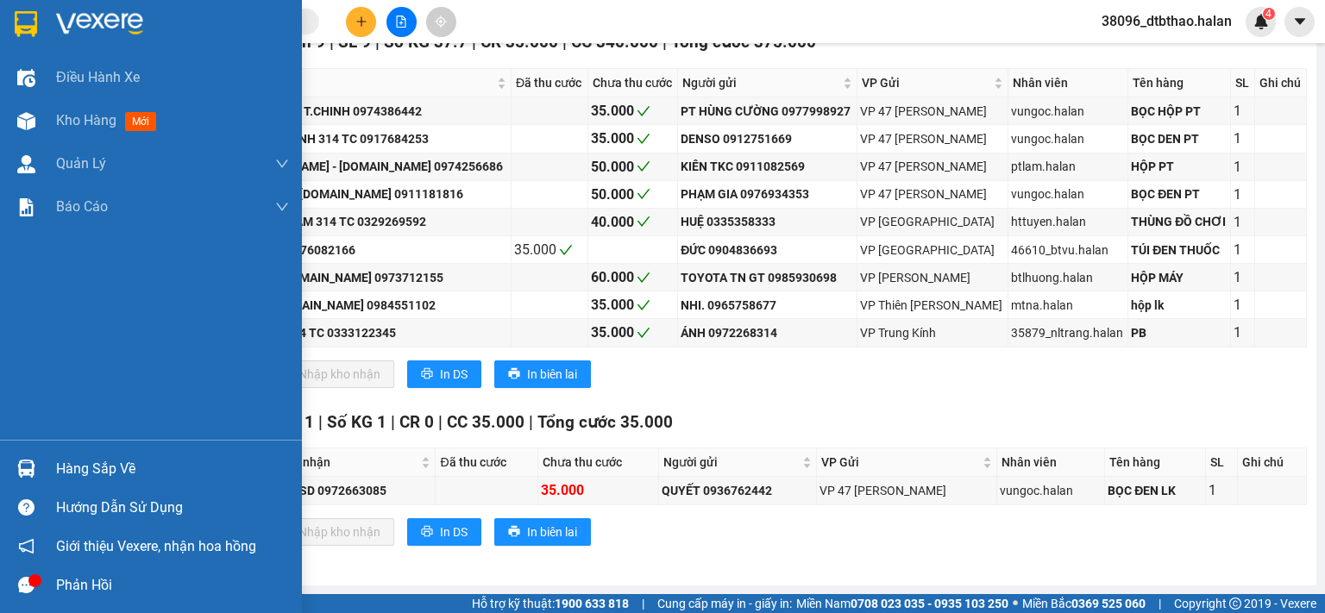
click at [111, 466] on div "Hàng sắp về" at bounding box center [172, 469] width 233 height 26
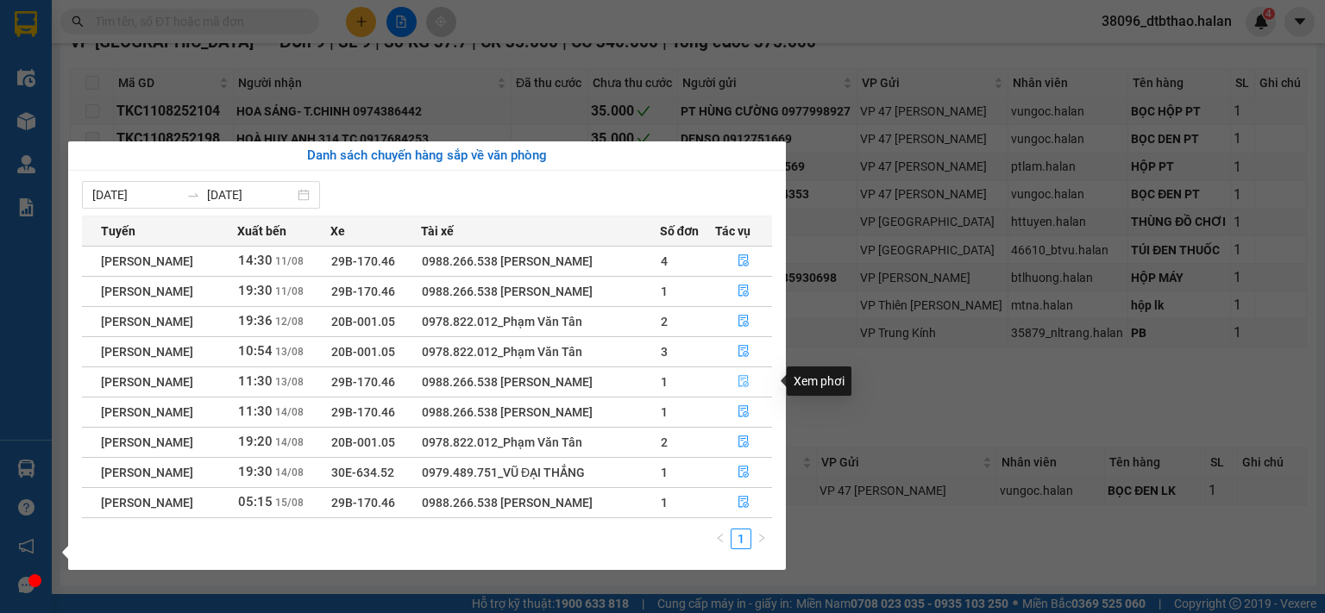
click at [744, 384] on icon "file-done" at bounding box center [743, 381] width 12 height 12
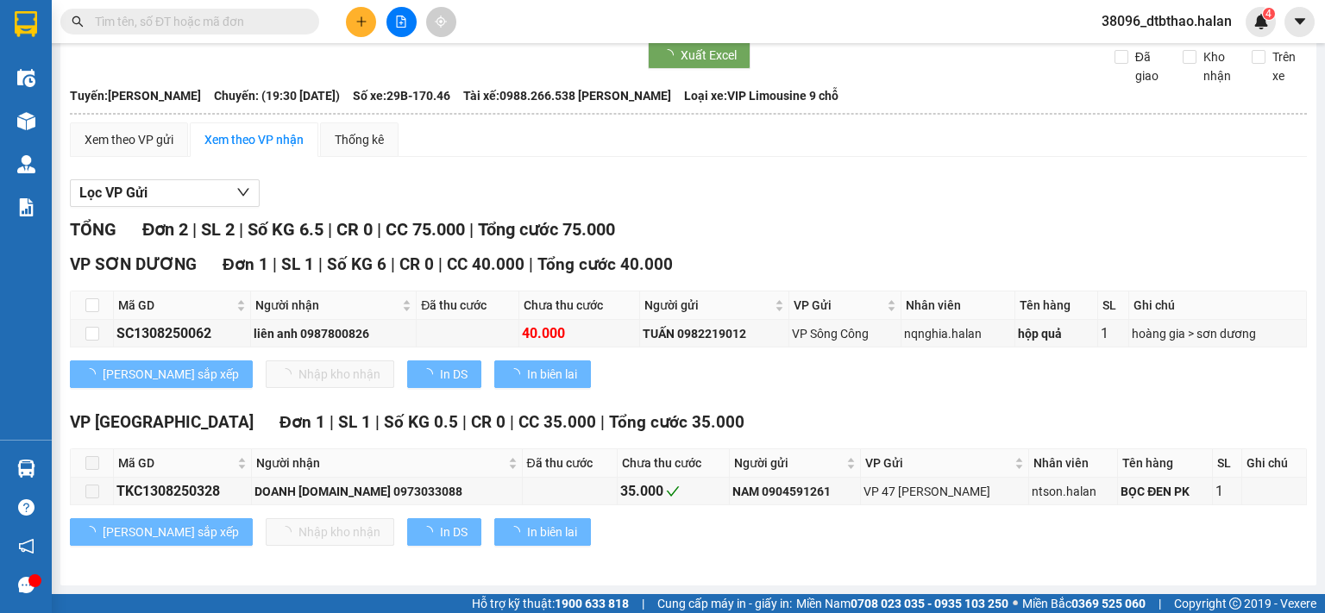
scroll to position [106, 0]
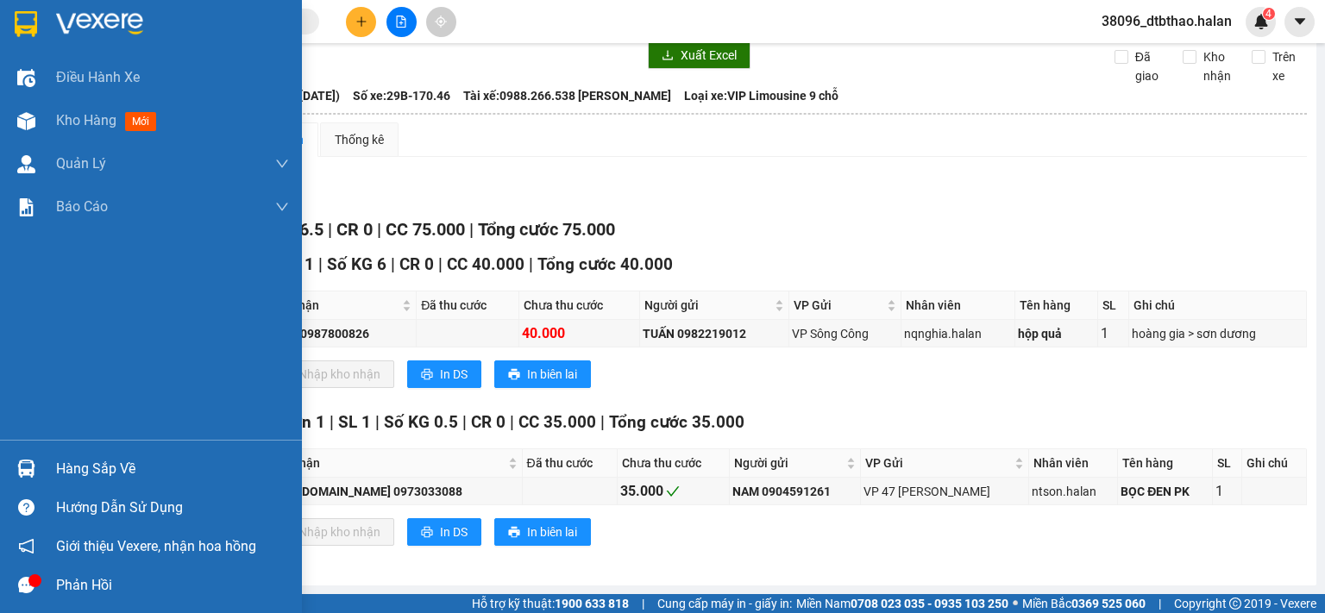
click at [132, 475] on div "Hàng sắp về" at bounding box center [172, 469] width 233 height 26
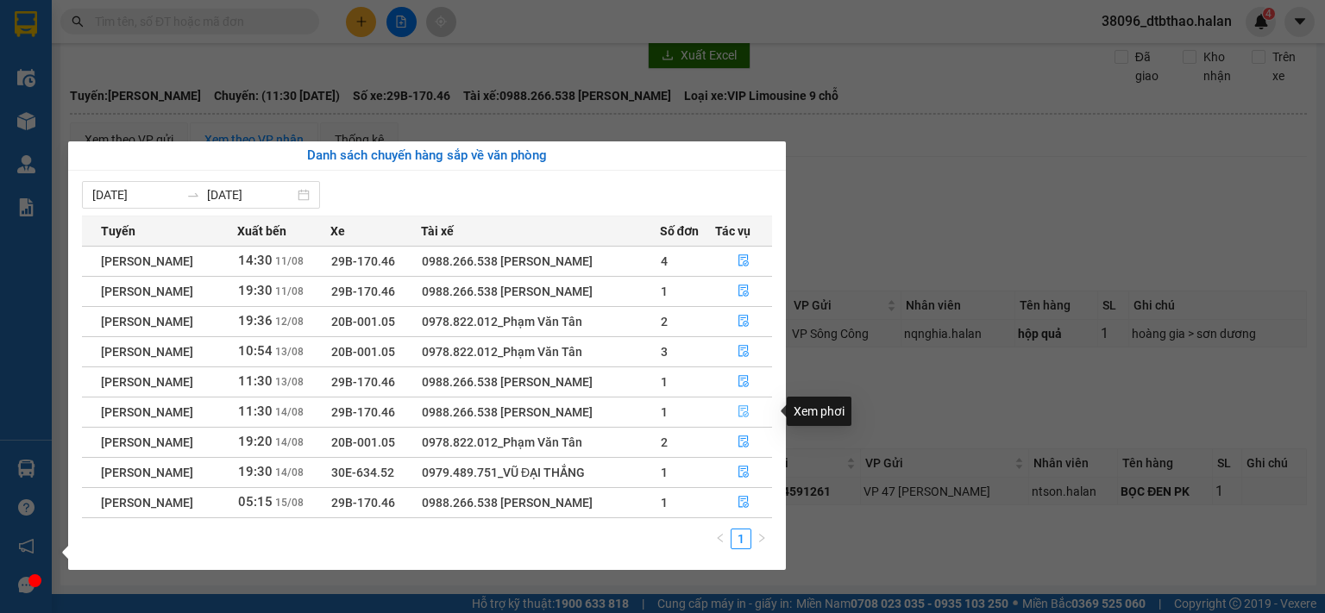
click at [745, 413] on icon "file-done" at bounding box center [743, 412] width 10 height 12
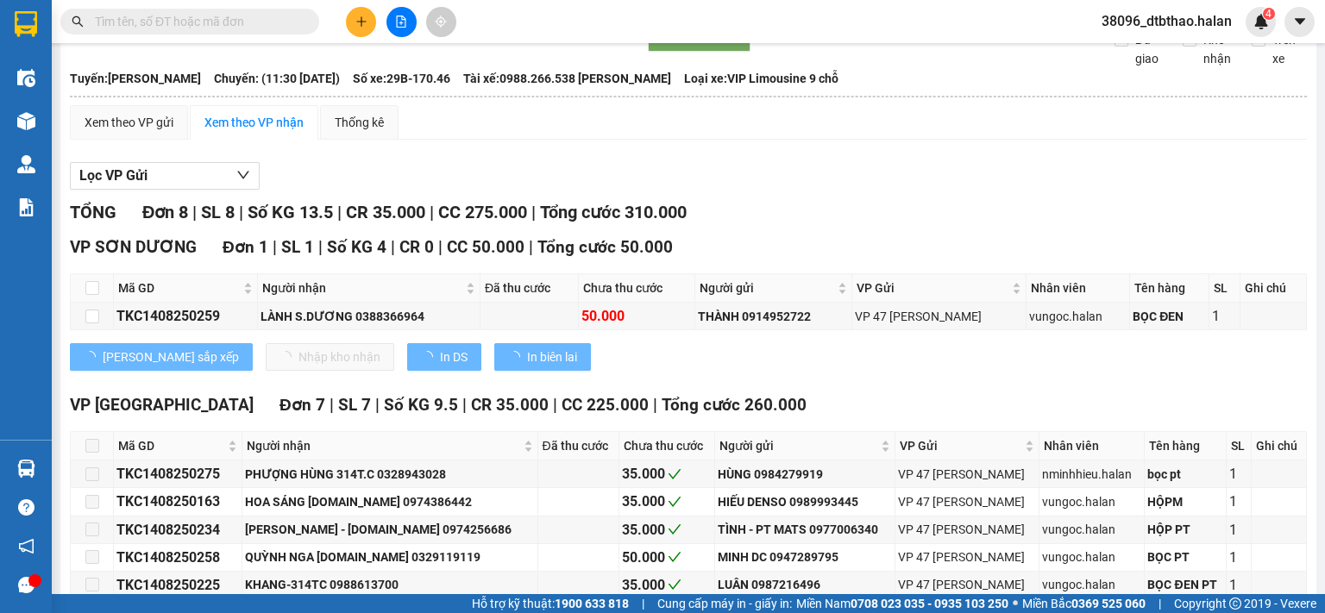
scroll to position [271, 0]
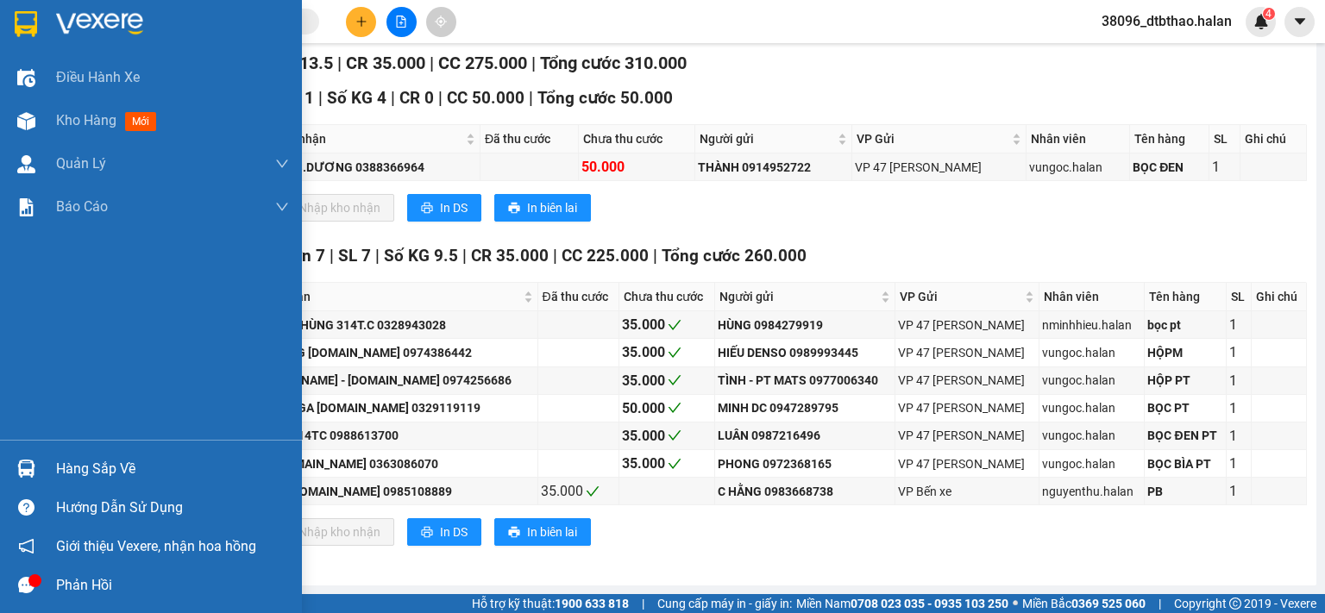
click at [78, 467] on div "Hàng sắp về" at bounding box center [172, 469] width 233 height 26
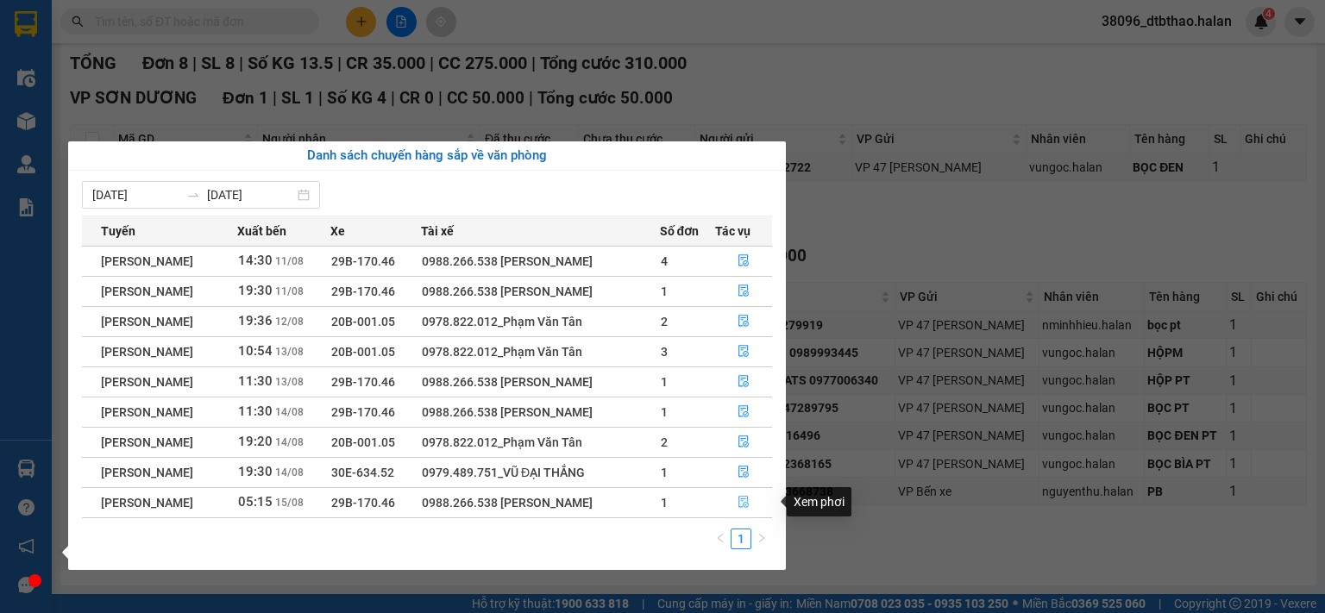
click at [744, 506] on icon "file-done" at bounding box center [743, 503] width 10 height 12
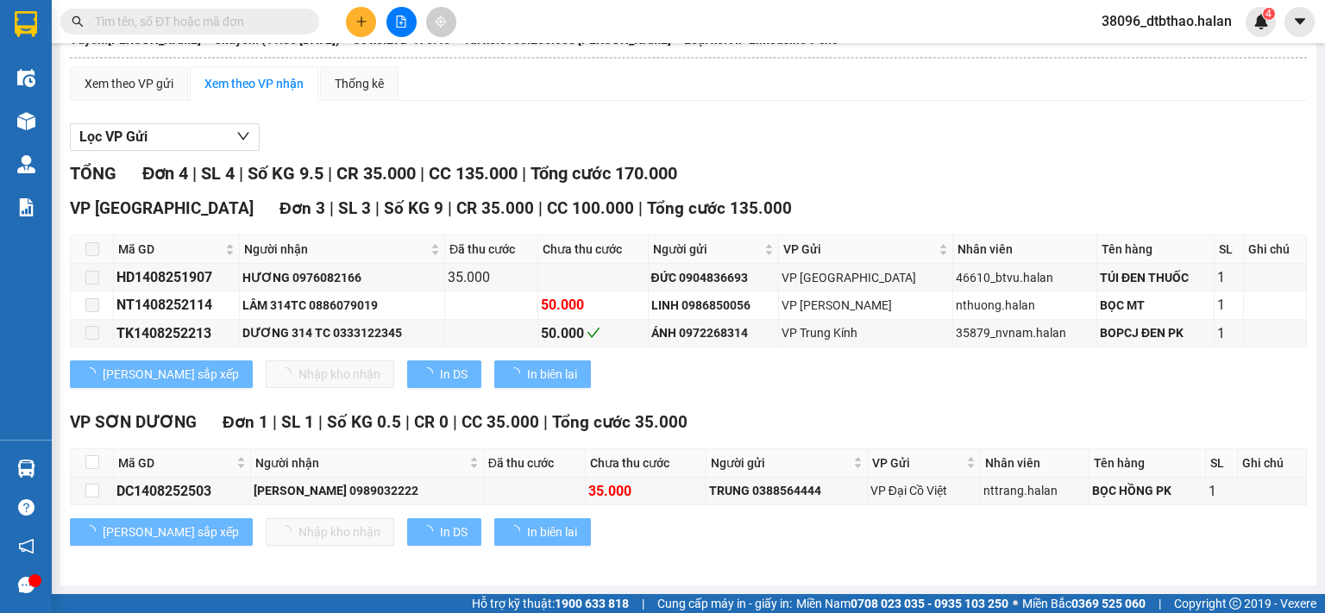
scroll to position [160, 0]
type input "[DATE]"
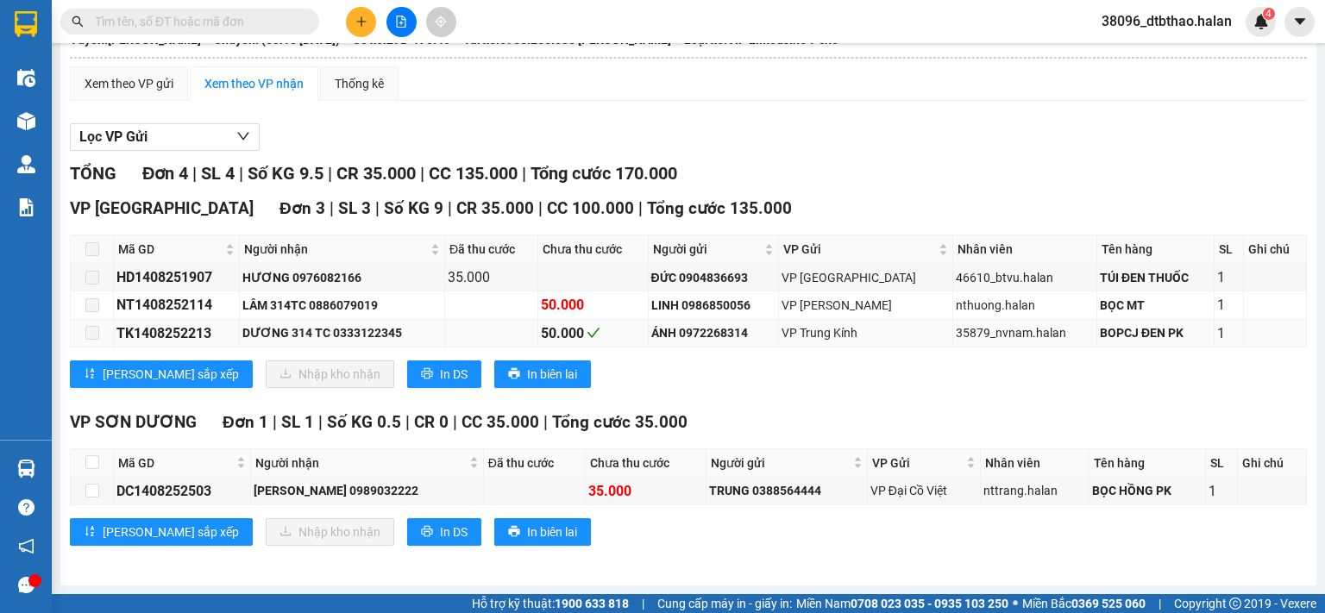
scroll to position [0, 0]
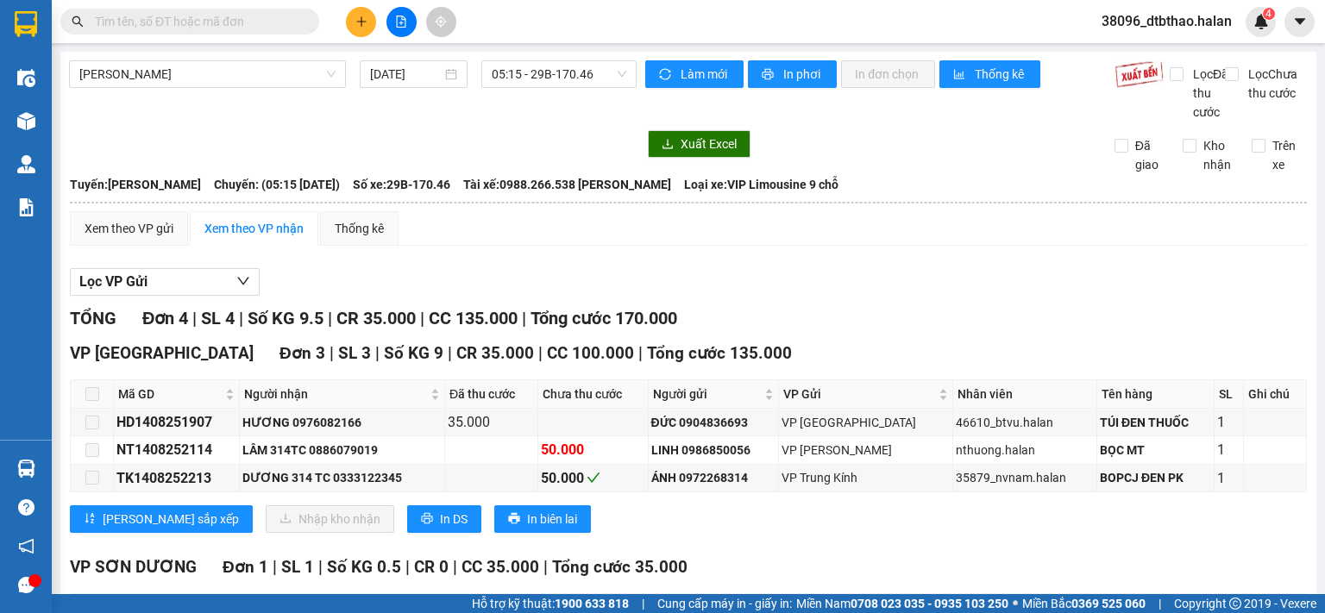
click at [1177, 23] on span "38096_dtbthao.halan" at bounding box center [1167, 21] width 158 height 22
click at [1120, 54] on span "Đăng xuất" at bounding box center [1175, 53] width 122 height 19
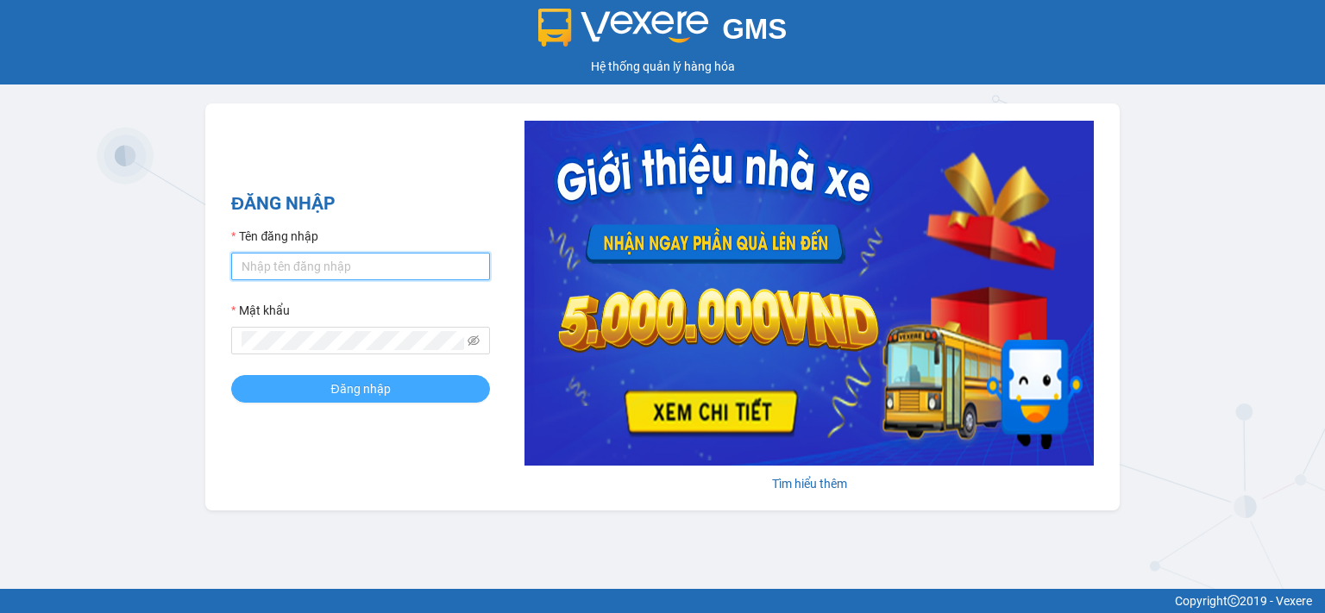
type input "dtbthao.halan"
click at [376, 394] on span "Đăng nhập" at bounding box center [360, 389] width 60 height 19
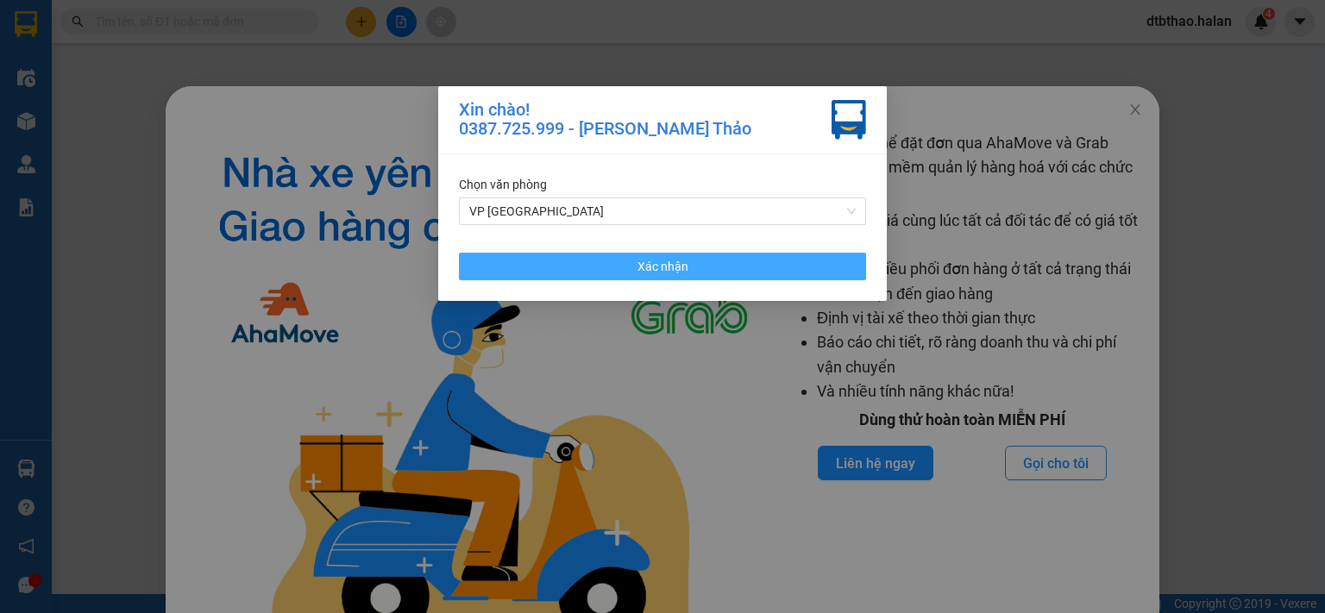
click at [807, 264] on button "Xác nhận" at bounding box center [662, 267] width 407 height 28
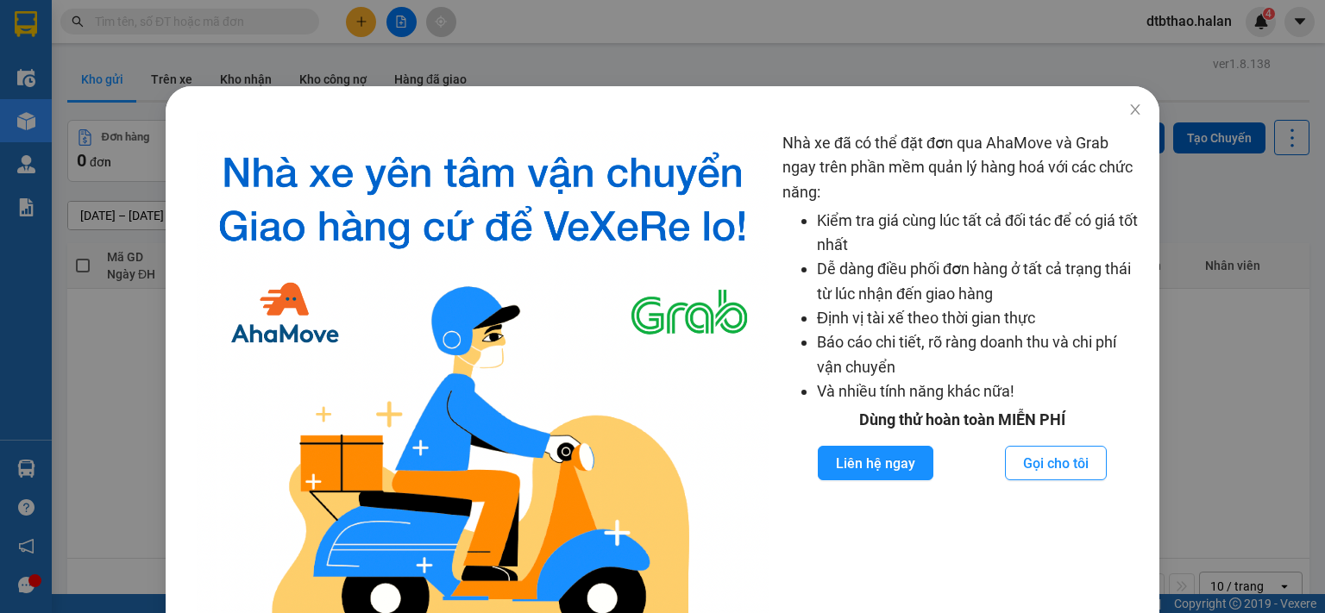
click at [1208, 480] on div "Nhà xe đã có thể đặt đơn qua AhaMove và Grab ngay trên phần mềm quản lý hàng ho…" at bounding box center [662, 306] width 1325 height 613
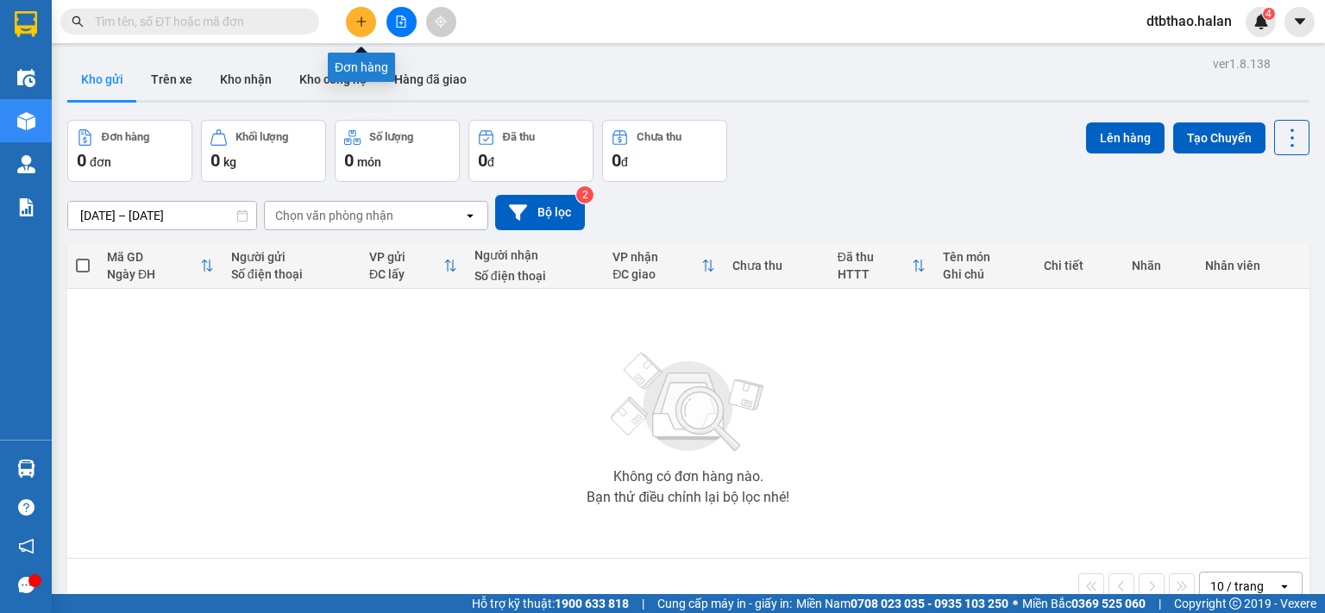
click at [358, 20] on icon "plus" at bounding box center [361, 22] width 12 height 12
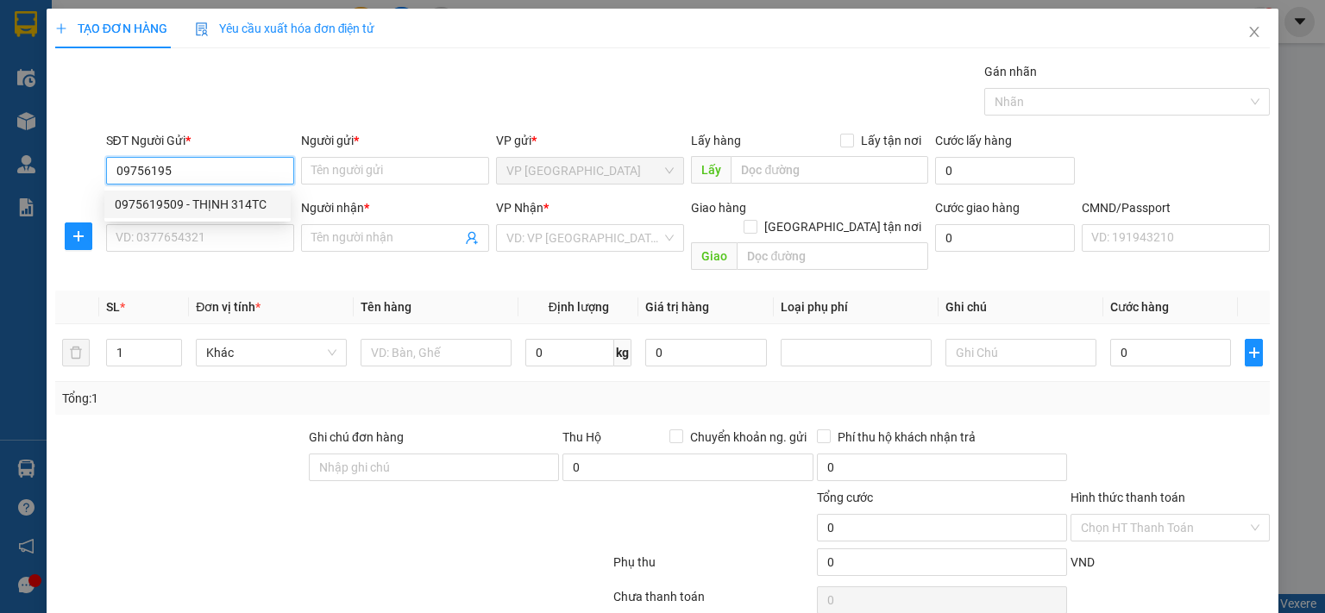
click at [222, 204] on div "0975619509 - THỊNH 314TC" at bounding box center [198, 204] width 166 height 19
type input "0975619509"
type input "THỊNH 314TC"
type input "0975619509"
click at [228, 248] on input "SĐT Người Nhận *" at bounding box center [200, 238] width 188 height 28
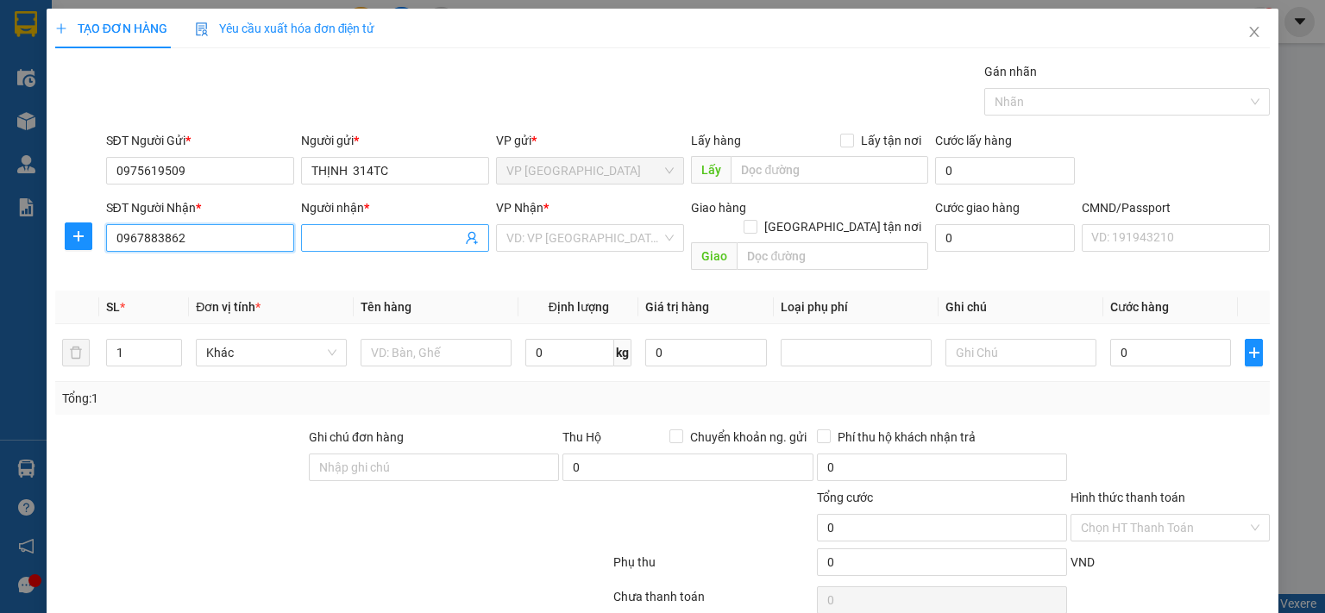
type input "0967883862"
click at [333, 238] on input "Người nhận *" at bounding box center [386, 238] width 150 height 19
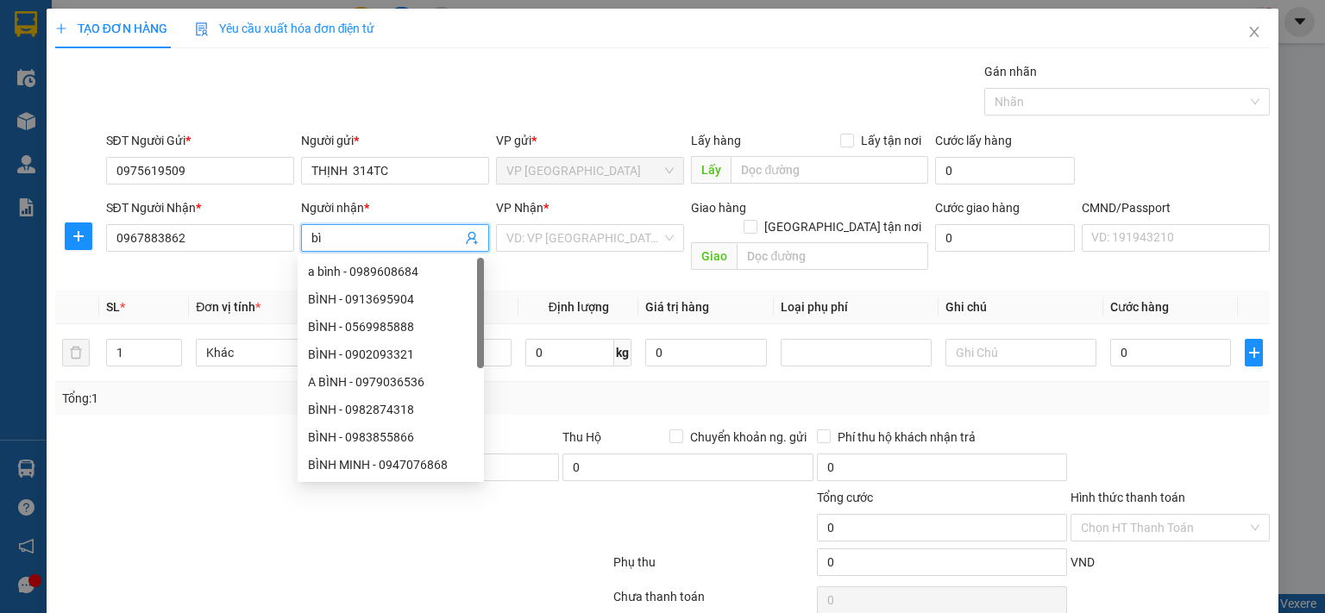
type input "b"
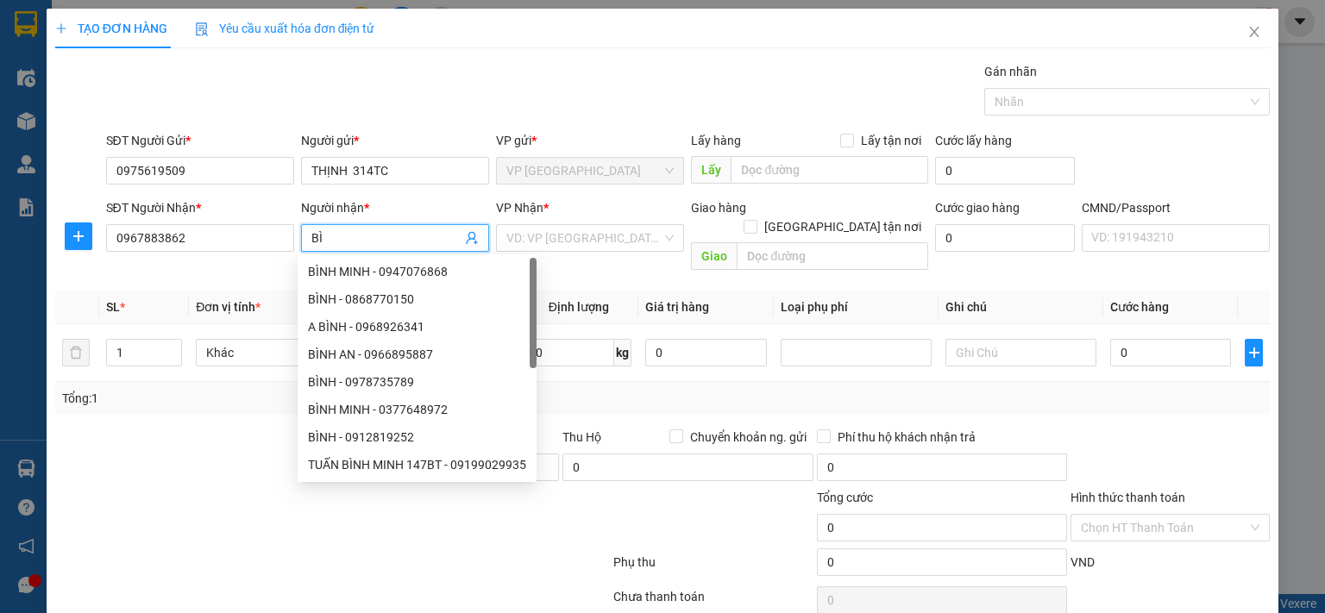
type input "B"
type input "D"
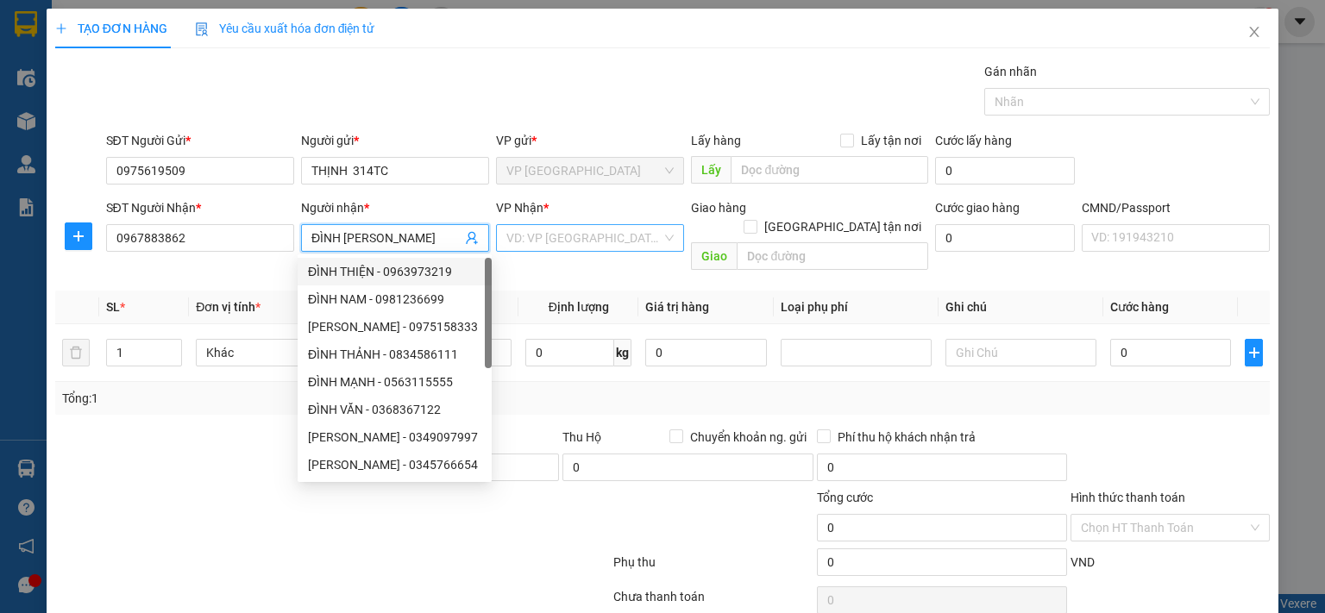
type input "ĐÌNH [PERSON_NAME]"
click at [572, 237] on input "search" at bounding box center [583, 238] width 155 height 26
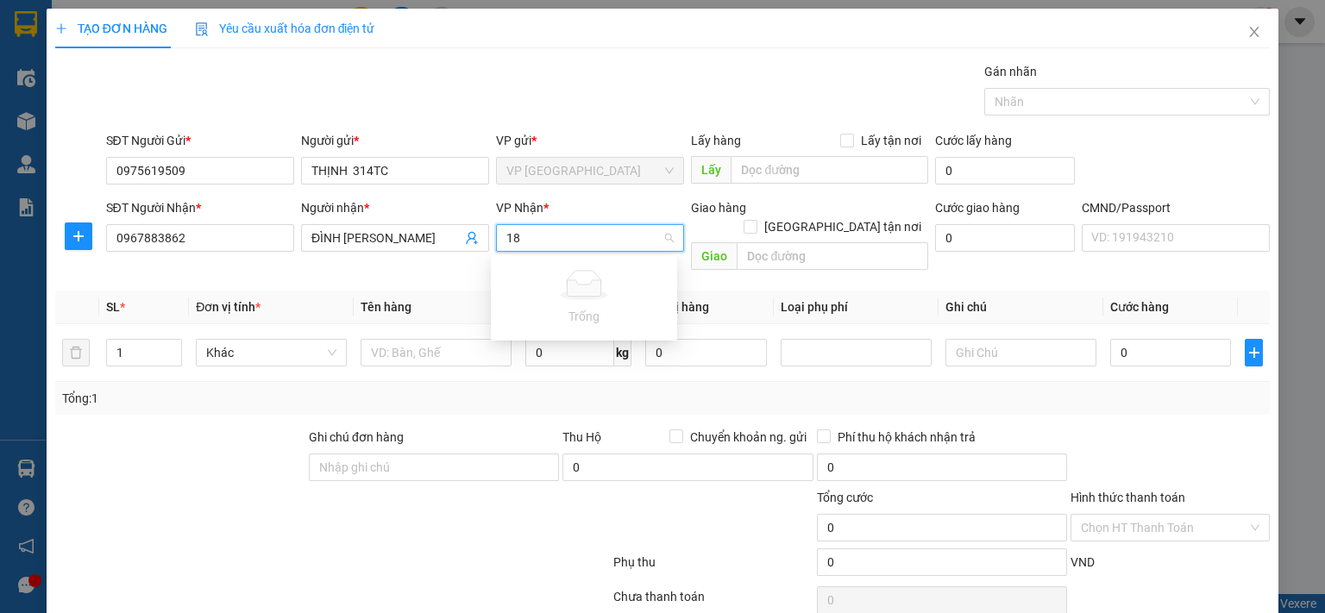
type input "1"
type input "TRUNG"
click at [518, 268] on div "VP Trung Kính" at bounding box center [584, 272] width 166 height 19
click at [472, 339] on input "text" at bounding box center [436, 353] width 151 height 28
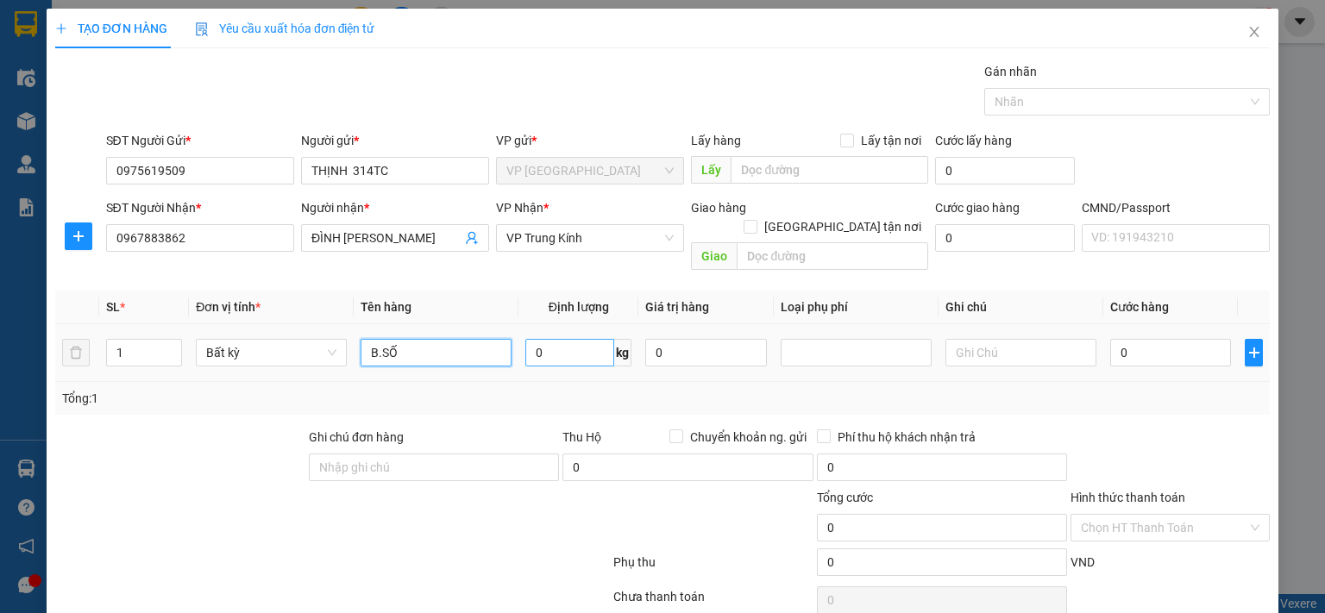
type input "B.SỐ"
click at [574, 339] on input "0" at bounding box center [569, 353] width 89 height 28
type input "0.5"
click at [1172, 339] on input "0" at bounding box center [1170, 353] width 121 height 28
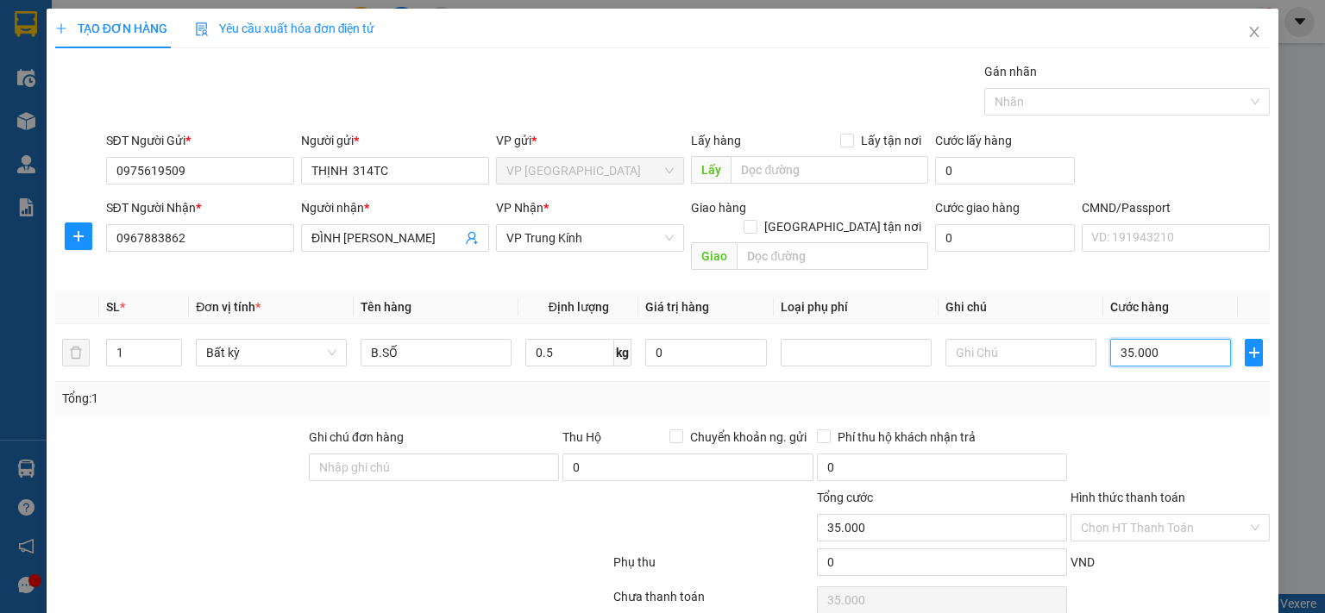
type input "35.000"
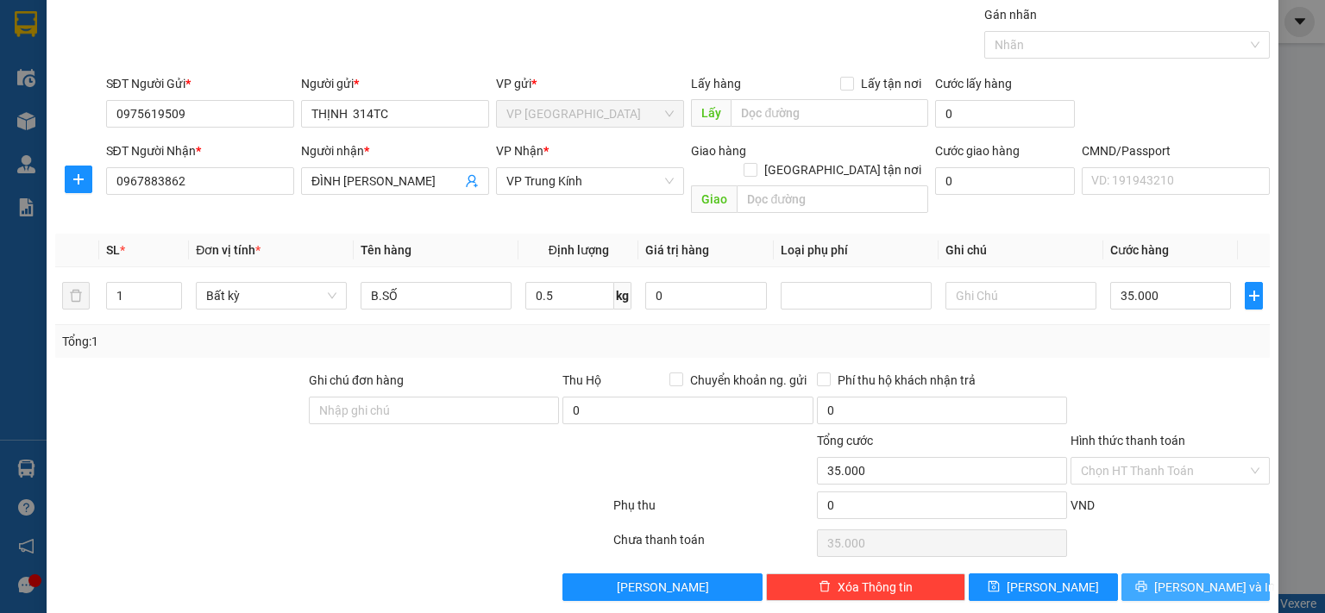
click at [1123, 574] on button "[PERSON_NAME] và In" at bounding box center [1195, 588] width 149 height 28
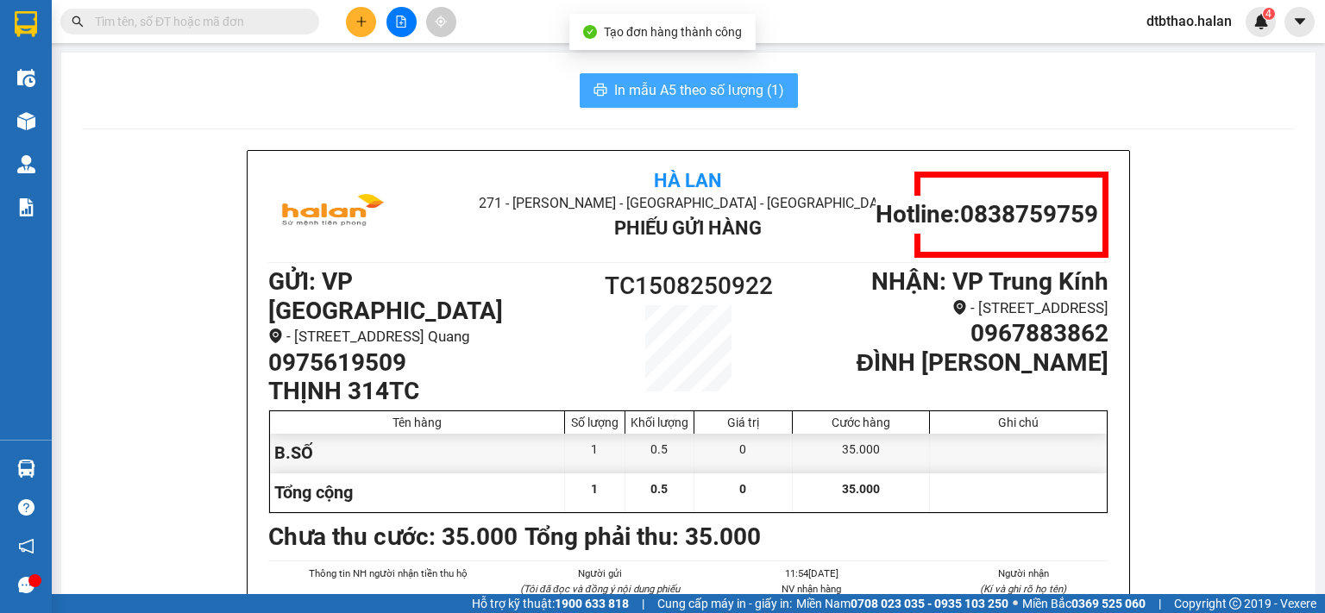
click at [722, 85] on span "In mẫu A5 theo số lượng (1)" at bounding box center [699, 90] width 170 height 22
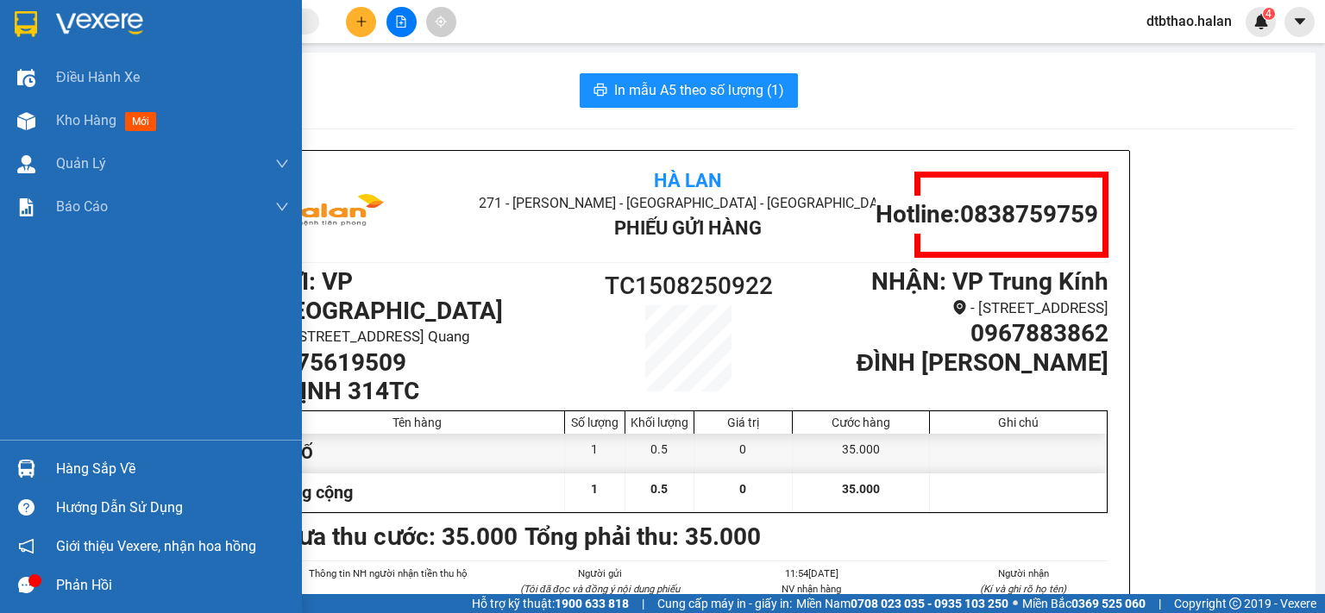
click at [70, 466] on div "Hàng sắp về" at bounding box center [172, 469] width 233 height 26
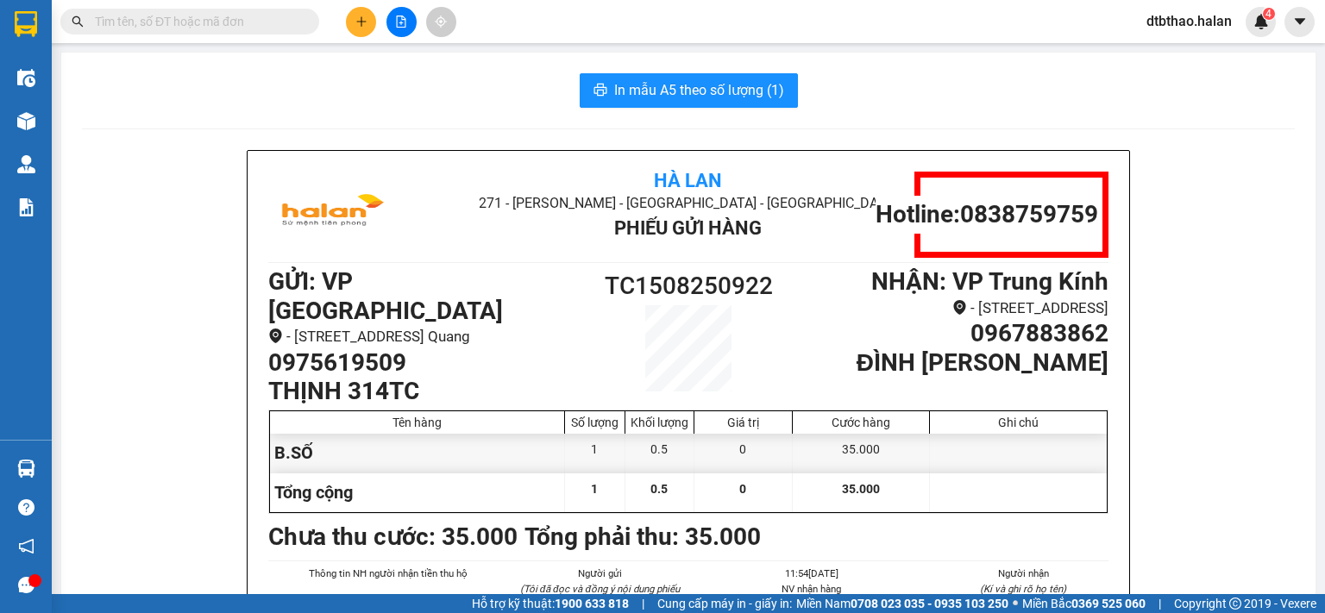
click at [114, 251] on section "Kết quả tìm kiếm ( 0 ) Bộ lọc No Data dtbthao.halan 4 Điều hành xe Kho hàng mới…" at bounding box center [662, 306] width 1325 height 613
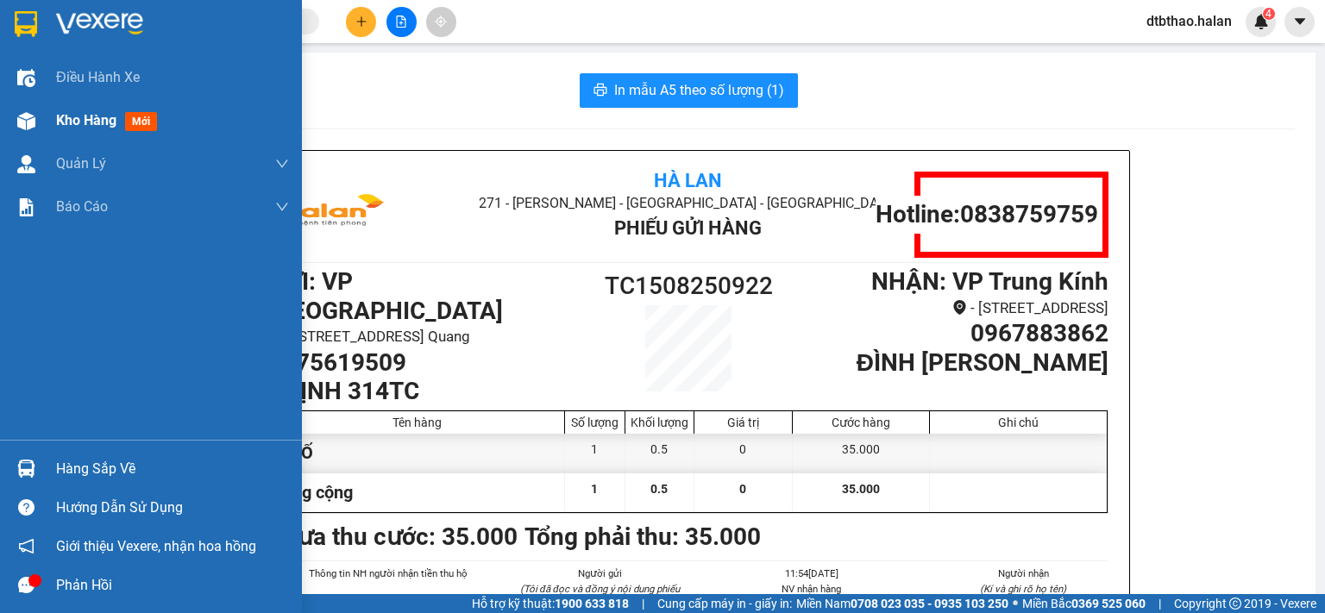
click at [60, 119] on span "Kho hàng" at bounding box center [86, 120] width 60 height 16
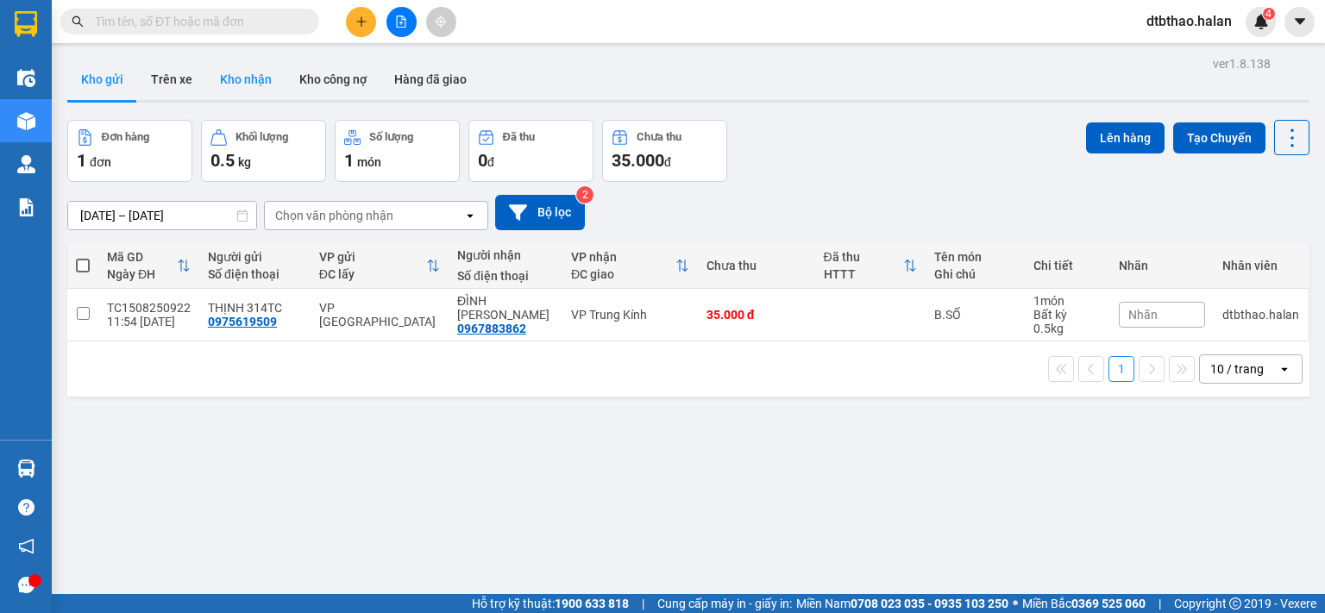
click at [250, 67] on button "Kho nhận" at bounding box center [245, 79] width 79 height 41
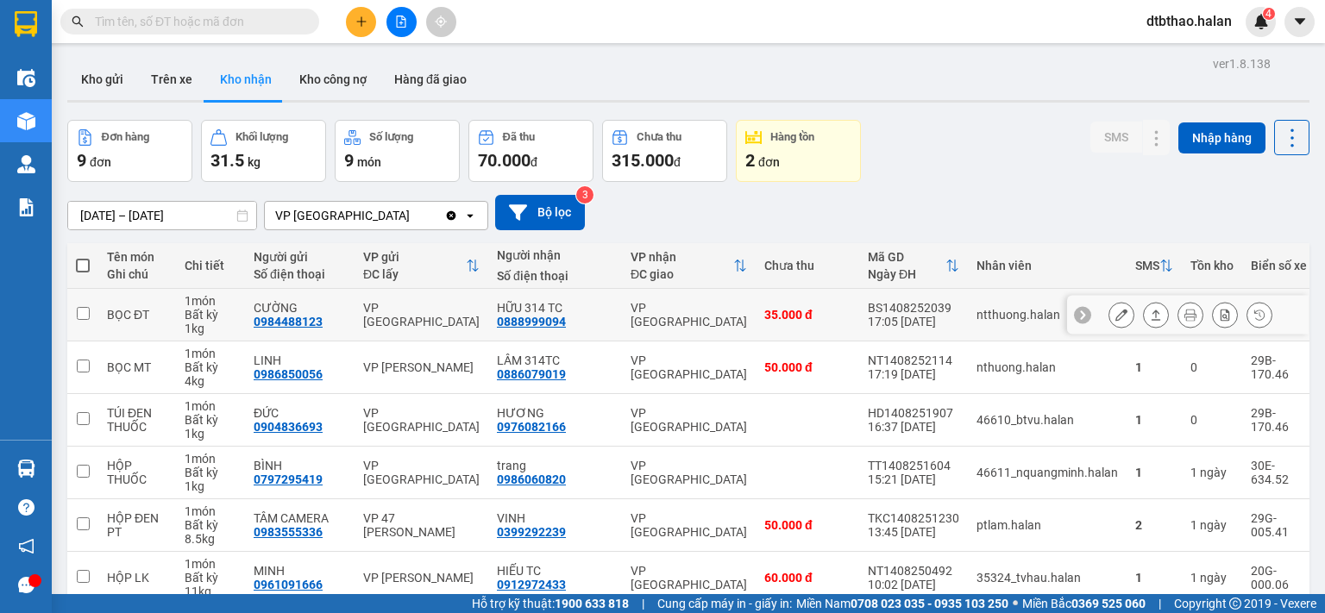
click at [1109, 316] on button at bounding box center [1121, 315] width 24 height 30
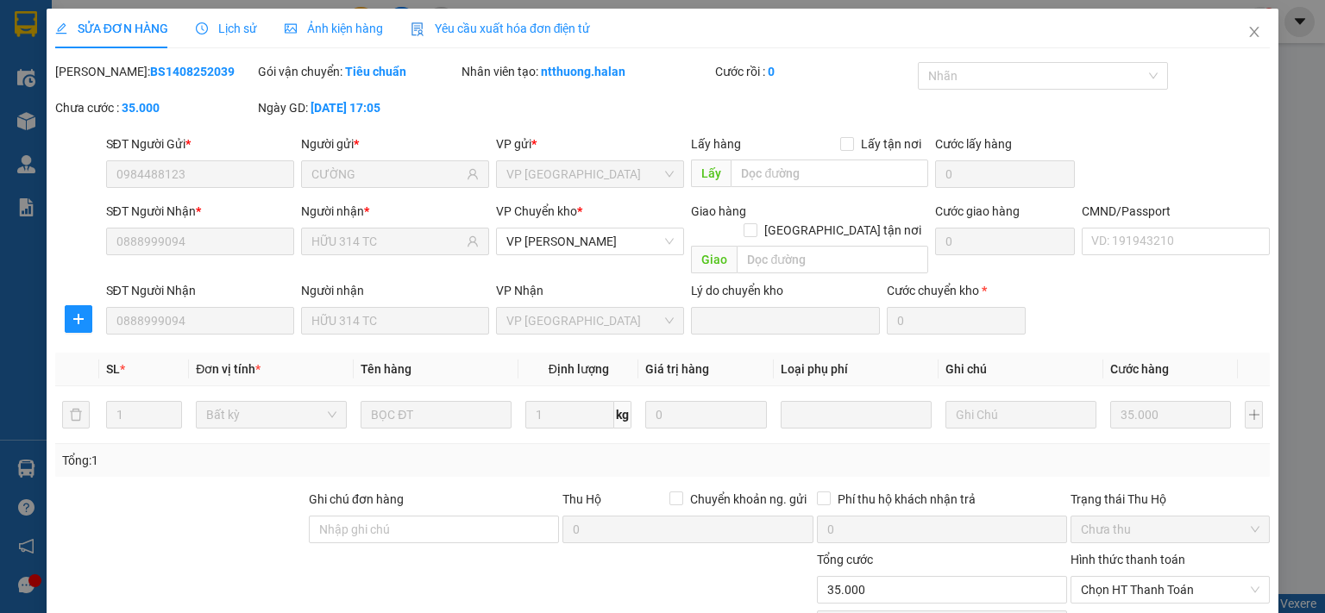
type input "0984488123"
type input "CƯỜNG"
type input "0888999094"
type input "HỮU 314 TC"
type input "35.000"
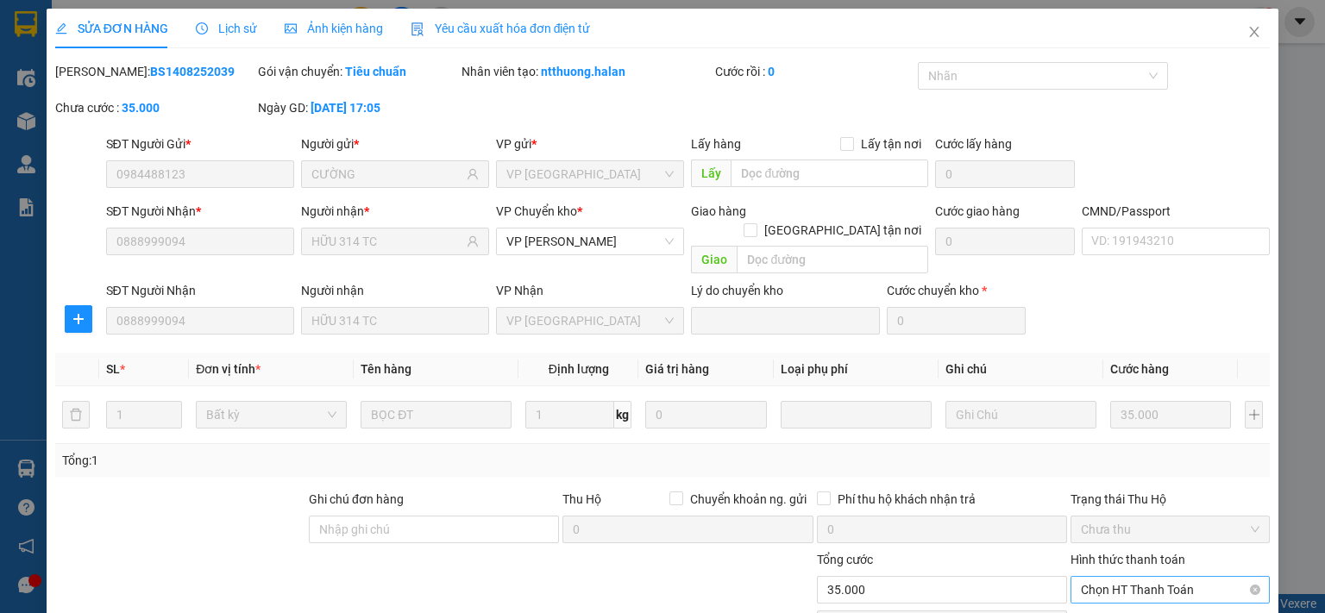
scroll to position [120, 0]
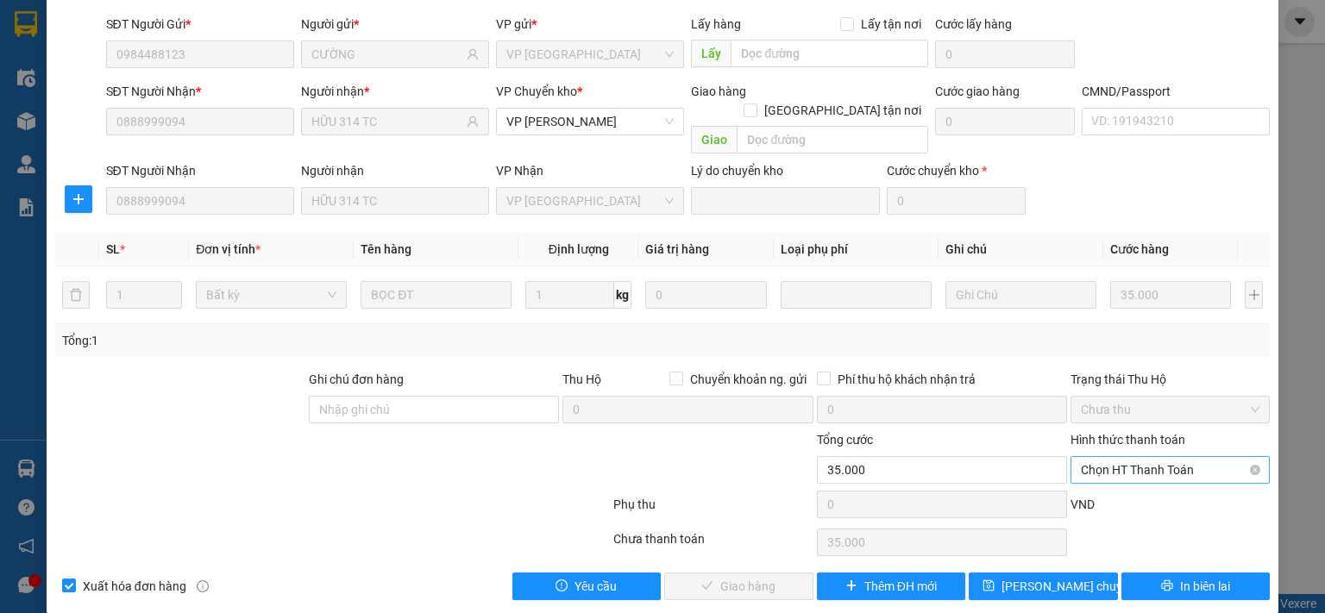
click at [1116, 457] on span "Chọn HT Thanh Toán" at bounding box center [1170, 470] width 179 height 26
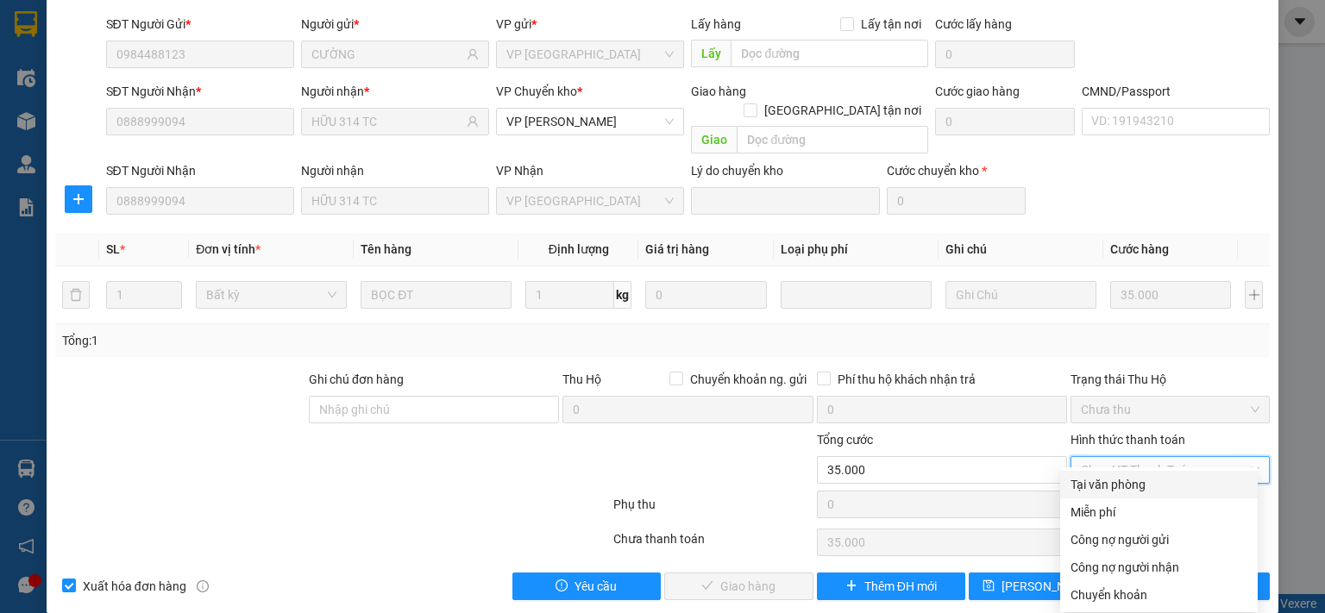
click at [1114, 479] on div "Tại văn phòng" at bounding box center [1158, 484] width 177 height 19
type input "0"
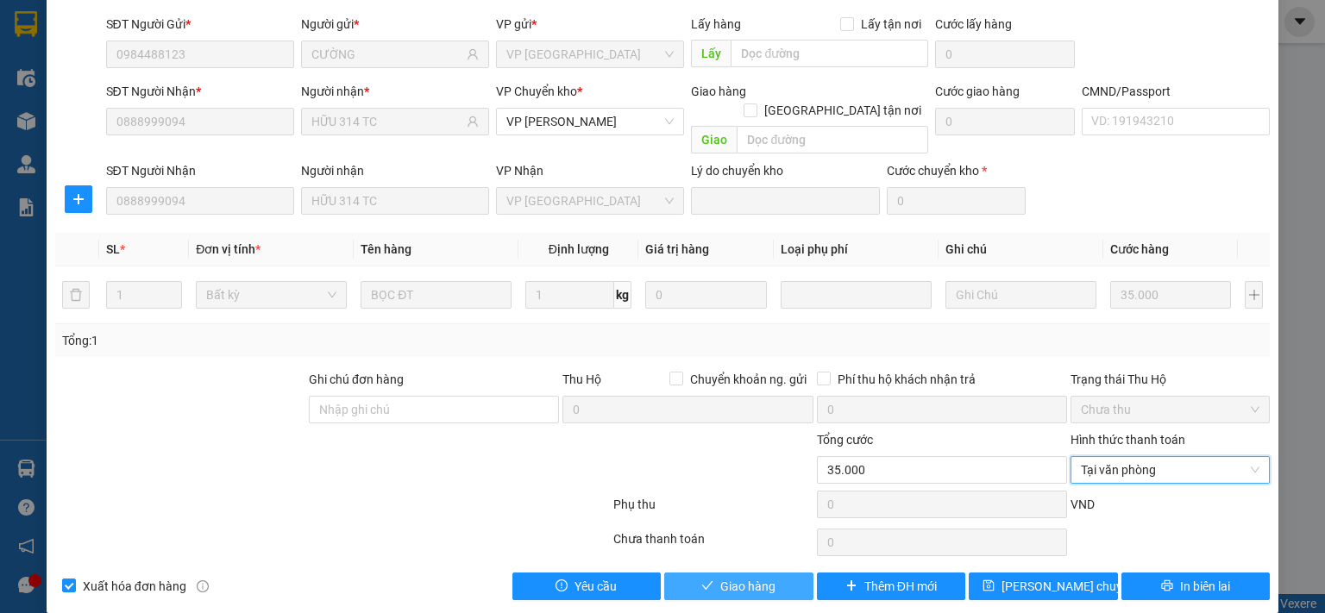
click at [768, 573] on button "Giao hàng" at bounding box center [738, 587] width 149 height 28
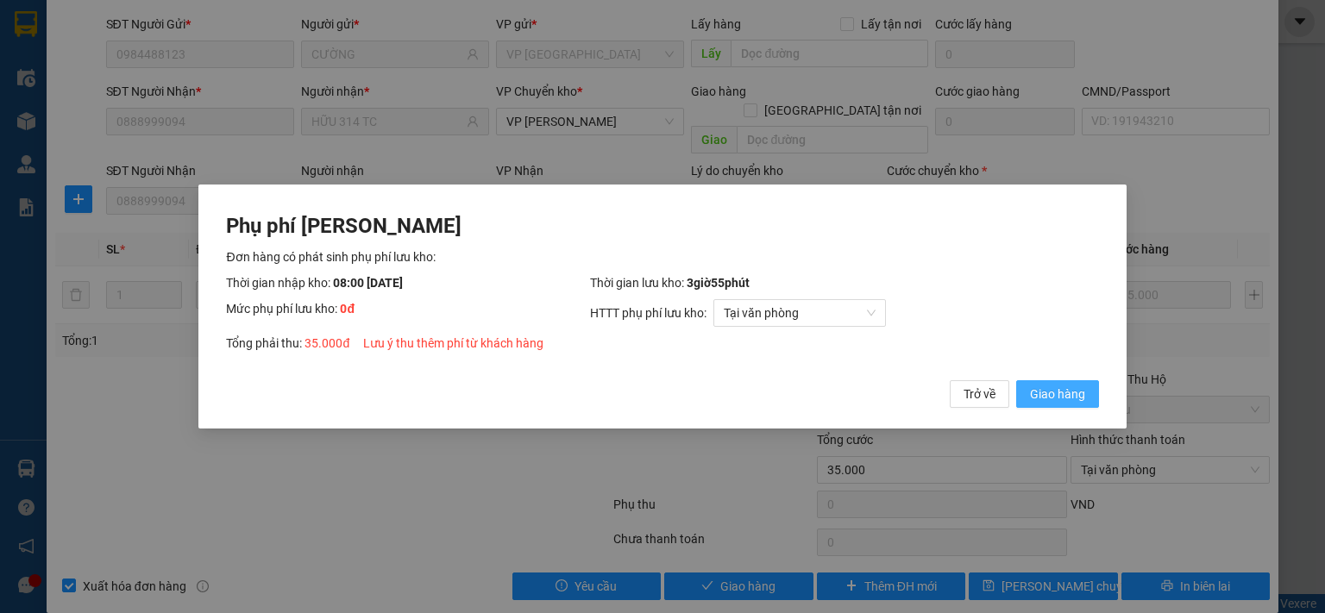
click at [1045, 394] on span "Giao hàng" at bounding box center [1057, 394] width 55 height 19
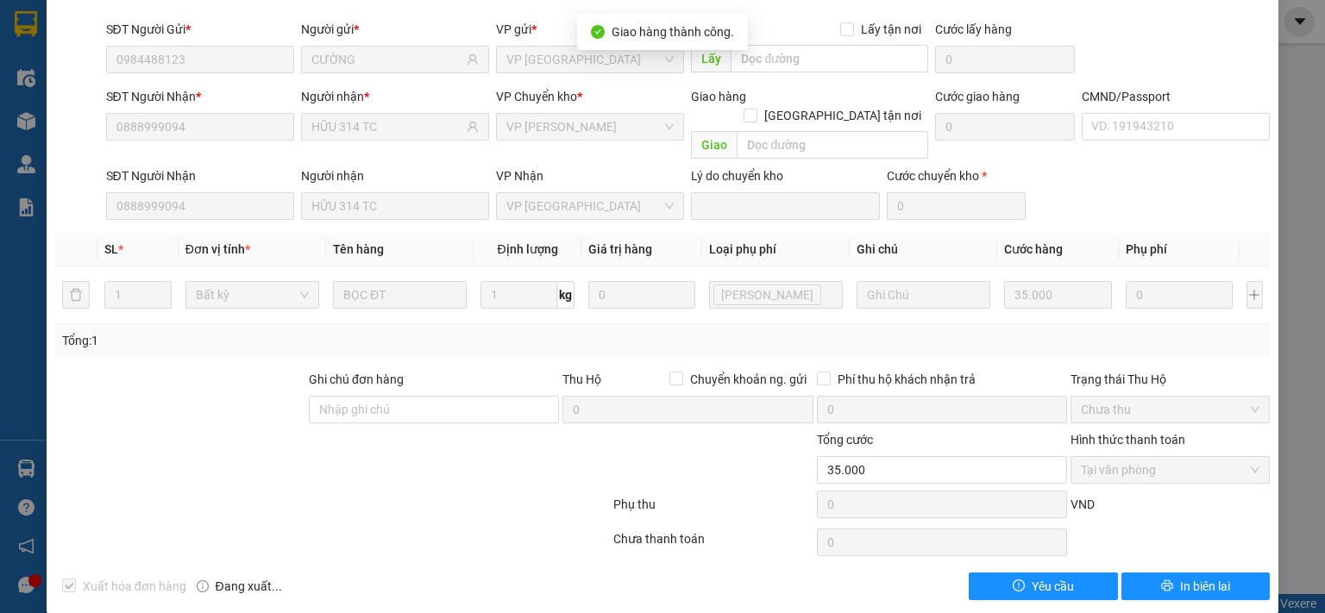
scroll to position [0, 0]
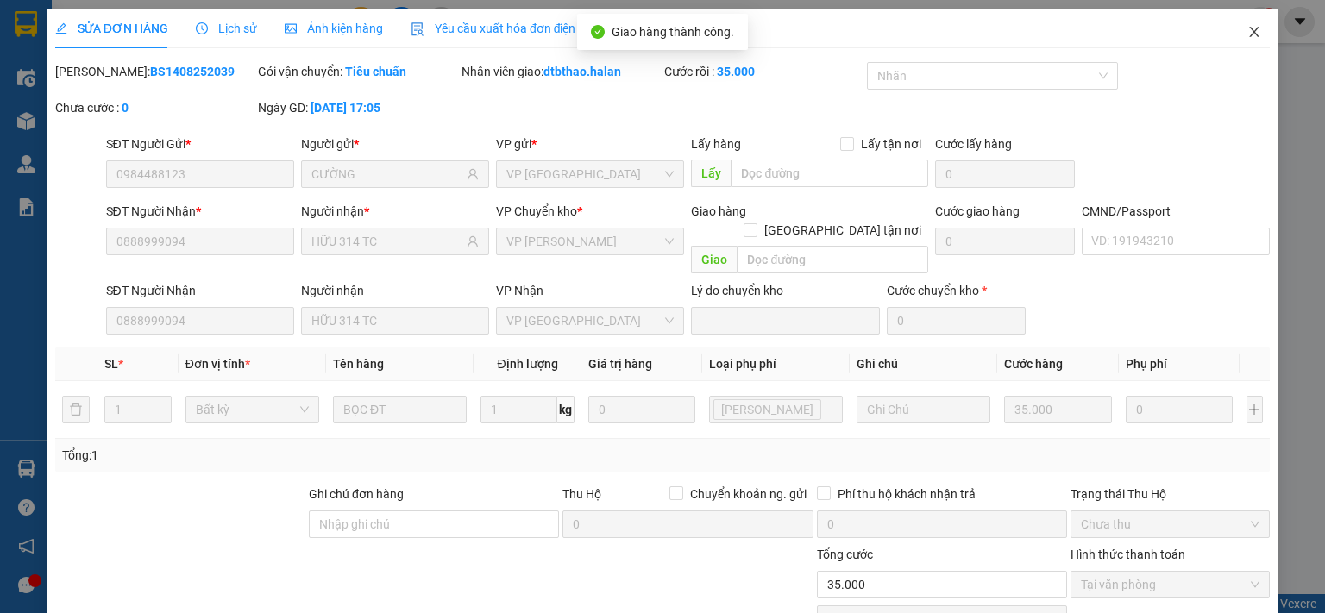
click at [1247, 30] on icon "close" at bounding box center [1254, 32] width 14 height 14
